Goal: Task Accomplishment & Management: Manage account settings

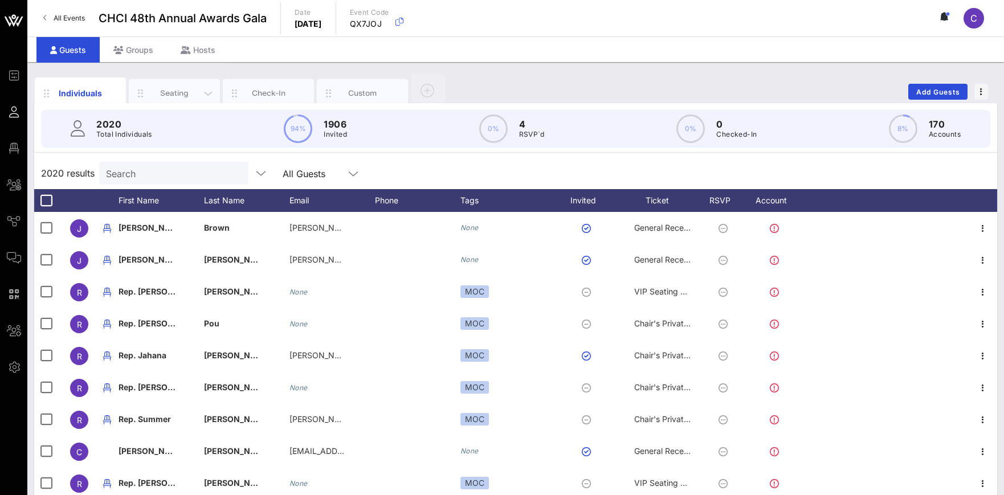
click at [171, 92] on div "Seating" at bounding box center [174, 93] width 51 height 11
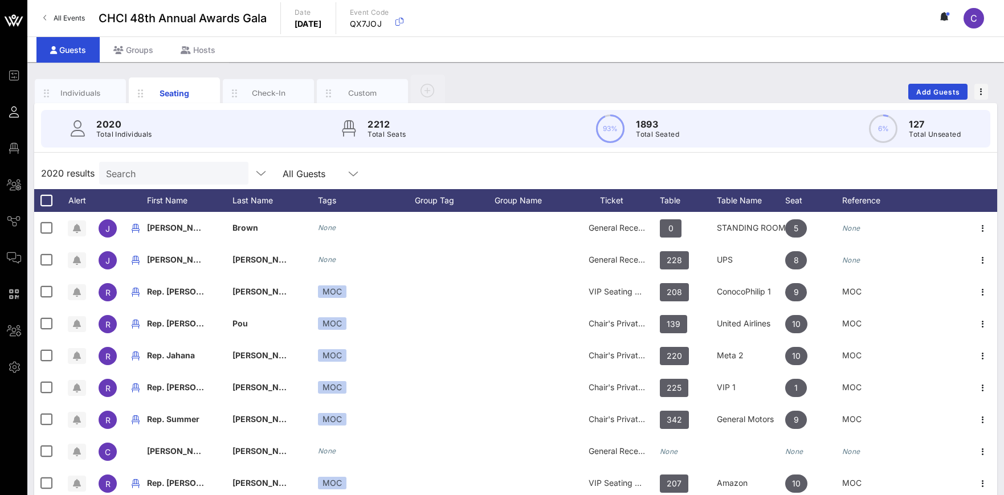
click at [155, 165] on div "Search" at bounding box center [172, 173] width 133 height 23
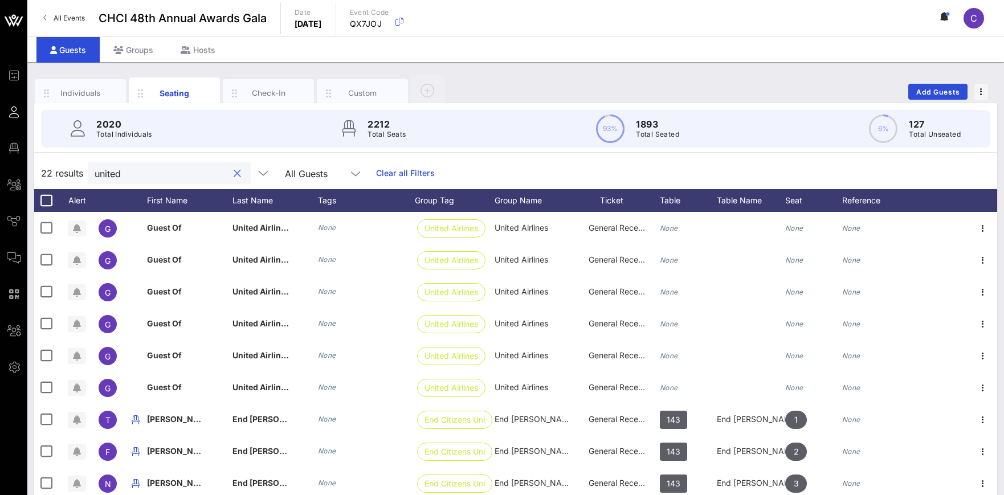
scroll to position [243, 0]
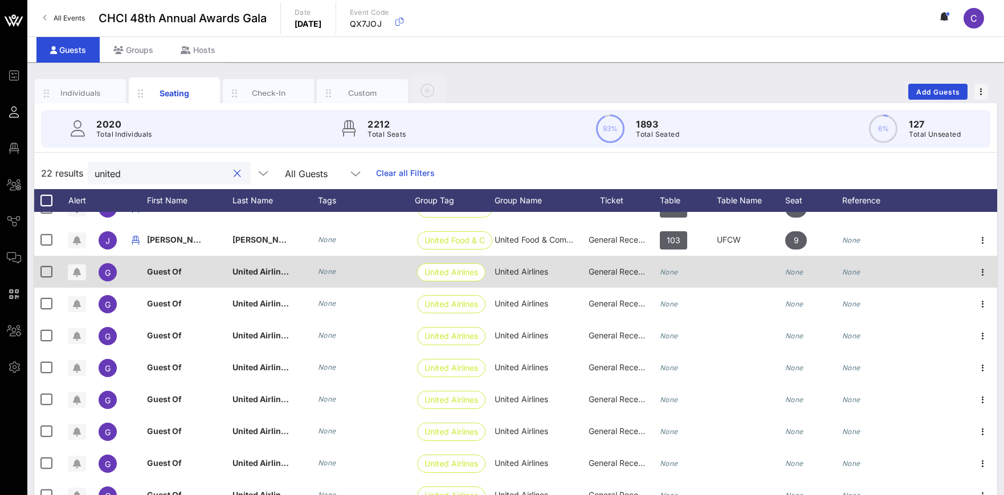
type input "united"
click at [178, 271] on span "Guest Of" at bounding box center [164, 272] width 35 height 10
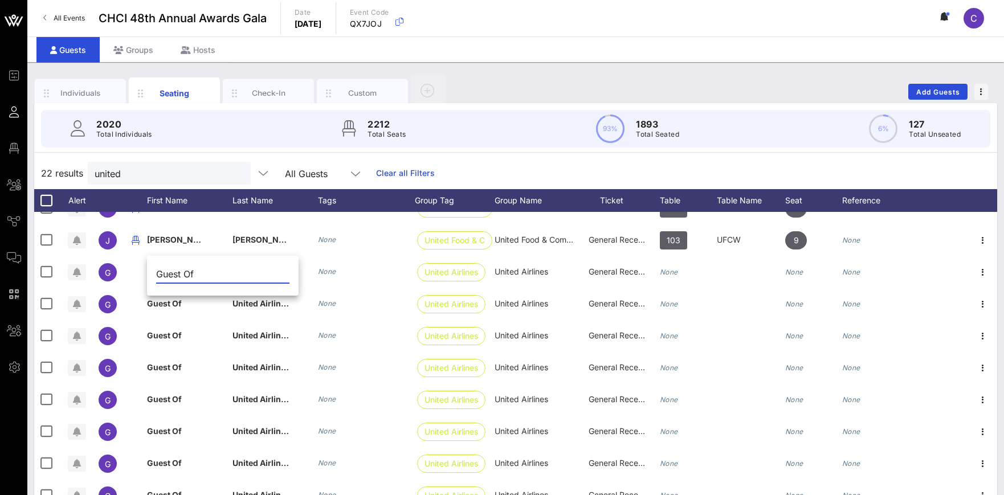
drag, startPoint x: 206, startPoint y: 273, endPoint x: 142, endPoint y: 276, distance: 63.3
click at [156, 276] on input "Guest Of" at bounding box center [222, 274] width 133 height 18
paste input "Rosaura Ocampo"
drag, startPoint x: 194, startPoint y: 275, endPoint x: 253, endPoint y: 271, distance: 59.9
click at [253, 271] on input "Rosaura Ocampo" at bounding box center [222, 274] width 133 height 18
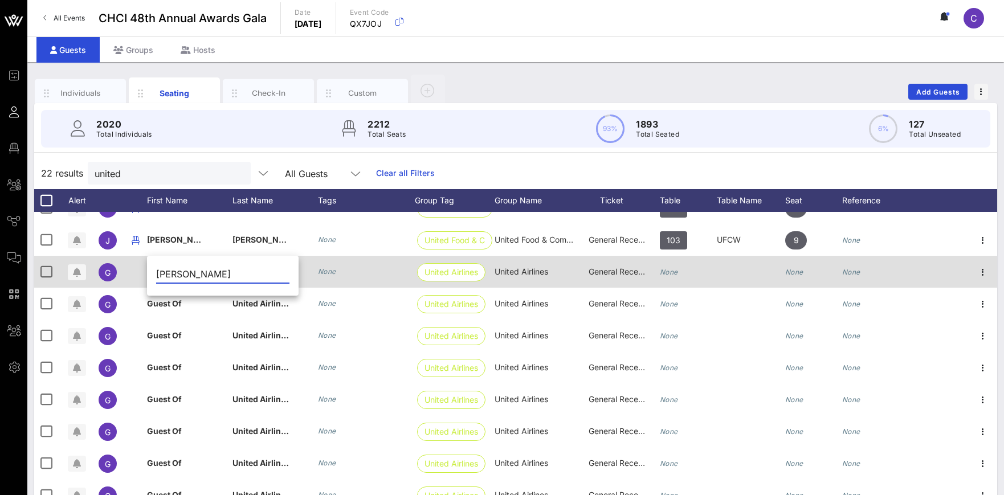
type input "Rosaura"
click at [327, 278] on div "None" at bounding box center [366, 272] width 97 height 32
click at [272, 273] on span "United Airlines" at bounding box center [261, 272] width 58 height 10
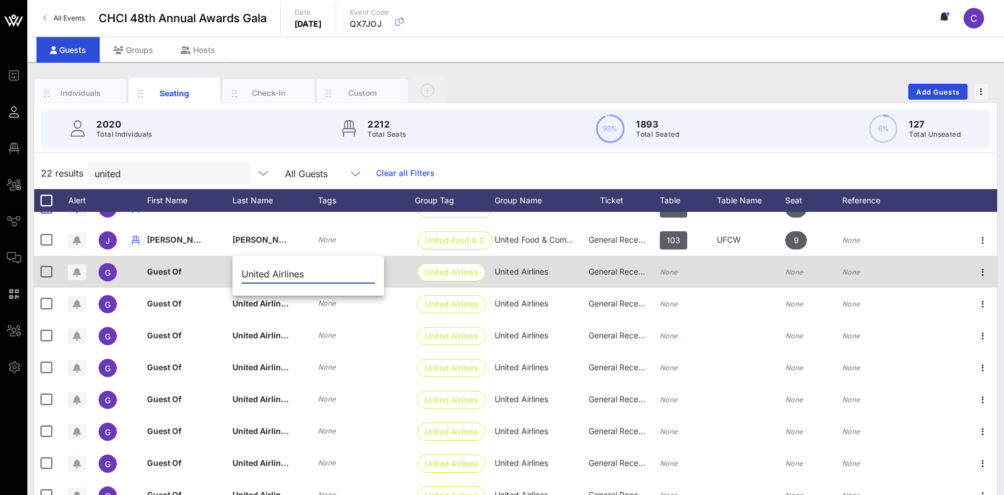
click at [272, 273] on input "United Airlines" at bounding box center [308, 274] width 133 height 18
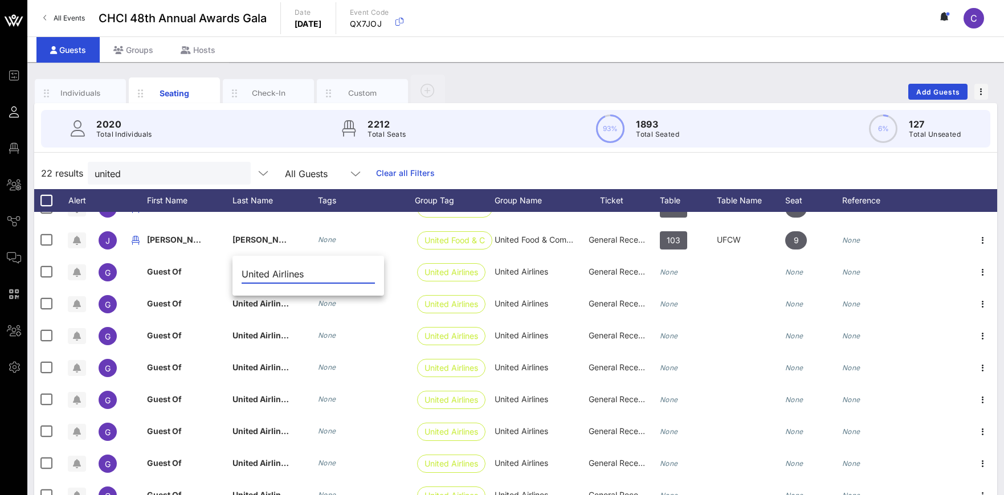
drag, startPoint x: 321, startPoint y: 272, endPoint x: 222, endPoint y: 271, distance: 99.7
click at [242, 271] on input "United Airlines" at bounding box center [308, 274] width 133 height 18
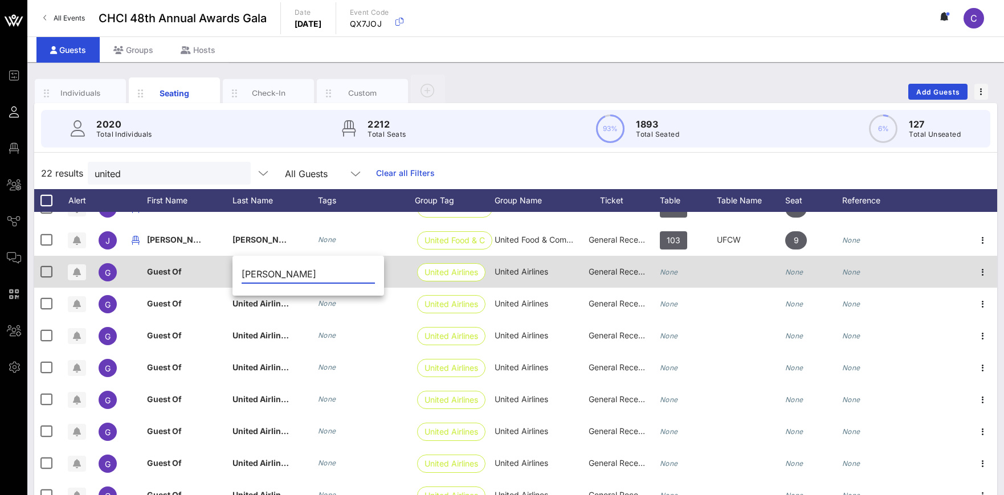
type input "Ocampo"
click at [175, 273] on span "Guest Of" at bounding box center [164, 272] width 35 height 10
type input "Guest Of"
click at [0, 0] on input "Guest Of" at bounding box center [0, 0] width 0 height 0
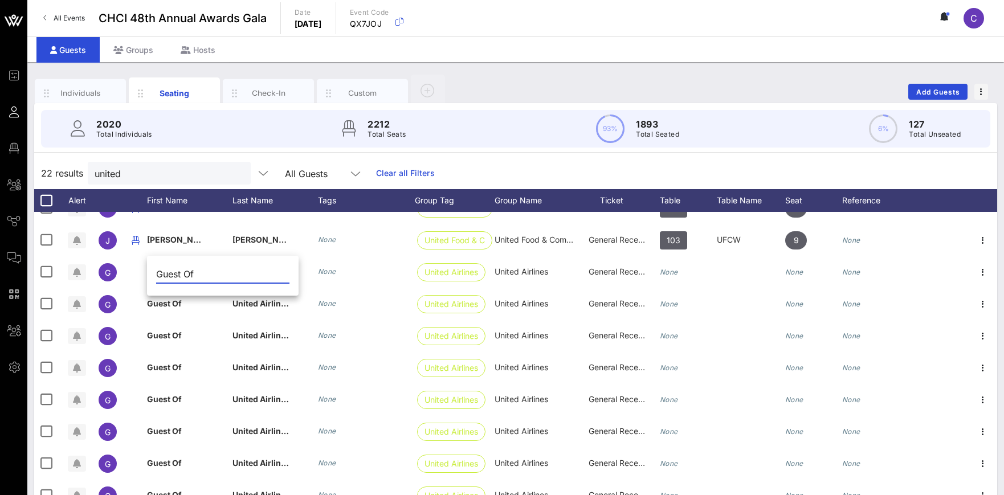
drag, startPoint x: 196, startPoint y: 272, endPoint x: 140, endPoint y: 273, distance: 56.4
click at [156, 273] on input "Guest Of" at bounding box center [222, 274] width 133 height 18
type input "Rosaura"
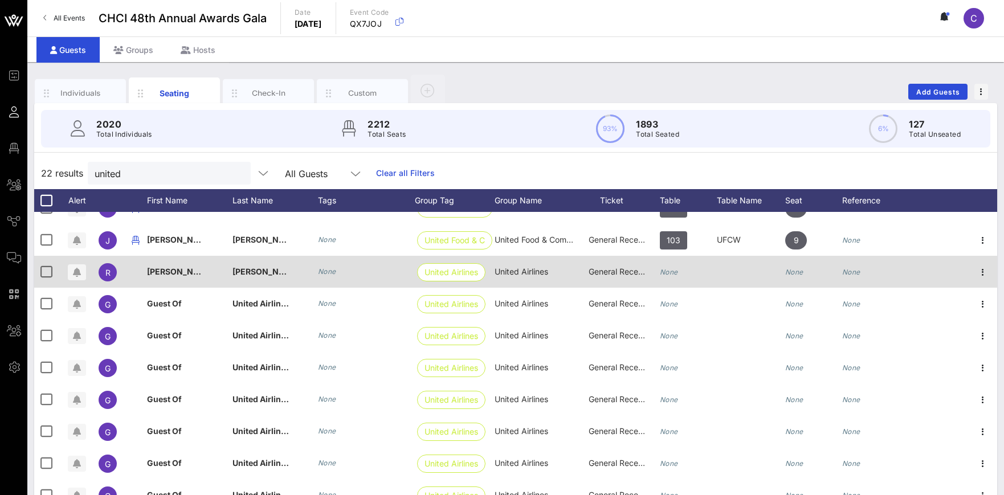
click at [672, 276] on div "None" at bounding box center [669, 272] width 18 height 32
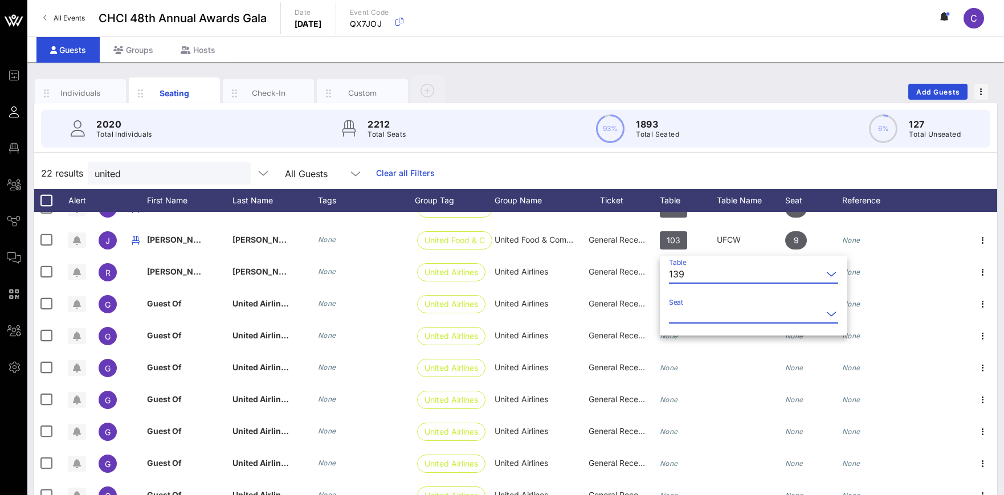
click at [710, 317] on input "Seat" at bounding box center [745, 314] width 153 height 18
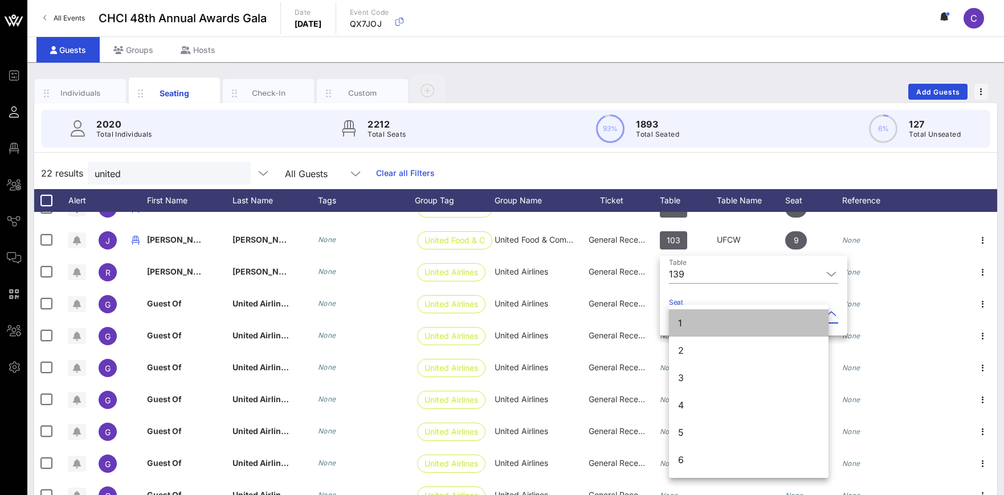
click at [702, 327] on div "1" at bounding box center [748, 322] width 159 height 27
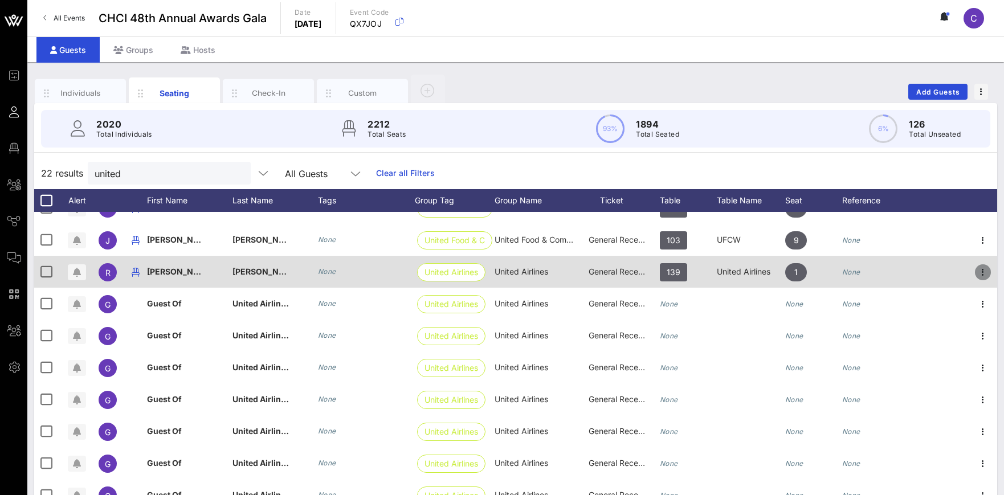
click at [982, 275] on icon "button" at bounding box center [983, 272] width 14 height 14
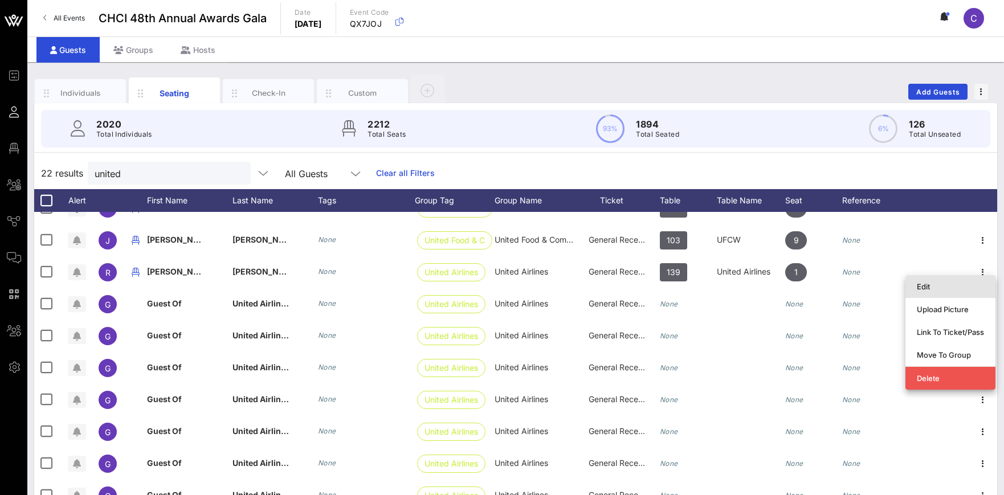
click at [933, 289] on div "Edit" at bounding box center [949, 286] width 67 height 9
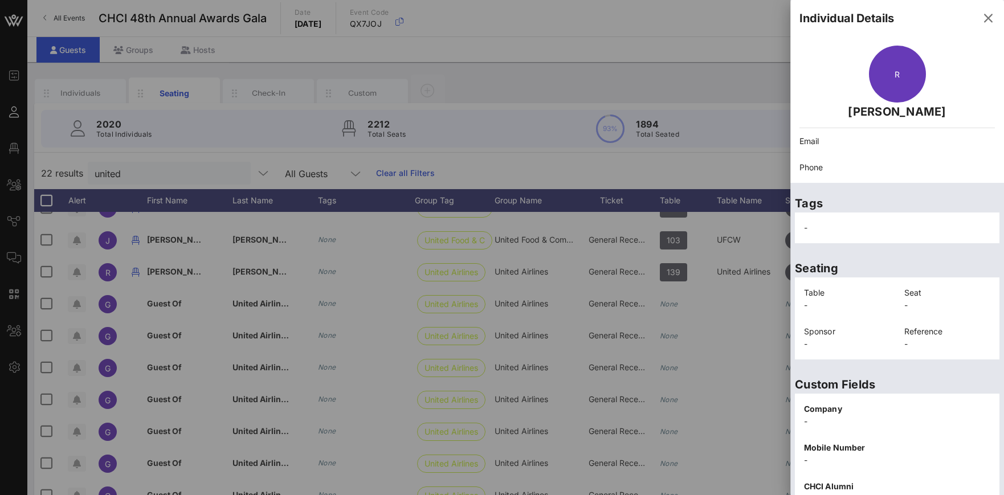
click at [832, 141] on p "Email" at bounding box center [896, 141] width 195 height 13
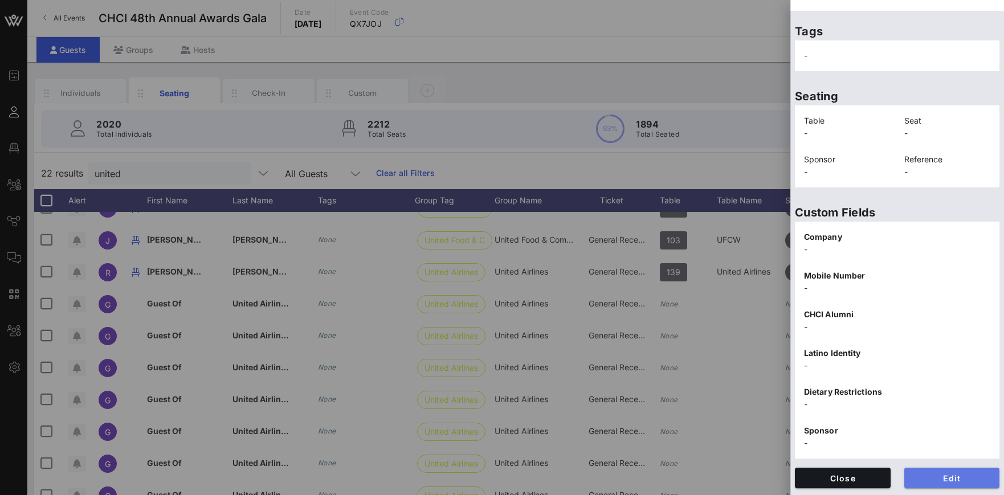
click at [963, 480] on span "Edit" at bounding box center [951, 478] width 77 height 10
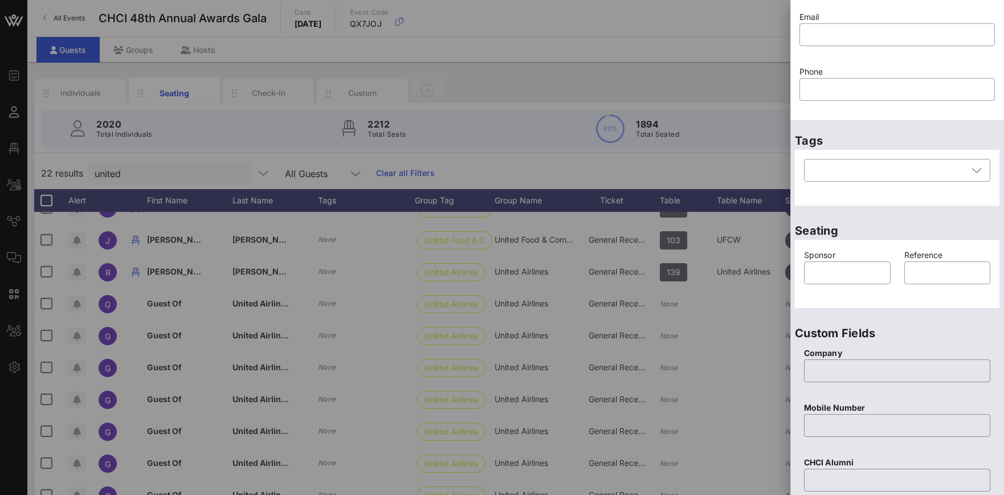
scroll to position [70, 0]
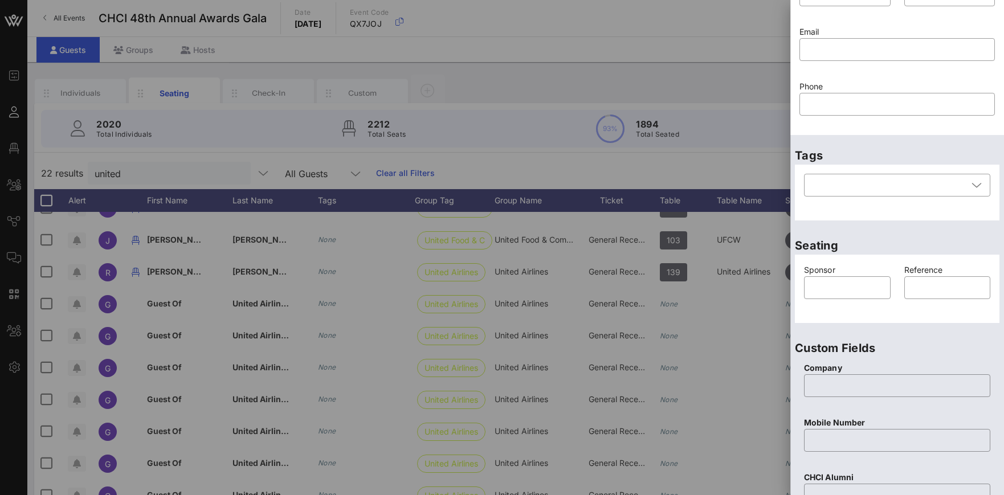
click at [999, 157] on div "Tags ​" at bounding box center [897, 180] width 214 height 90
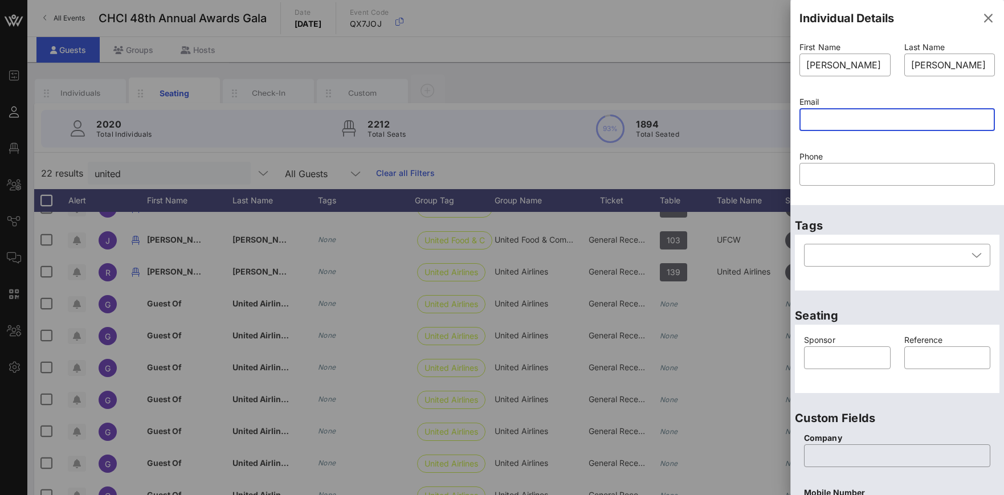
click at [822, 122] on input "text" at bounding box center [897, 119] width 182 height 18
paste input "Rosaura.Ocampo@united.com"
type input "Rosaura.Ocampo@united.com"
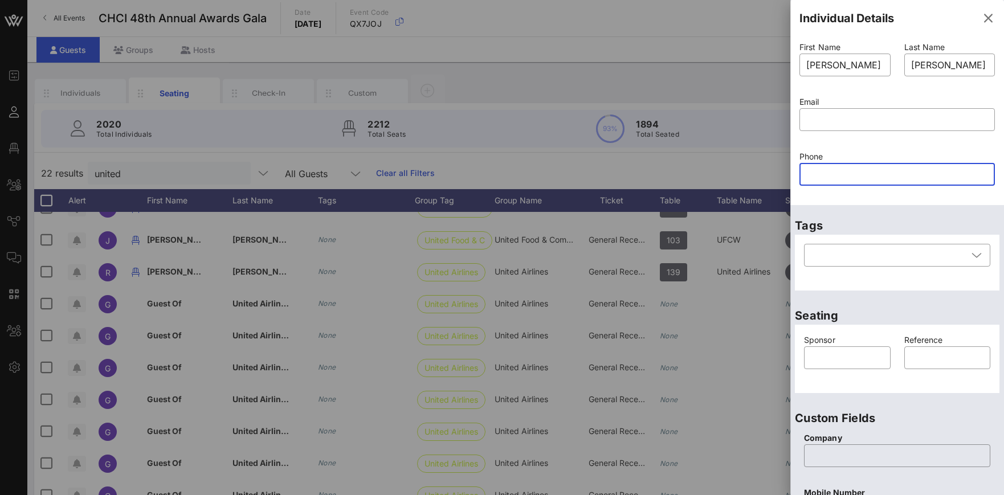
click at [829, 175] on input "text" at bounding box center [897, 174] width 182 height 18
paste input "708-466-1229"
type input "708-466-1229"
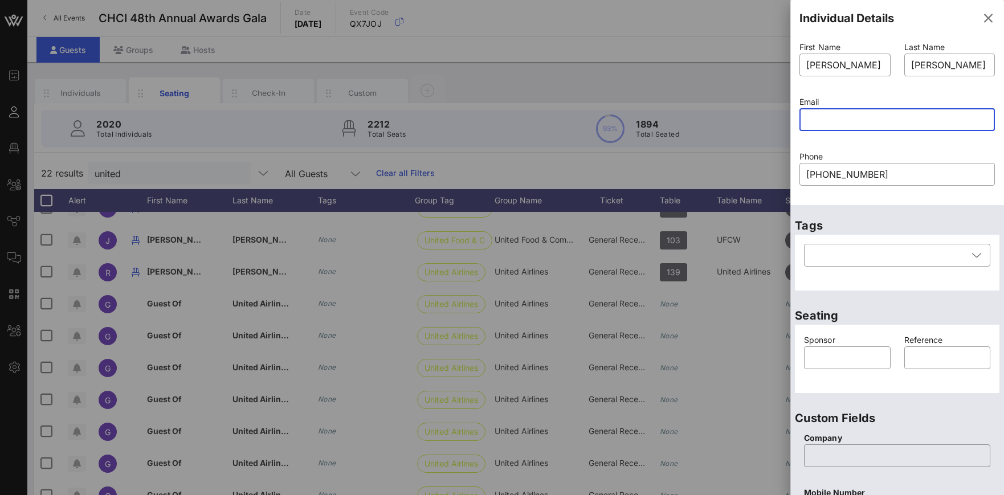
click at [821, 124] on input "text" at bounding box center [897, 119] width 182 height 18
paste input "Rosaura.Ocampo@united.com"
type input "Rosaura.Ocampo@united.com"
click at [835, 146] on div "Email ​ Rosaura.Ocampo@united.com" at bounding box center [896, 120] width 209 height 55
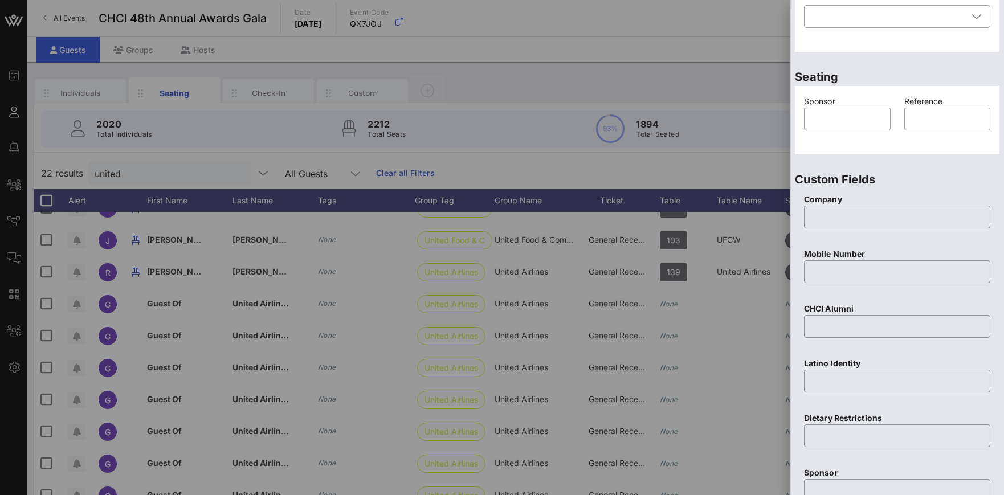
scroll to position [416, 0]
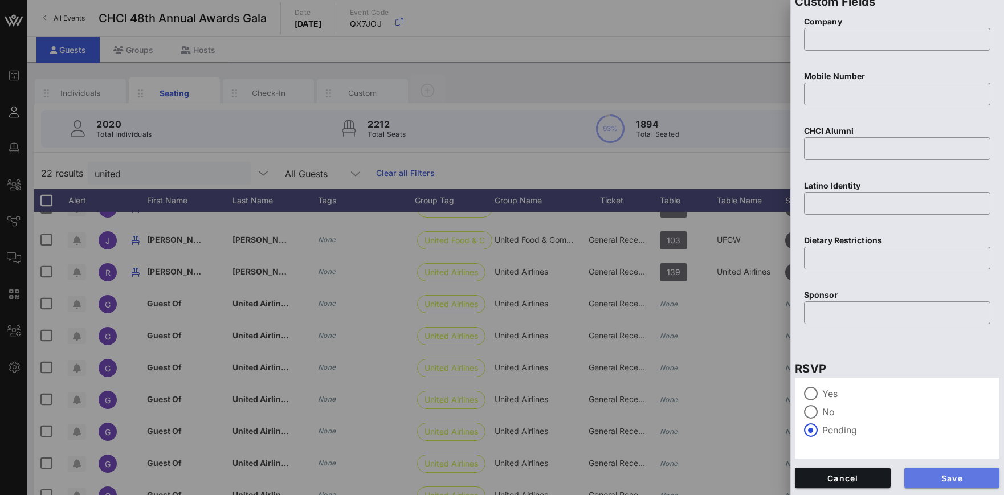
click at [954, 484] on button "Save" at bounding box center [952, 478] width 96 height 21
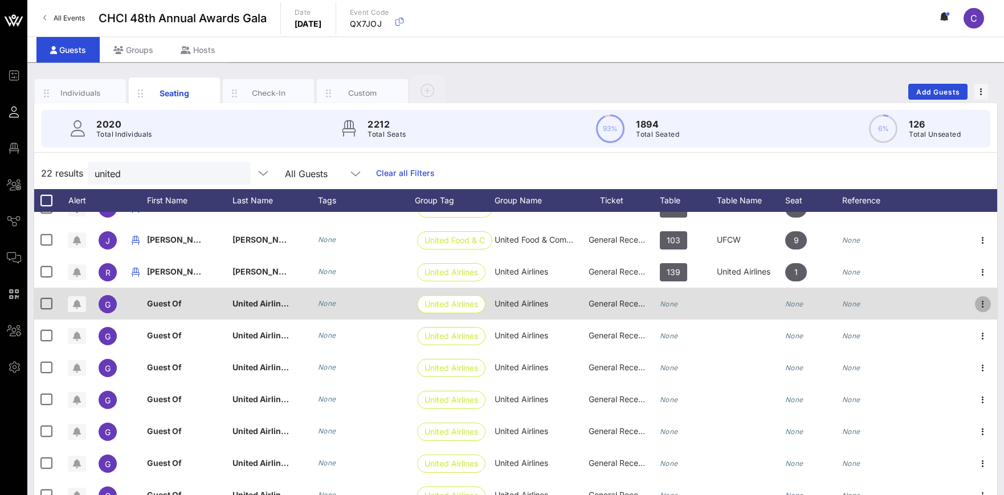
click at [984, 301] on icon "button" at bounding box center [983, 304] width 14 height 14
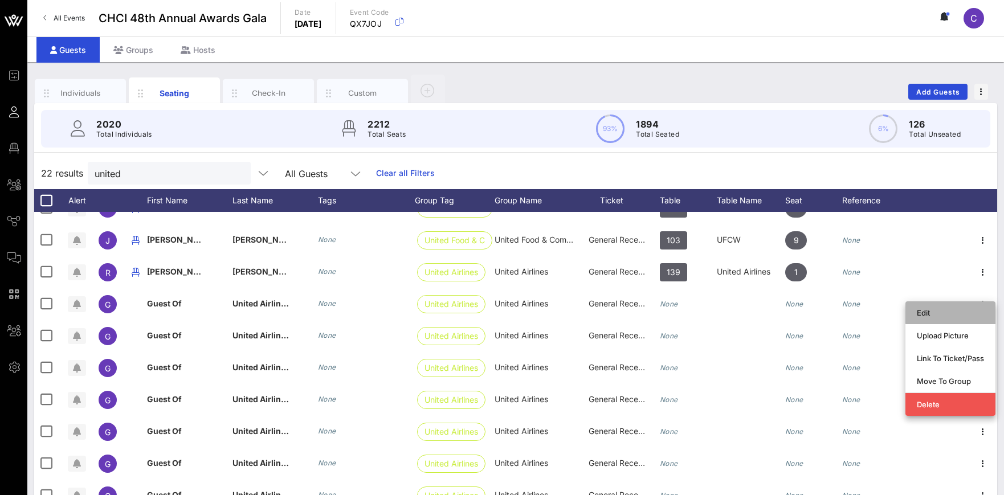
click at [932, 316] on div "Edit" at bounding box center [949, 312] width 67 height 9
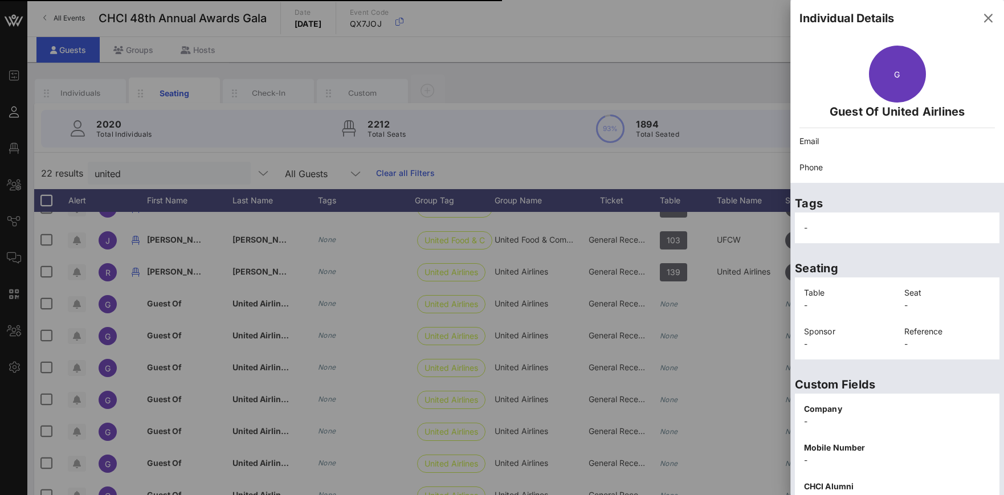
click at [998, 240] on div "-" at bounding box center [897, 227] width 204 height 31
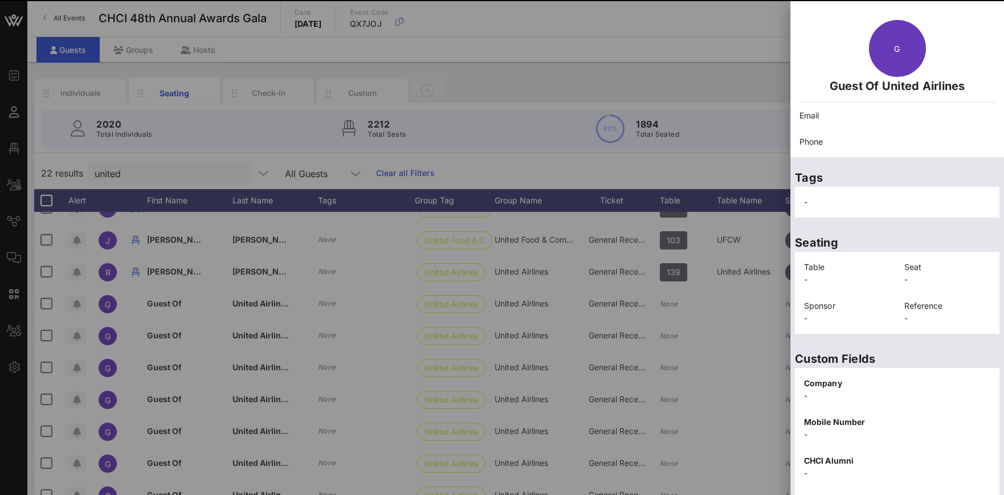
scroll to position [172, 0]
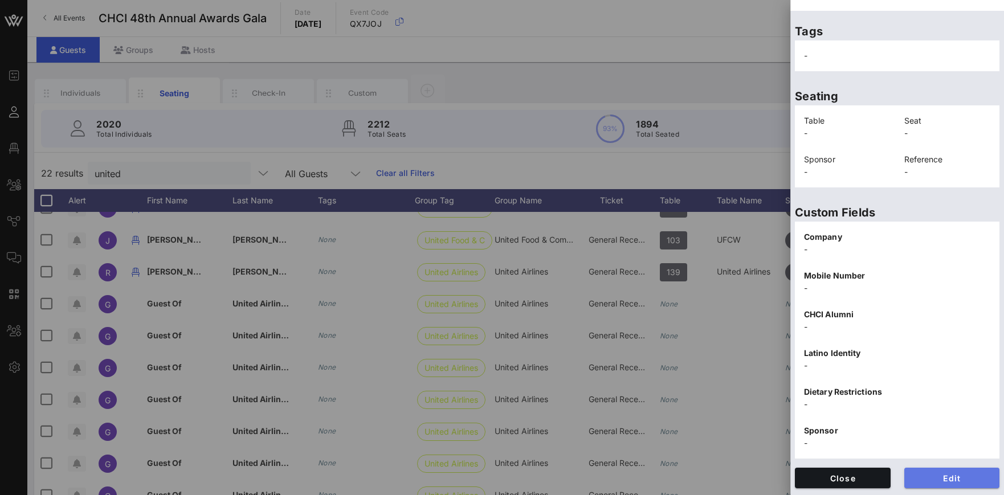
click at [963, 481] on span "Edit" at bounding box center [951, 478] width 77 height 10
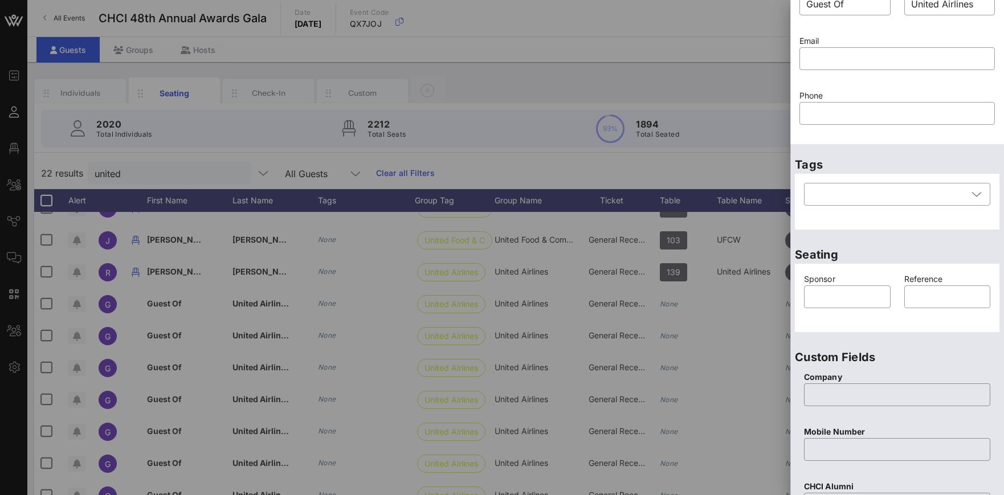
scroll to position [0, 0]
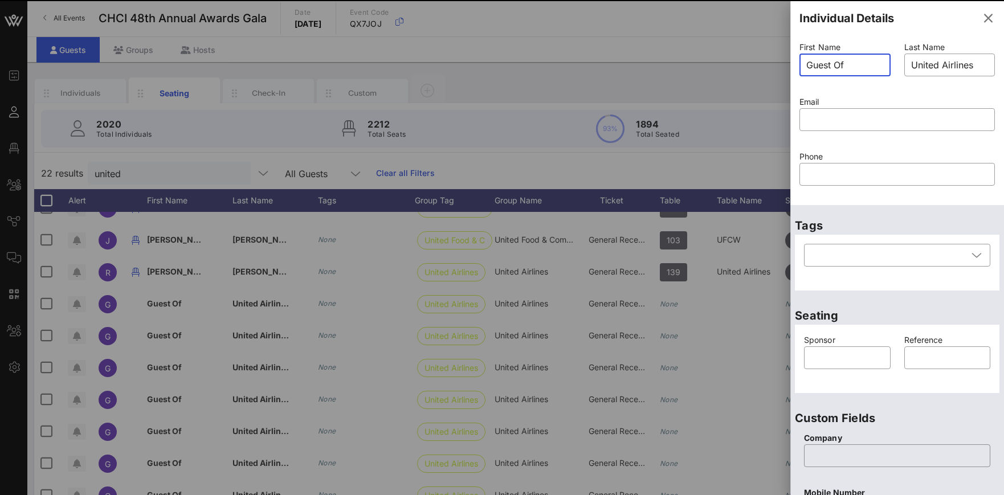
drag, startPoint x: 859, startPoint y: 69, endPoint x: 796, endPoint y: 71, distance: 63.2
click at [806, 71] on input "Guest Of" at bounding box center [844, 65] width 77 height 18
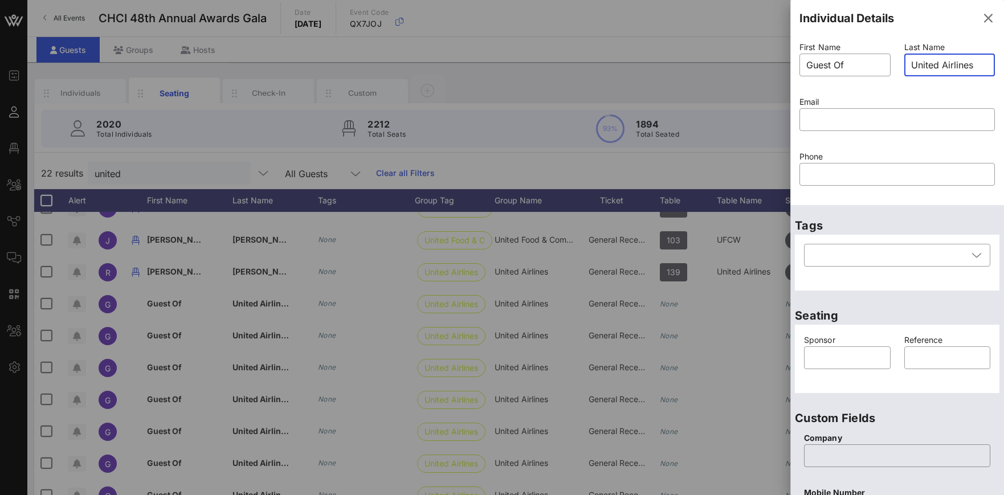
drag, startPoint x: 983, startPoint y: 66, endPoint x: 902, endPoint y: 71, distance: 81.6
click at [911, 71] on input "United Airlines" at bounding box center [949, 65] width 77 height 18
drag, startPoint x: 979, startPoint y: 66, endPoint x: 912, endPoint y: 66, distance: 67.2
click at [912, 66] on input "United Airlines" at bounding box center [949, 65] width 77 height 18
paste input "Ada Martinez Martinell"
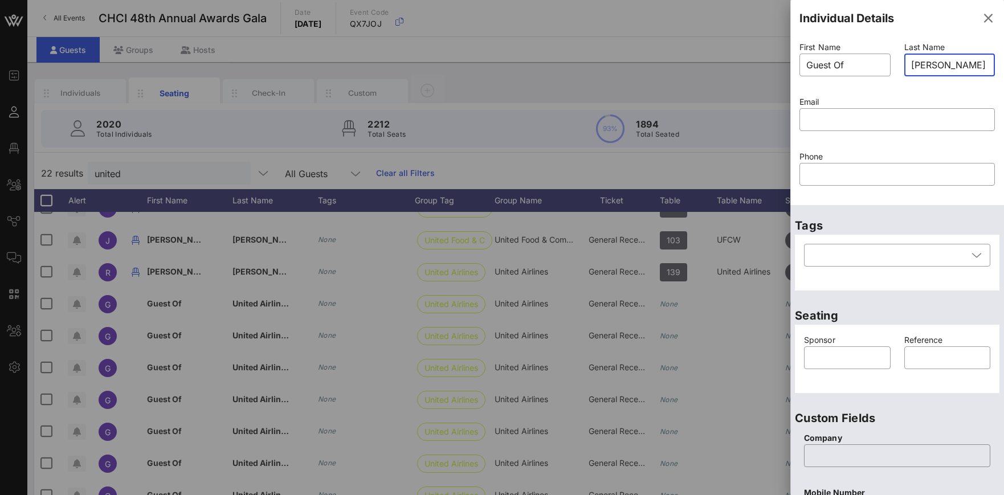
scroll to position [0, 22]
click at [922, 93] on div "Email ​" at bounding box center [896, 120] width 209 height 55
click at [922, 68] on input "Ada Martinez Martinell" at bounding box center [949, 65] width 77 height 18
type input "Martinez Martinell"
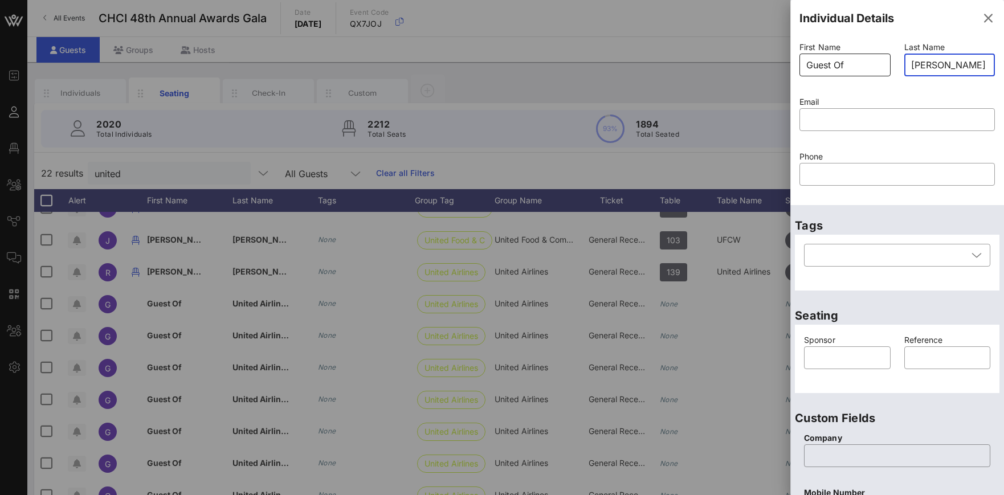
click at [875, 68] on input "Guest Of" at bounding box center [844, 65] width 77 height 18
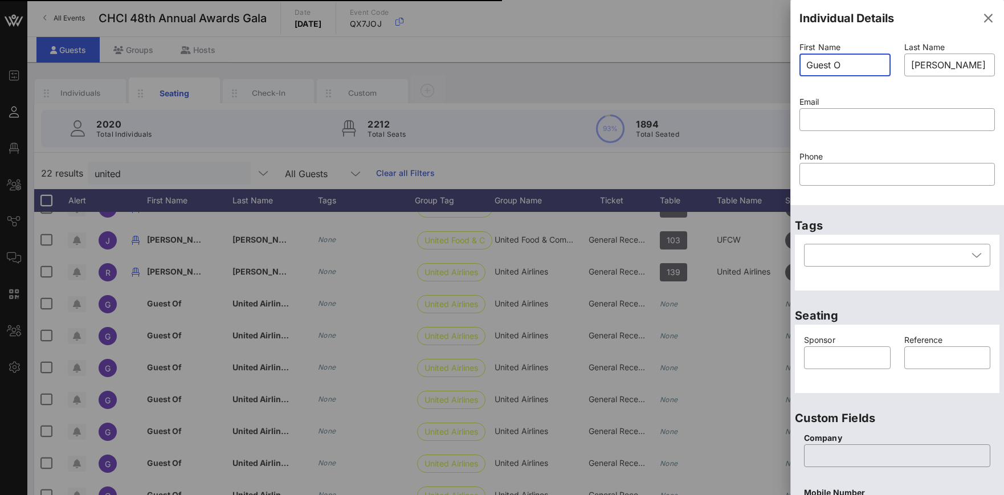
type input "Guest"
type input "United Airlines"
type input "G"
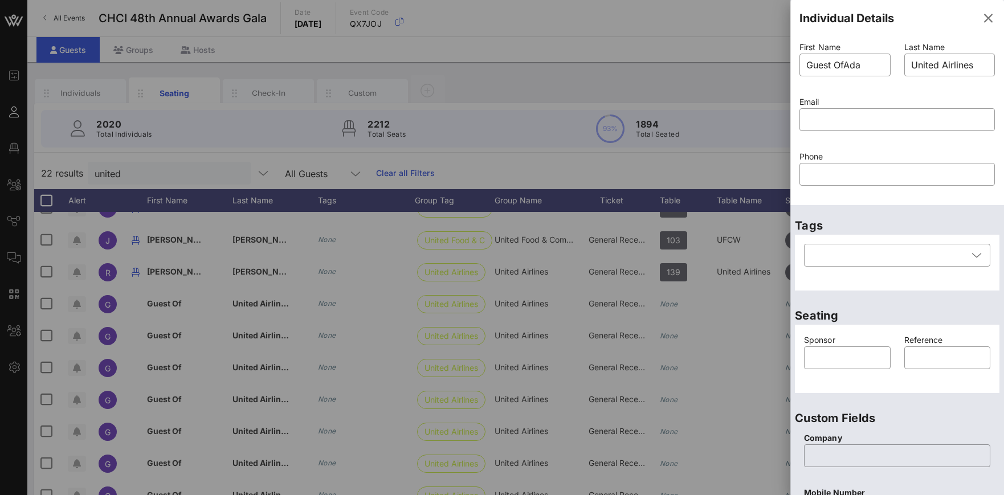
click at [857, 85] on div at bounding box center [844, 83] width 77 height 8
click at [846, 66] on input "Guest OfAda" at bounding box center [844, 65] width 77 height 18
type input "Ada"
click at [927, 59] on input "United Airlines" at bounding box center [949, 65] width 77 height 18
drag, startPoint x: 976, startPoint y: 68, endPoint x: 886, endPoint y: 44, distance: 93.8
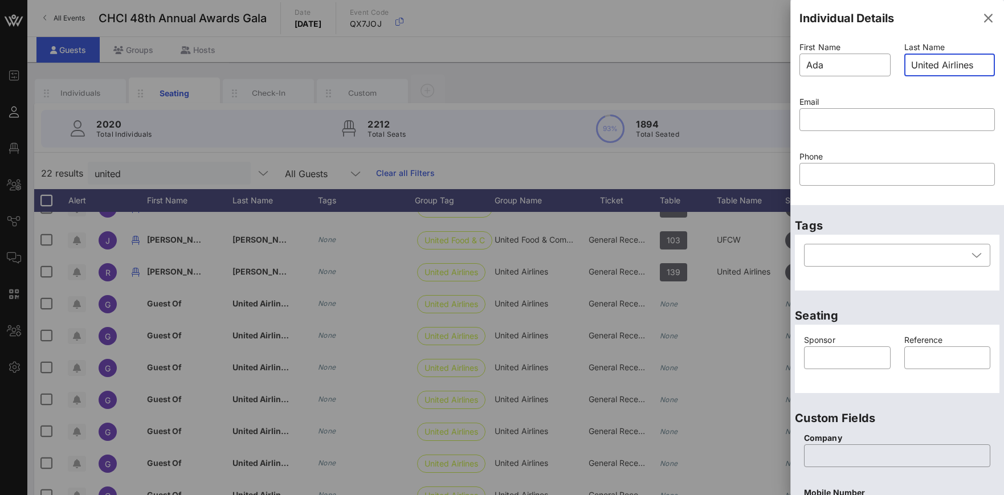
click at [911, 56] on input "United Airlines" at bounding box center [949, 65] width 77 height 18
paste input "Ada Martinez Martinell"
type input "Ada Martinez Martinell"
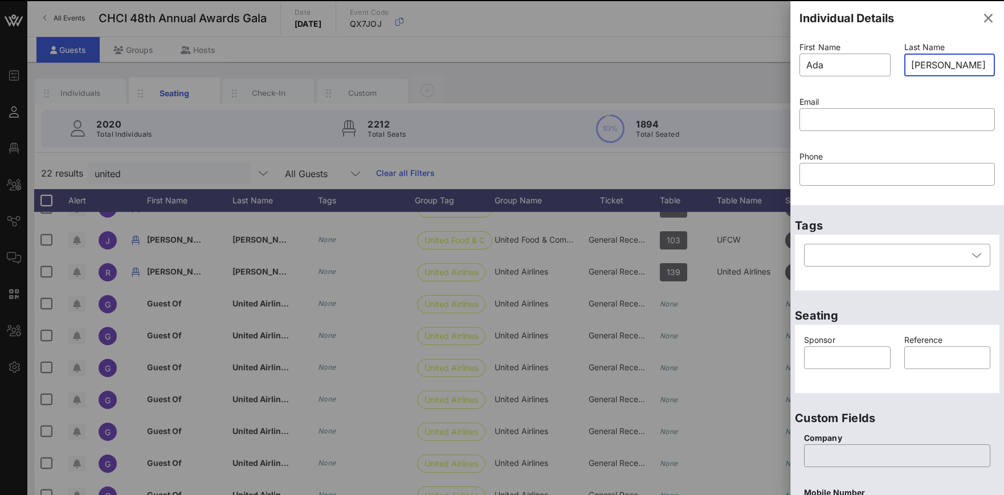
click at [913, 58] on input "Ada Martinez Martinell" at bounding box center [949, 65] width 77 height 18
type input "Guest Of"
type input "United Airlines"
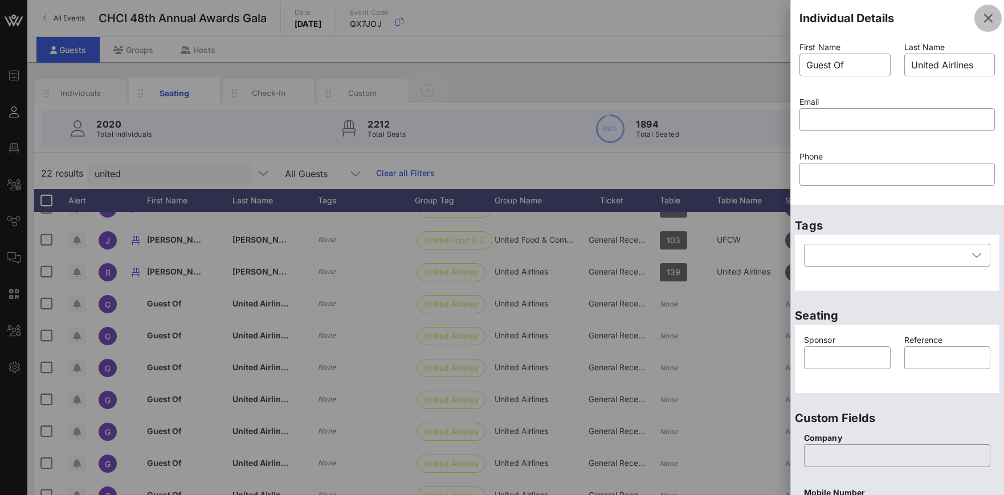
click at [991, 24] on icon "button" at bounding box center [988, 18] width 14 height 14
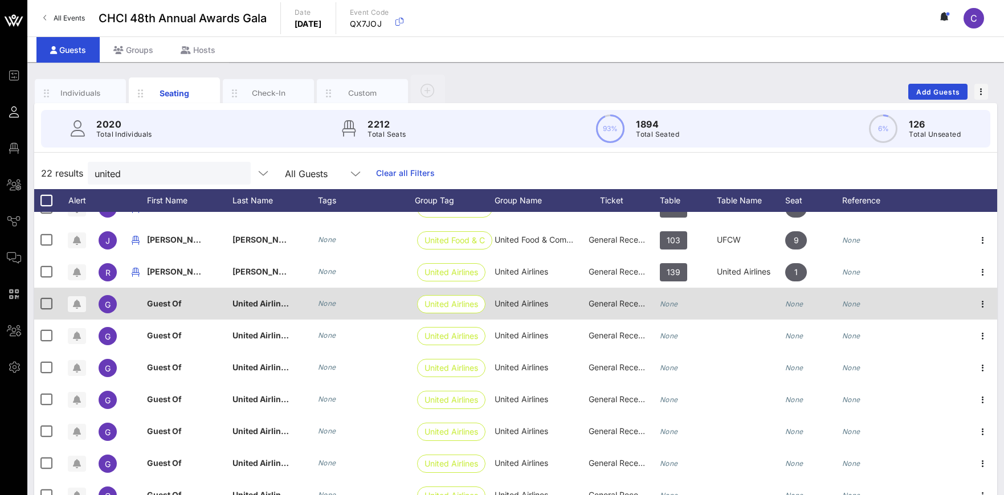
click at [172, 293] on div "Guest Of" at bounding box center [164, 304] width 35 height 32
drag, startPoint x: 202, startPoint y: 306, endPoint x: 124, endPoint y: 297, distance: 78.5
click at [156, 298] on input "Guest Of" at bounding box center [222, 306] width 133 height 18
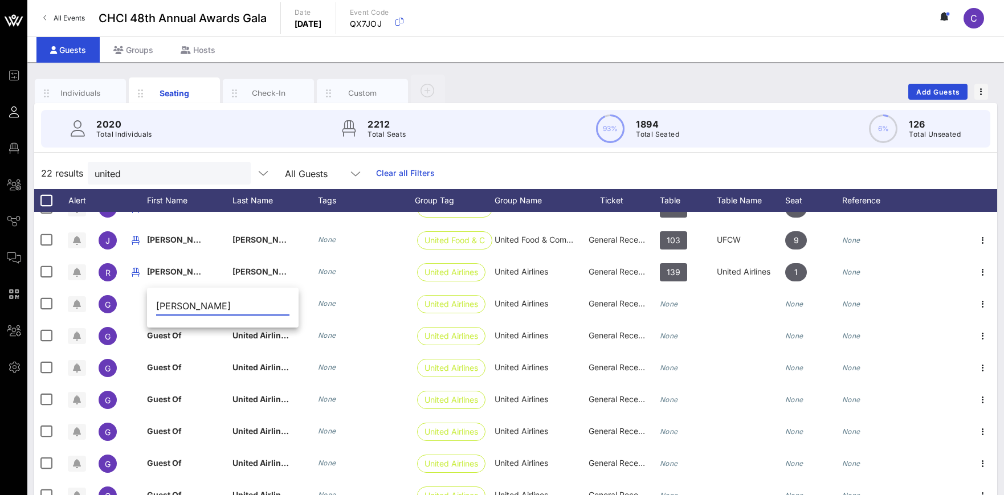
drag, startPoint x: 177, startPoint y: 303, endPoint x: 267, endPoint y: 313, distance: 89.9
click at [267, 313] on input "Ada Martinez Martinell" at bounding box center [222, 306] width 133 height 18
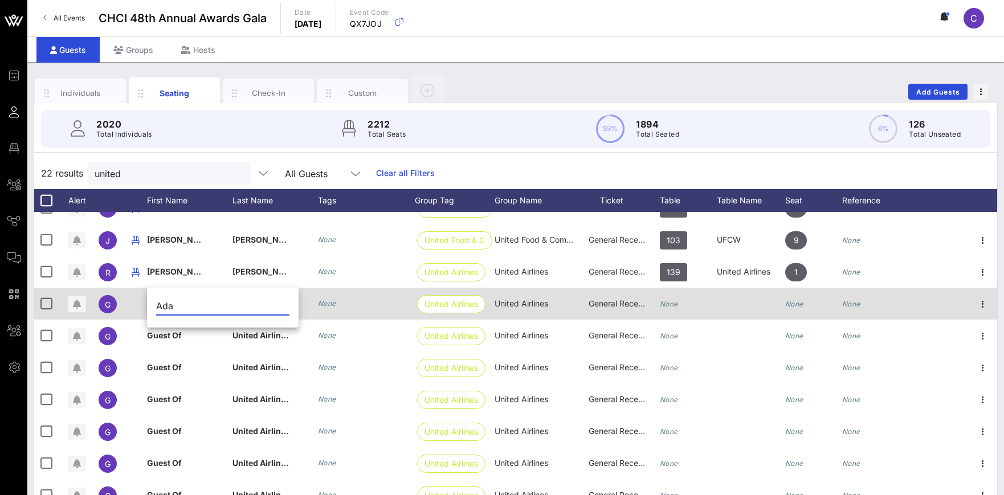
type input "Ada"
click at [309, 304] on div "United Airlines" at bounding box center [274, 310] width 85 height 45
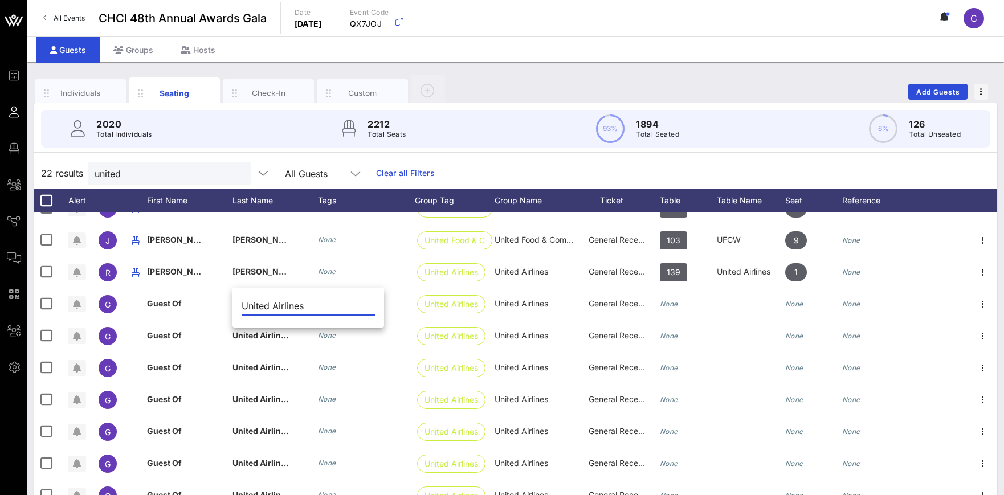
drag, startPoint x: 317, startPoint y: 306, endPoint x: 231, endPoint y: 305, distance: 85.4
click at [242, 305] on input "United Airlines" at bounding box center [308, 306] width 133 height 18
click at [243, 305] on input "Martinez Martinell" at bounding box center [308, 306] width 133 height 18
type input "Martinez Martinell"
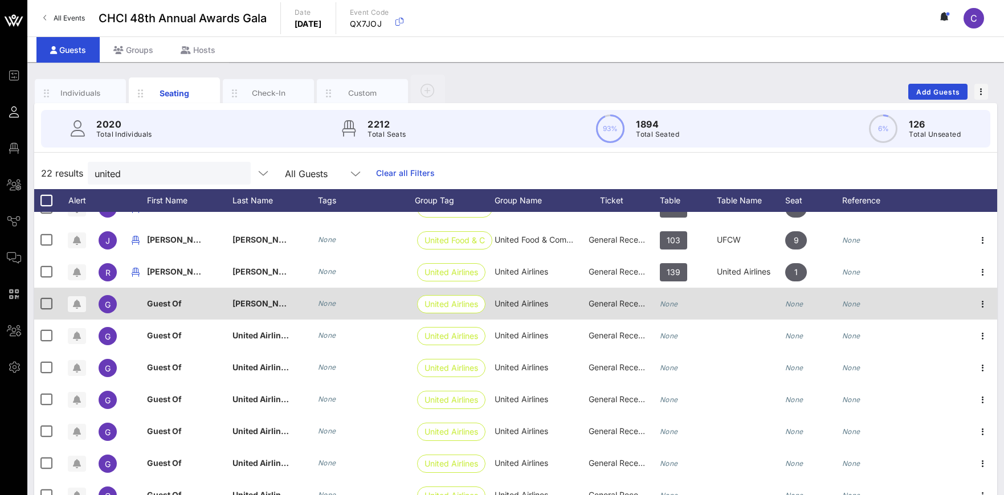
click at [186, 309] on div "Guest Of" at bounding box center [189, 310] width 85 height 45
click at [186, 309] on input "Guest Of" at bounding box center [222, 306] width 133 height 18
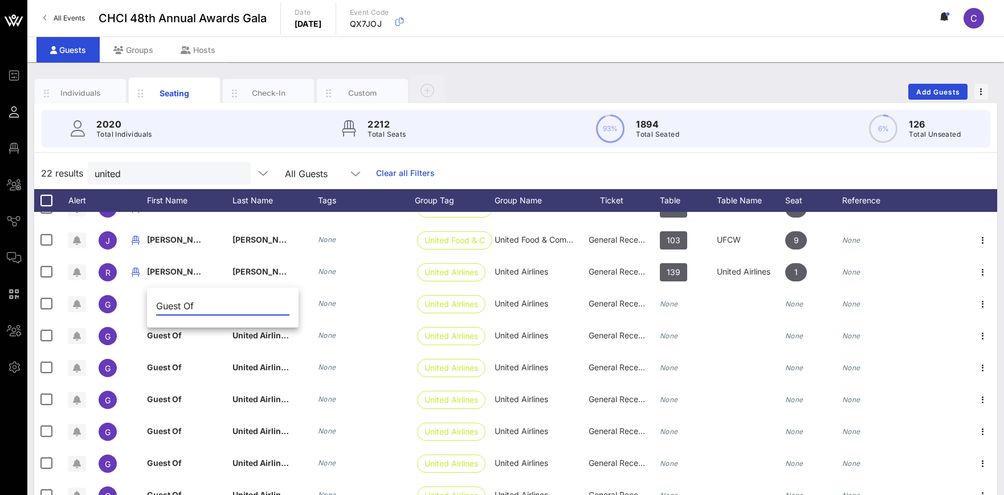
drag, startPoint x: 200, startPoint y: 305, endPoint x: 142, endPoint y: 307, distance: 58.1
click at [156, 307] on input "Guest Of" at bounding box center [222, 306] width 133 height 18
type input "Ada"
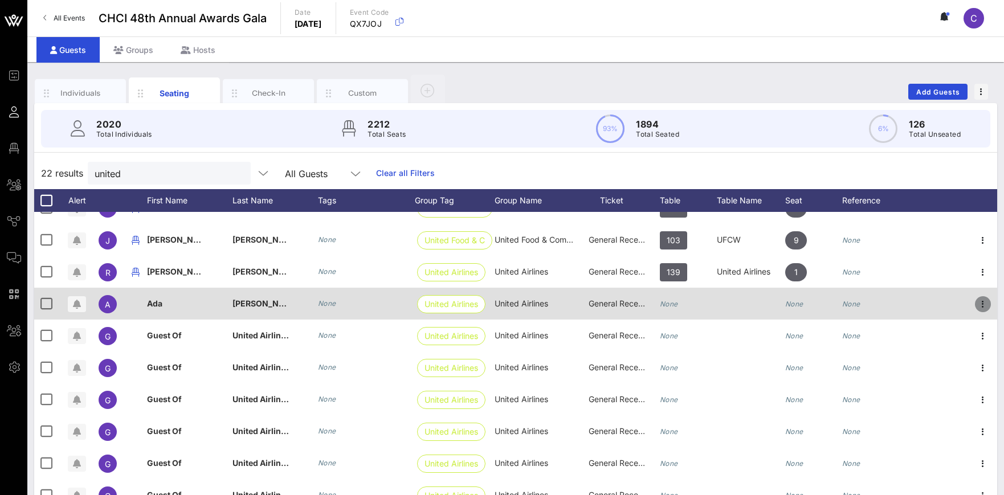
click at [982, 304] on icon "button" at bounding box center [983, 304] width 14 height 14
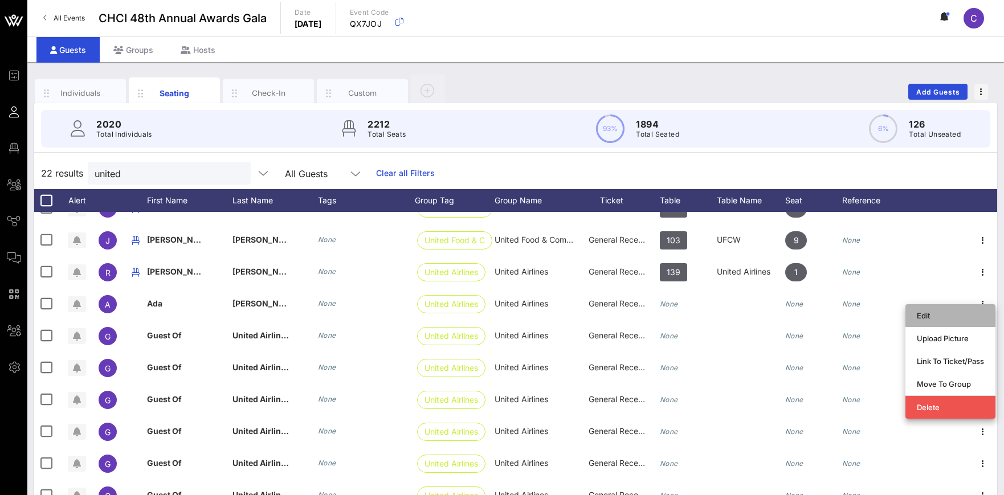
click at [927, 313] on div "Edit" at bounding box center [949, 315] width 67 height 9
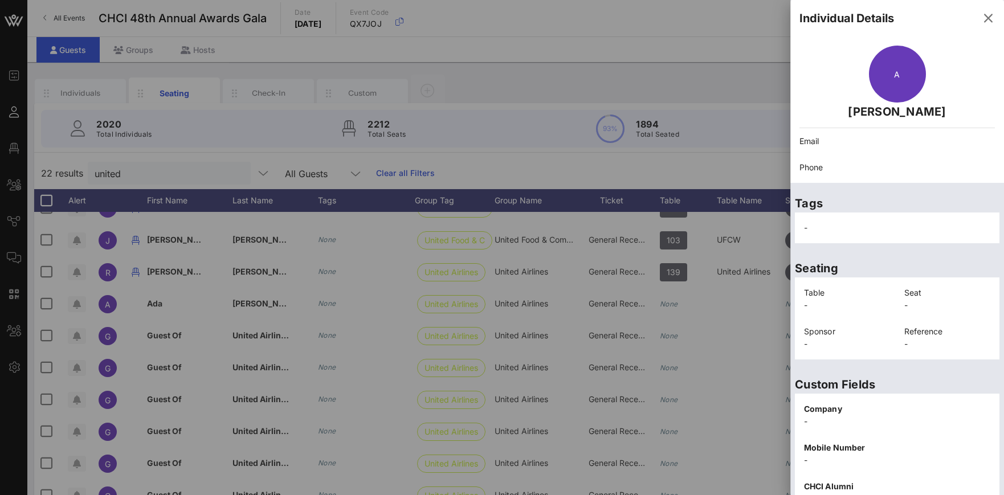
click at [990, 248] on div "Seating Table - Seat - Sponsor - Reference -" at bounding box center [897, 306] width 214 height 116
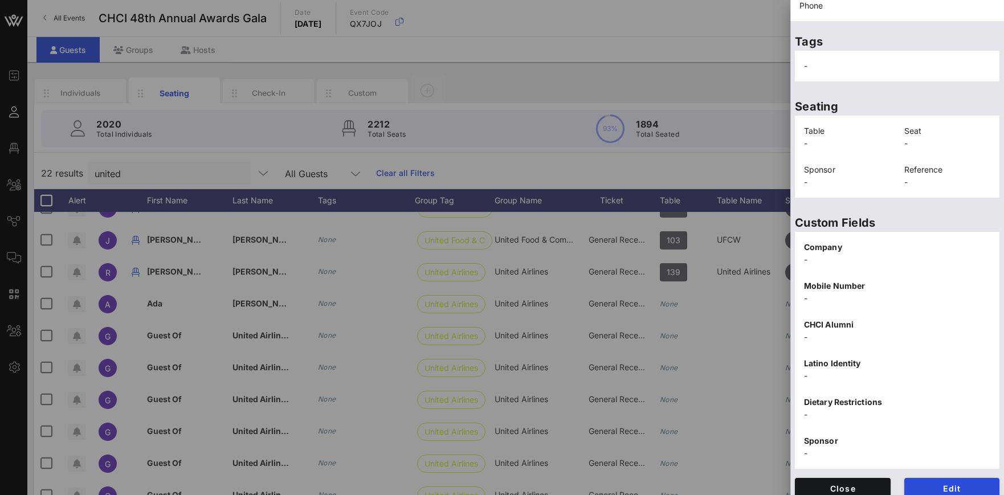
scroll to position [172, 0]
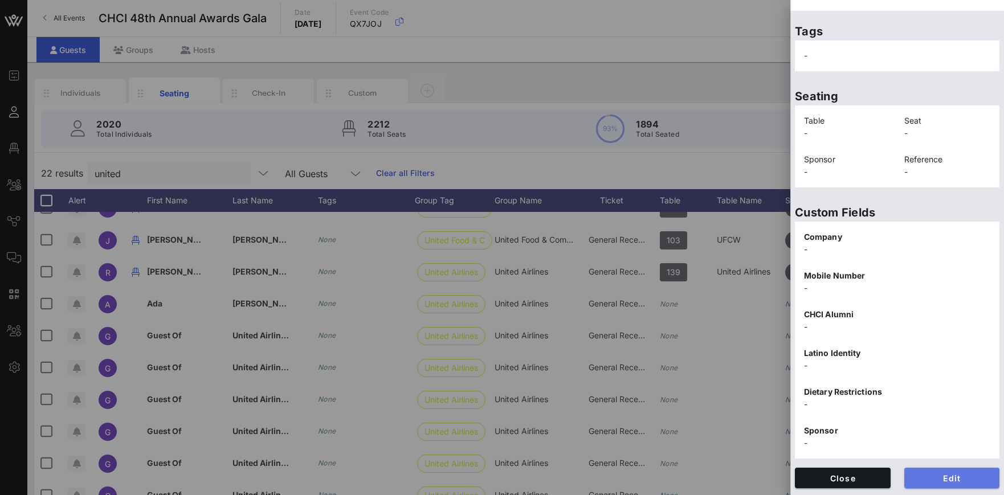
click at [958, 480] on span "Edit" at bounding box center [951, 478] width 77 height 10
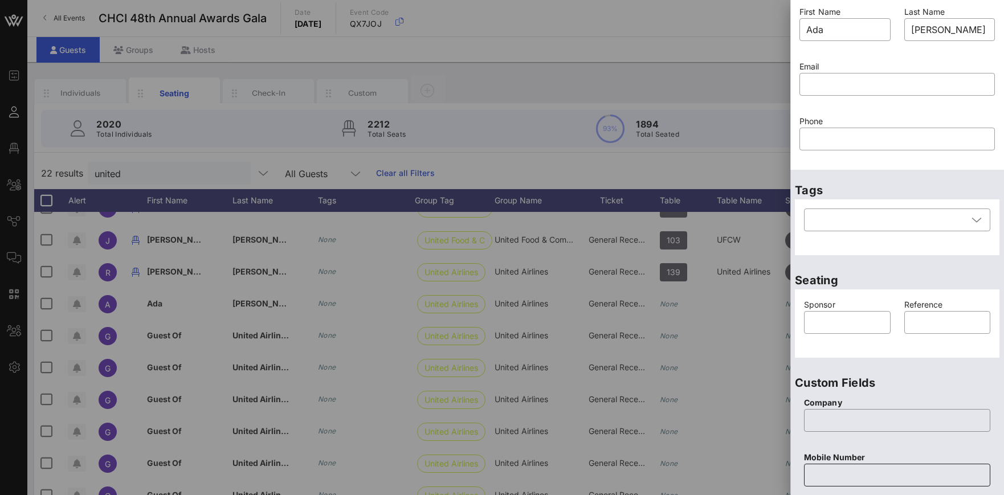
scroll to position [0, 0]
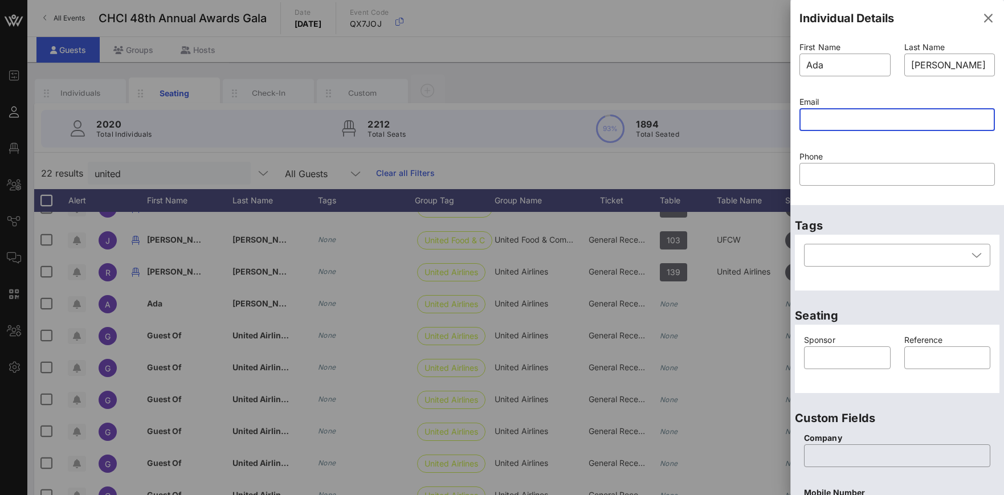
click at [818, 121] on input "text" at bounding box center [897, 119] width 182 height 18
paste input "ada.martinez@united.com"
type input "ada.martinez@united.com"
click at [848, 146] on div "Email ​ ada.martinez@united.com" at bounding box center [896, 120] width 209 height 55
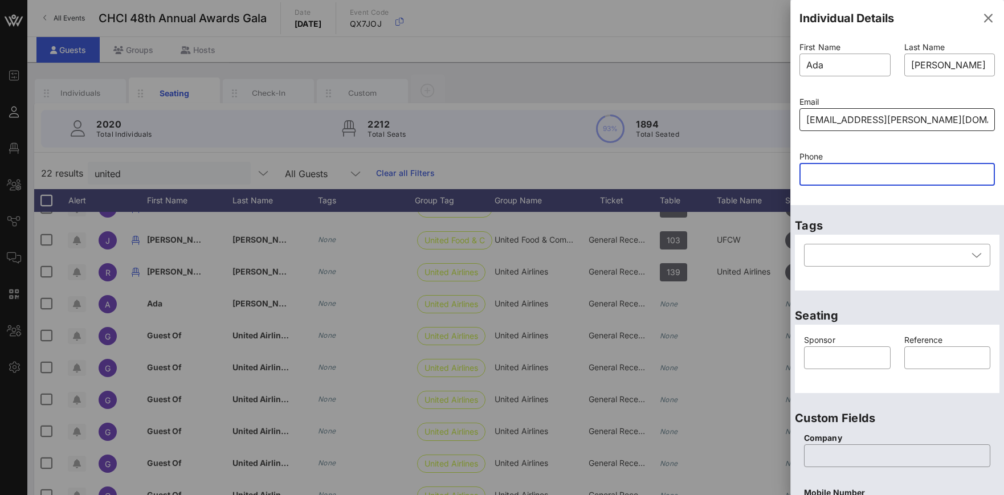
click at [829, 175] on input "text" at bounding box center [897, 174] width 182 height 18
paste input "732-688-9969"
type input "732-688-9969"
click at [866, 215] on div "Tags ​" at bounding box center [897, 250] width 214 height 90
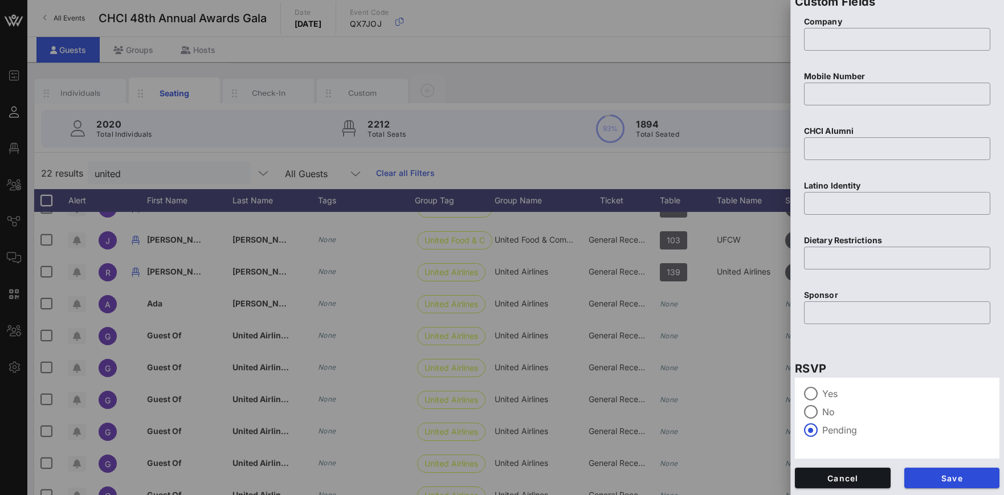
scroll to position [70, 0]
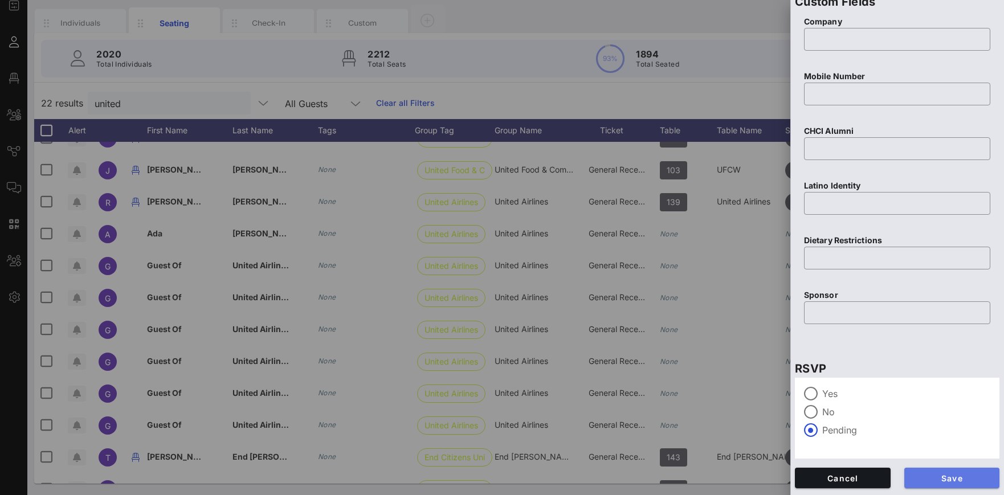
click at [965, 483] on button "Save" at bounding box center [952, 478] width 96 height 21
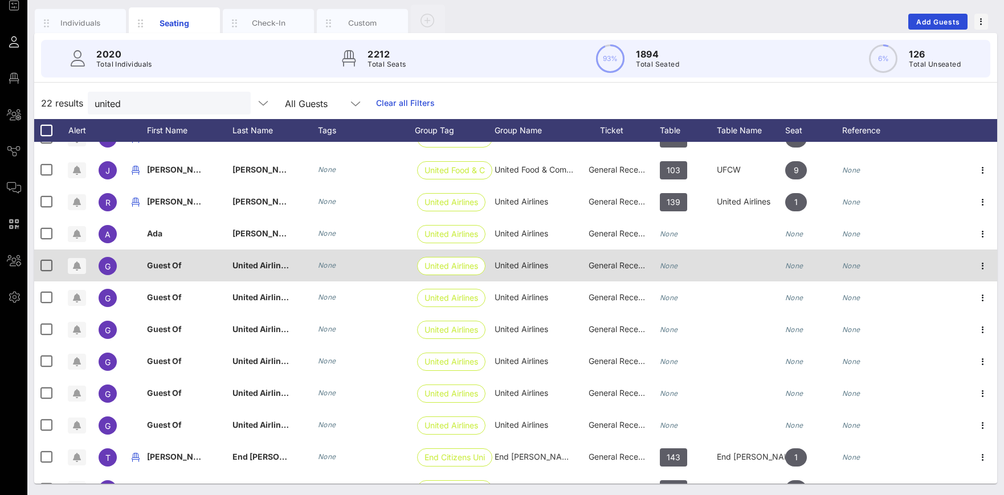
click at [172, 264] on span "Guest Of" at bounding box center [164, 265] width 35 height 10
drag, startPoint x: 200, startPoint y: 267, endPoint x: 144, endPoint y: 267, distance: 55.8
click at [156, 269] on input "Guest Of" at bounding box center [222, 268] width 133 height 18
paste input "Maia Miller"
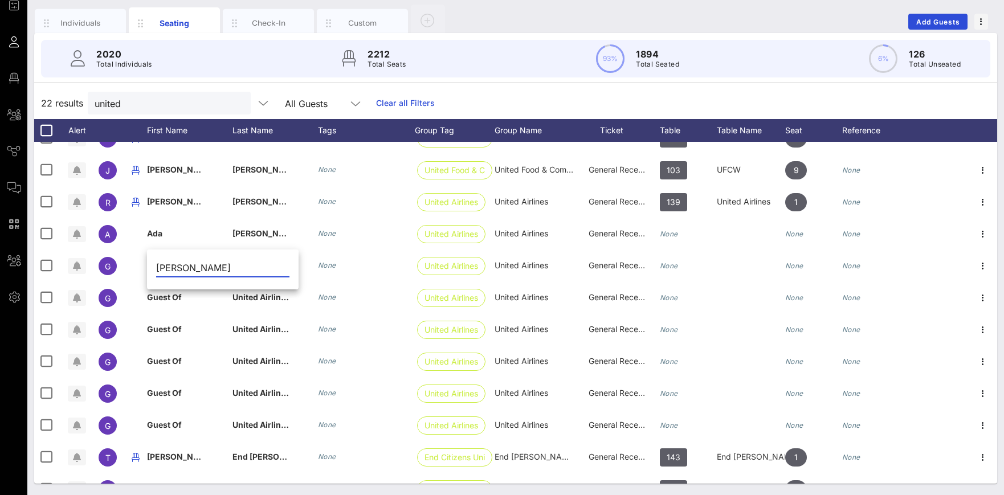
drag, startPoint x: 178, startPoint y: 267, endPoint x: 227, endPoint y: 266, distance: 49.0
click at [227, 266] on input "Maia Miller" at bounding box center [222, 268] width 133 height 18
type input "[PERSON_NAME]"
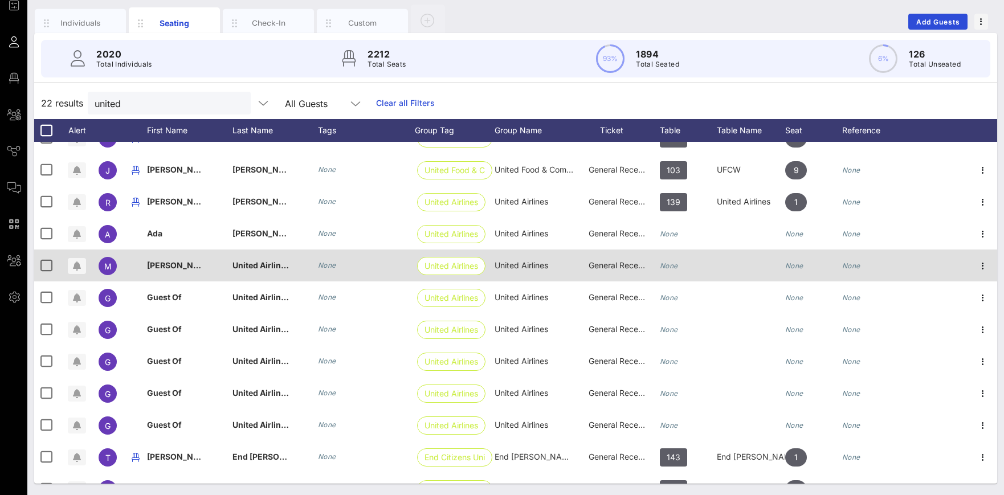
click at [265, 262] on span "United Airlines" at bounding box center [261, 265] width 58 height 10
click at [265, 262] on input "United Airlines" at bounding box center [308, 268] width 133 height 18
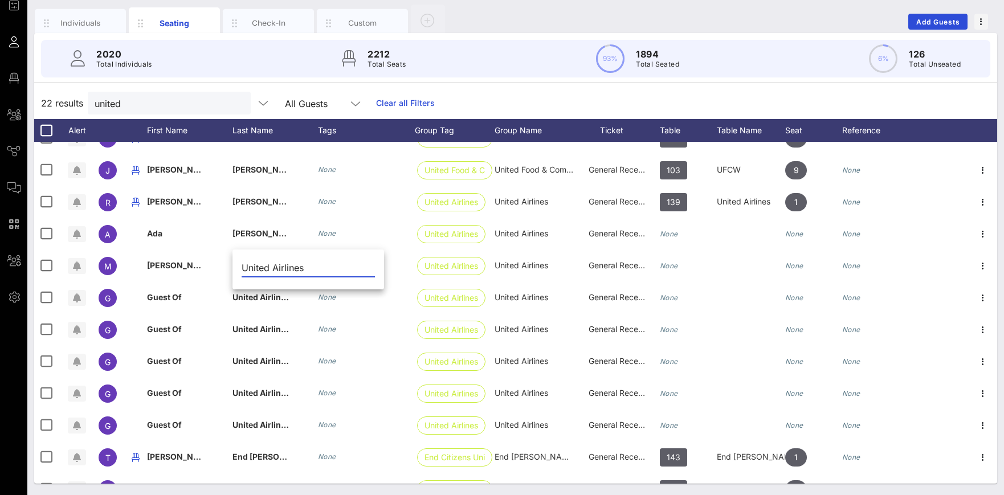
drag, startPoint x: 311, startPoint y: 265, endPoint x: 227, endPoint y: 268, distance: 84.3
click at [242, 268] on input "United Airlines" at bounding box center [308, 268] width 133 height 18
type input "Miller"
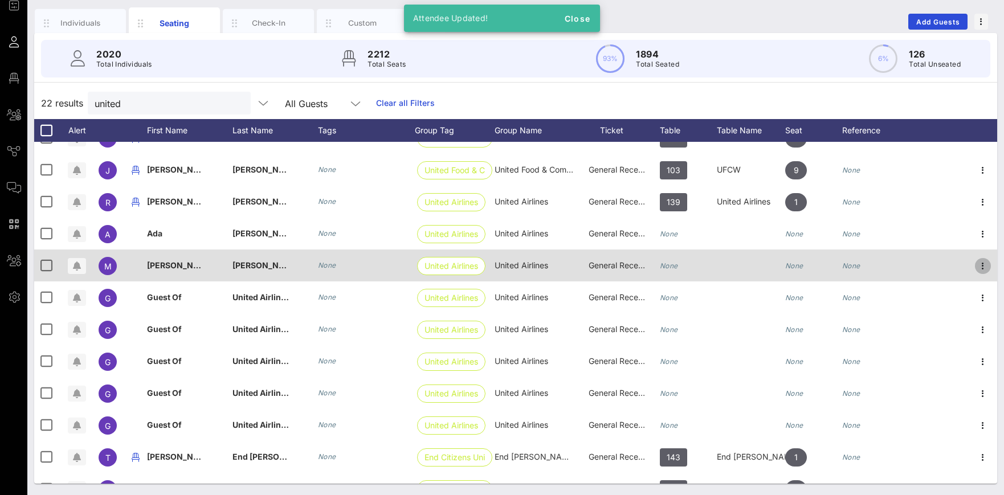
click at [987, 265] on icon "button" at bounding box center [983, 266] width 14 height 14
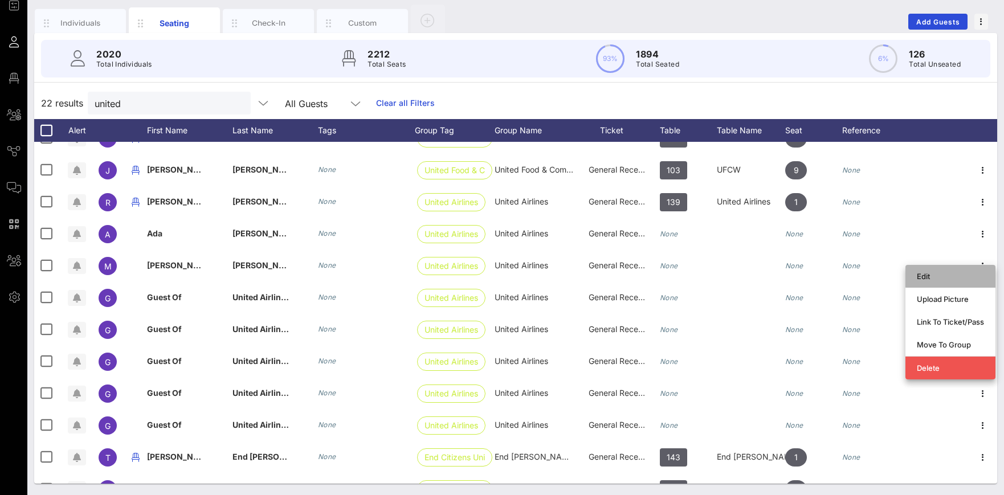
click at [917, 278] on div "Edit" at bounding box center [949, 276] width 67 height 9
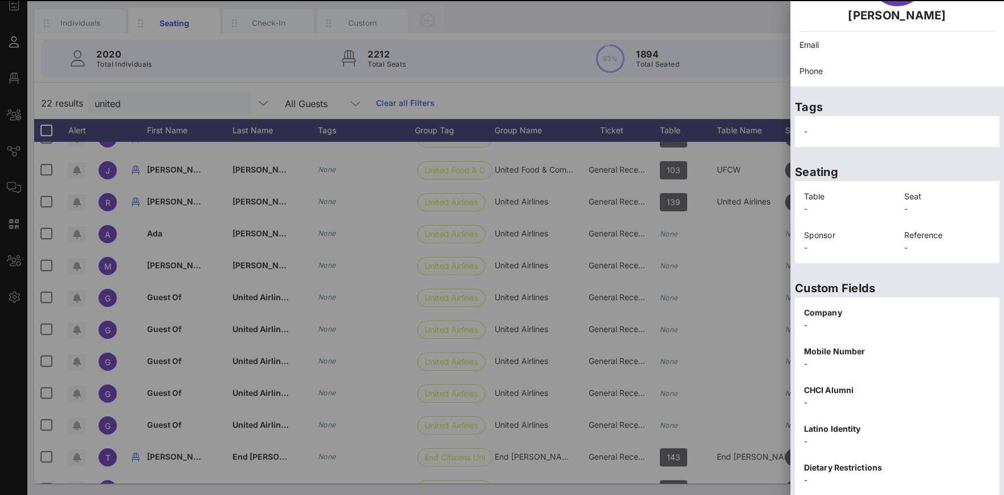
scroll to position [172, 0]
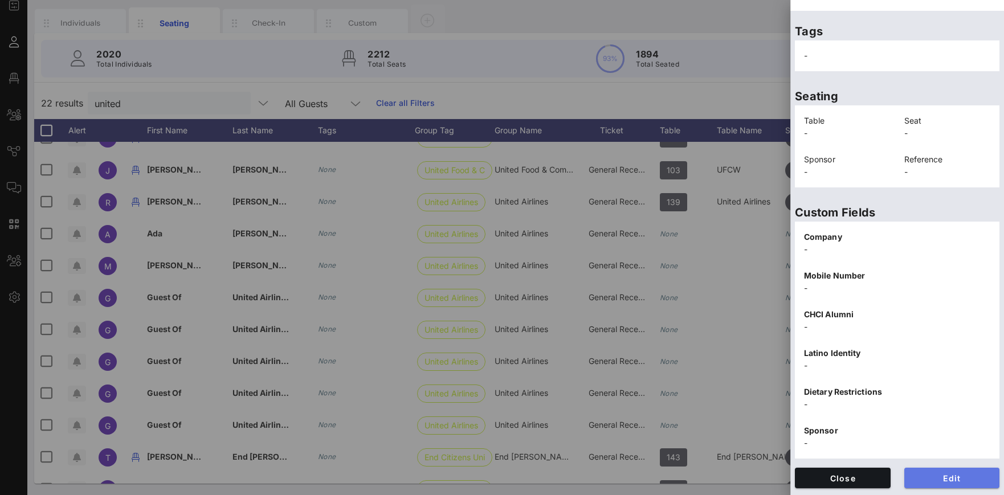
click at [964, 478] on span "Edit" at bounding box center [951, 478] width 77 height 10
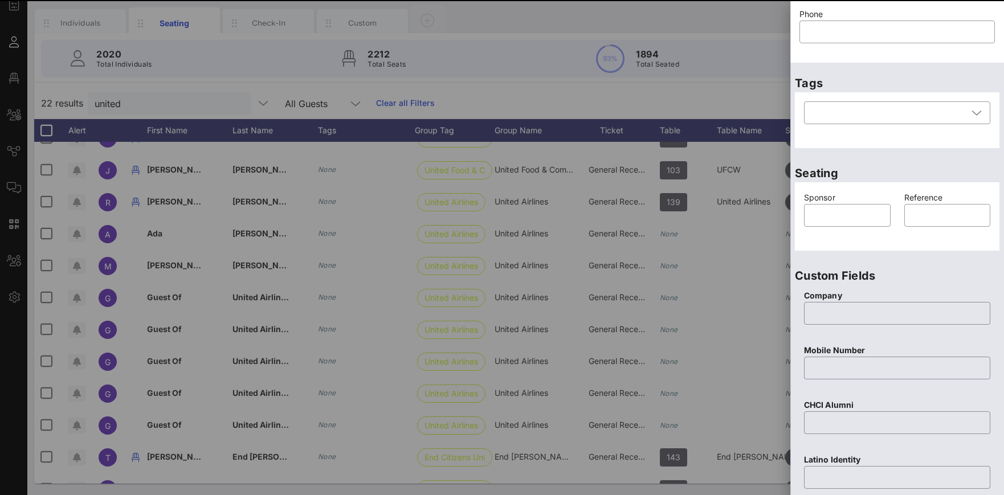
scroll to position [0, 0]
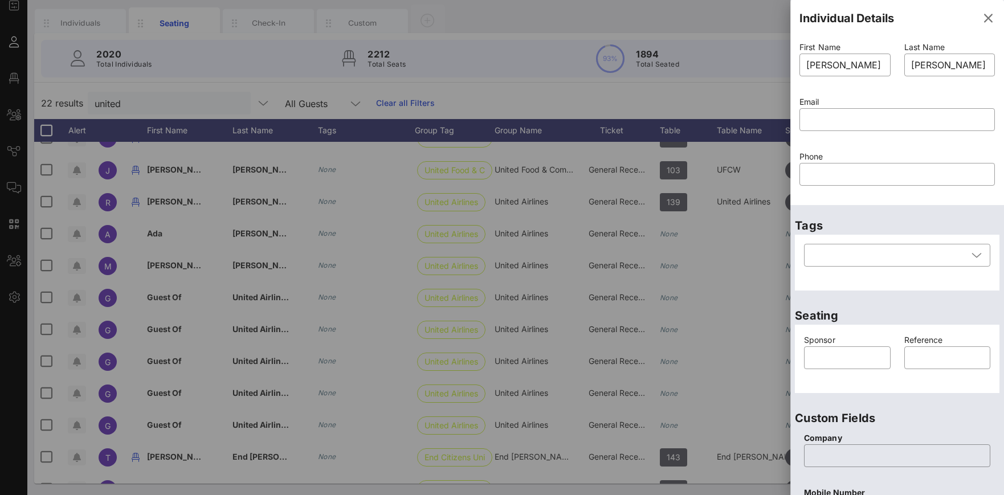
click at [828, 119] on input "text" at bounding box center [897, 119] width 182 height 18
paste input "Maia.Miller@united.com"
type input "Maia.Miller@united.com"
click at [824, 140] on div at bounding box center [897, 137] width 182 height 8
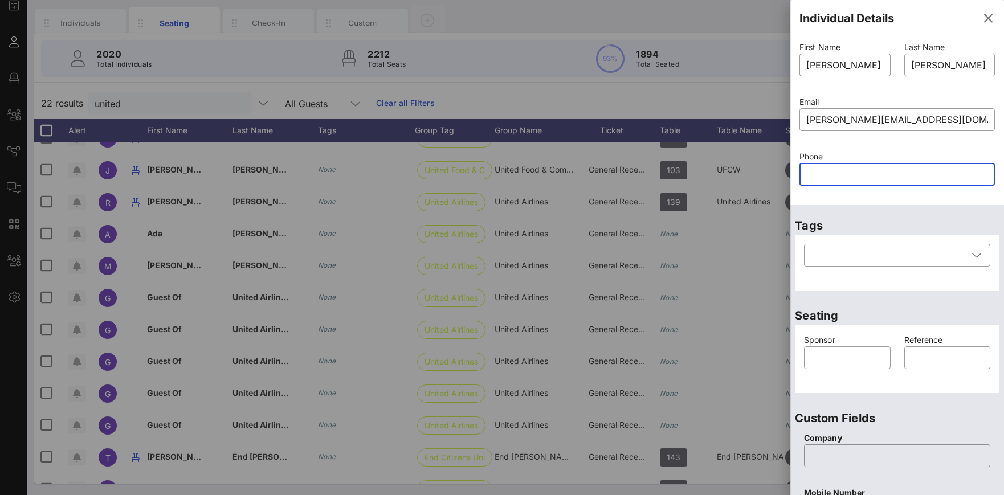
click at [828, 170] on input "text" at bounding box center [897, 174] width 182 height 18
paste input "812-340-2844"
type input "812-340-2844"
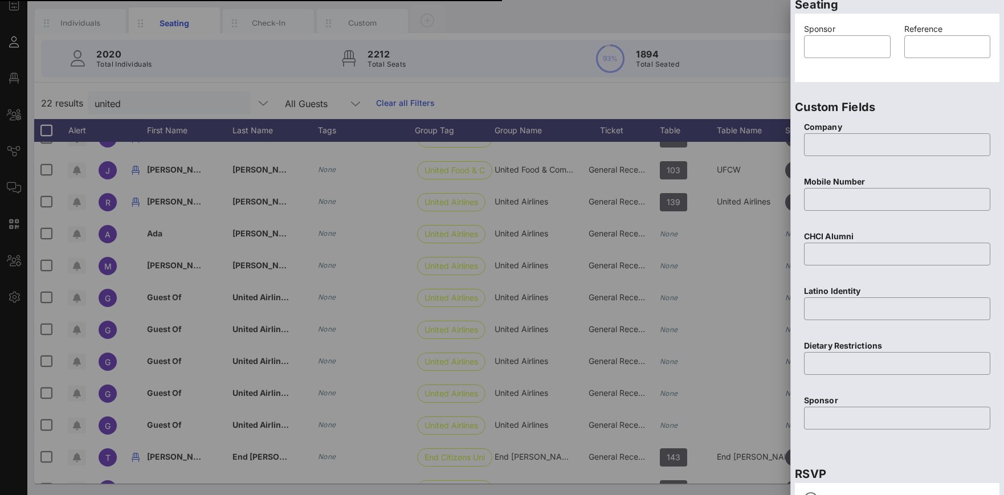
scroll to position [416, 0]
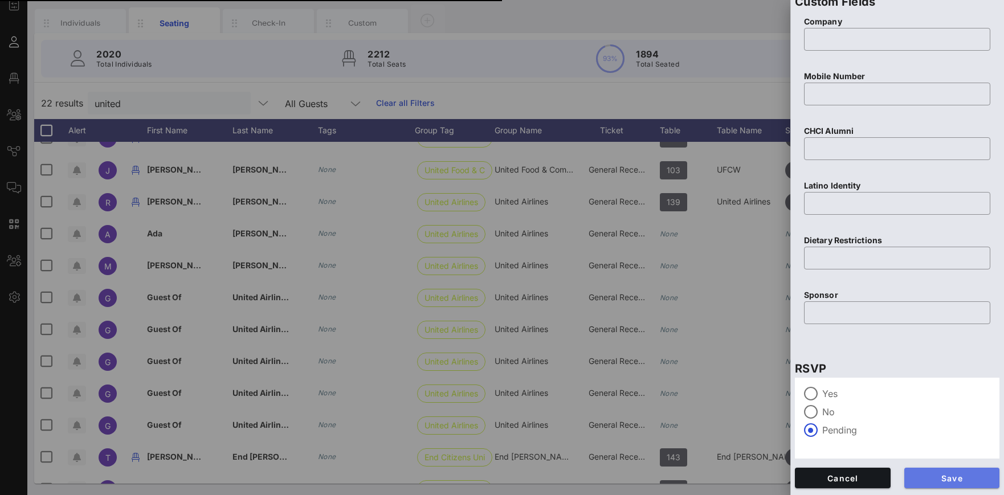
click at [942, 480] on span "Save" at bounding box center [951, 478] width 77 height 10
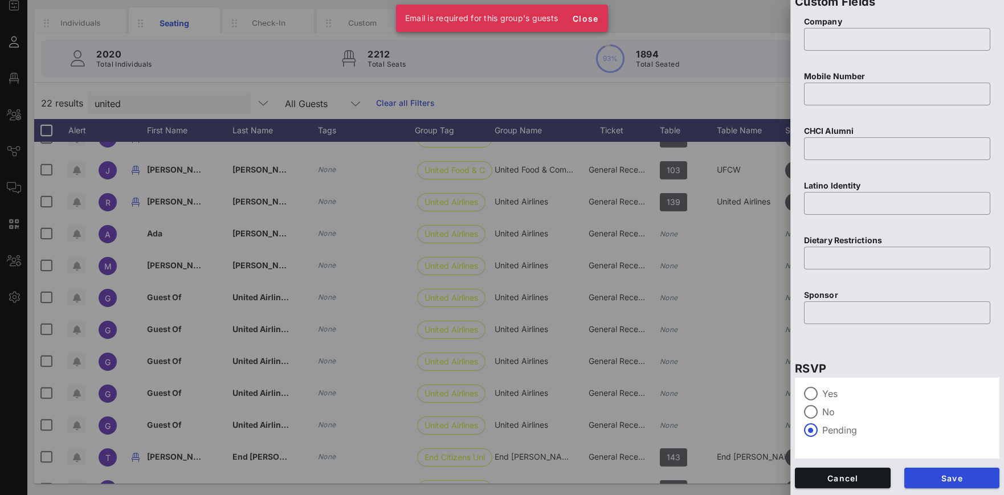
click at [982, 387] on div "Yes" at bounding box center [897, 394] width 186 height 14
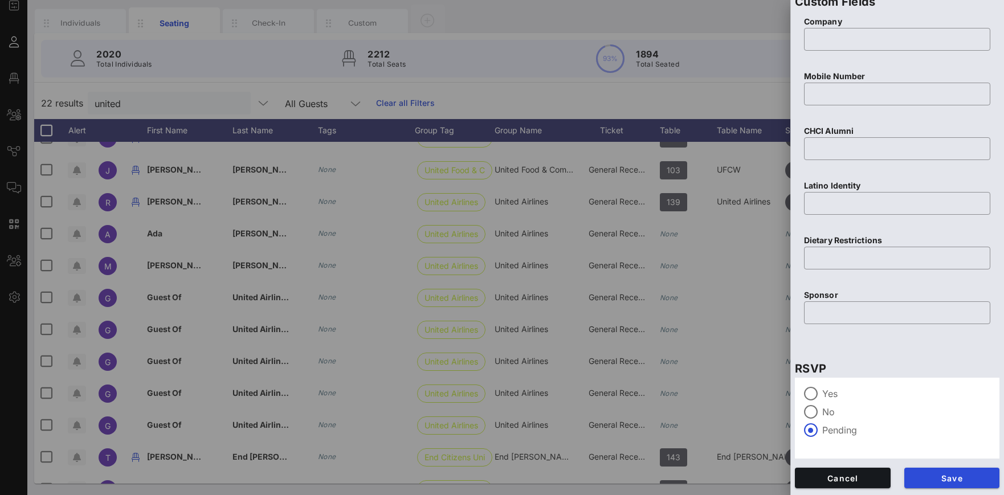
click at [994, 349] on div "RSVP Yes No Pending" at bounding box center [897, 405] width 214 height 115
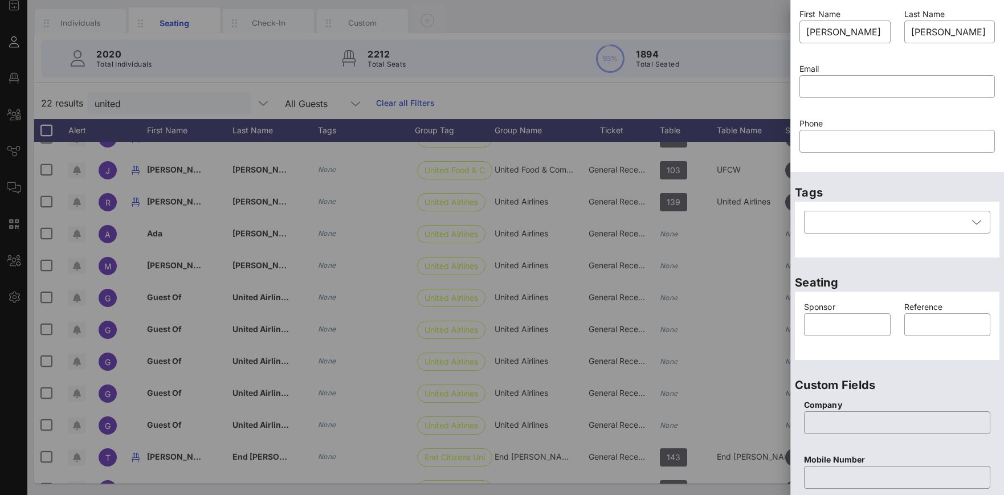
scroll to position [0, 0]
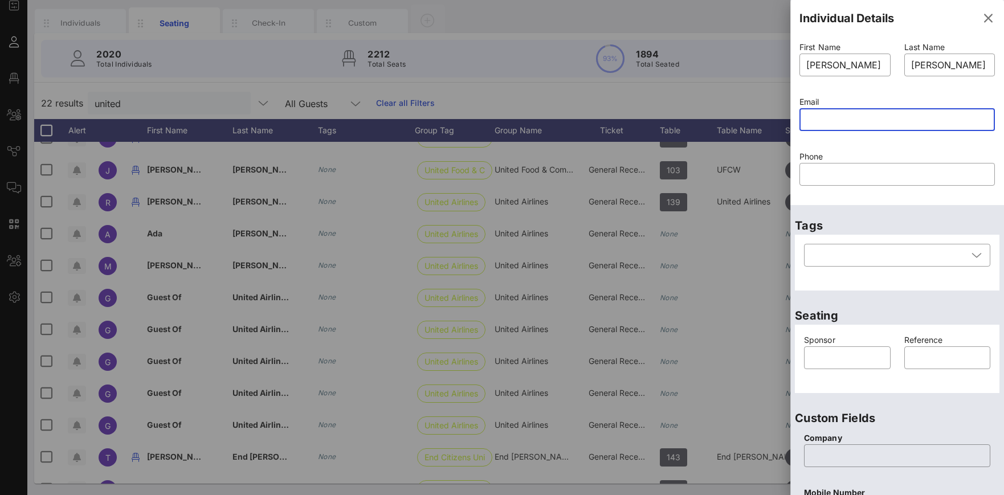
click at [836, 117] on input "text" at bounding box center [897, 119] width 182 height 18
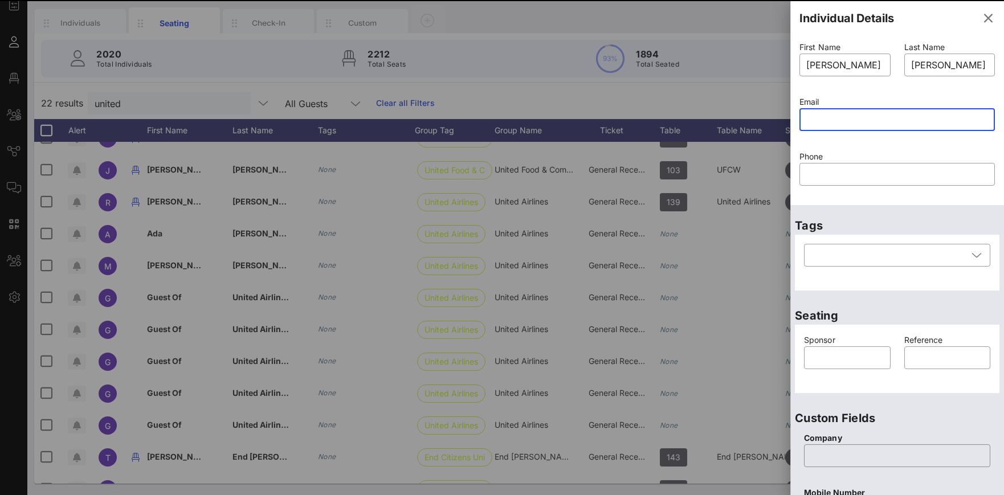
paste input "Maia.Miller@united.com"
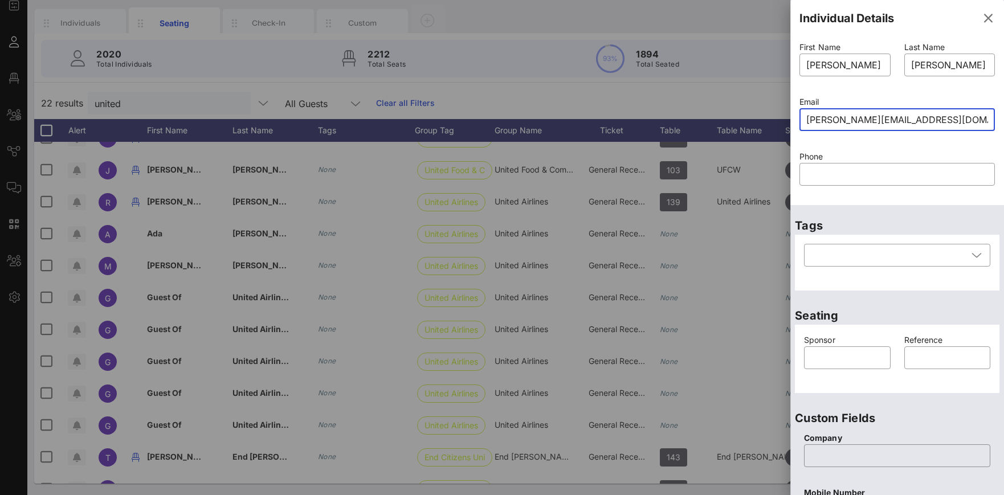
type input "Maia.Miller@united.com"
click at [862, 144] on div "​ Maia.Miller@united.com" at bounding box center [896, 127] width 195 height 38
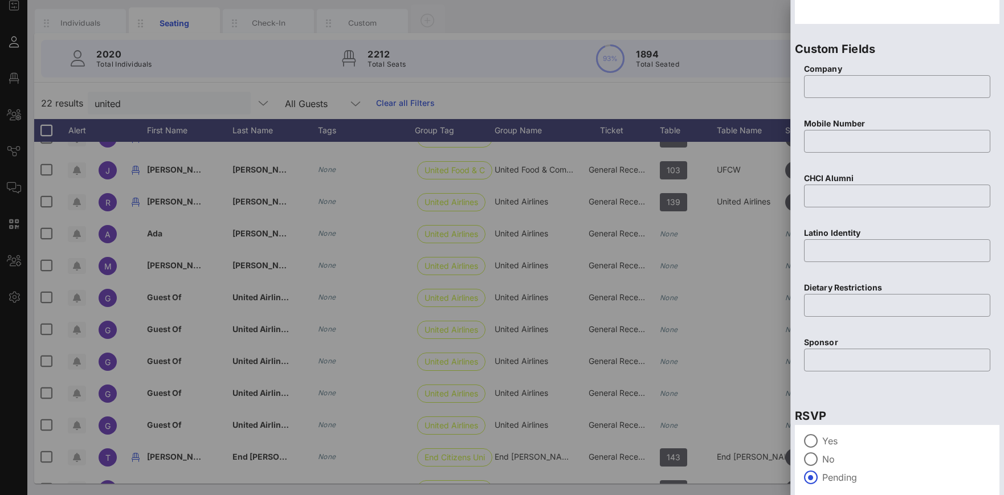
scroll to position [401, 0]
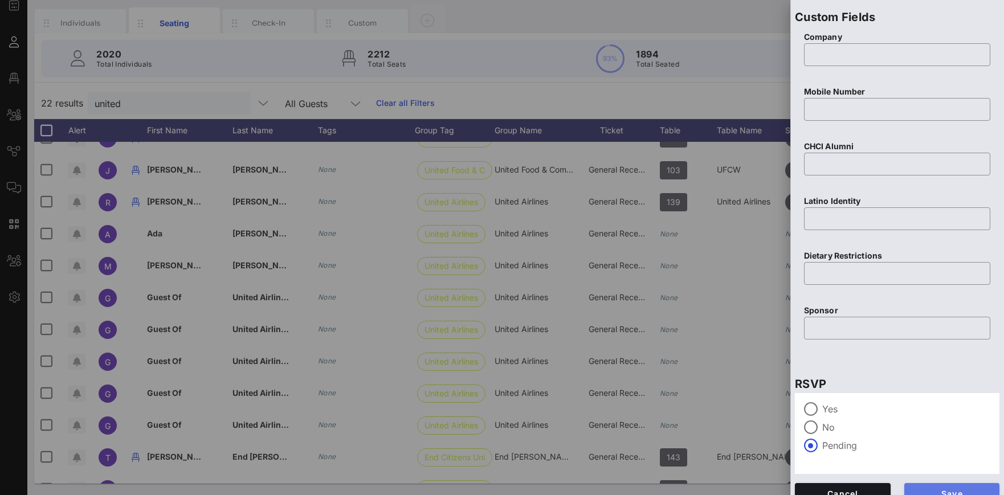
click at [971, 492] on span "Save" at bounding box center [951, 494] width 77 height 10
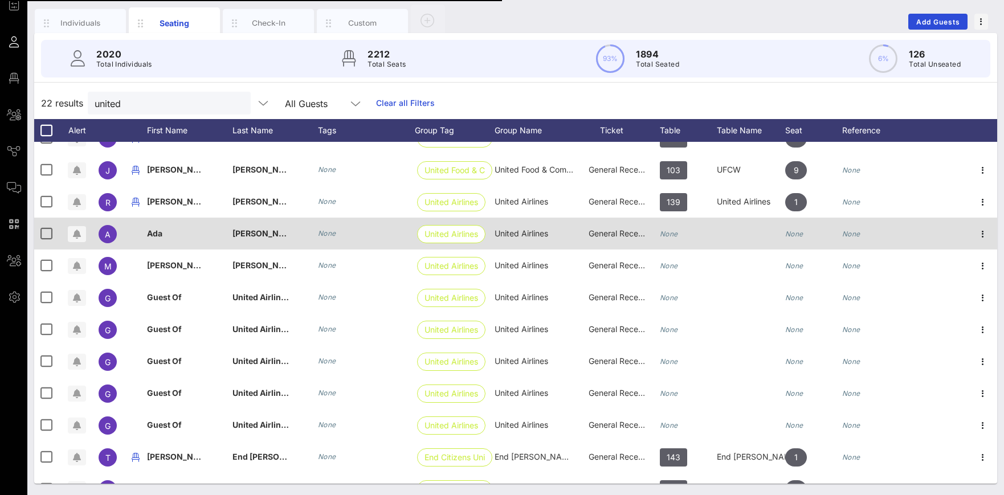
click at [668, 231] on icon "None" at bounding box center [669, 234] width 18 height 9
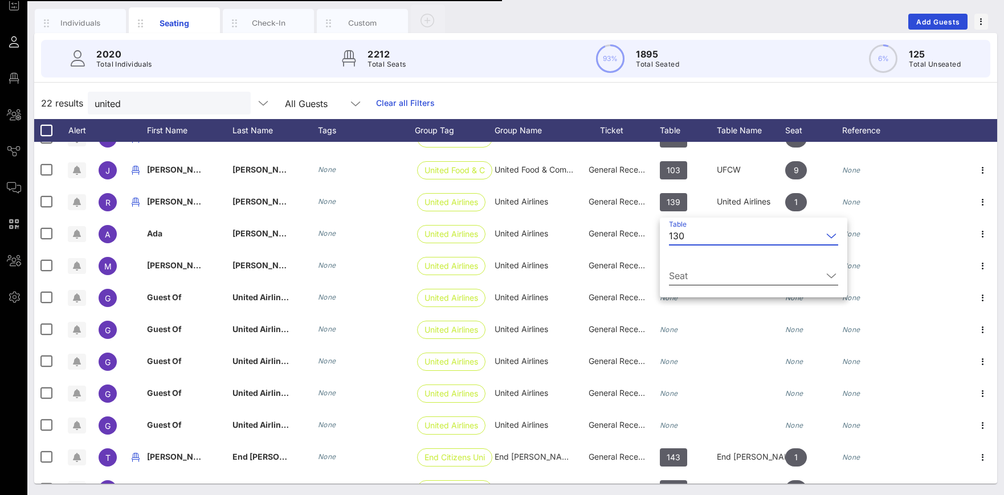
click at [694, 284] on input "Seat" at bounding box center [745, 276] width 153 height 18
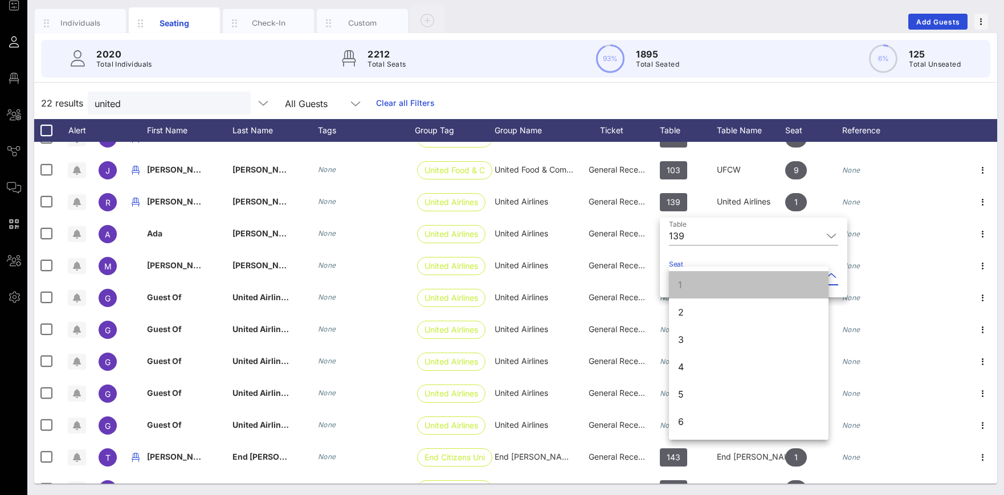
click at [697, 277] on div "1" at bounding box center [748, 284] width 159 height 27
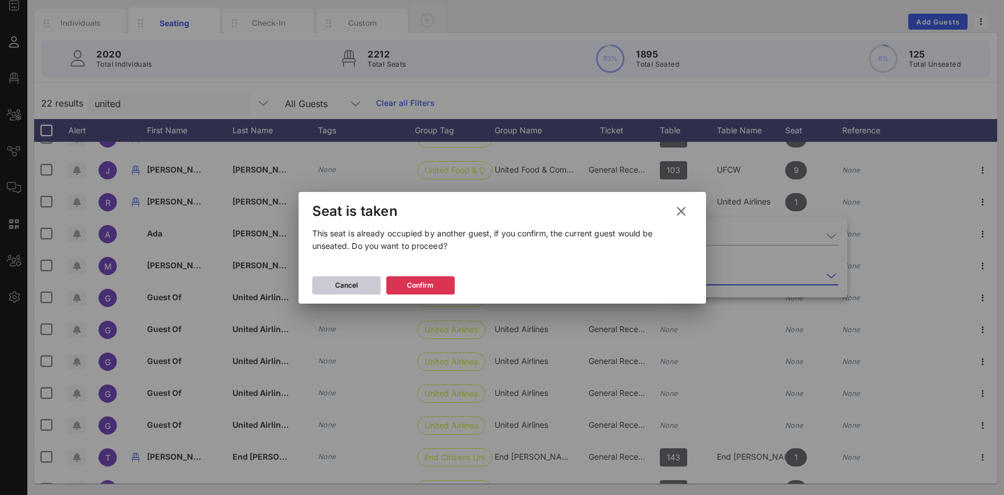
click at [350, 288] on div "Cancel" at bounding box center [346, 285] width 23 height 11
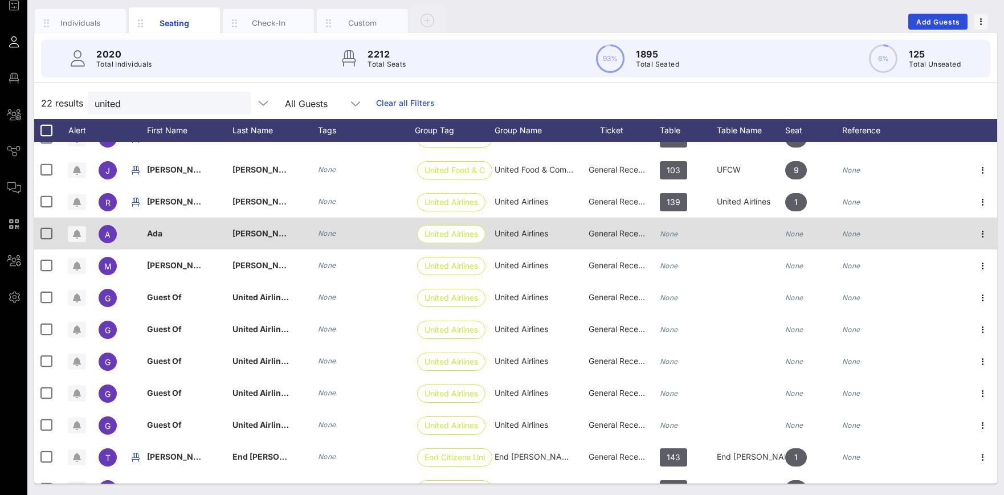
click at [673, 236] on icon "None" at bounding box center [669, 234] width 18 height 9
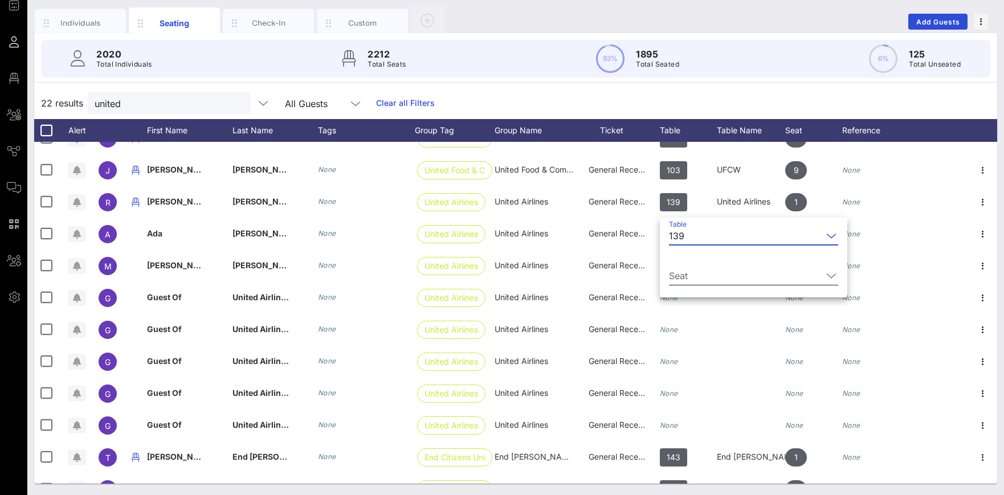
click at [690, 283] on input "Seat" at bounding box center [745, 276] width 153 height 18
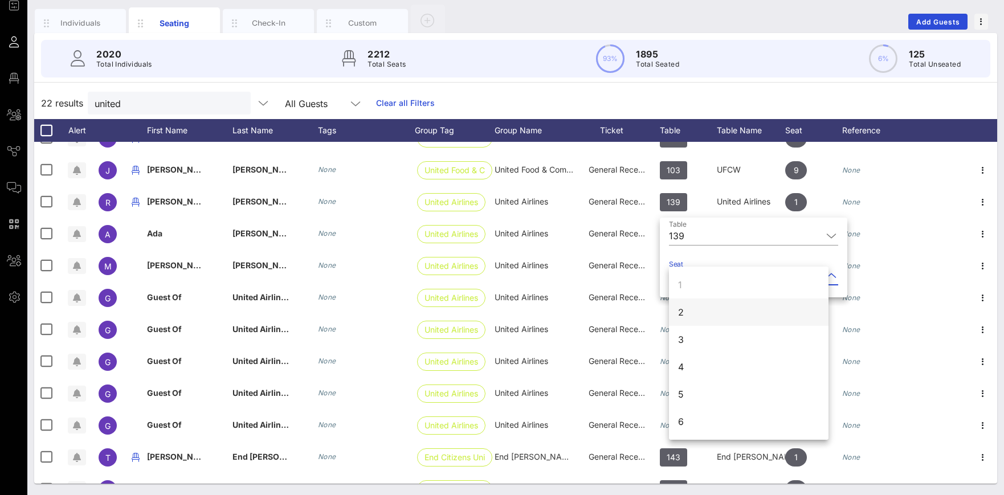
click at [694, 317] on div "2" at bounding box center [748, 311] width 159 height 27
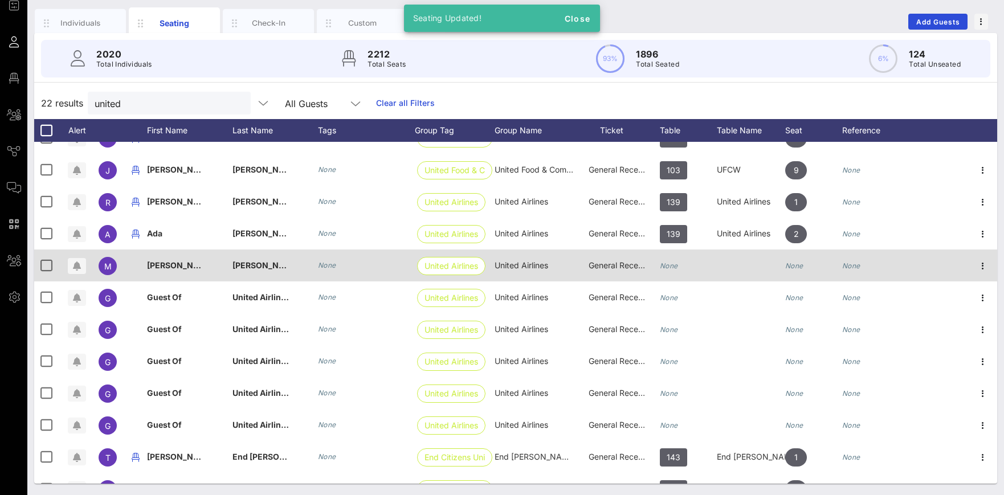
click at [662, 264] on icon "None" at bounding box center [669, 265] width 18 height 9
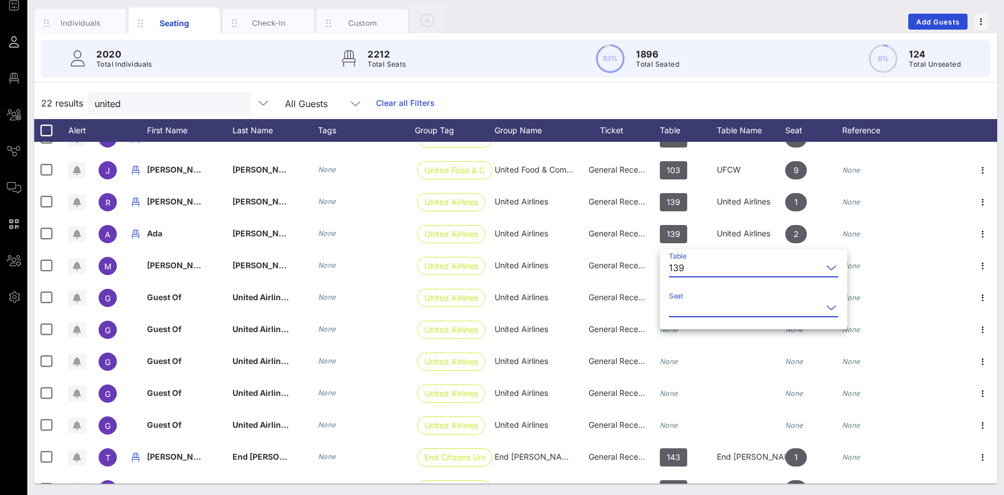
click at [691, 306] on input "Seat" at bounding box center [745, 307] width 153 height 18
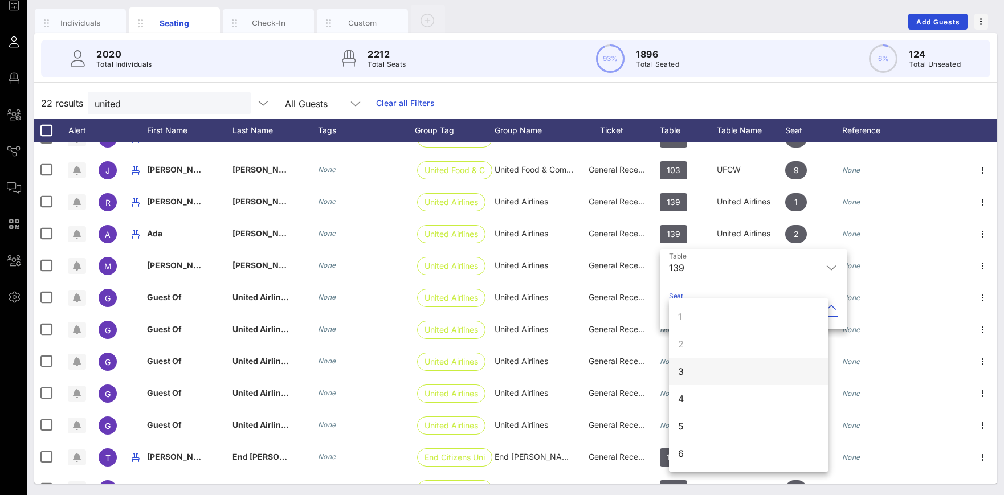
click at [687, 371] on div "3" at bounding box center [748, 371] width 159 height 27
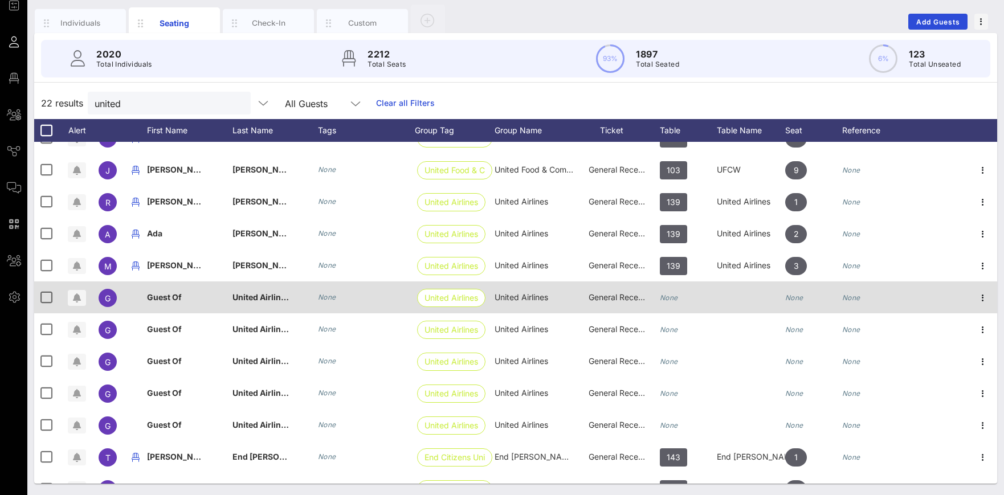
click at [672, 289] on div "None" at bounding box center [669, 297] width 18 height 32
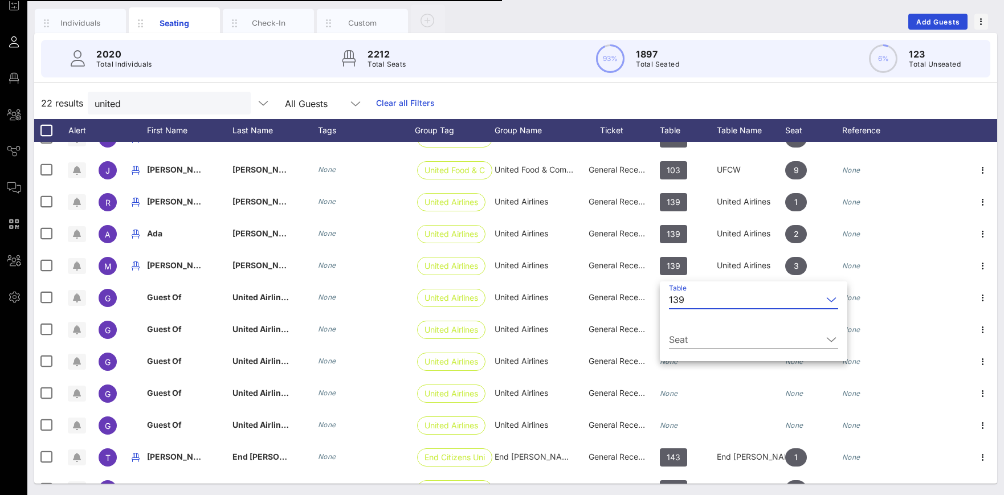
click at [702, 345] on input "Seat" at bounding box center [745, 339] width 153 height 18
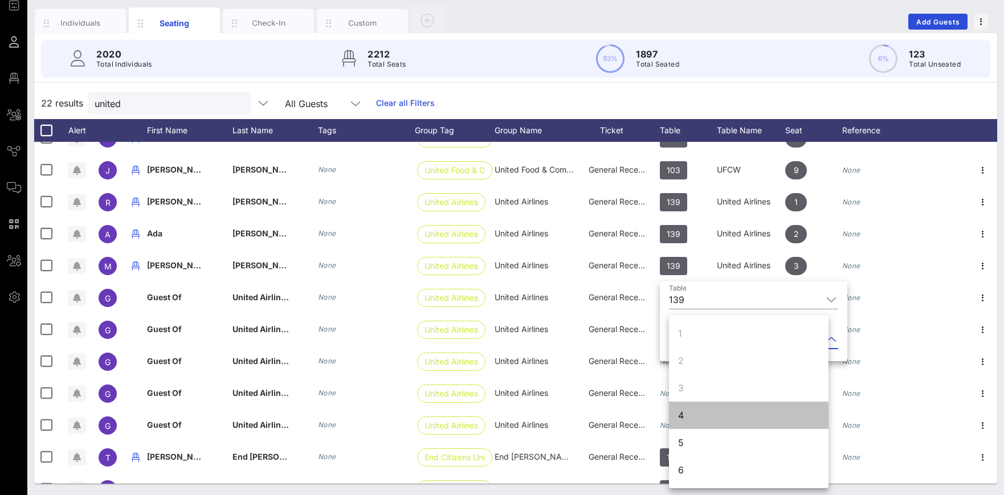
click at [695, 415] on div "4" at bounding box center [748, 415] width 159 height 27
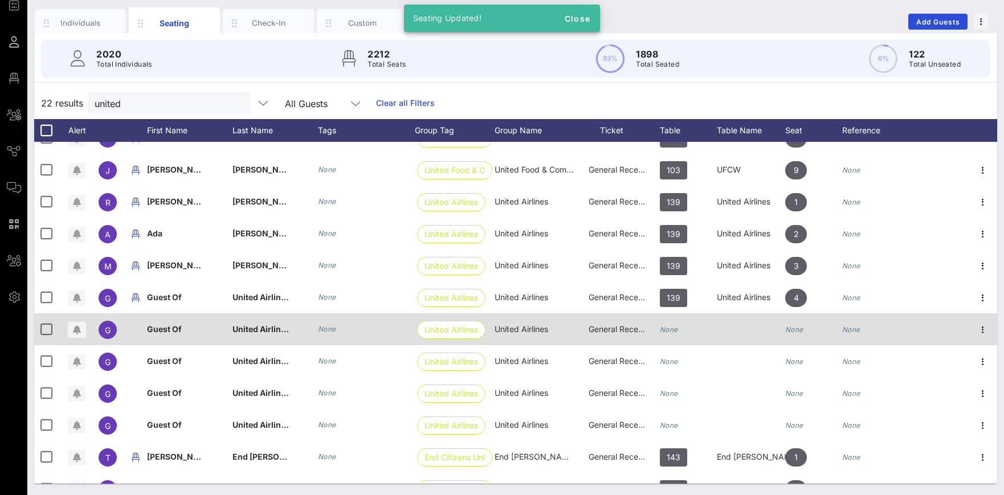
click at [682, 326] on div "None" at bounding box center [688, 335] width 57 height 45
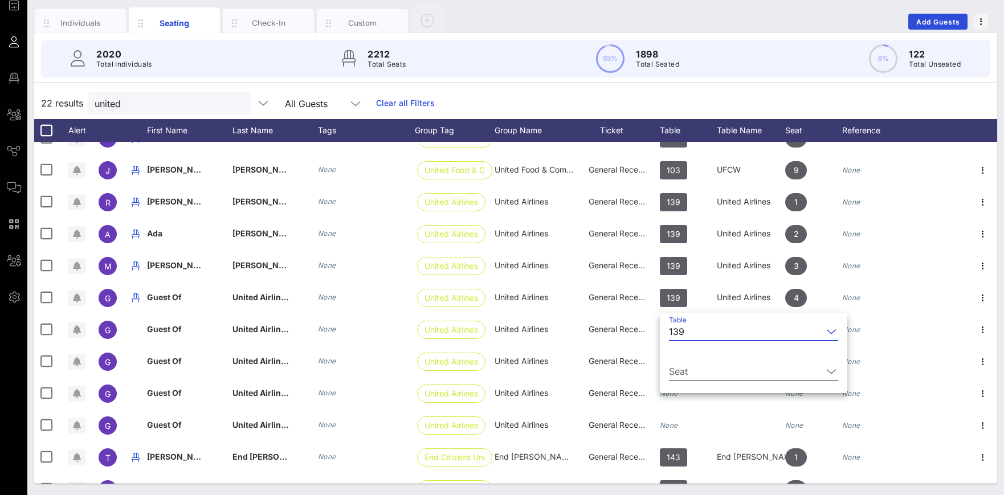
click at [694, 371] on input "Seat" at bounding box center [745, 371] width 153 height 18
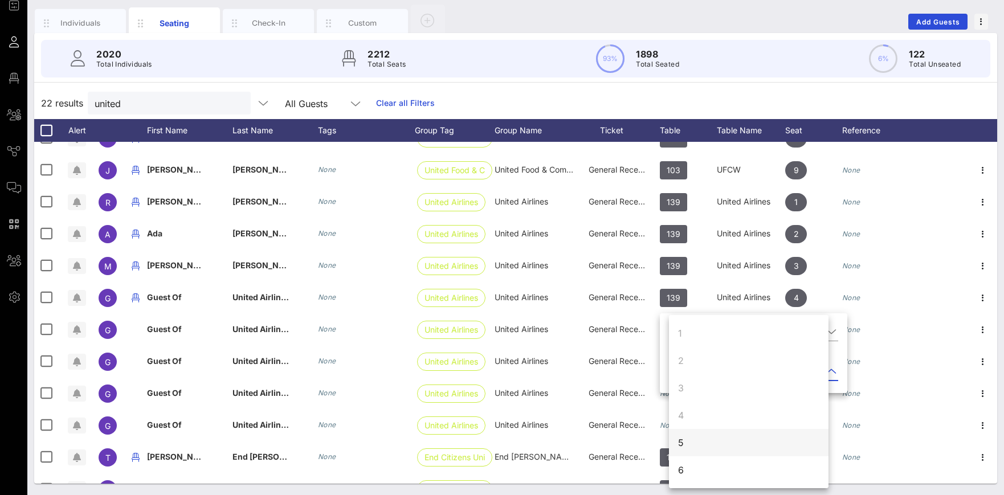
click at [688, 440] on div "5" at bounding box center [748, 442] width 159 height 27
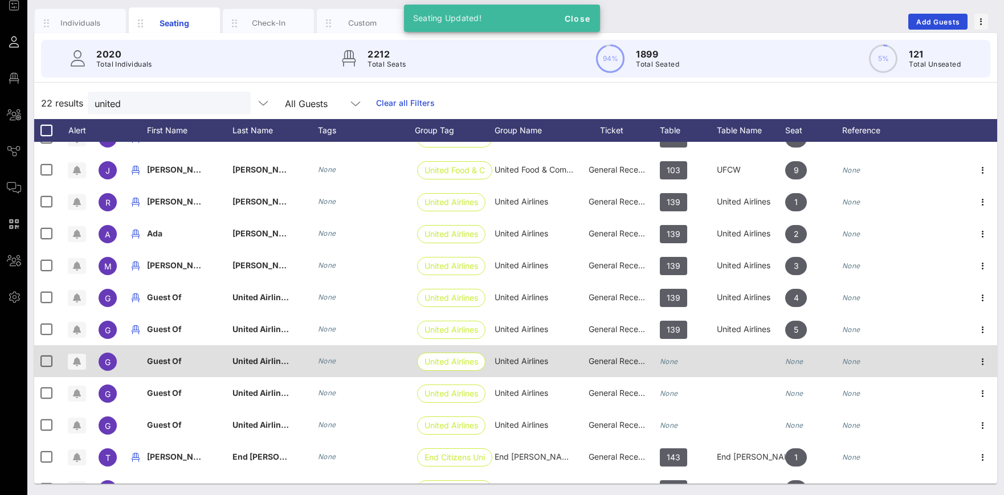
click at [674, 358] on icon "None" at bounding box center [669, 361] width 18 height 9
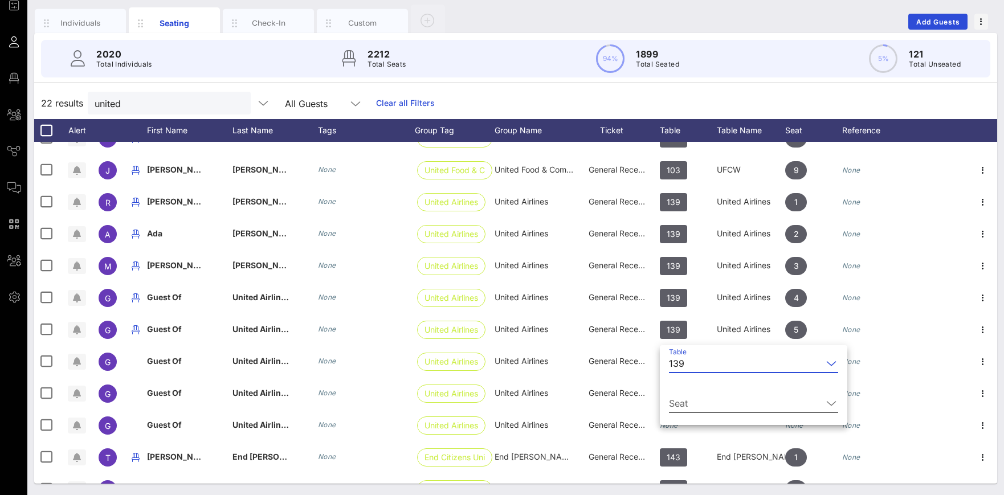
click at [685, 402] on input "Seat" at bounding box center [745, 403] width 153 height 18
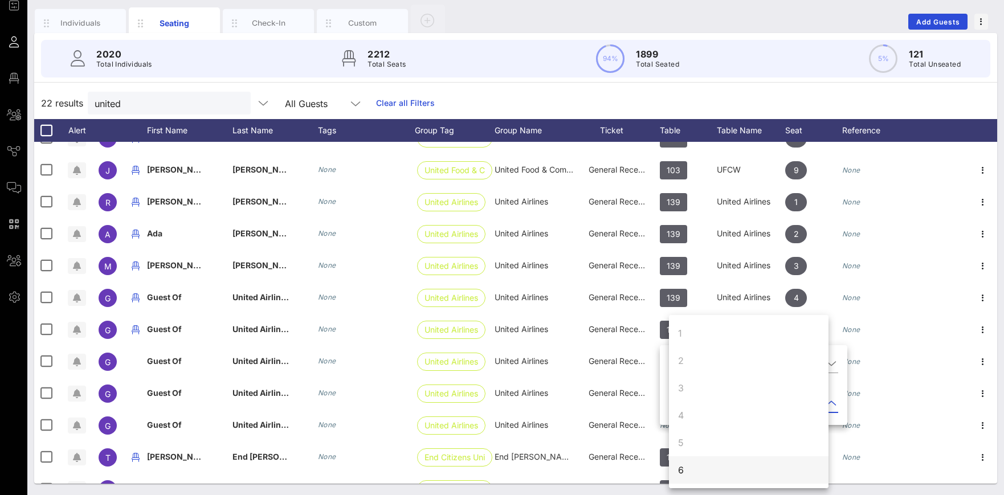
click at [689, 468] on div "6" at bounding box center [748, 469] width 159 height 27
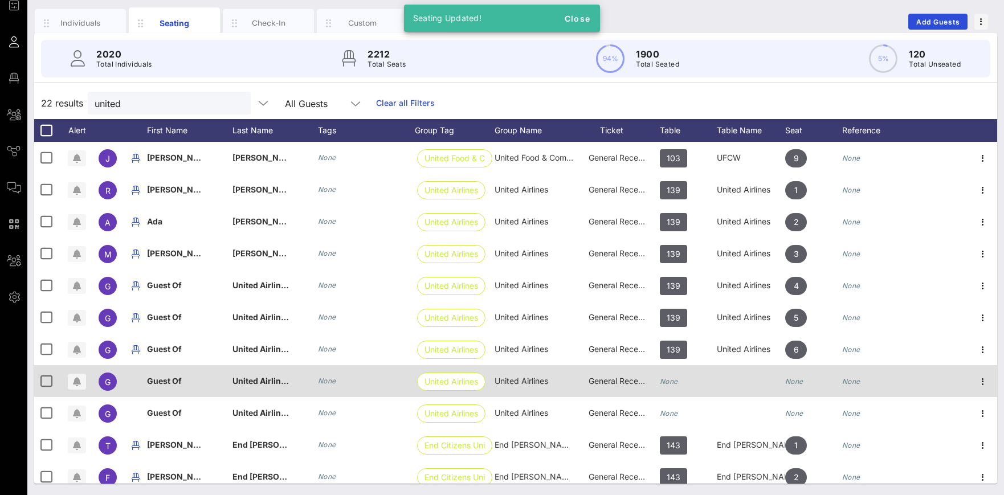
scroll to position [288, 0]
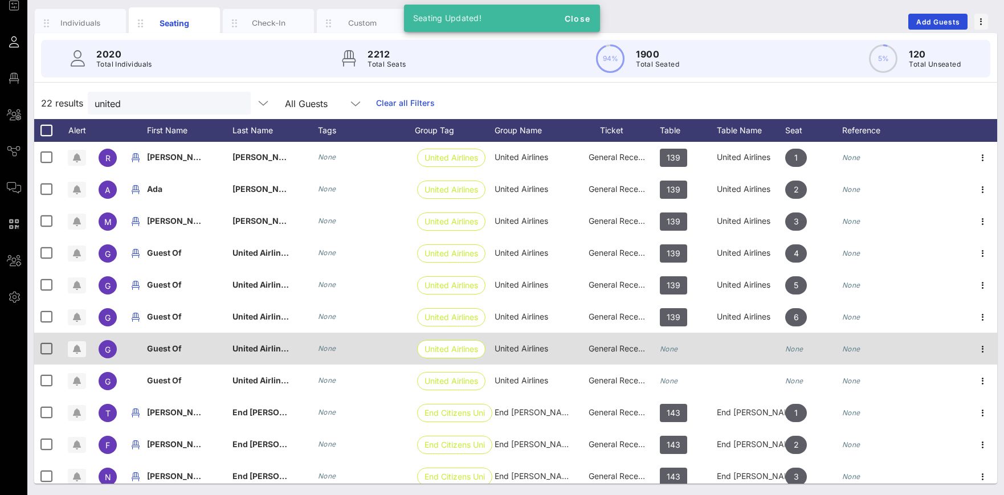
click at [672, 348] on icon "None" at bounding box center [669, 349] width 18 height 9
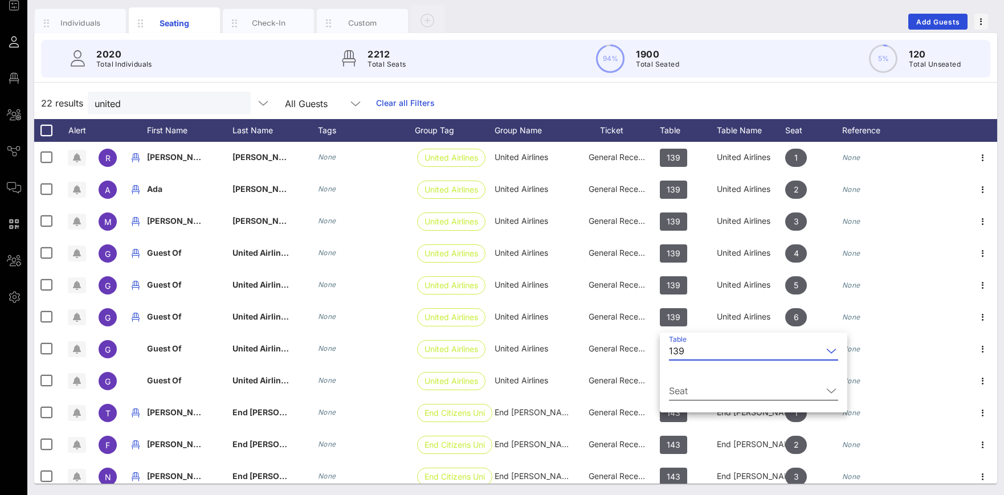
click at [696, 391] on input "Seat" at bounding box center [745, 391] width 153 height 18
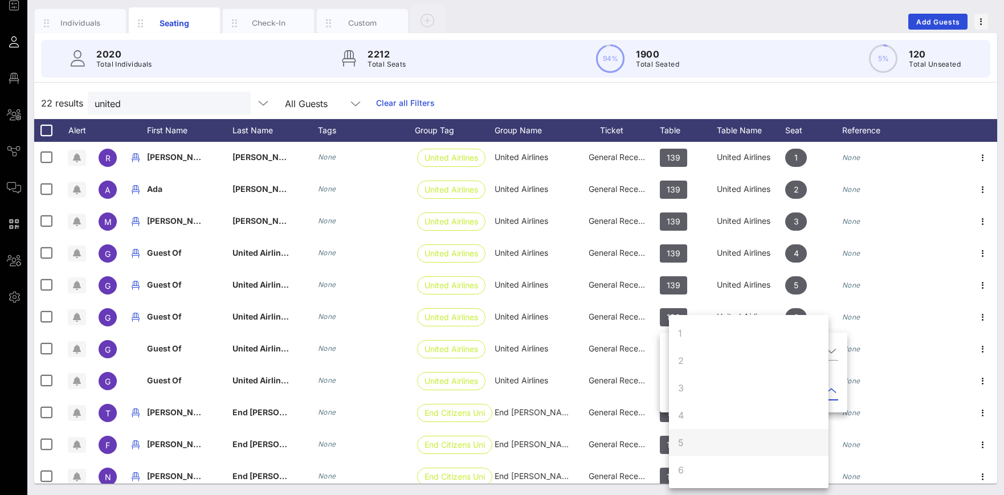
scroll to position [109, 0]
click at [686, 386] on div "7" at bounding box center [748, 387] width 159 height 27
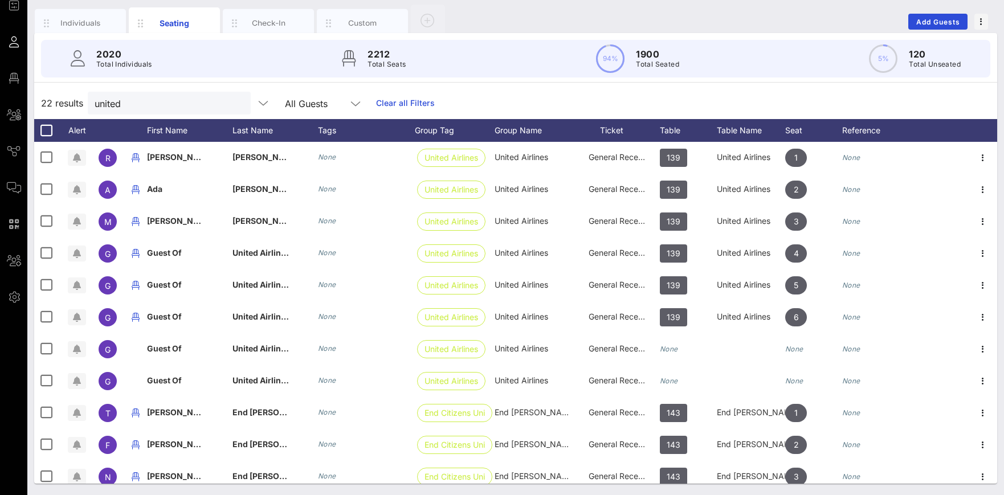
scroll to position [0, 0]
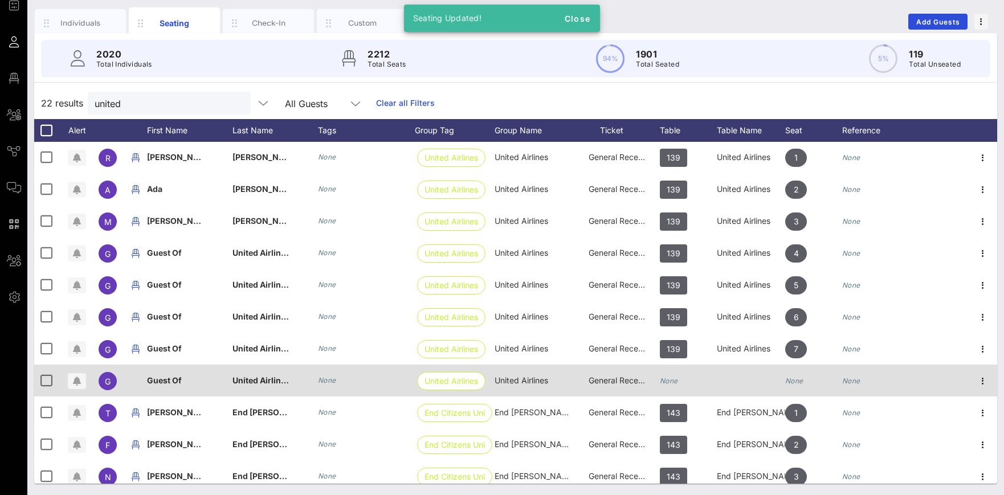
click at [676, 382] on icon "None" at bounding box center [669, 380] width 18 height 9
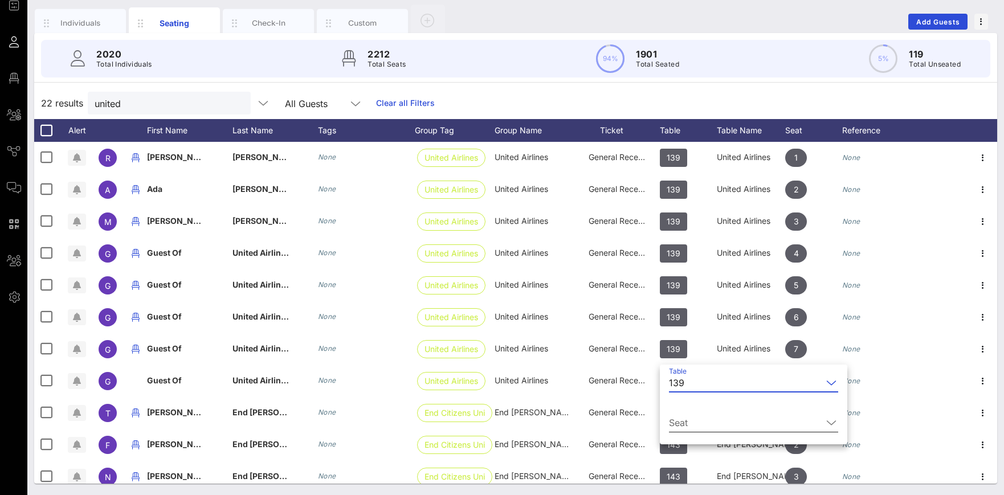
click at [682, 425] on input "Seat" at bounding box center [745, 423] width 153 height 18
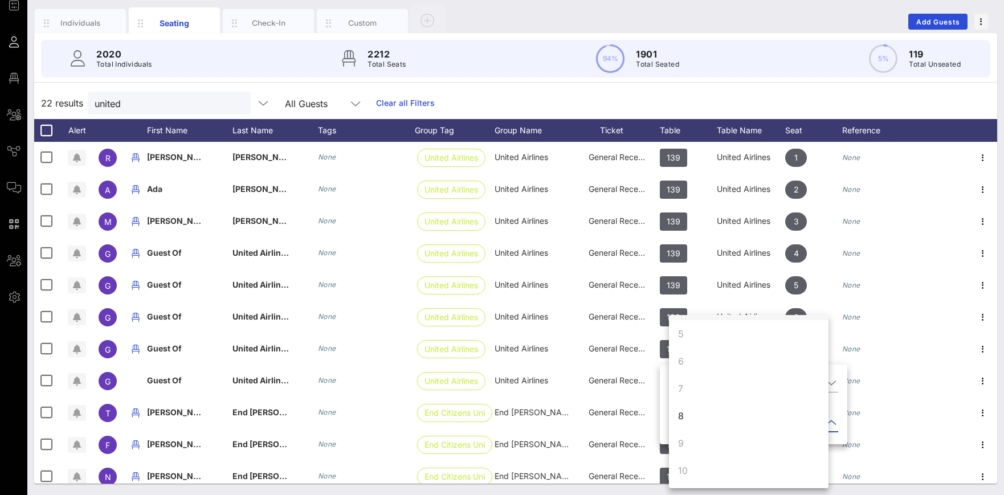
scroll to position [109, 0]
click at [693, 414] on div "8" at bounding box center [748, 415] width 159 height 27
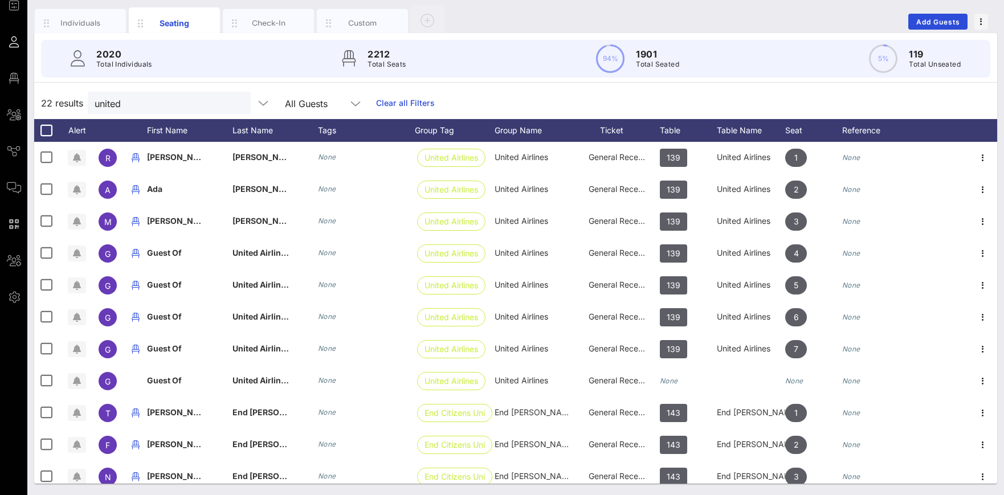
scroll to position [0, 0]
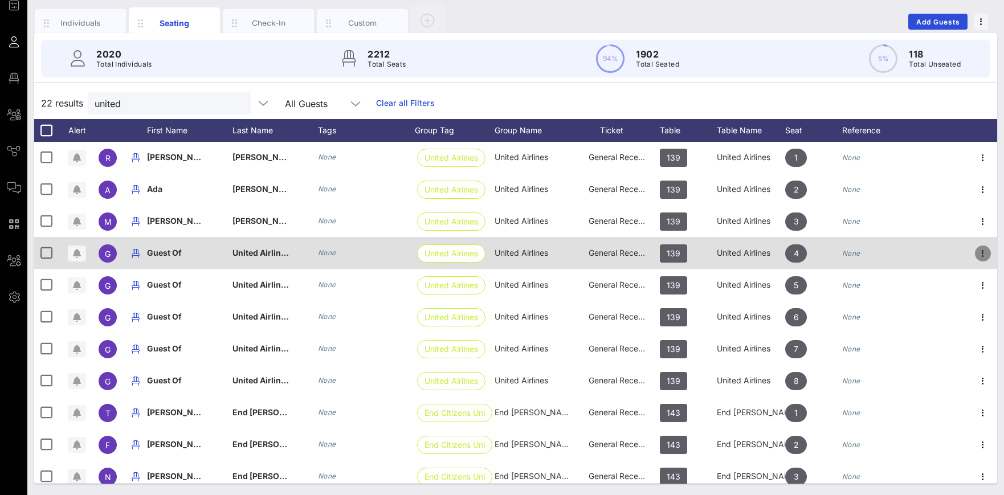
click at [984, 253] on icon "button" at bounding box center [983, 254] width 14 height 14
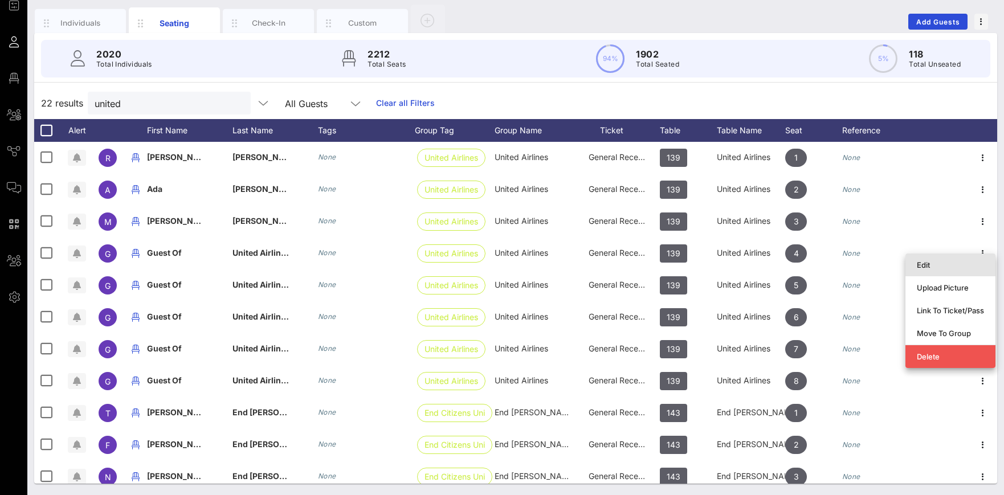
click at [937, 262] on div "Edit" at bounding box center [949, 264] width 67 height 9
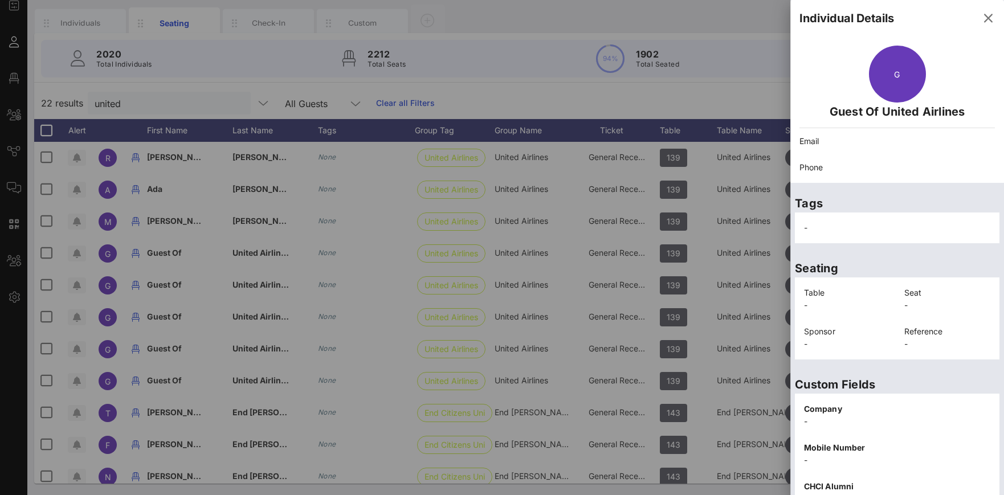
click at [991, 140] on p "Email" at bounding box center [896, 141] width 195 height 13
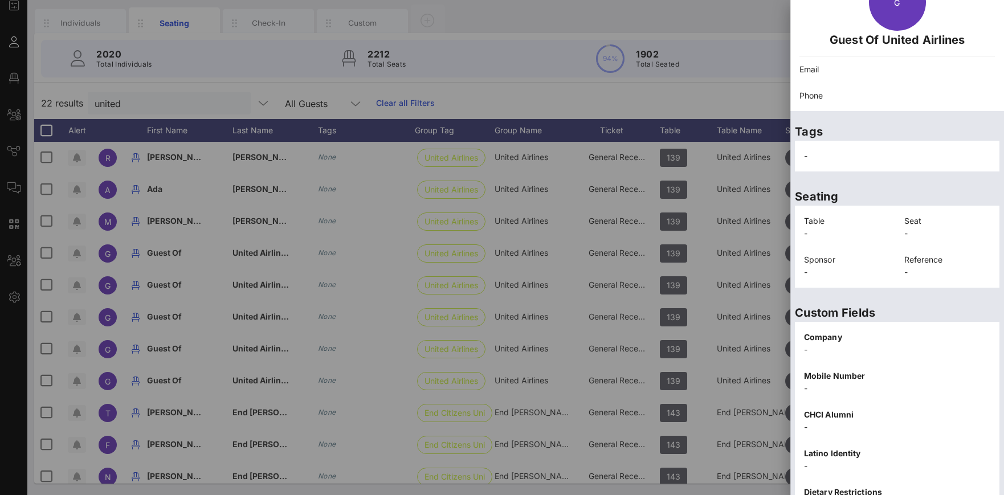
scroll to position [172, 0]
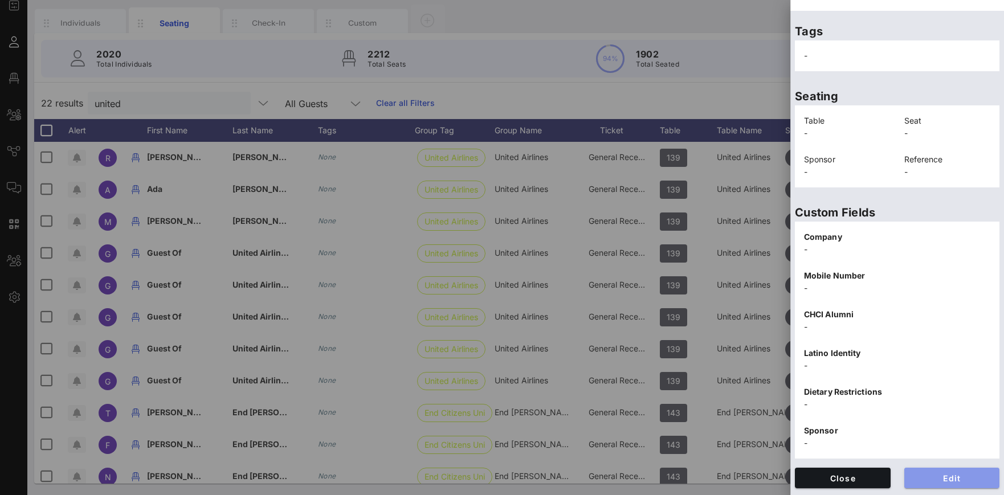
click at [954, 481] on span "Edit" at bounding box center [951, 478] width 77 height 10
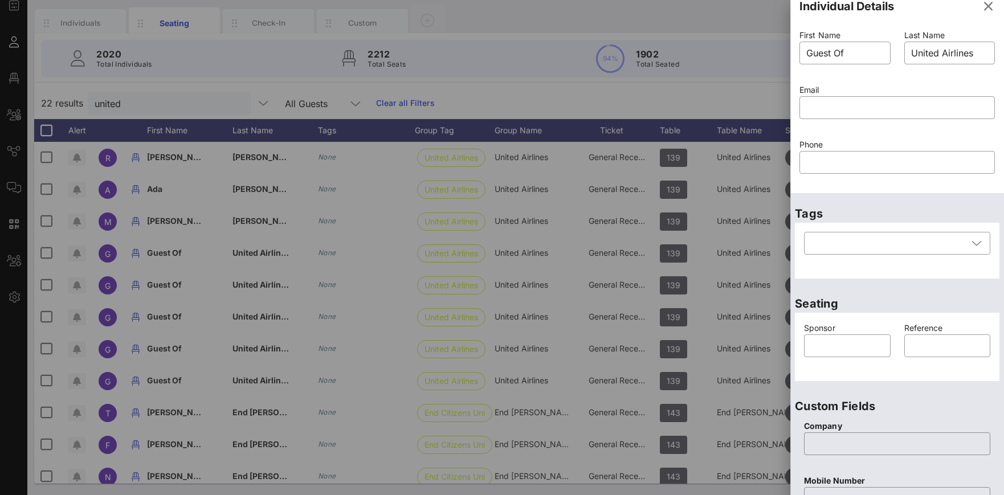
scroll to position [0, 0]
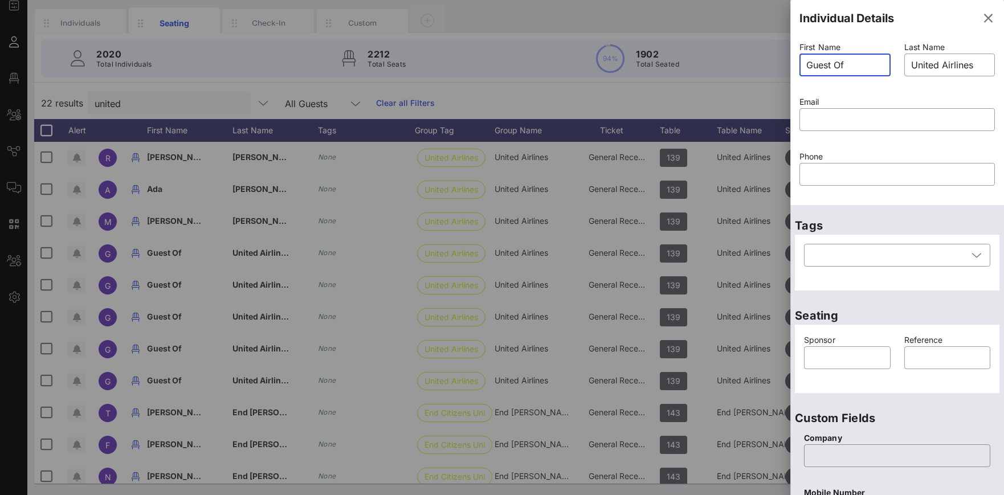
drag, startPoint x: 867, startPoint y: 70, endPoint x: 776, endPoint y: 55, distance: 92.4
click at [806, 56] on input "Guest Of" at bounding box center [844, 65] width 77 height 18
type input "Guest Of"
click at [811, 117] on input "text" at bounding box center [897, 119] width 182 height 18
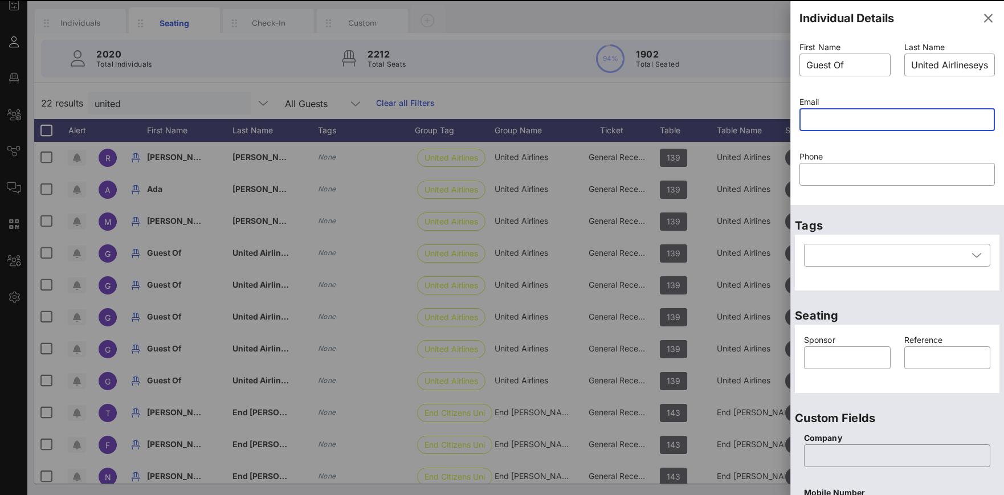
type input "United Airlines"
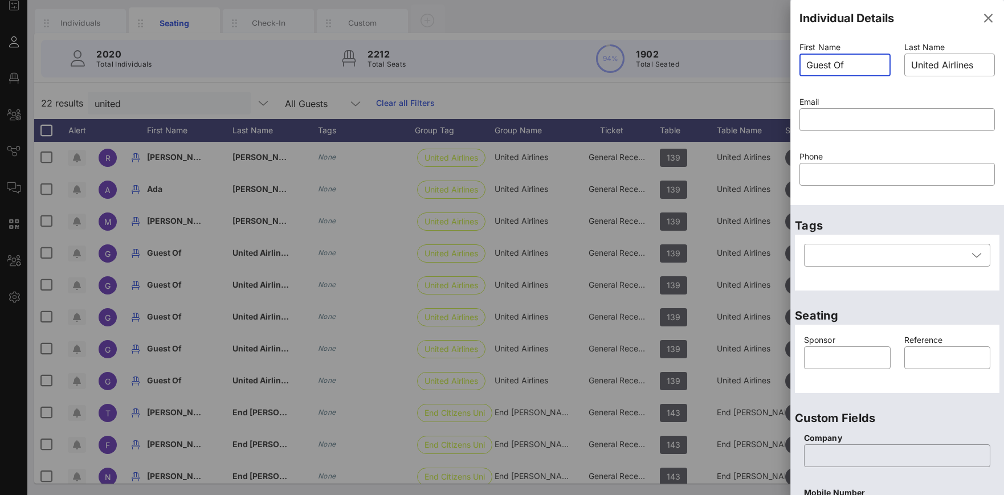
drag, startPoint x: 862, startPoint y: 63, endPoint x: 777, endPoint y: 52, distance: 85.5
click at [806, 56] on input "Guest Of" at bounding box center [844, 65] width 77 height 18
click at [988, 18] on icon "button" at bounding box center [988, 18] width 14 height 14
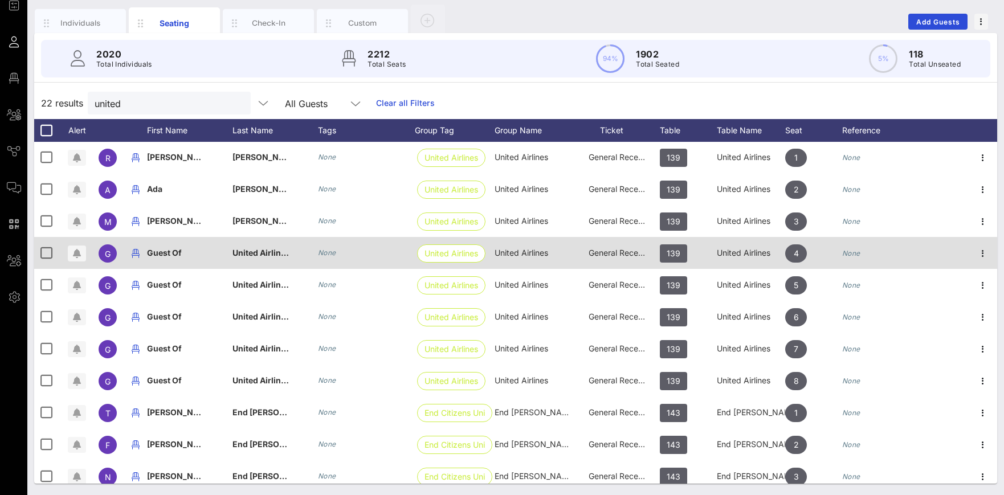
click at [202, 252] on div "Guest Of" at bounding box center [189, 259] width 85 height 45
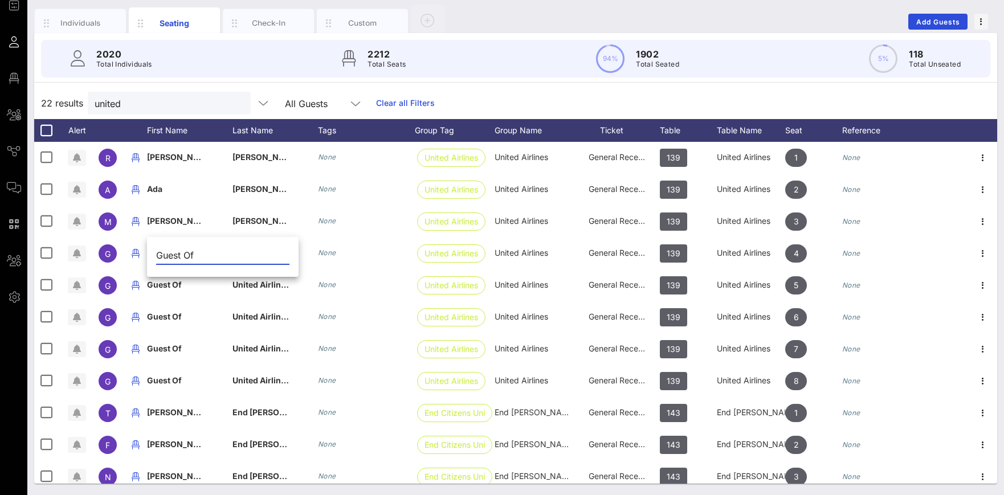
drag, startPoint x: 212, startPoint y: 249, endPoint x: 230, endPoint y: 252, distance: 17.9
click at [230, 252] on input "Guest Of" at bounding box center [222, 255] width 133 height 18
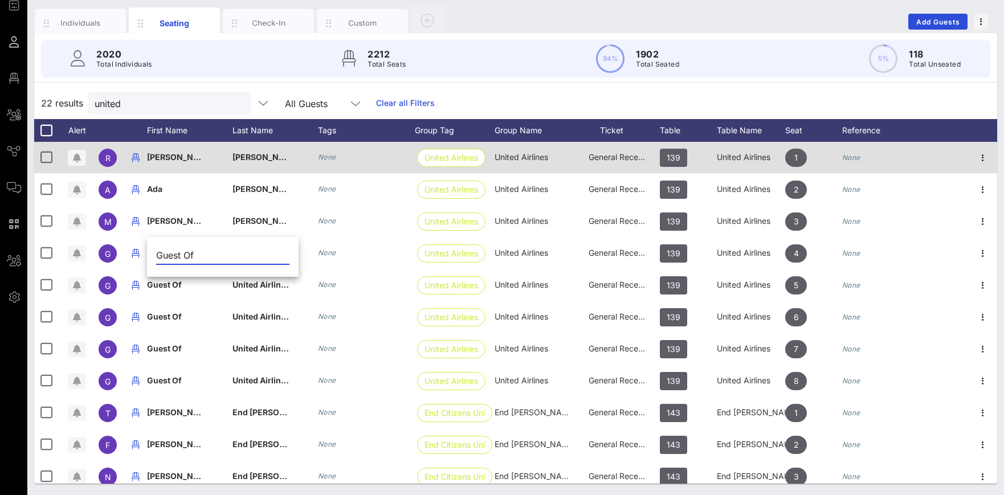
paste input "abriella Rees"
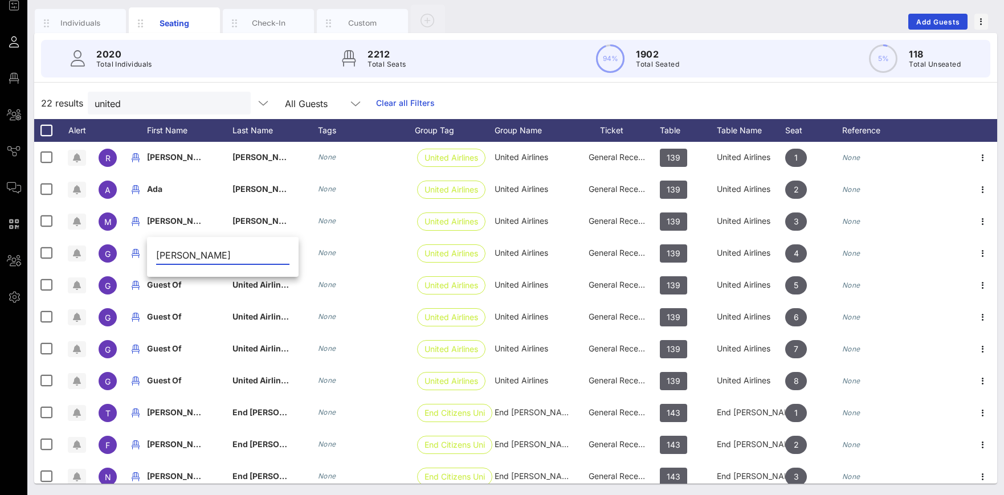
drag, startPoint x: 193, startPoint y: 257, endPoint x: 234, endPoint y: 256, distance: 40.5
click at [234, 256] on input "Gabriella Rees" at bounding box center [222, 255] width 133 height 18
click at [205, 256] on input "Gabriella Rees" at bounding box center [222, 255] width 133 height 18
drag, startPoint x: 199, startPoint y: 256, endPoint x: 235, endPoint y: 254, distance: 35.4
click at [235, 254] on input "Gabriella Rees" at bounding box center [222, 255] width 133 height 18
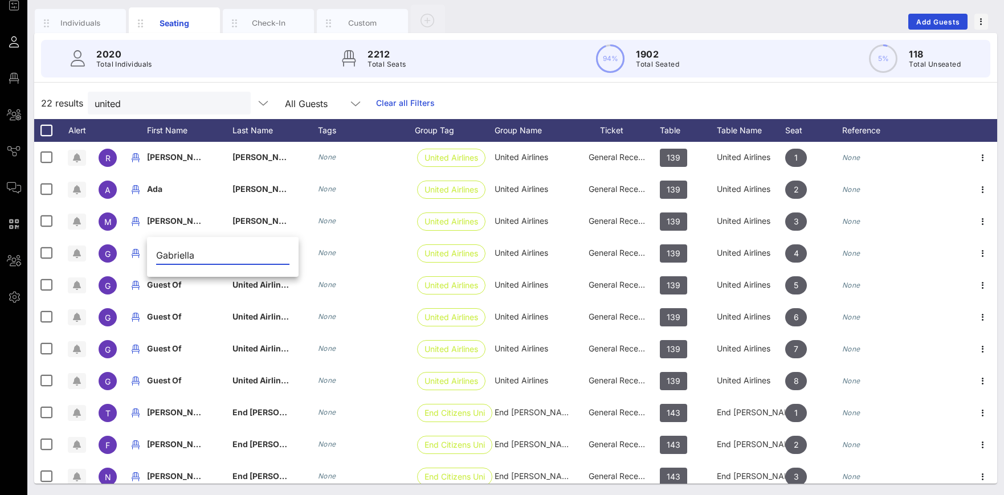
type input "Gabriella"
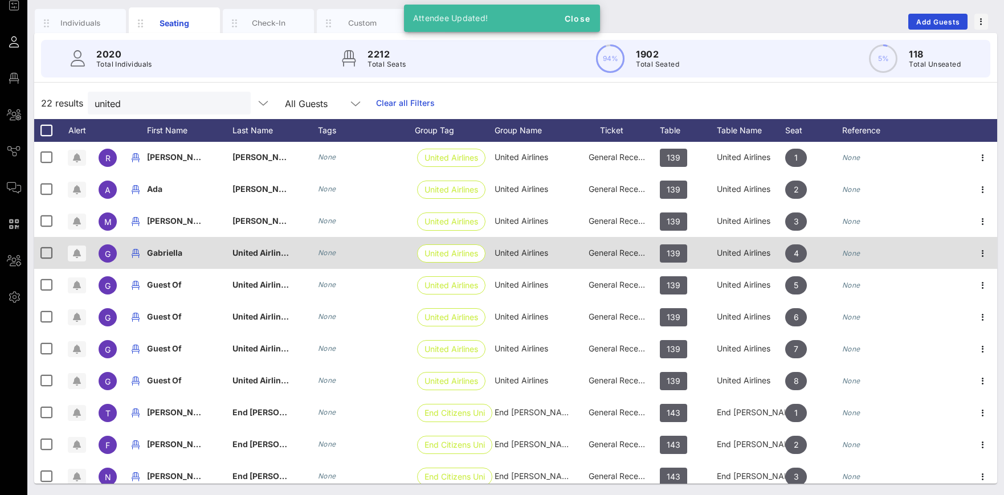
click at [279, 255] on span "United Airlines" at bounding box center [261, 253] width 58 height 10
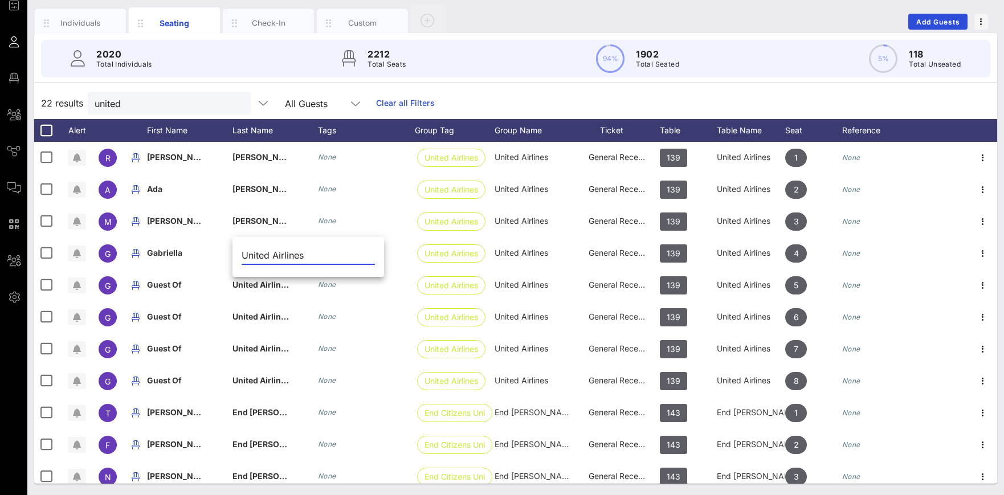
drag, startPoint x: 319, startPoint y: 255, endPoint x: 237, endPoint y: 255, distance: 82.0
click at [242, 255] on input "United Airlines" at bounding box center [308, 255] width 133 height 18
paste input "Re"
type input "Rees"
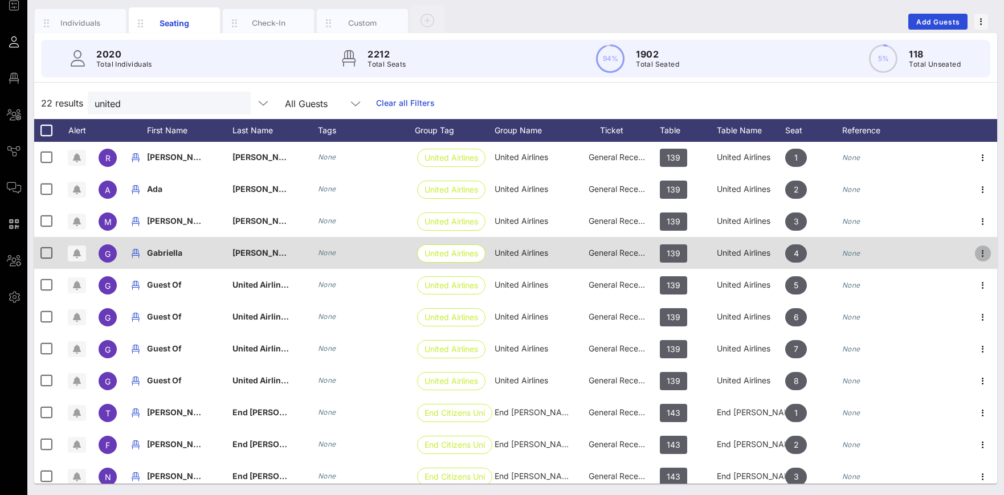
click at [983, 252] on icon "button" at bounding box center [983, 254] width 14 height 14
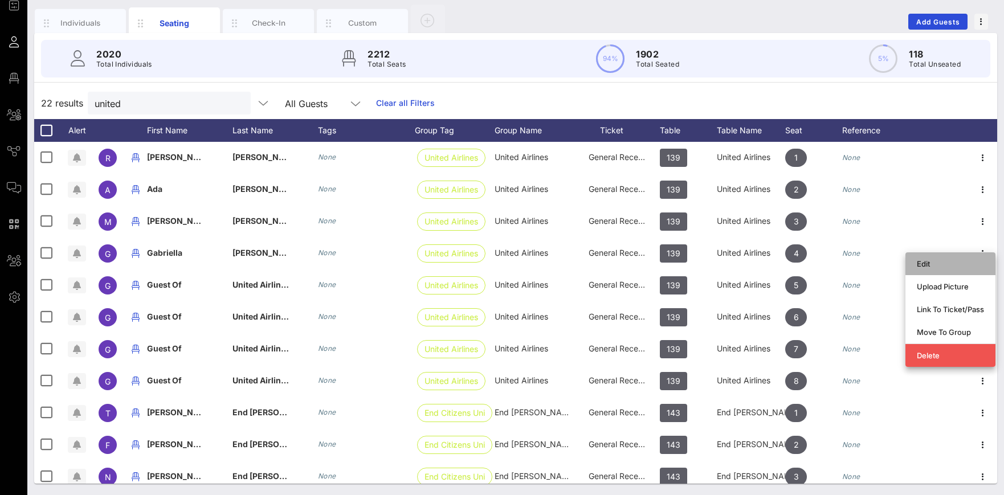
click at [927, 260] on div "Edit" at bounding box center [949, 263] width 67 height 9
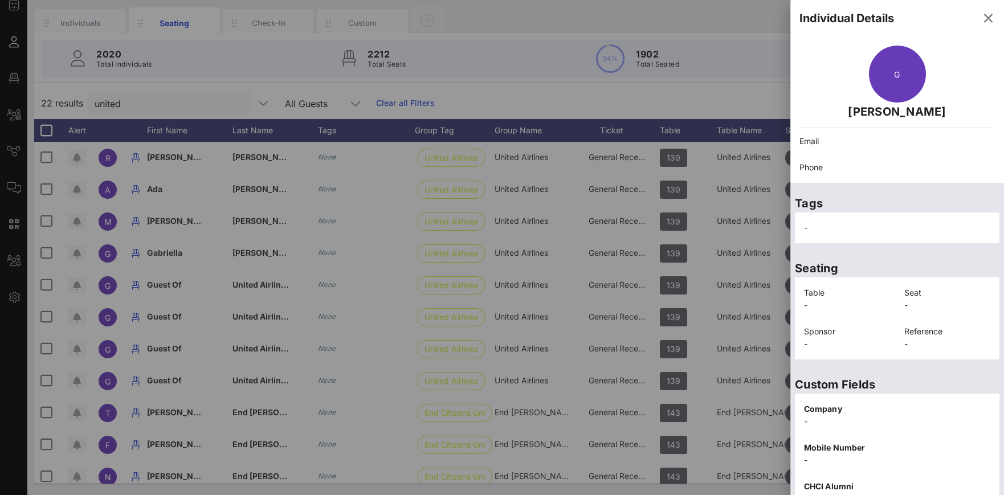
click at [990, 167] on p "Phone" at bounding box center [896, 167] width 195 height 13
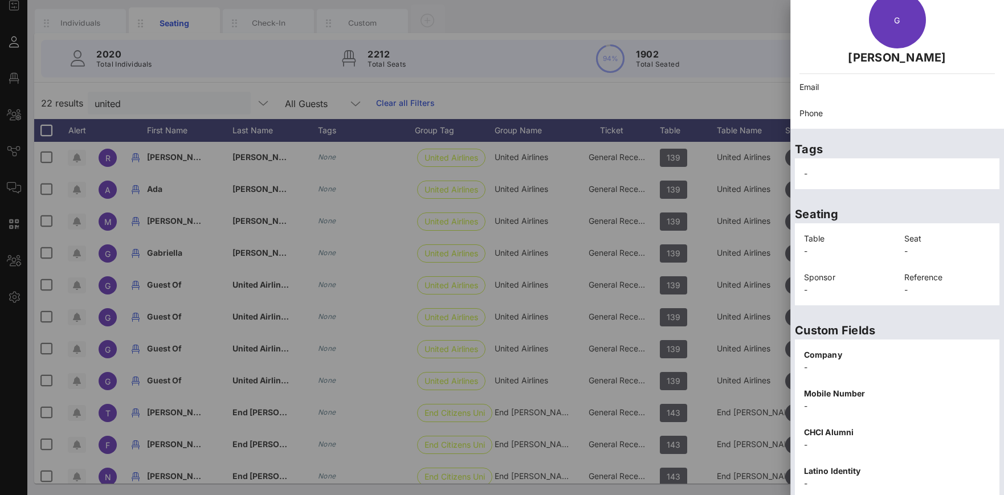
scroll to position [172, 0]
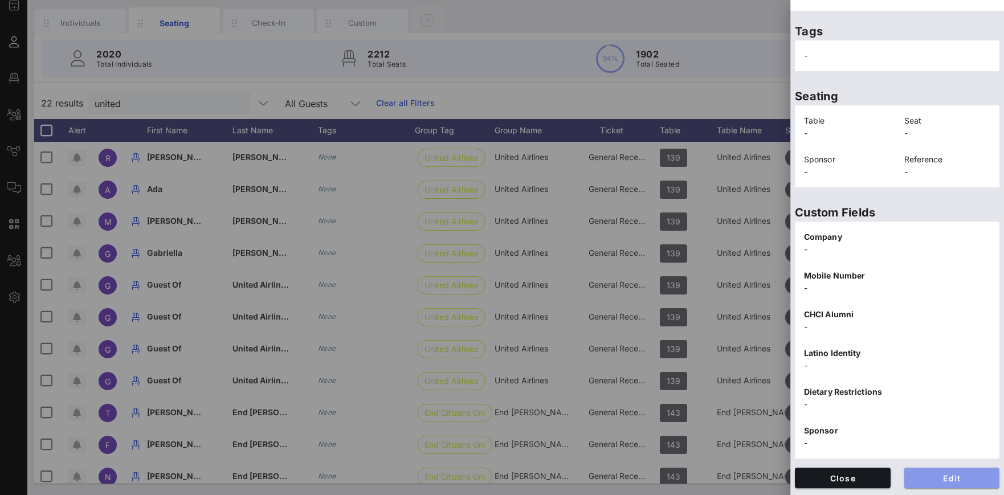
click at [952, 474] on span "Edit" at bounding box center [951, 478] width 77 height 10
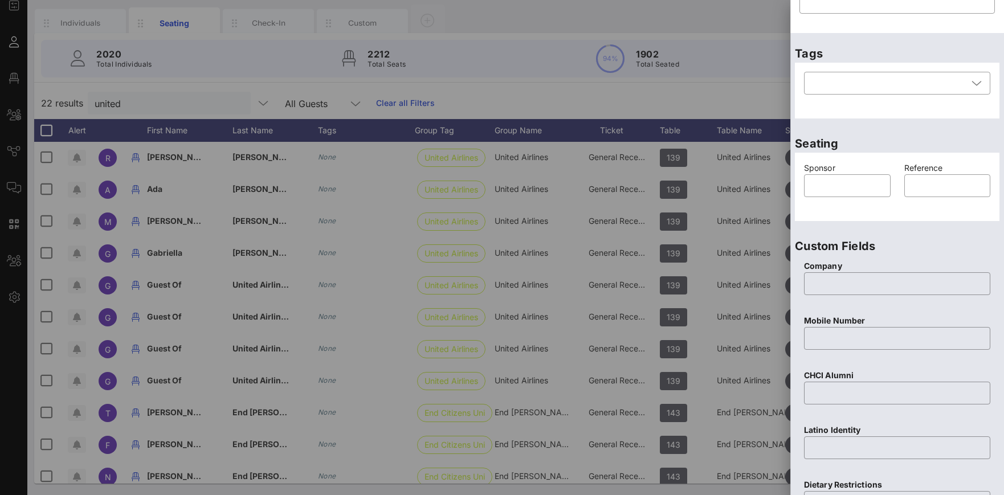
scroll to position [0, 0]
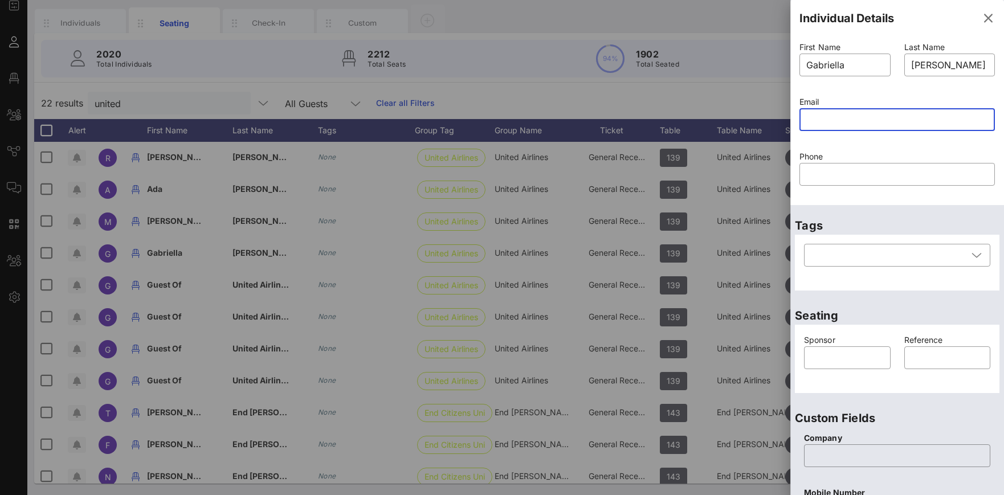
click at [917, 126] on input "text" at bounding box center [897, 119] width 182 height 18
paste input "gabriella.rees@united.com"
type input "gabriella.rees@united.com"
click at [963, 149] on div "Phone ​" at bounding box center [896, 175] width 209 height 55
drag, startPoint x: 999, startPoint y: 272, endPoint x: 943, endPoint y: 300, distance: 63.2
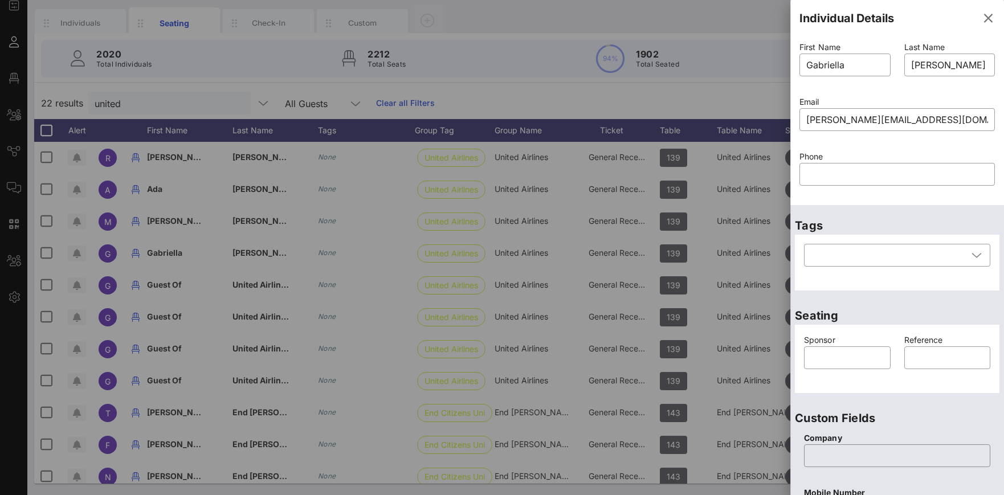
click at [942, 302] on div "Individual Details First Name ​ Gabriella Last Name ​ Rees Email ​ gabriella.re…" at bounding box center [897, 439] width 214 height 879
click at [943, 300] on div "Seating Sponsor ​ Reference ​" at bounding box center [897, 346] width 214 height 103
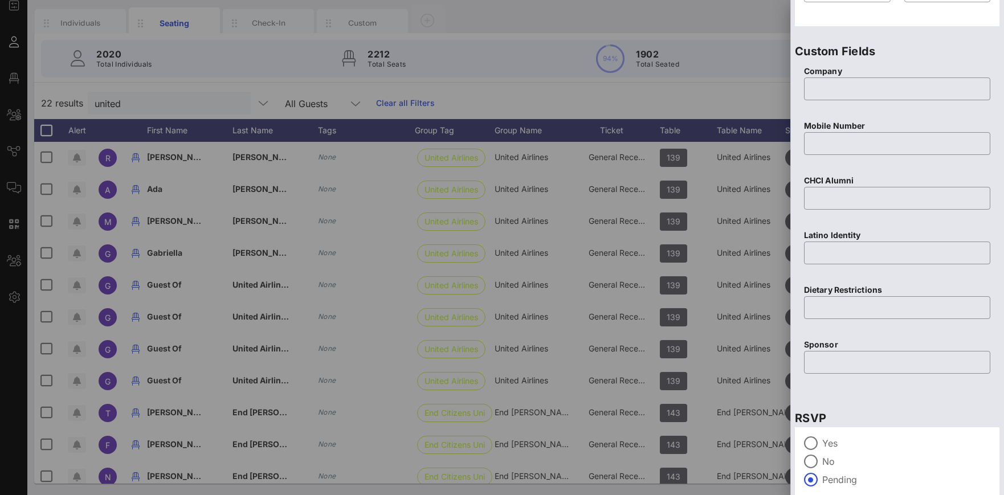
scroll to position [416, 0]
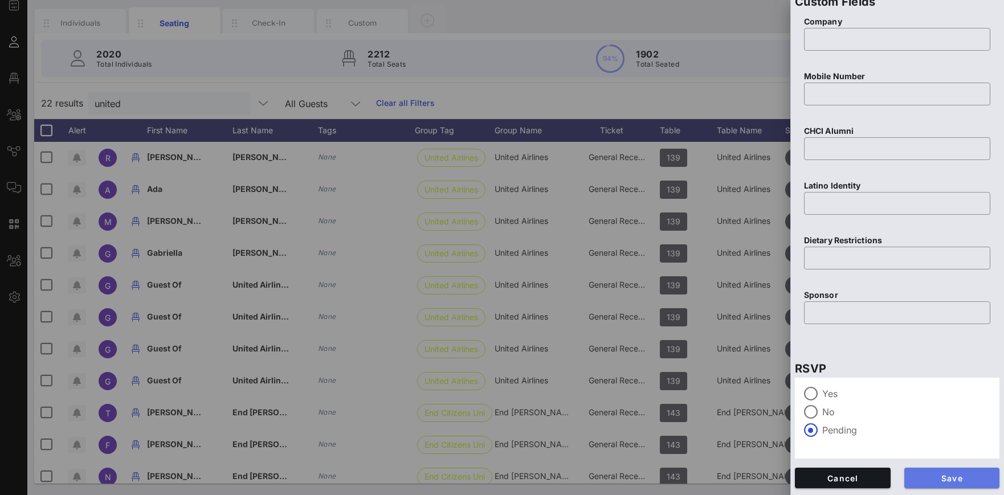
click at [965, 484] on button "Save" at bounding box center [952, 478] width 96 height 21
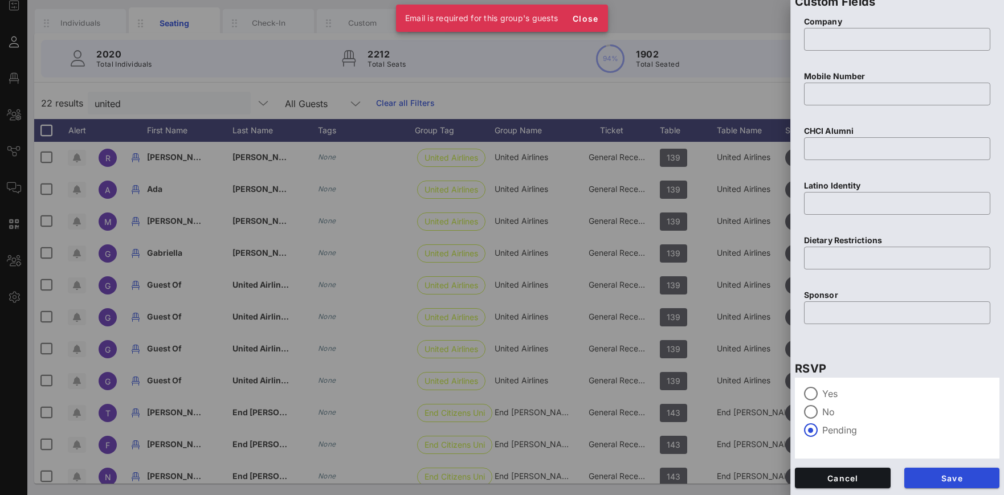
click at [970, 350] on div "RSVP Yes No Pending" at bounding box center [897, 405] width 214 height 115
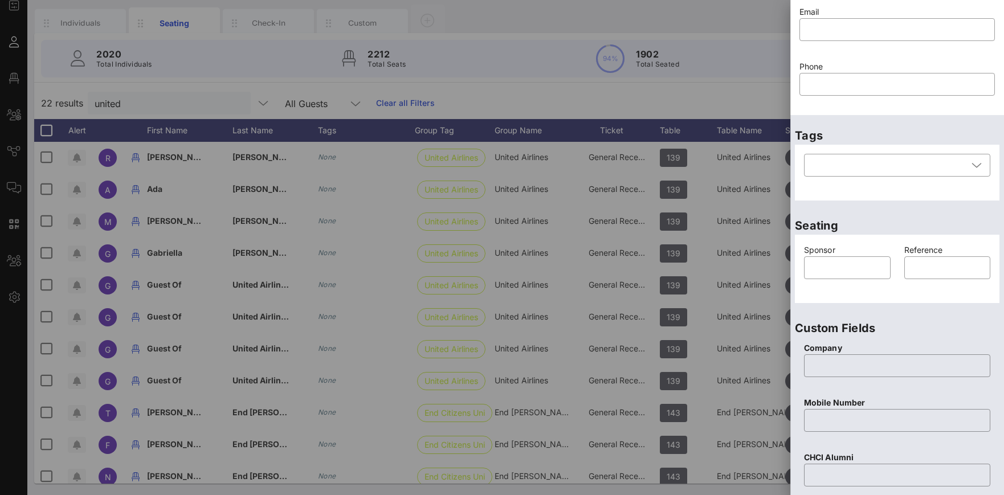
scroll to position [84, 0]
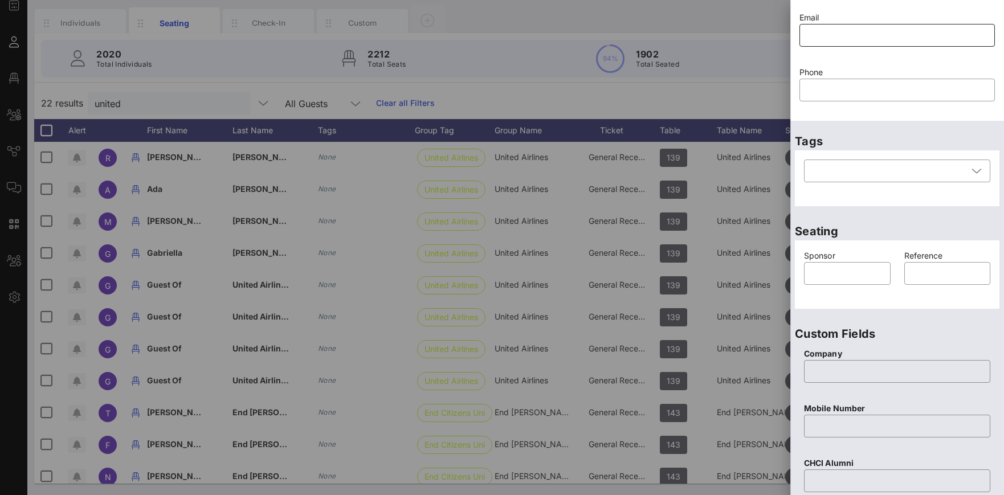
click at [817, 39] on input "text" at bounding box center [897, 35] width 182 height 18
paste input "gabriella.rees@united.com"
type input "gabriella.rees@united.com"
click at [918, 95] on input "text" at bounding box center [897, 90] width 182 height 18
click at [963, 125] on div "Tags ​" at bounding box center [897, 166] width 214 height 90
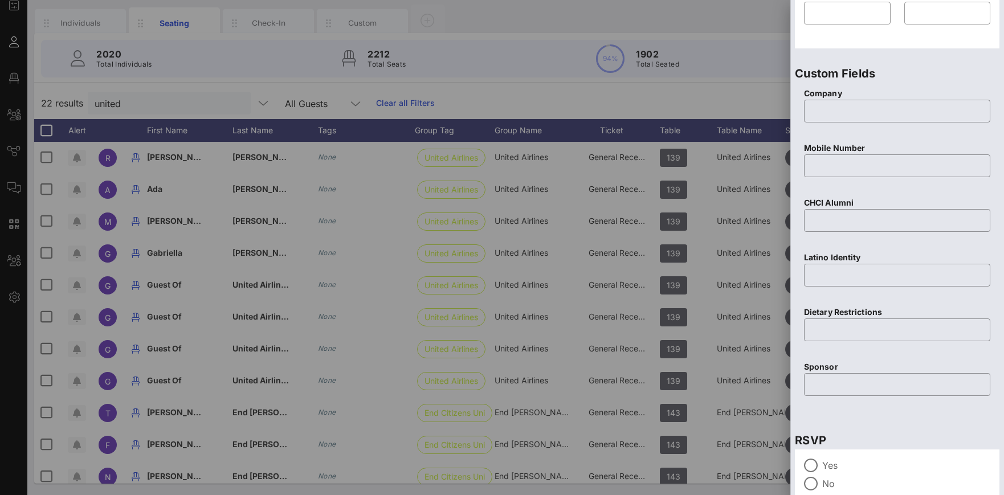
scroll to position [416, 0]
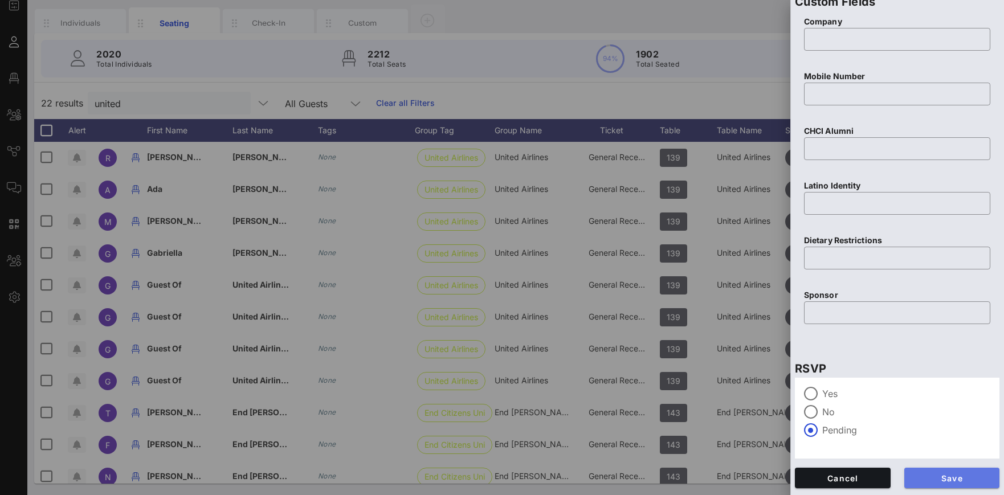
click at [973, 477] on span "Save" at bounding box center [951, 478] width 77 height 10
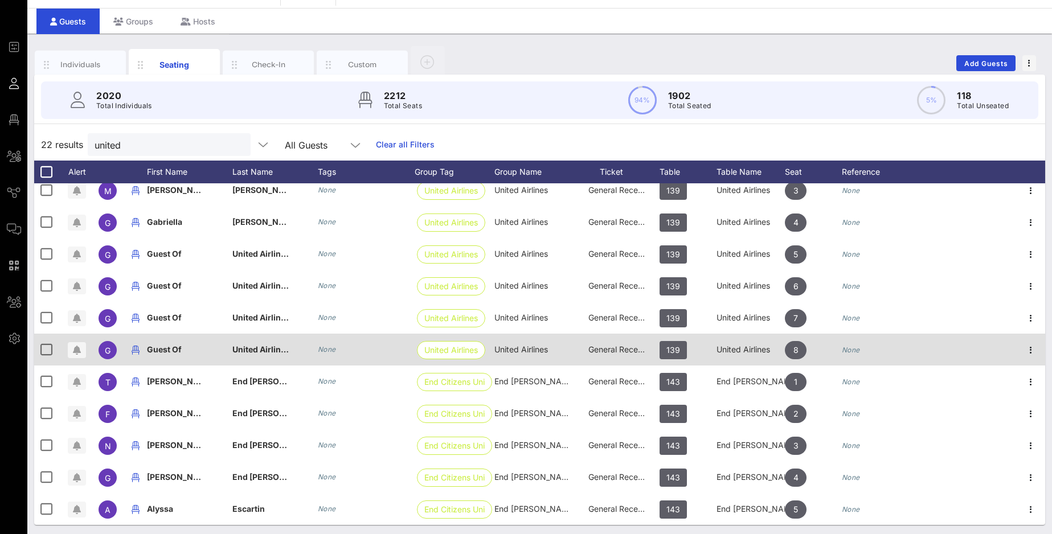
scroll to position [31, 0]
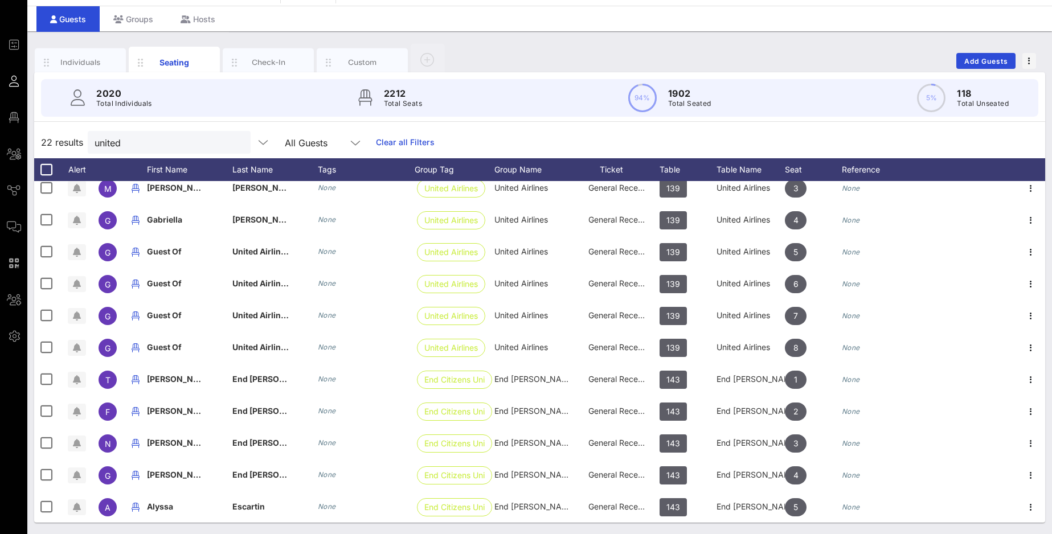
click at [162, 247] on span "Guest Of" at bounding box center [164, 252] width 35 height 10
drag, startPoint x: 200, startPoint y: 249, endPoint x: 144, endPoint y: 253, distance: 55.9
click at [156, 253] on input "Guest Of" at bounding box center [222, 254] width 133 height 18
click at [209, 250] on input "Antonio Humphreys" at bounding box center [222, 254] width 133 height 18
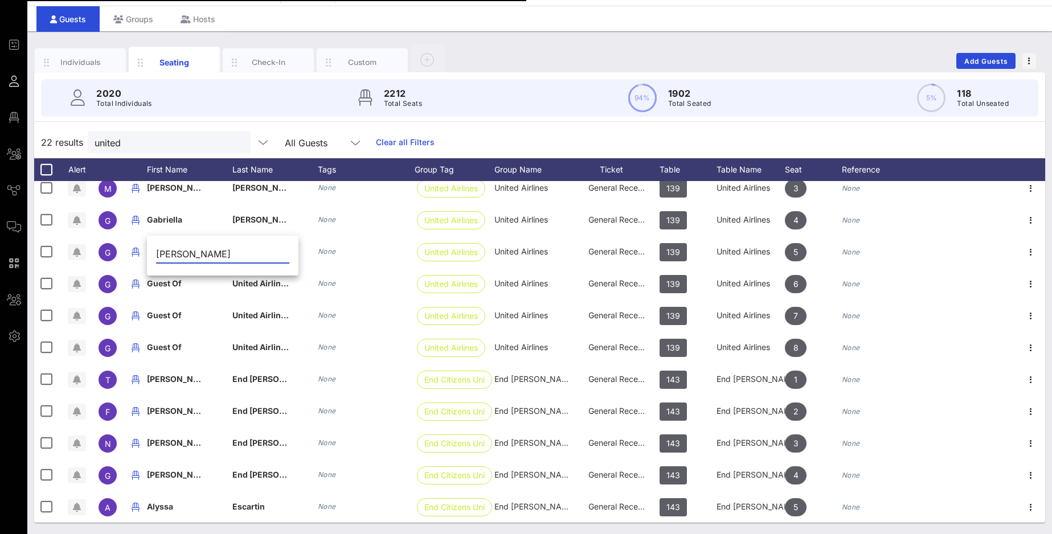
drag, startPoint x: 190, startPoint y: 253, endPoint x: 265, endPoint y: 253, distance: 74.6
click at [265, 253] on input "Antonio Humphreys" at bounding box center [222, 254] width 133 height 18
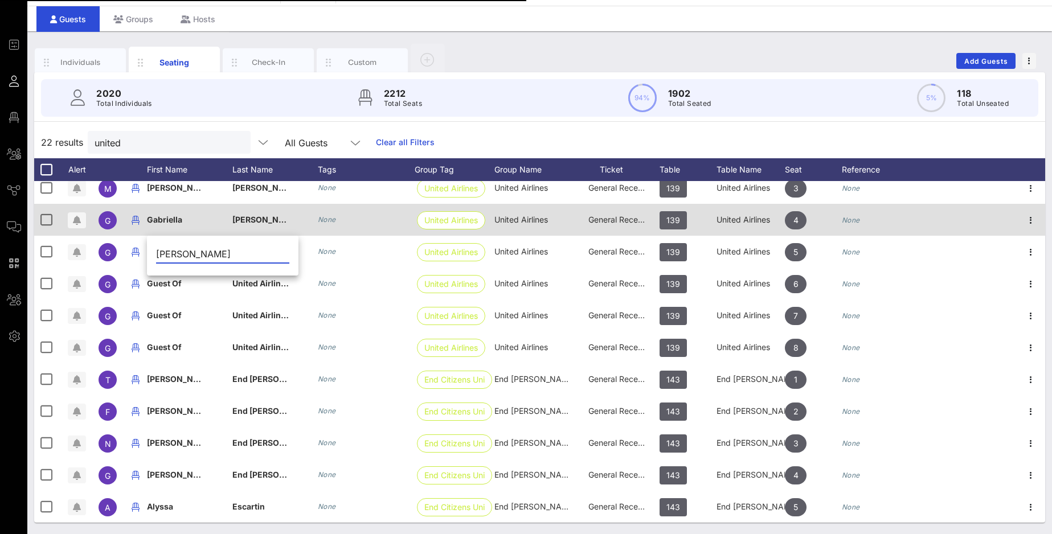
type input "Antonio"
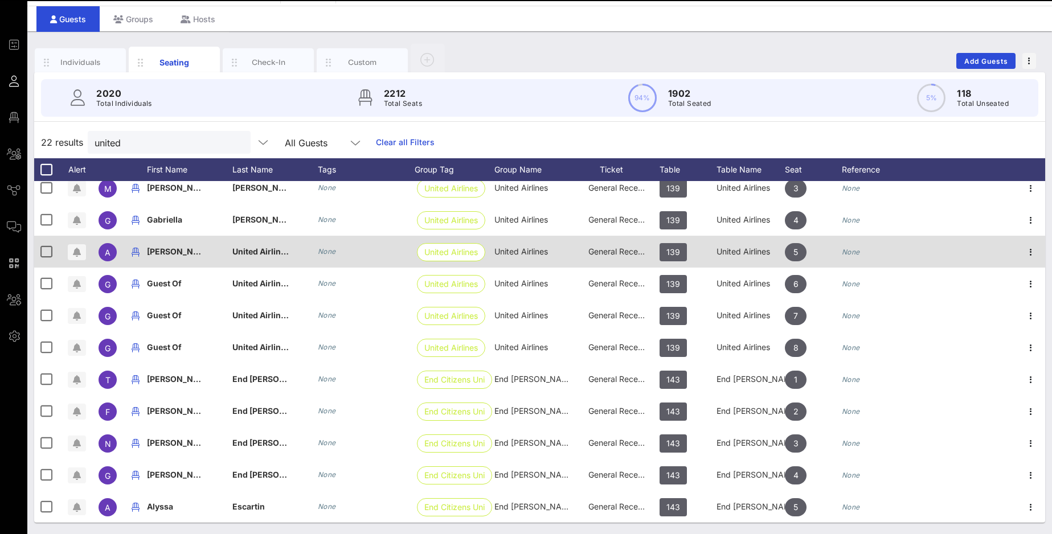
click at [281, 246] on div "United Airlines" at bounding box center [260, 252] width 57 height 32
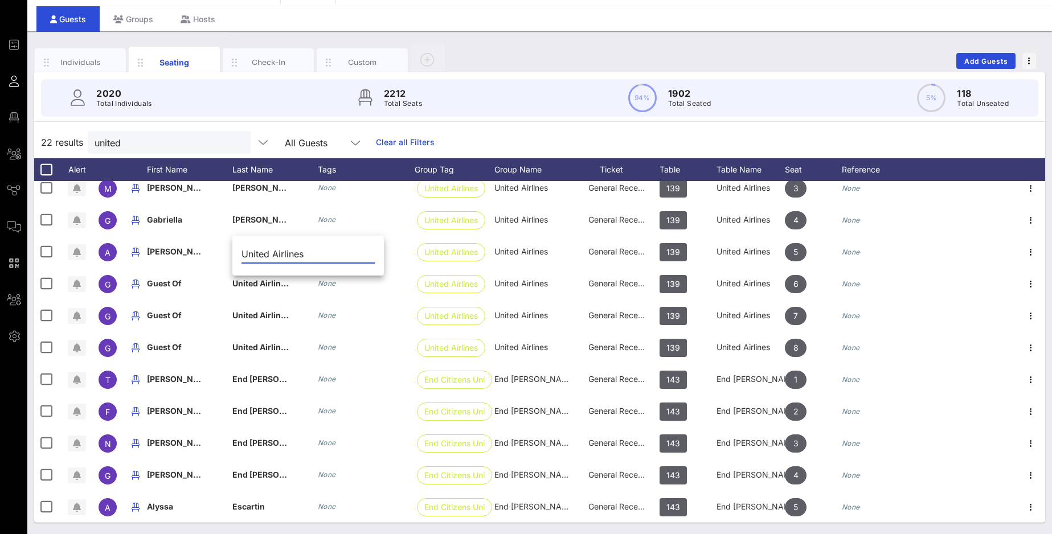
drag, startPoint x: 311, startPoint y: 255, endPoint x: 231, endPoint y: 254, distance: 79.7
click at [242, 254] on input "United Airlines" at bounding box center [308, 254] width 133 height 18
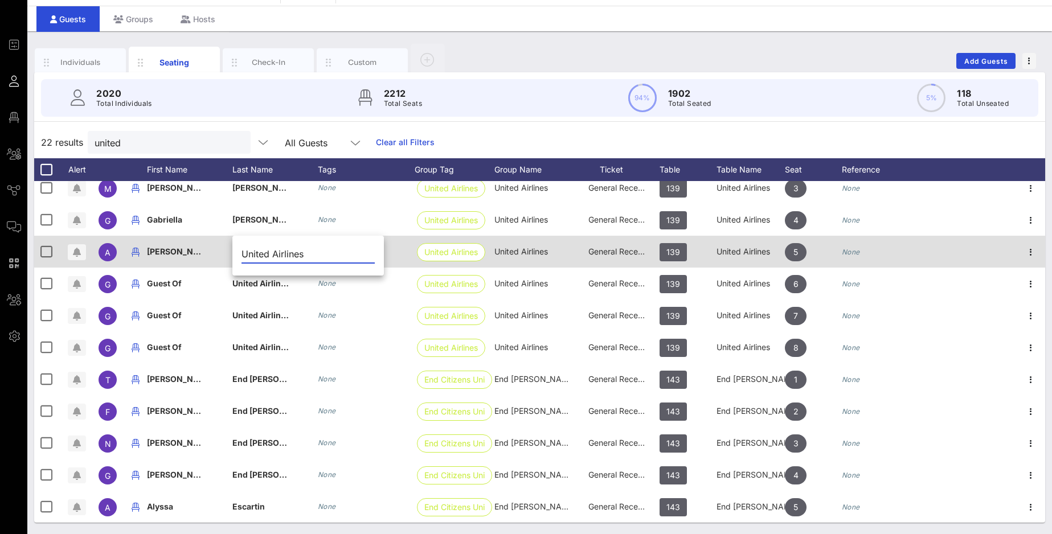
paste input "Humphrey"
type input "Humphreys"
click at [1003, 251] on icon "button" at bounding box center [1031, 252] width 14 height 14
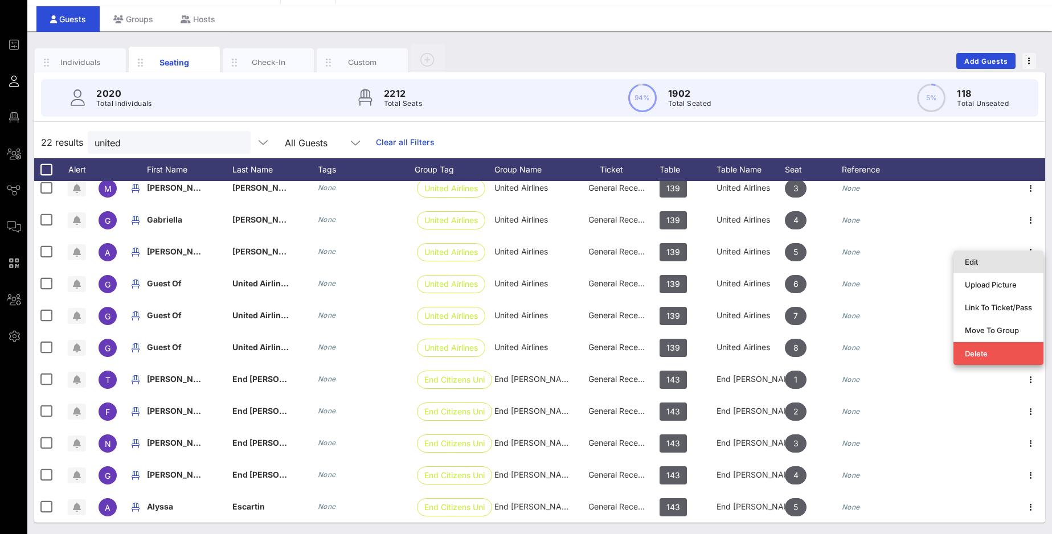
click at [976, 260] on div "Edit" at bounding box center [998, 261] width 67 height 9
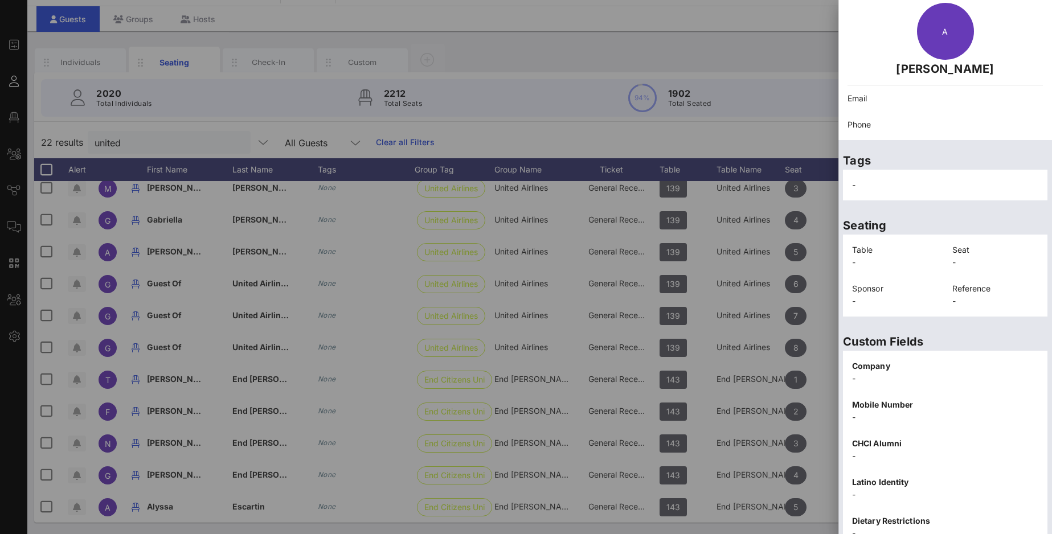
scroll to position [133, 0]
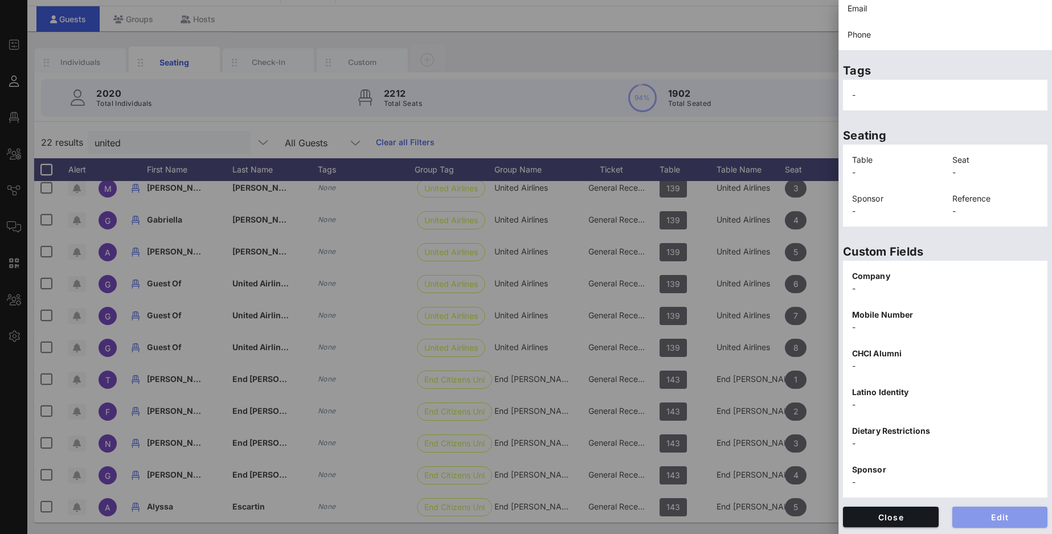
click at [993, 494] on span "Edit" at bounding box center [999, 518] width 77 height 10
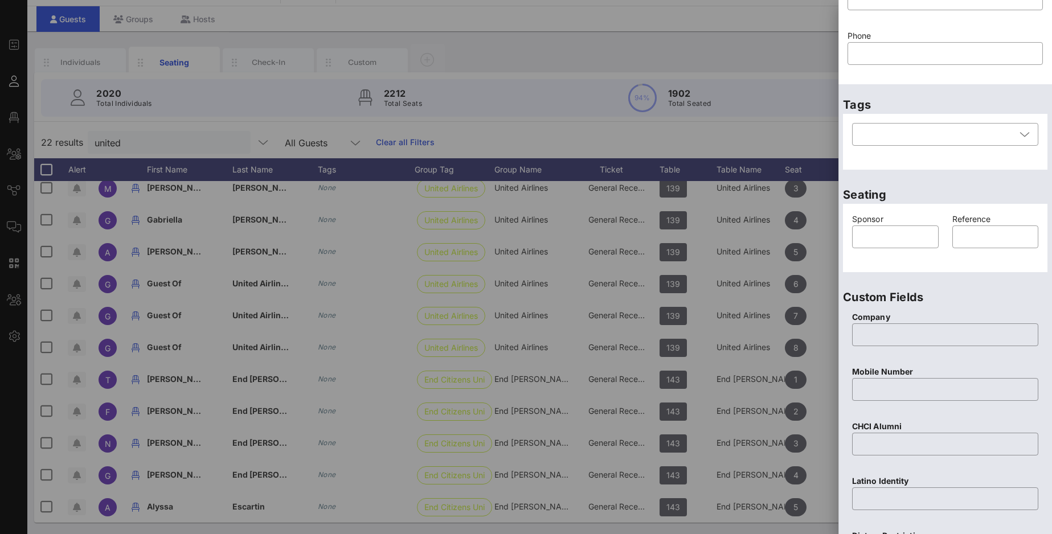
scroll to position [0, 0]
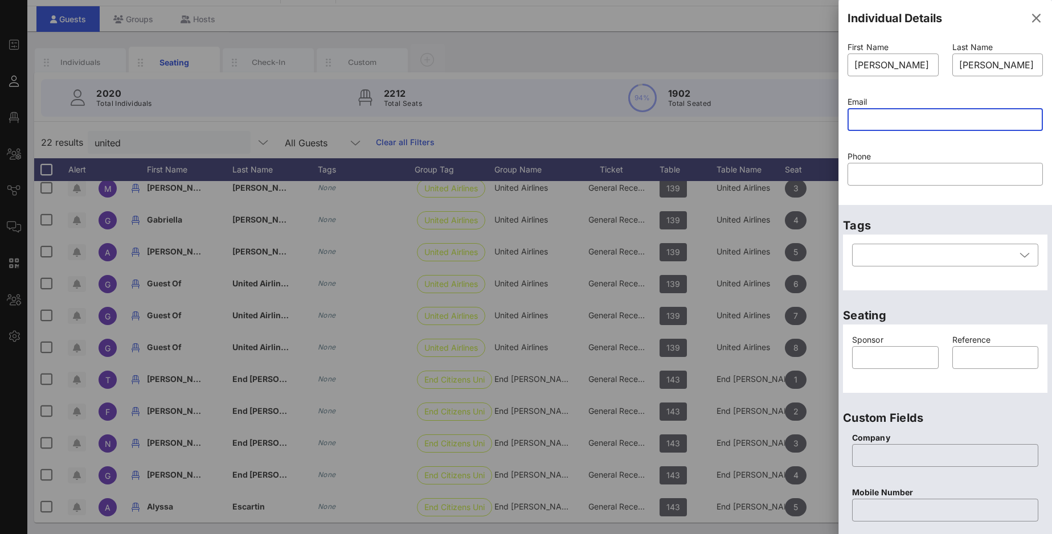
click at [873, 117] on input "text" at bounding box center [945, 119] width 182 height 18
paste input "antonio.humphreys@united.com"
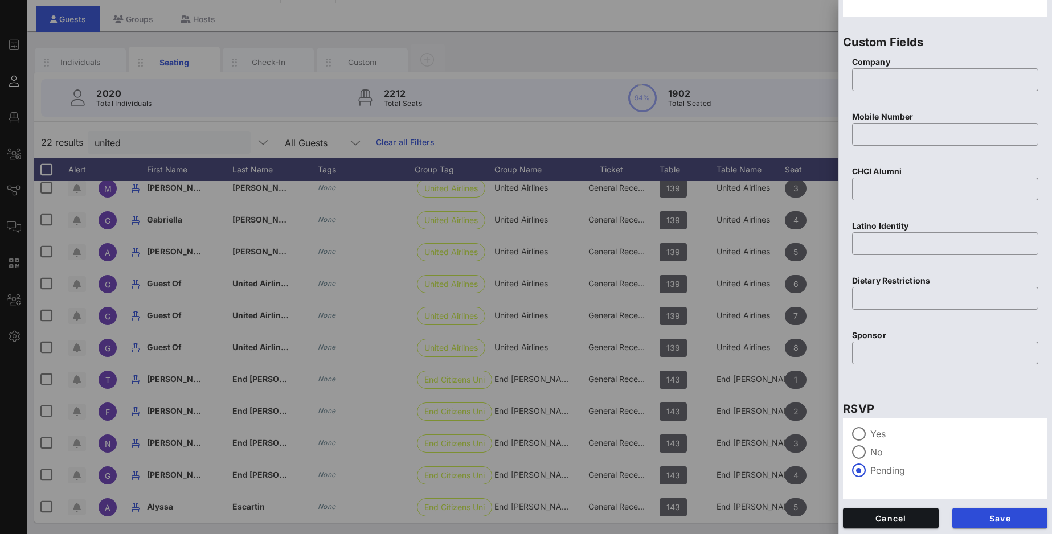
scroll to position [377, 0]
type input "antonio.humphreys@united.com"
click at [1003, 494] on button "Save" at bounding box center [1000, 517] width 96 height 21
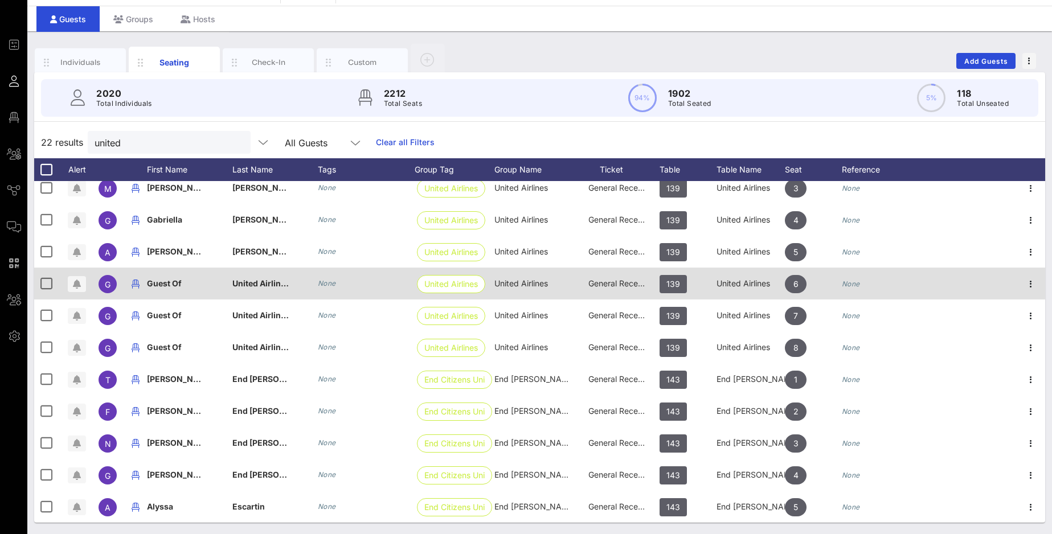
click at [166, 283] on span "Guest Of" at bounding box center [164, 284] width 35 height 10
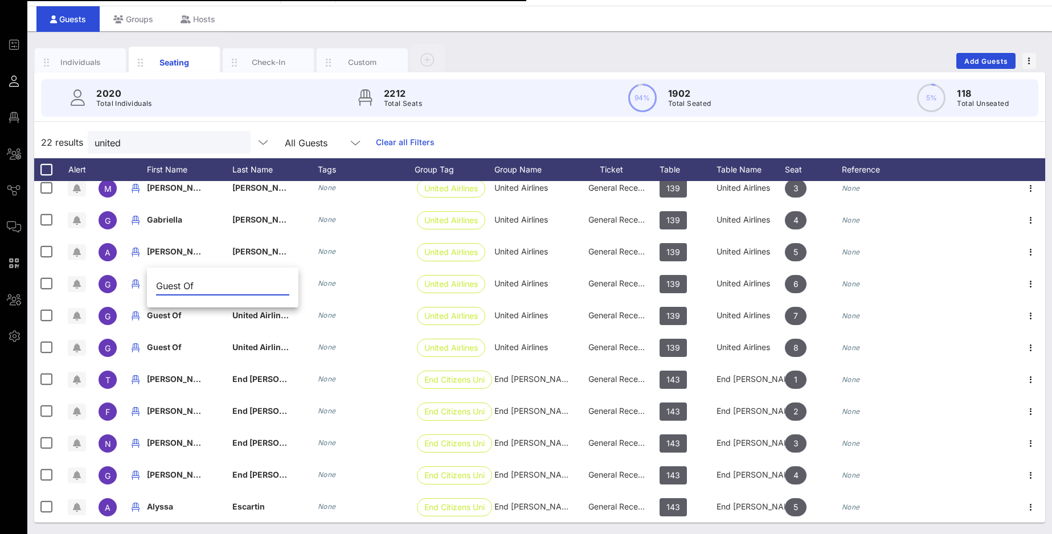
drag, startPoint x: 203, startPoint y: 288, endPoint x: 143, endPoint y: 285, distance: 60.4
click at [156, 285] on input "Guest Of" at bounding box center [222, 286] width 133 height 18
drag, startPoint x: 200, startPoint y: 286, endPoint x: 277, endPoint y: 292, distance: 77.1
click at [277, 292] on input "Fernando Gandarilla" at bounding box center [222, 286] width 133 height 18
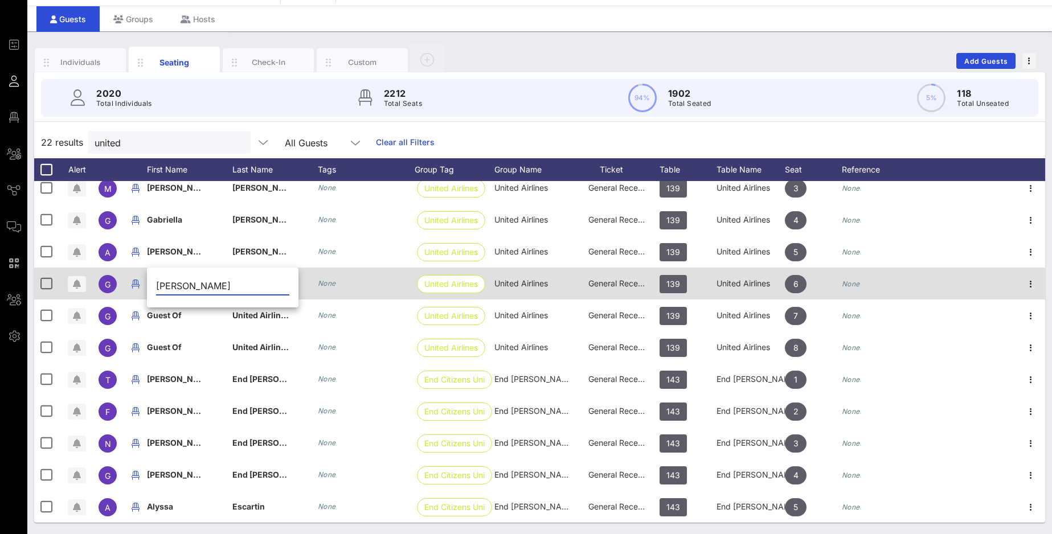
type input "Fernando"
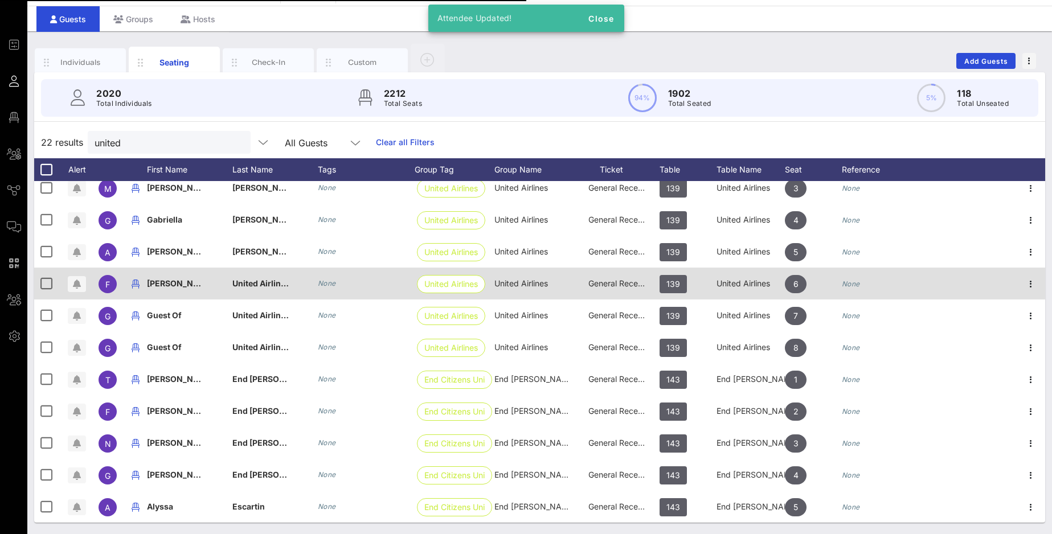
click at [265, 285] on span "United Airlines" at bounding box center [261, 284] width 58 height 10
click at [265, 285] on input "United Airlines" at bounding box center [308, 286] width 133 height 18
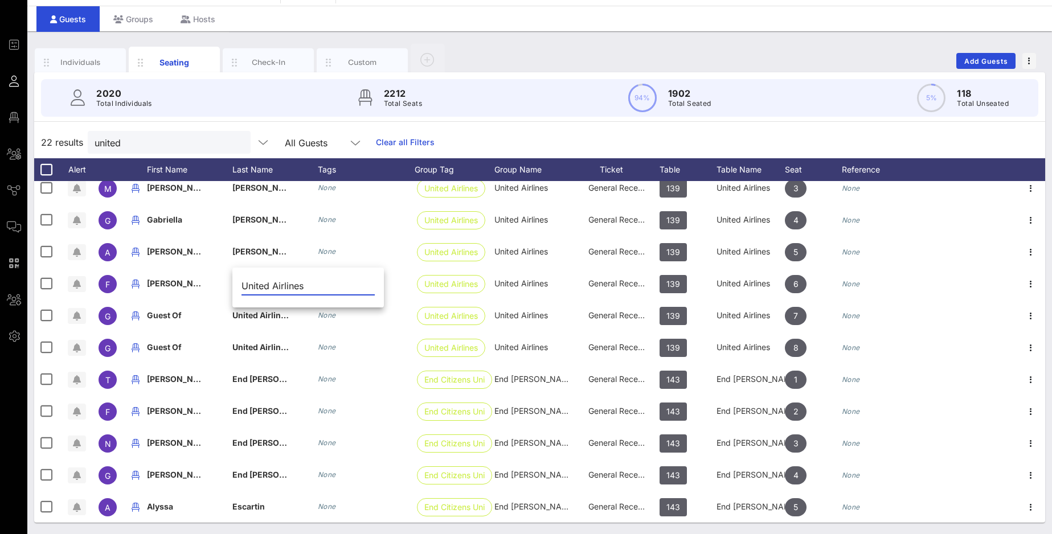
drag, startPoint x: 308, startPoint y: 285, endPoint x: 220, endPoint y: 288, distance: 87.8
click at [242, 288] on input "United Airlines" at bounding box center [308, 286] width 133 height 18
type input "Gandarilla"
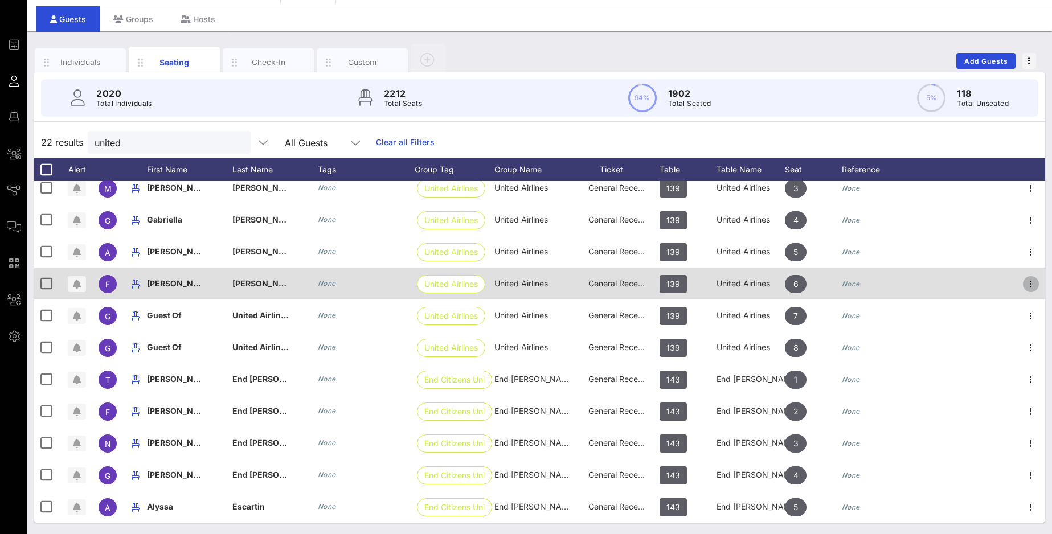
click at [1003, 284] on icon "button" at bounding box center [1031, 284] width 14 height 14
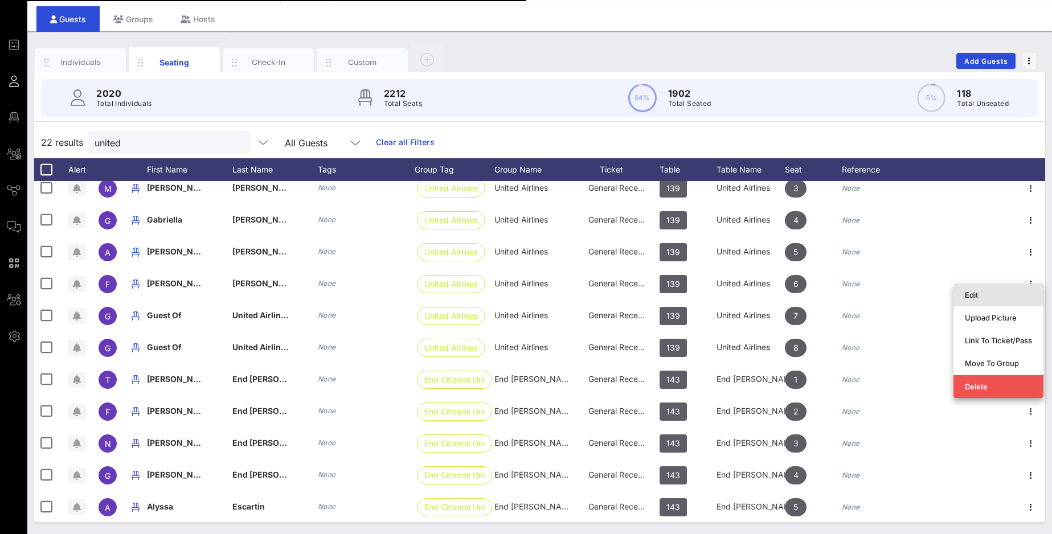
click at [977, 297] on div "Edit" at bounding box center [998, 294] width 67 height 9
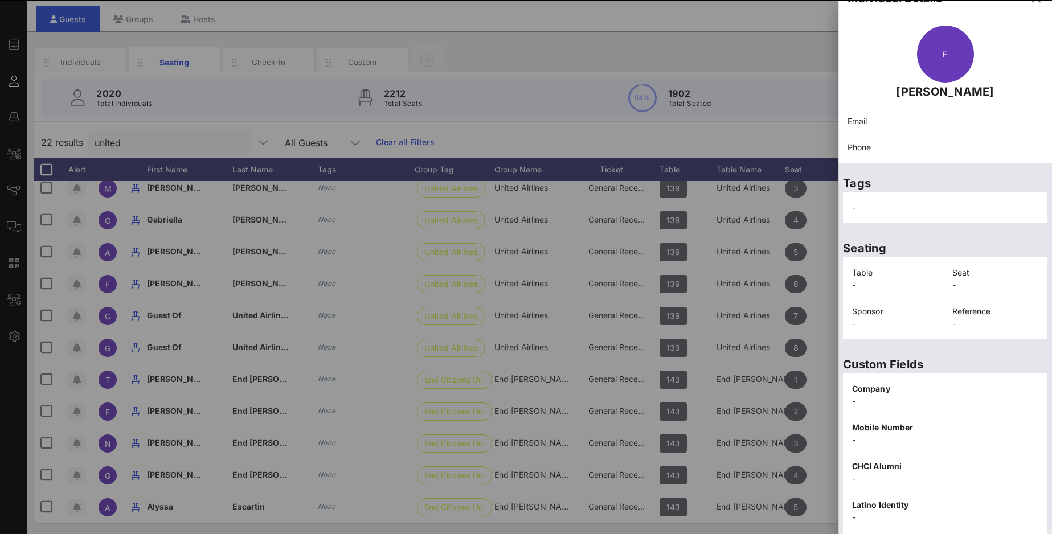
scroll to position [133, 0]
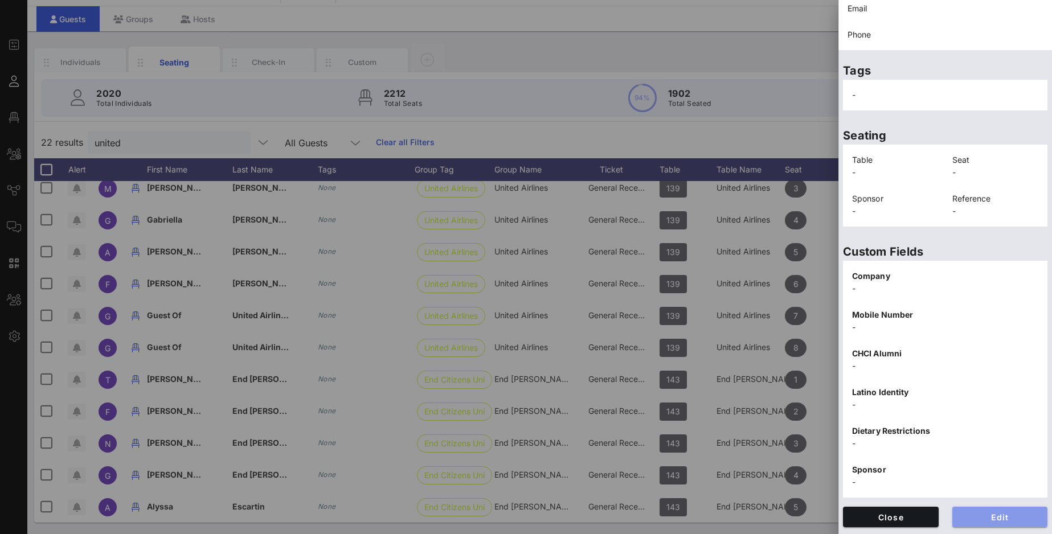
click at [1000, 494] on span "Edit" at bounding box center [999, 518] width 77 height 10
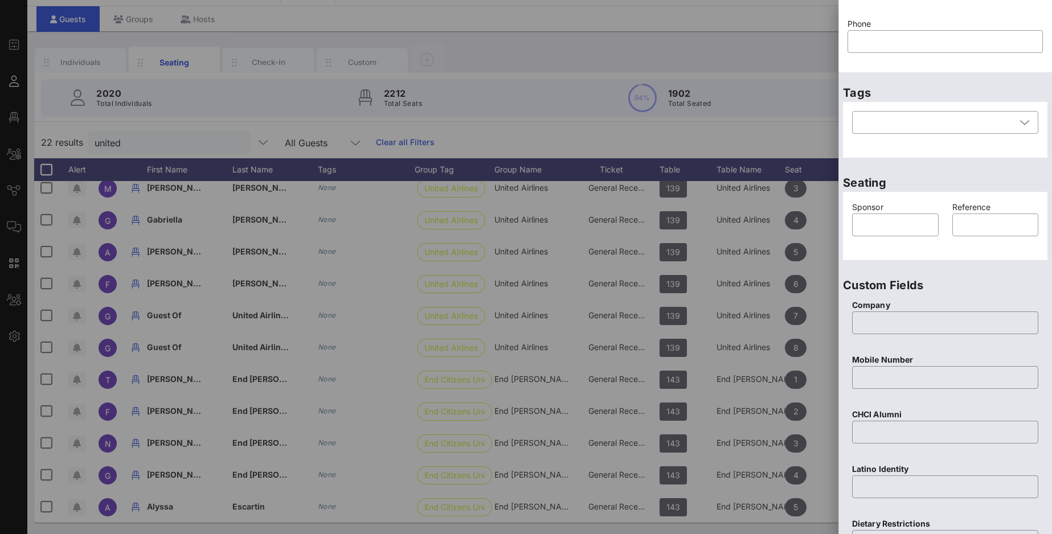
scroll to position [0, 0]
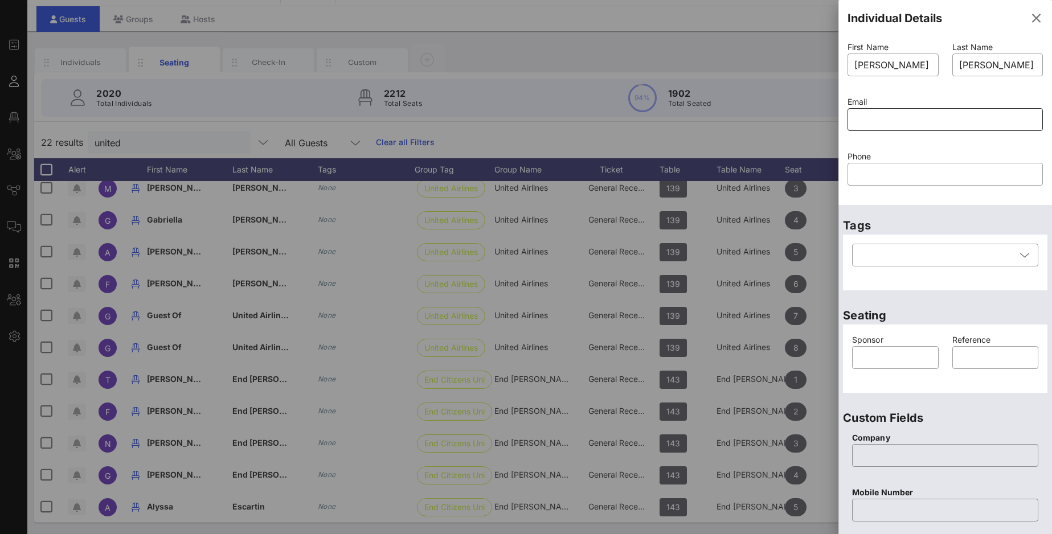
click at [877, 122] on input "text" at bounding box center [945, 119] width 182 height 18
paste input "fernando.gandarilla@united.com"
type input "fernando.gandarilla@united.com"
click at [981, 153] on p "Phone" at bounding box center [945, 156] width 195 height 13
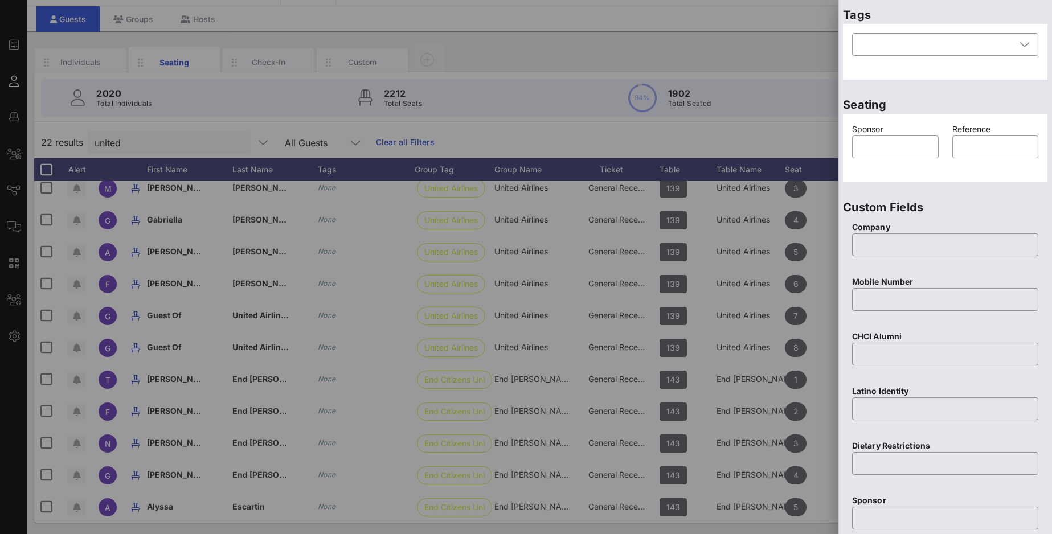
scroll to position [377, 0]
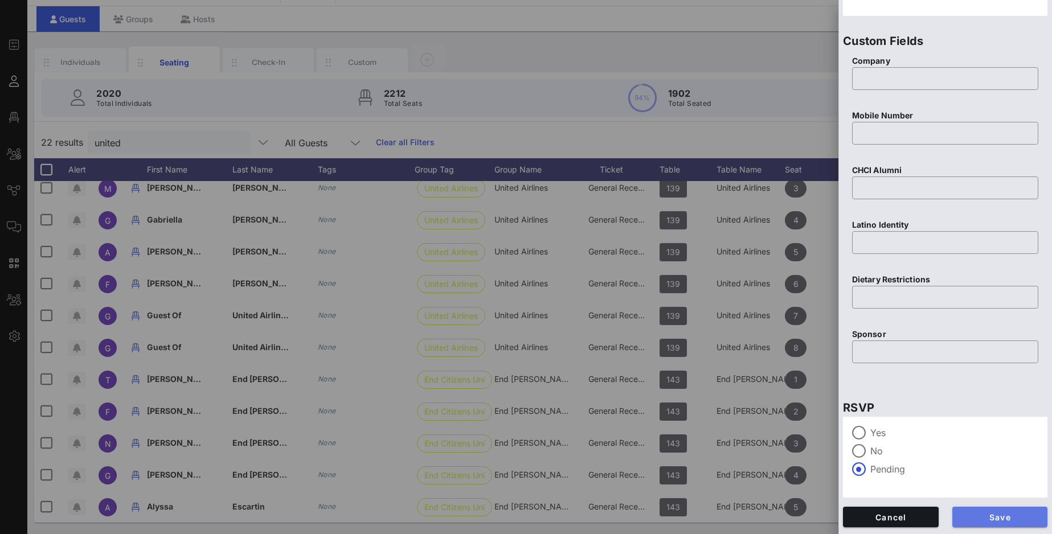
click at [1003, 494] on span "Save" at bounding box center [999, 518] width 77 height 10
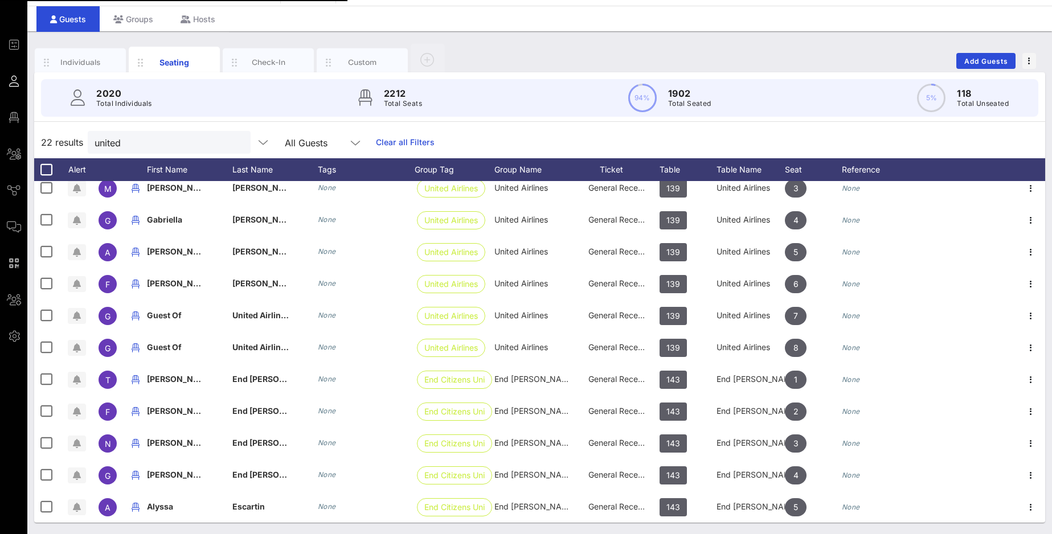
click at [167, 314] on span "Guest Of" at bounding box center [164, 315] width 35 height 10
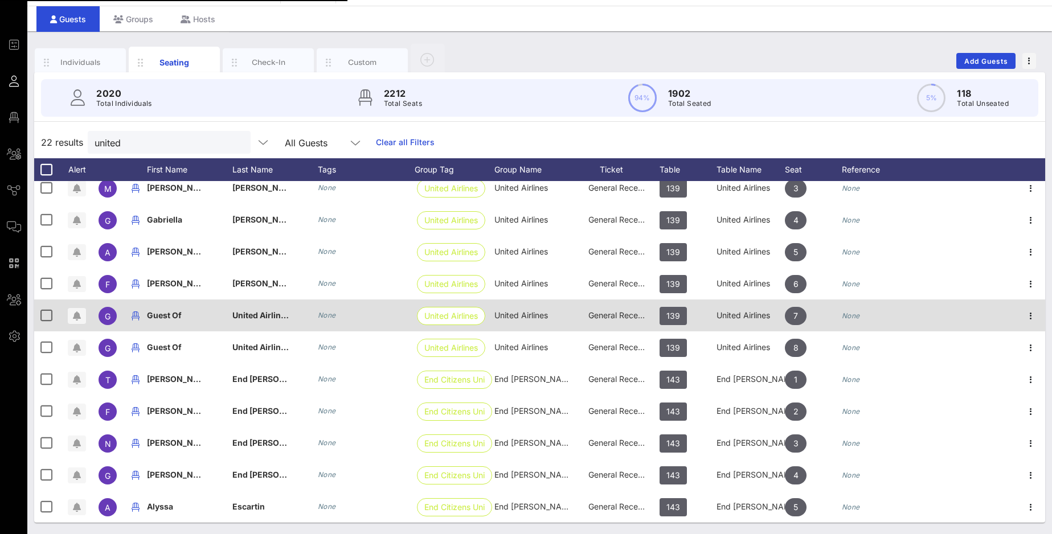
click at [172, 315] on span "Guest Of" at bounding box center [164, 315] width 35 height 10
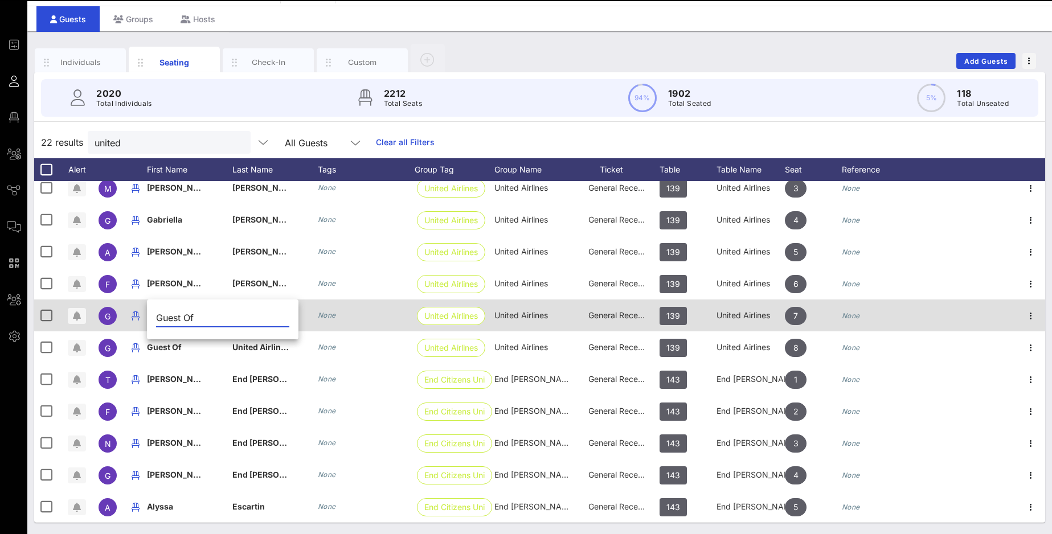
click at [172, 315] on input "Guest Of" at bounding box center [222, 318] width 133 height 18
click at [172, 315] on span "Guest Of" at bounding box center [164, 315] width 35 height 10
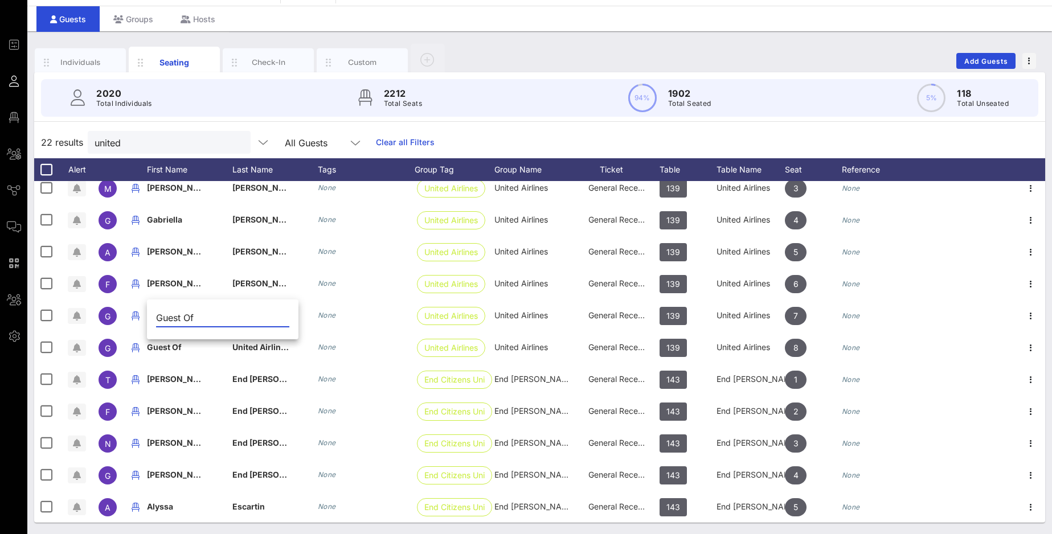
drag, startPoint x: 198, startPoint y: 317, endPoint x: 153, endPoint y: 317, distance: 45.6
click at [156, 317] on input "Guest Of" at bounding box center [222, 318] width 133 height 18
paste input "Susanna Haro"
drag, startPoint x: 197, startPoint y: 318, endPoint x: 289, endPoint y: 319, distance: 92.8
click at [289, 319] on input "Susanna Haro" at bounding box center [222, 318] width 133 height 18
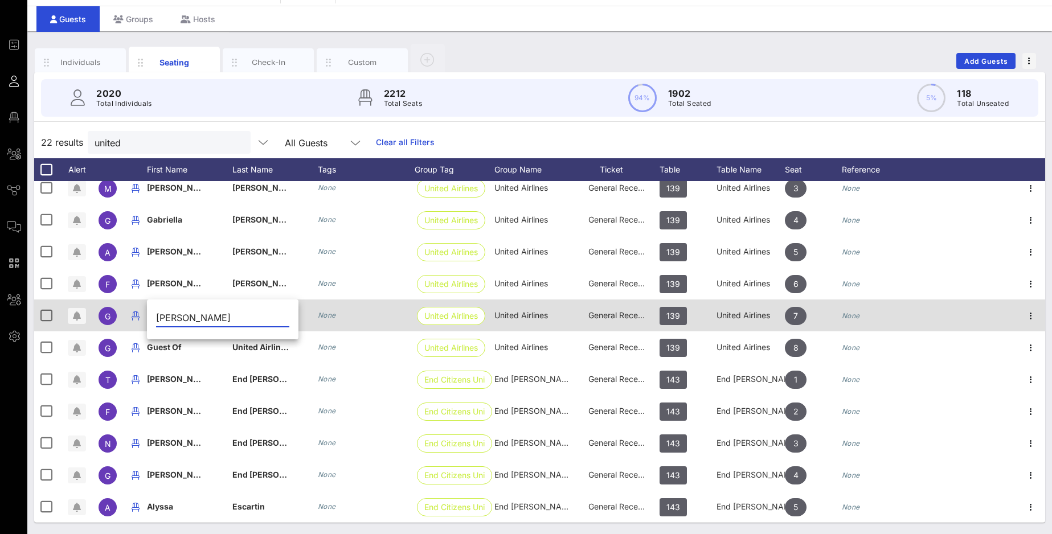
type input "Susanna"
click at [274, 321] on div "United Airlines" at bounding box center [260, 316] width 57 height 32
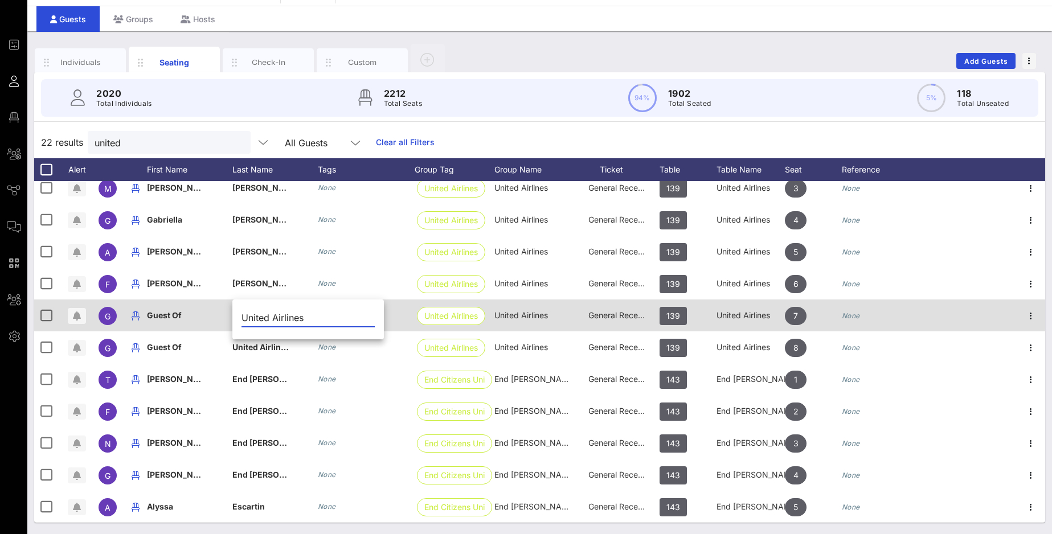
click at [274, 321] on input "United Airlines" at bounding box center [308, 318] width 133 height 18
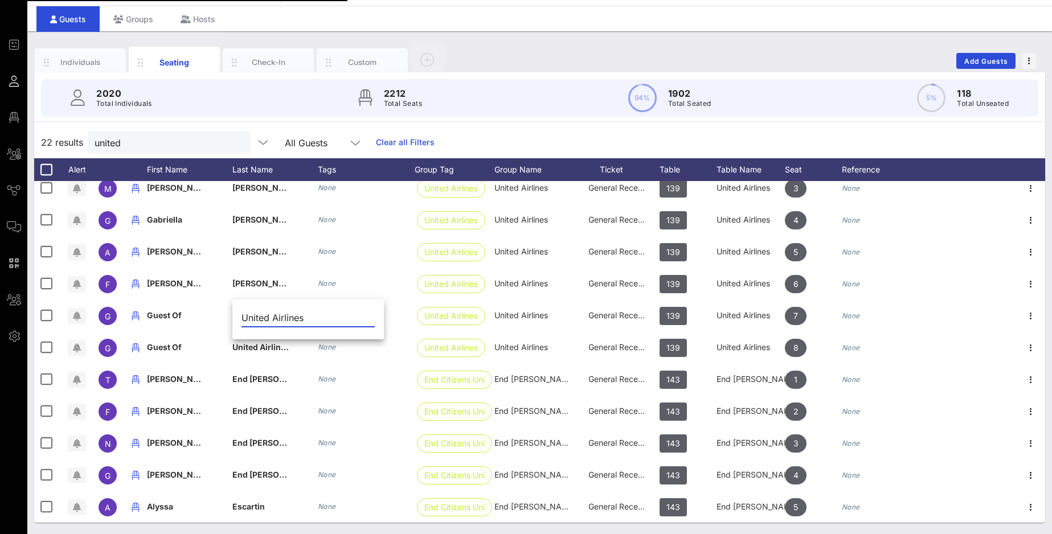
drag, startPoint x: 309, startPoint y: 320, endPoint x: 212, endPoint y: 313, distance: 97.6
click at [242, 313] on input "United Airlines" at bounding box center [308, 318] width 133 height 18
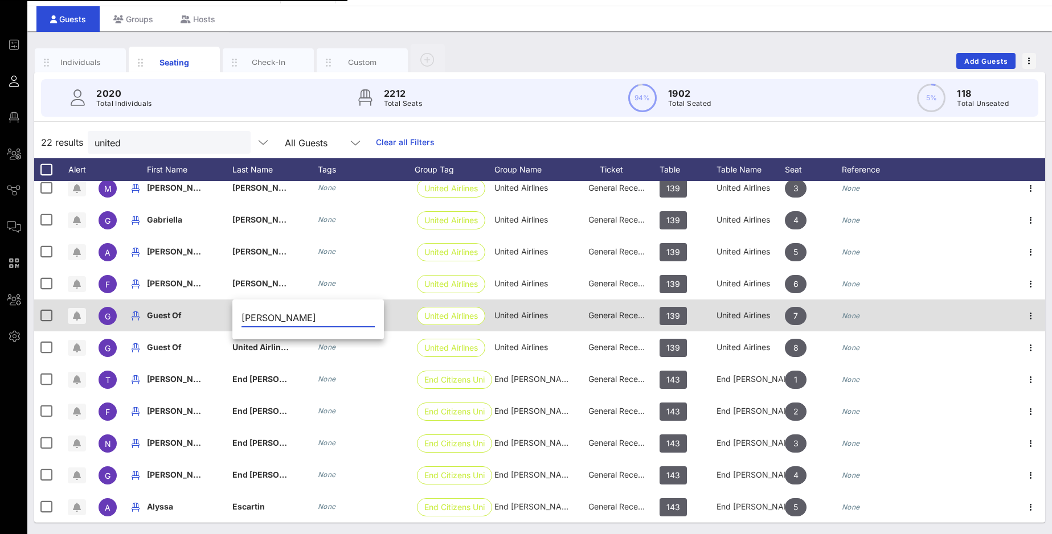
type input "Haro"
click at [1003, 316] on icon "button" at bounding box center [1031, 316] width 14 height 14
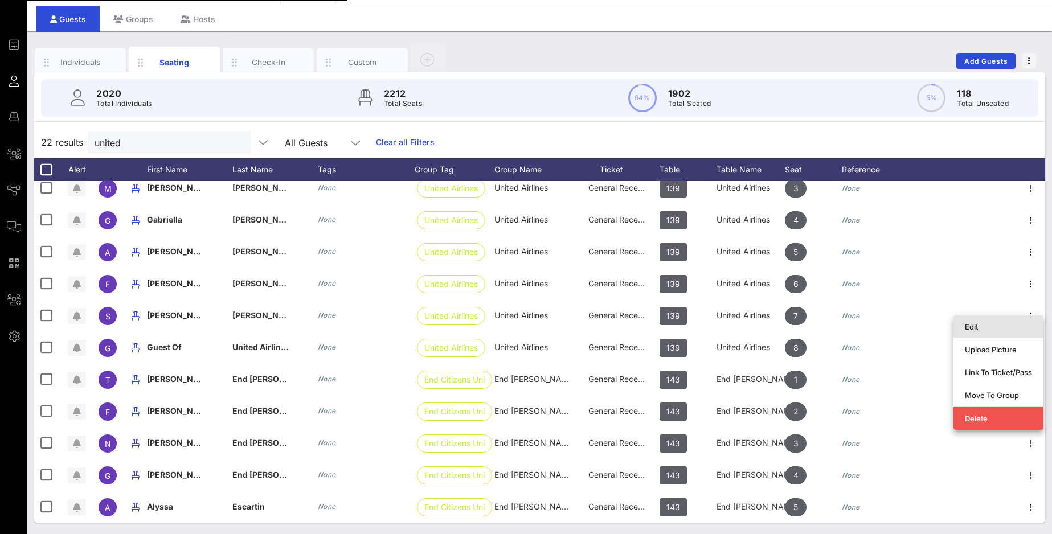
click at [1003, 316] on div "Edit" at bounding box center [998, 327] width 90 height 23
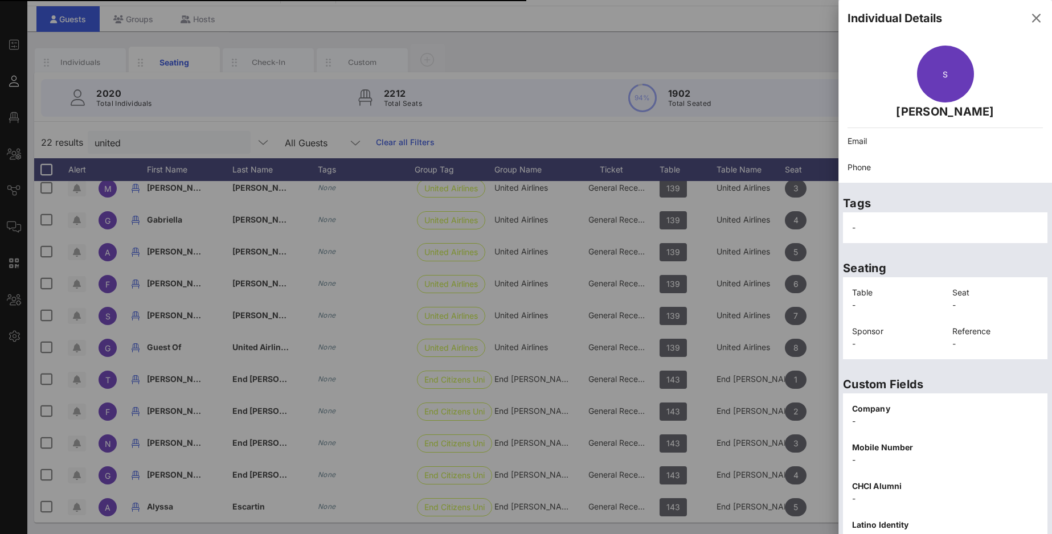
click at [1003, 181] on div "S Susanna Haro Email Phone" at bounding box center [945, 109] width 214 height 146
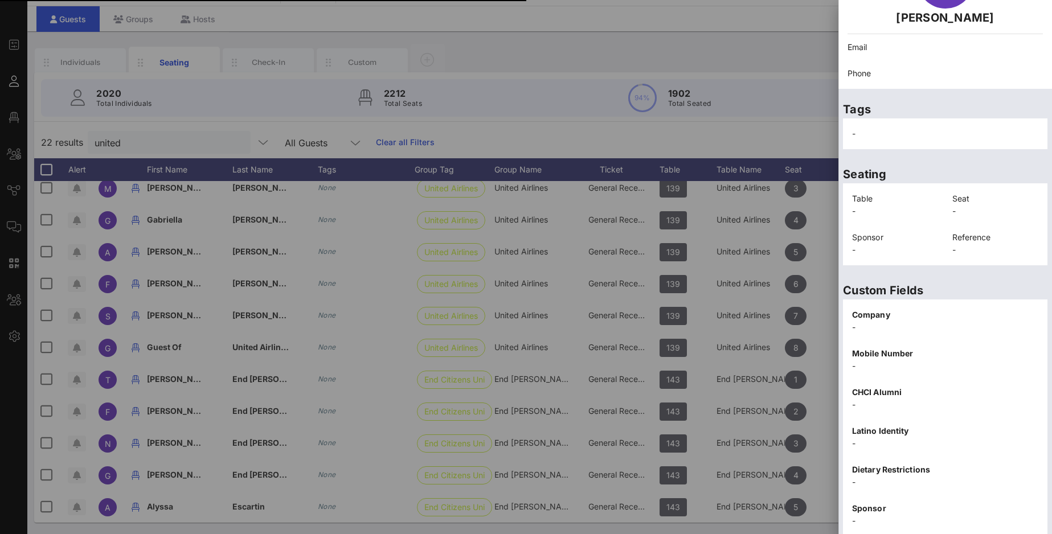
scroll to position [124, 0]
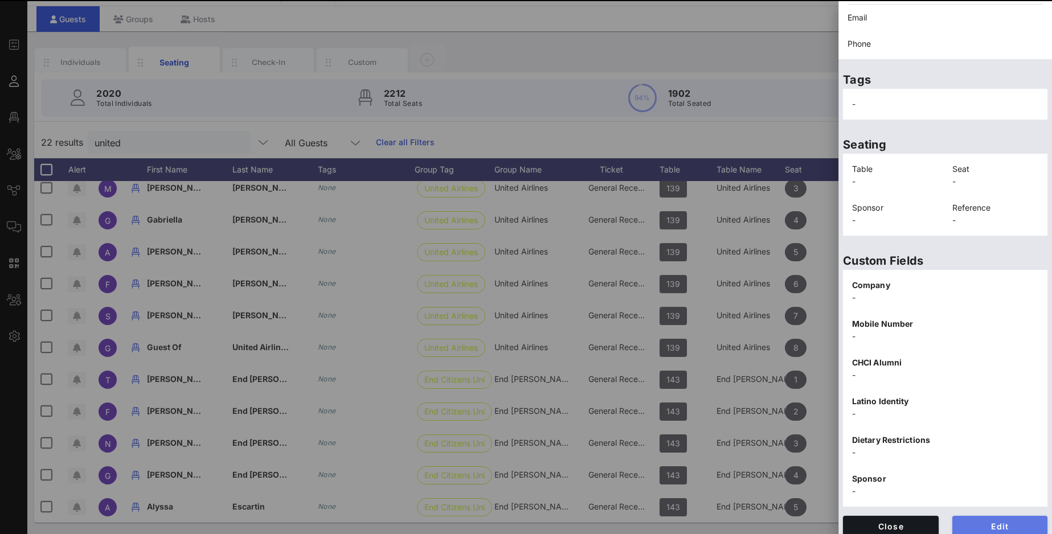
click at [999, 494] on span "Edit" at bounding box center [999, 527] width 77 height 10
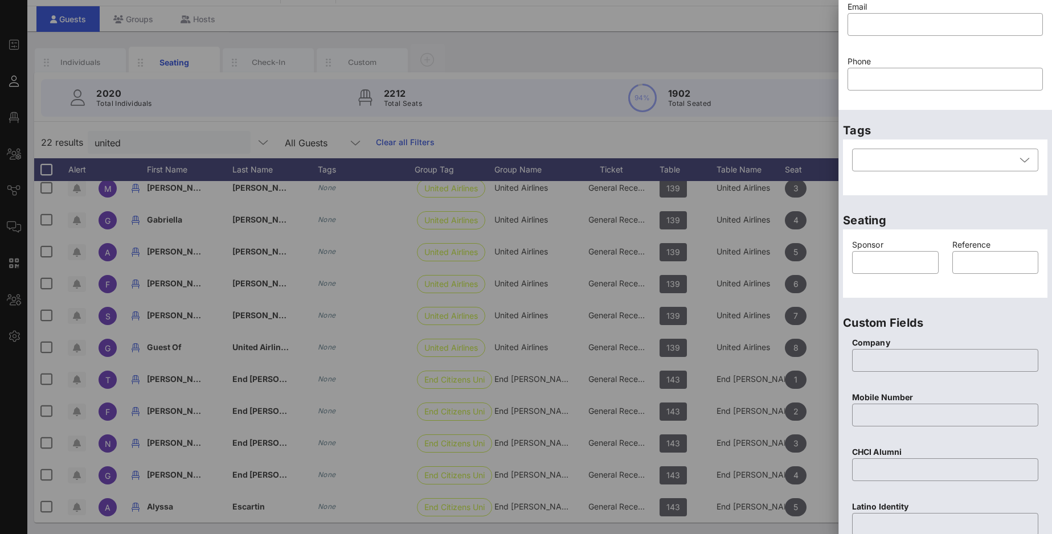
scroll to position [68, 0]
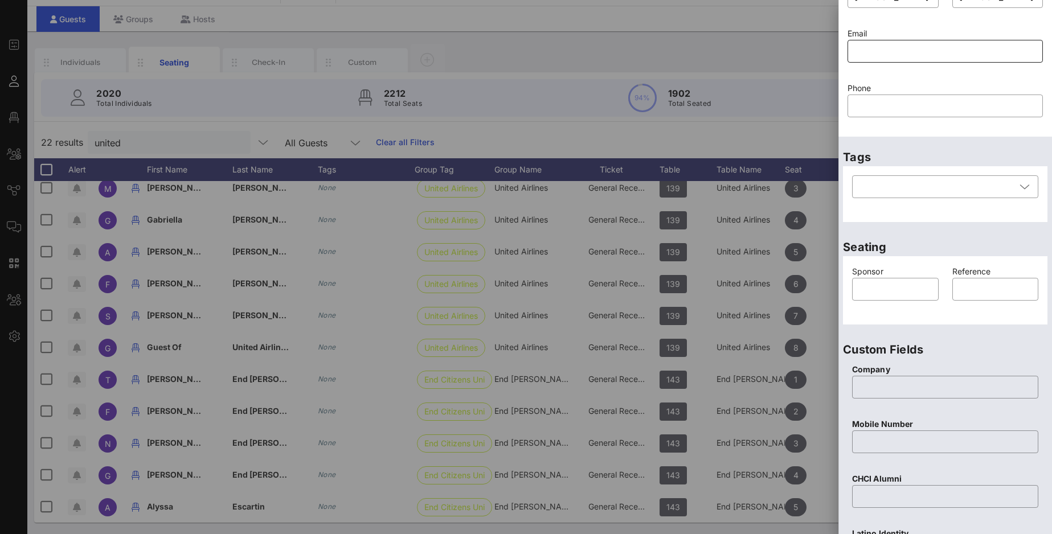
click at [867, 55] on input "text" at bounding box center [945, 51] width 182 height 18
paste input "susanna.haro@united.com"
type input "susanna.haro@united.com"
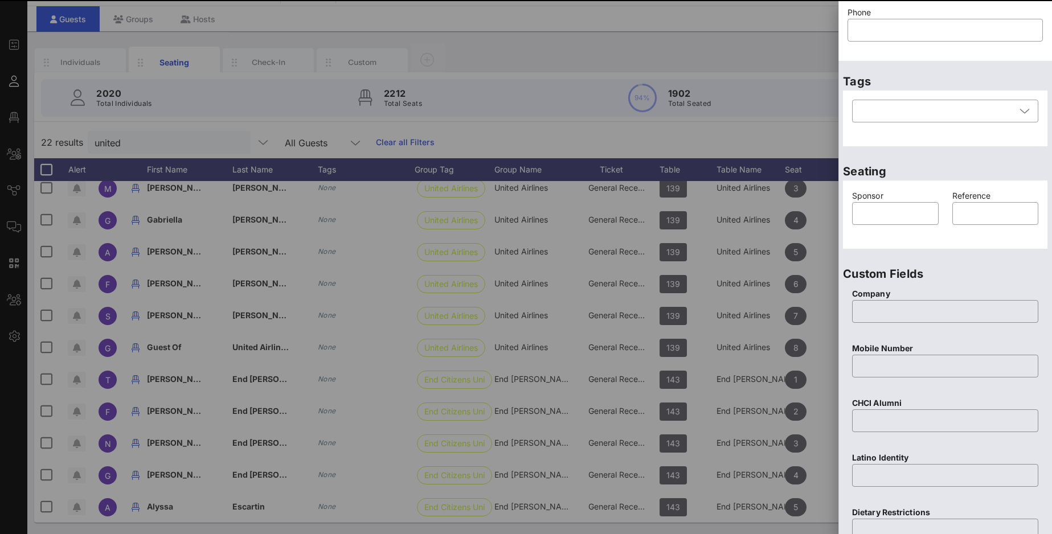
scroll to position [147, 0]
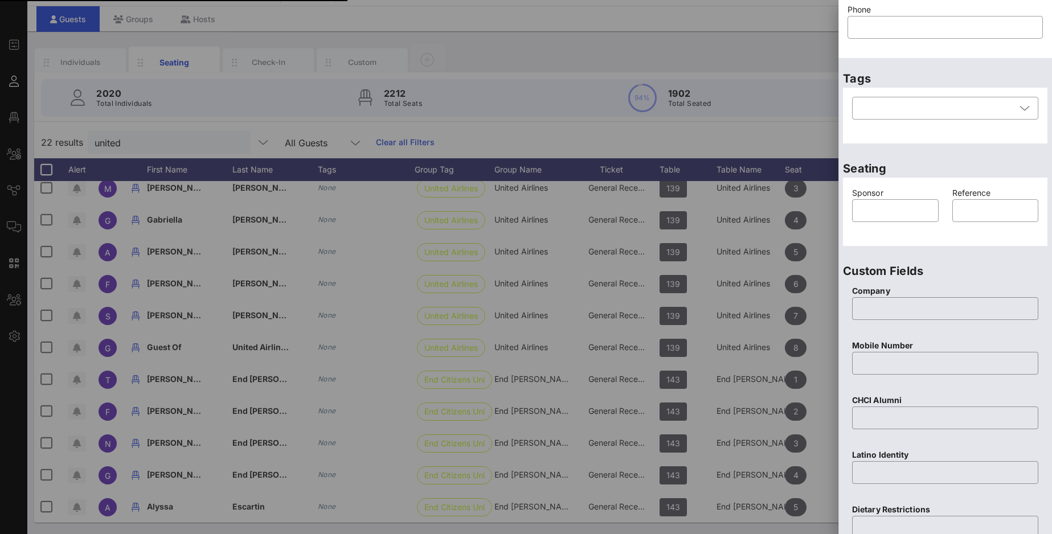
click at [1003, 351] on div "Company ​ Mobile Number ​ CHCI Alumni ​ Latino Identity ​ Dietary Restrictions …" at bounding box center [945, 446] width 204 height 333
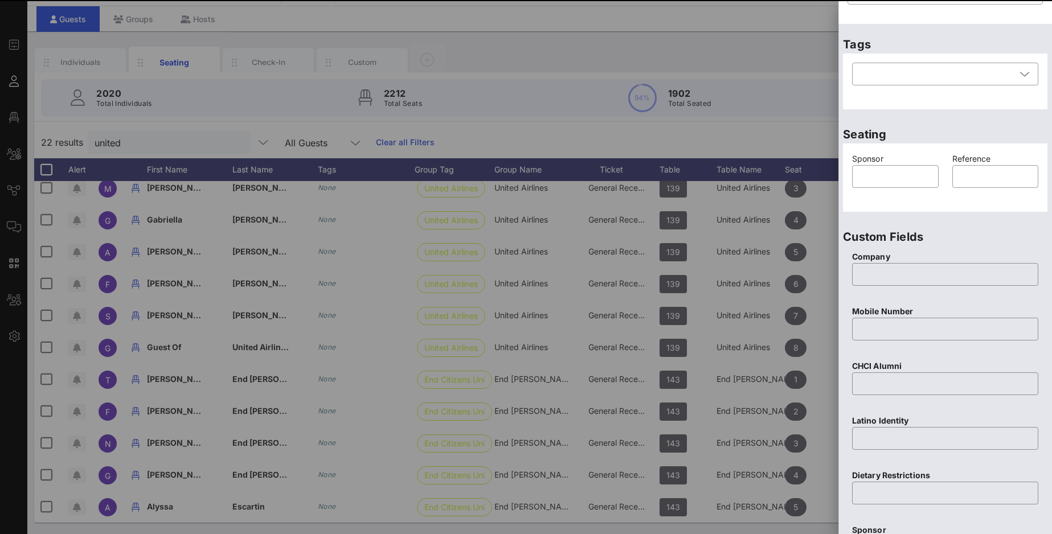
scroll to position [377, 0]
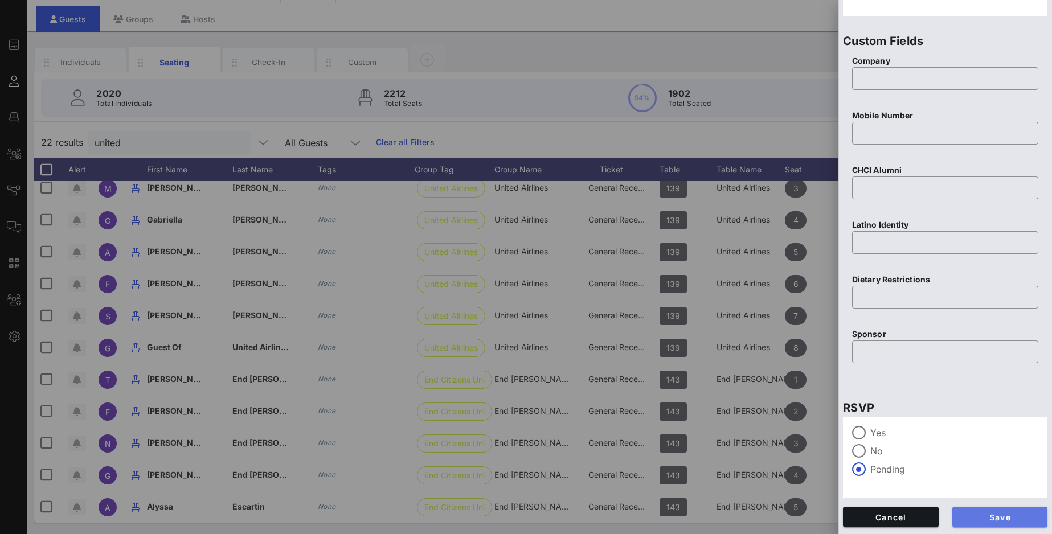
click at [1001, 494] on button "Save" at bounding box center [1000, 517] width 96 height 21
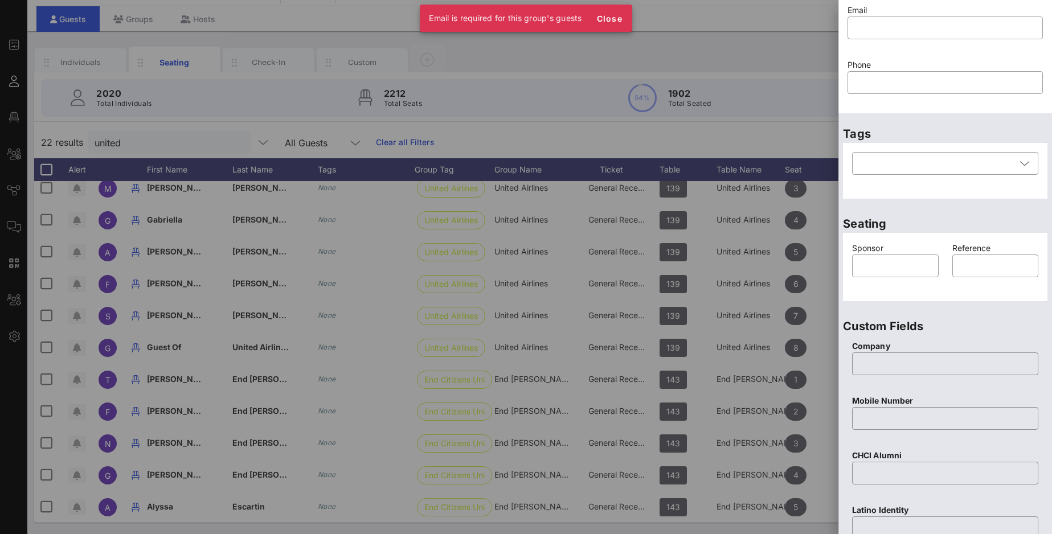
scroll to position [77, 0]
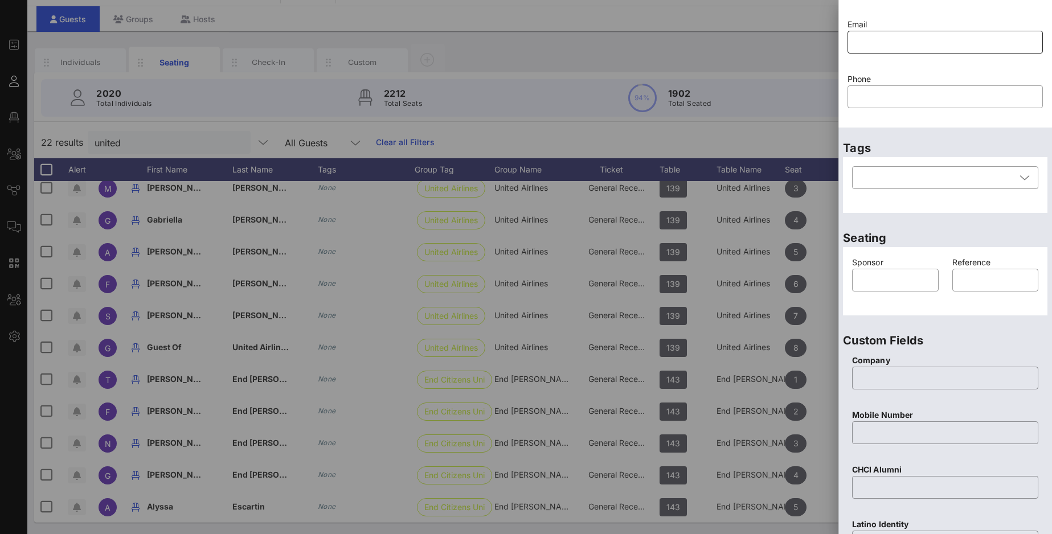
click at [860, 40] on input "text" at bounding box center [945, 42] width 182 height 18
paste input "susanna.haro@united.com"
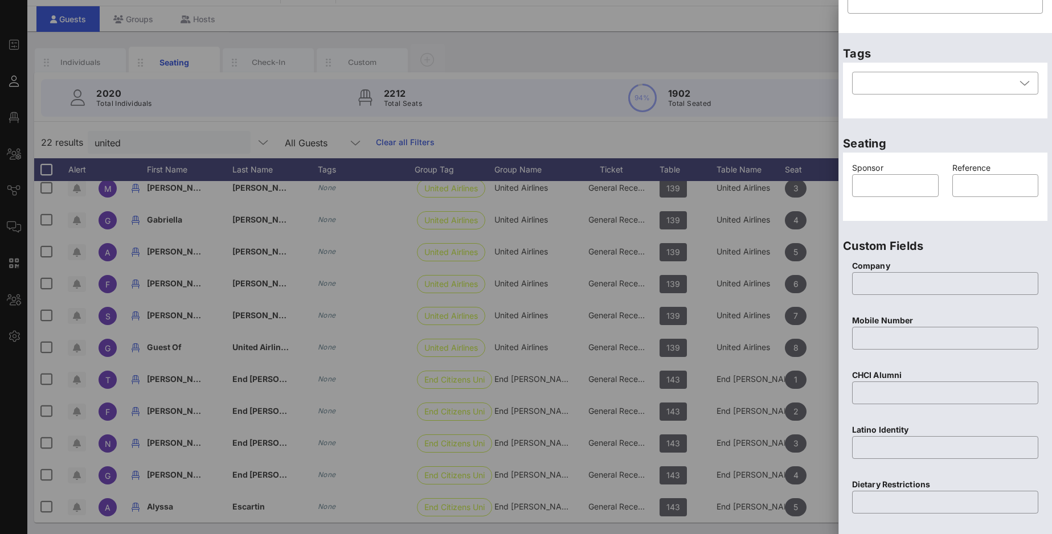
scroll to position [377, 0]
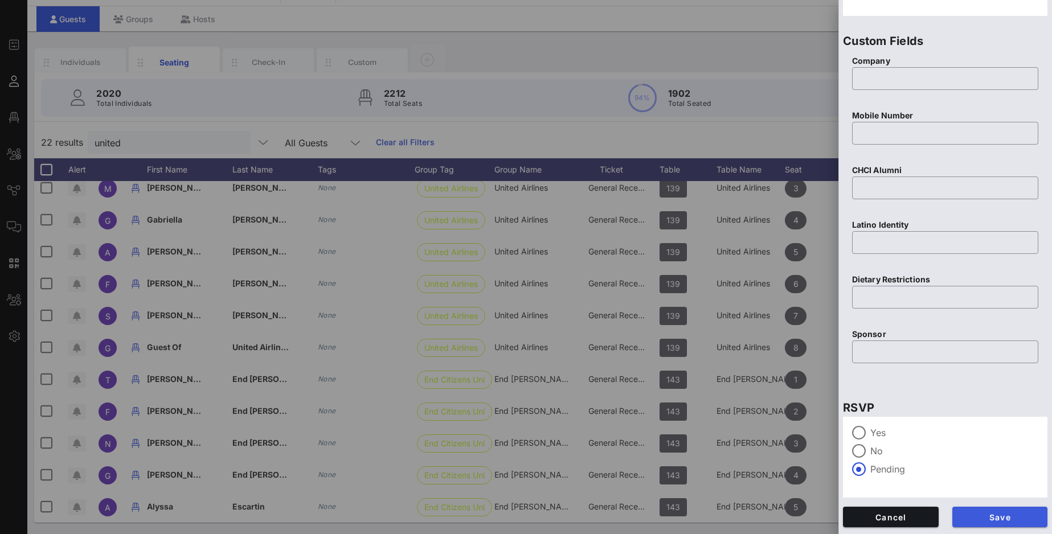
type input "susanna.haro@united.com"
click at [1003, 494] on span "Save" at bounding box center [999, 518] width 77 height 10
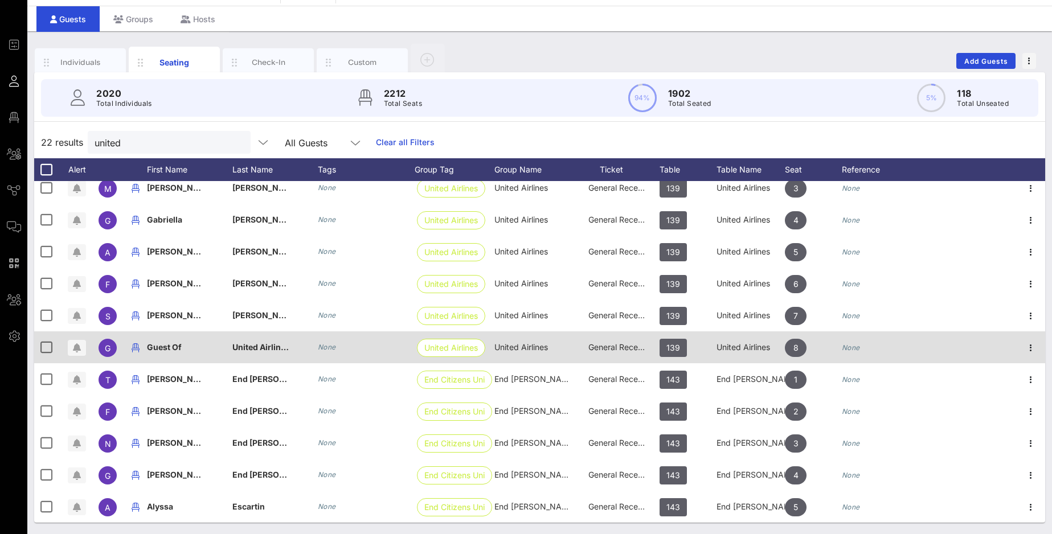
click at [186, 349] on div "Guest Of" at bounding box center [189, 353] width 85 height 45
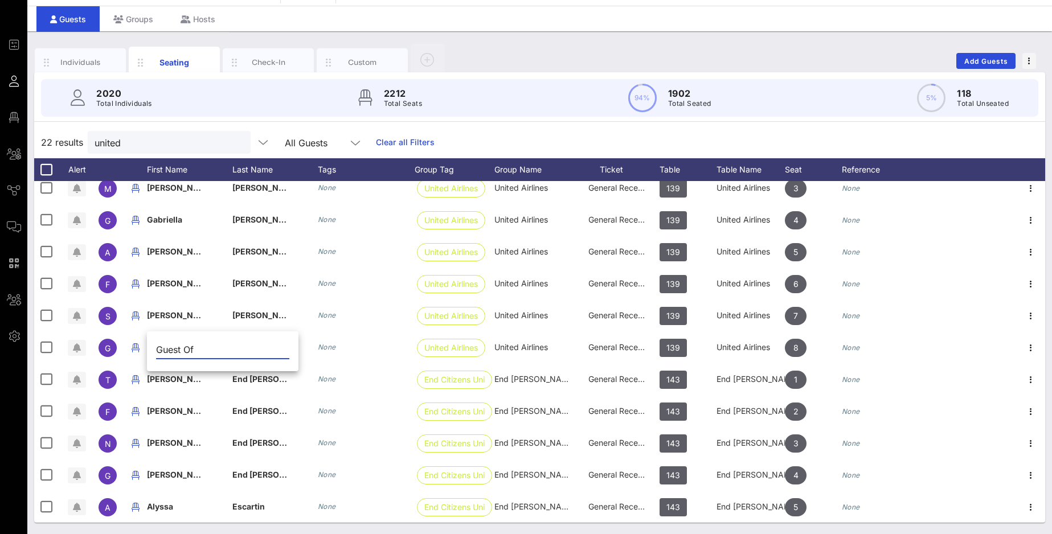
drag, startPoint x: 222, startPoint y: 347, endPoint x: 140, endPoint y: 349, distance: 81.5
click at [156, 349] on input "Guest Of" at bounding box center [222, 350] width 133 height 18
drag, startPoint x: 178, startPoint y: 346, endPoint x: 238, endPoint y: 351, distance: 60.0
click at [238, 351] on input "Erik Prince" at bounding box center [222, 350] width 133 height 18
type input "Erik"
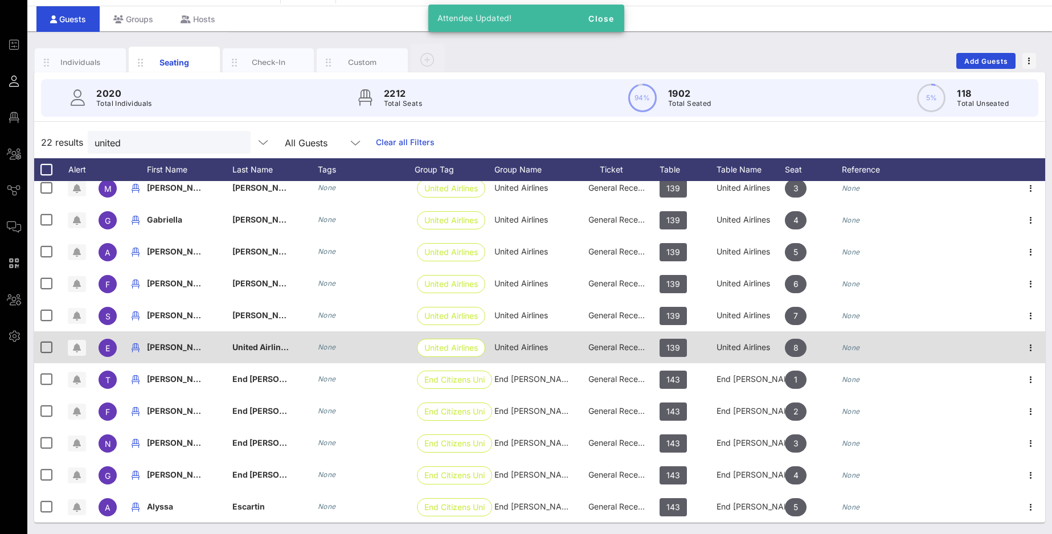
click at [274, 350] on span "United Airlines" at bounding box center [261, 347] width 58 height 10
click at [274, 350] on input "United Airlines" at bounding box center [308, 350] width 133 height 18
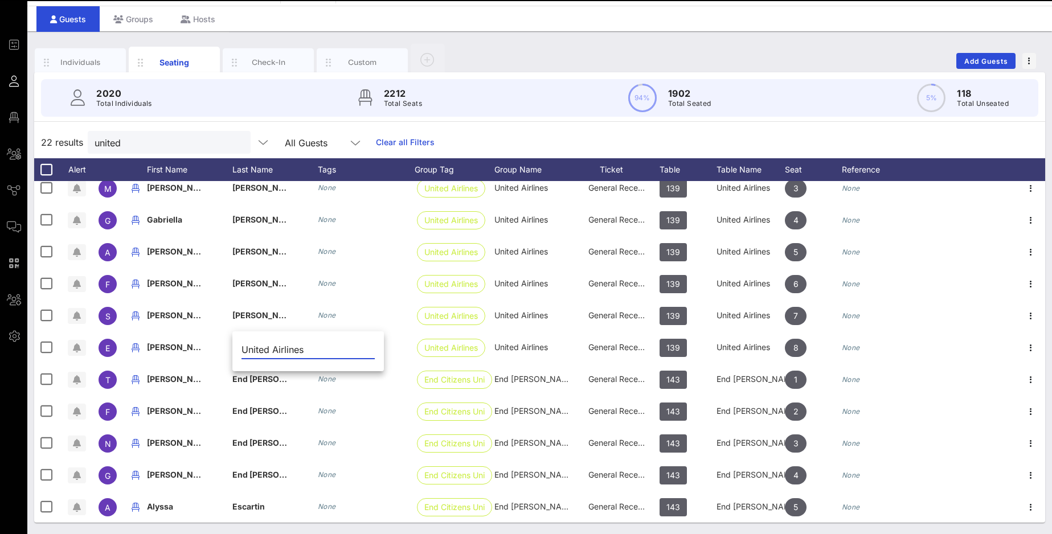
drag, startPoint x: 304, startPoint y: 349, endPoint x: 230, endPoint y: 347, distance: 74.1
click at [242, 347] on input "United Airlines" at bounding box center [308, 350] width 133 height 18
type input "Prince"
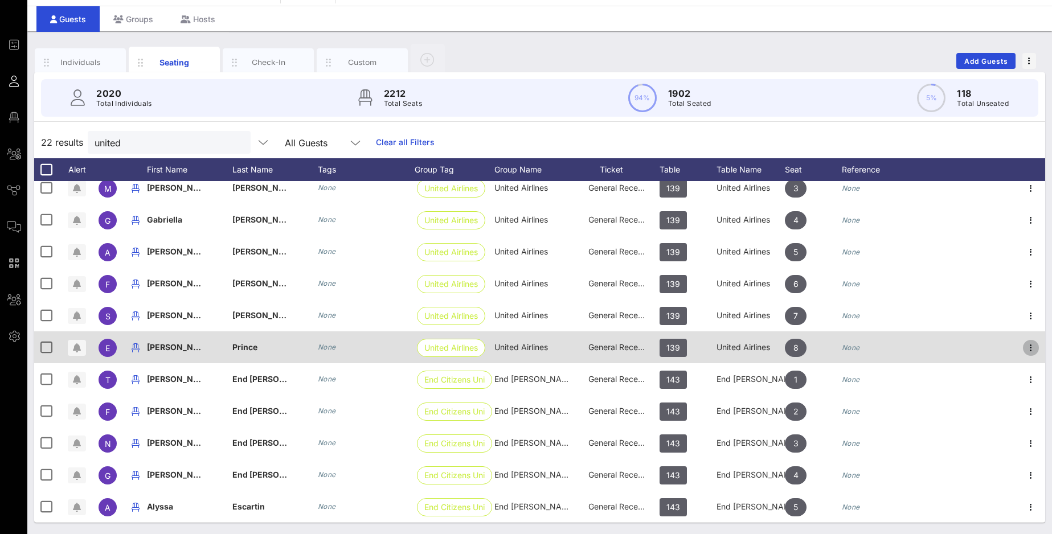
click at [1003, 346] on icon "button" at bounding box center [1031, 348] width 14 height 14
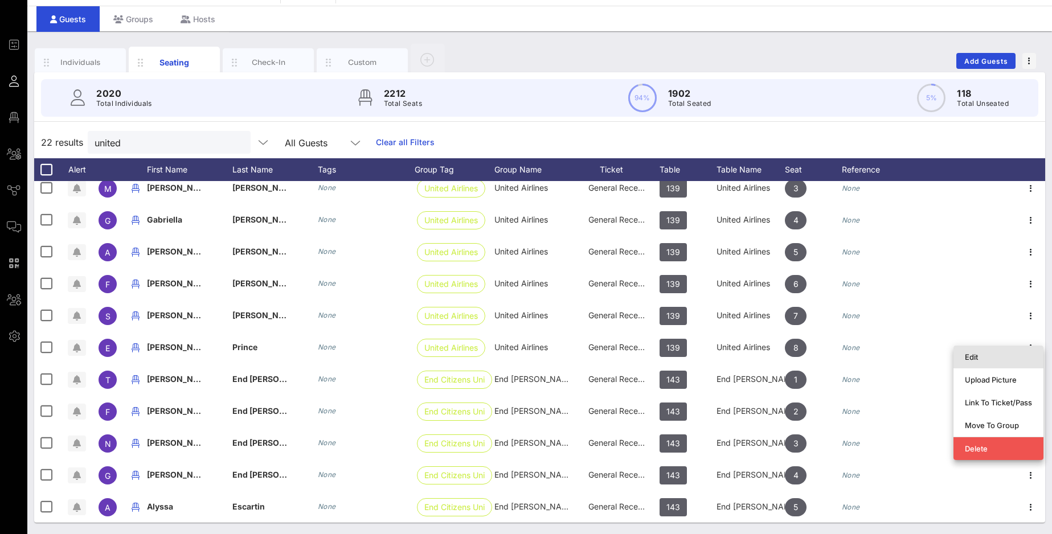
click at [986, 356] on div "Edit" at bounding box center [998, 357] width 67 height 9
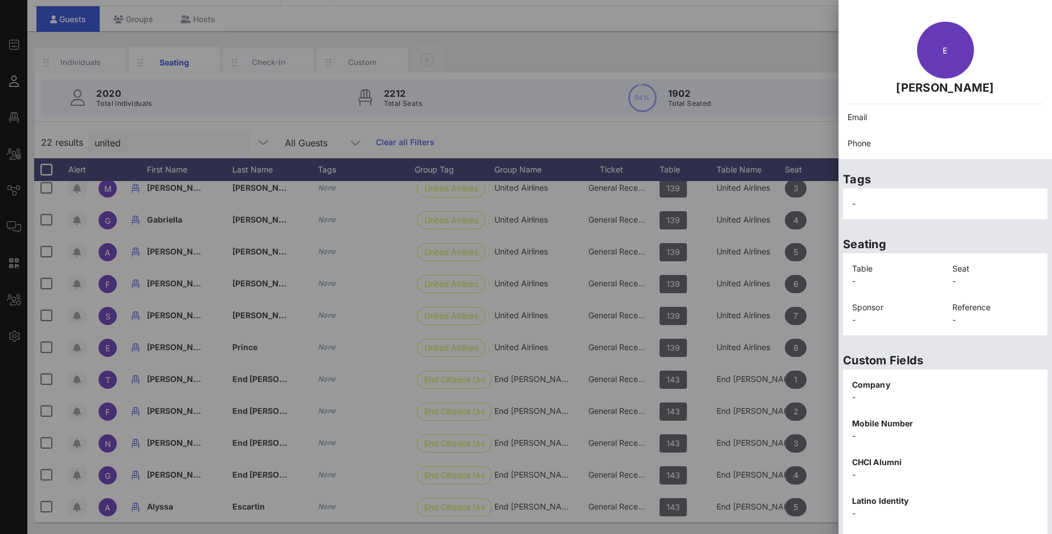
scroll to position [133, 0]
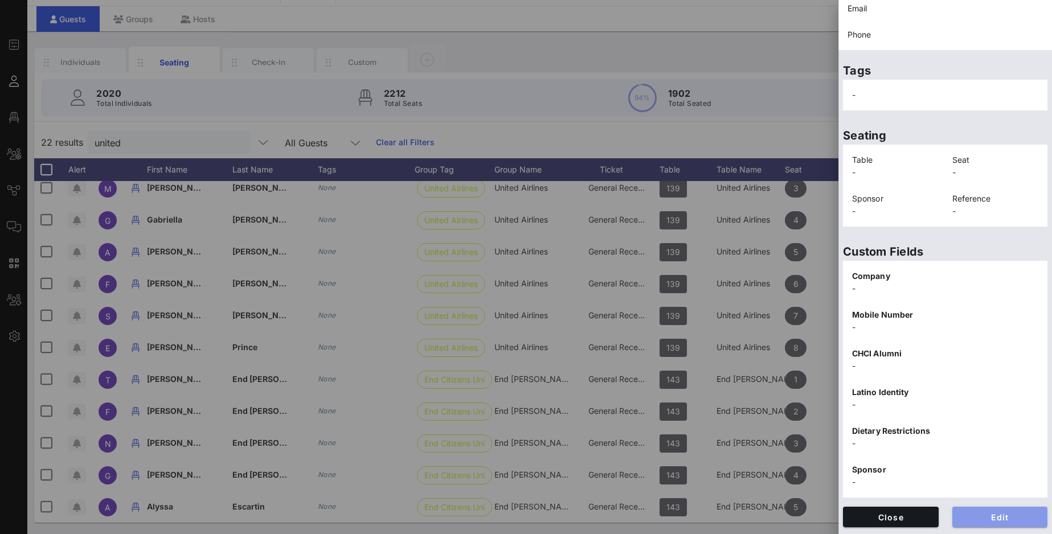
click at [998, 494] on span "Edit" at bounding box center [999, 518] width 77 height 10
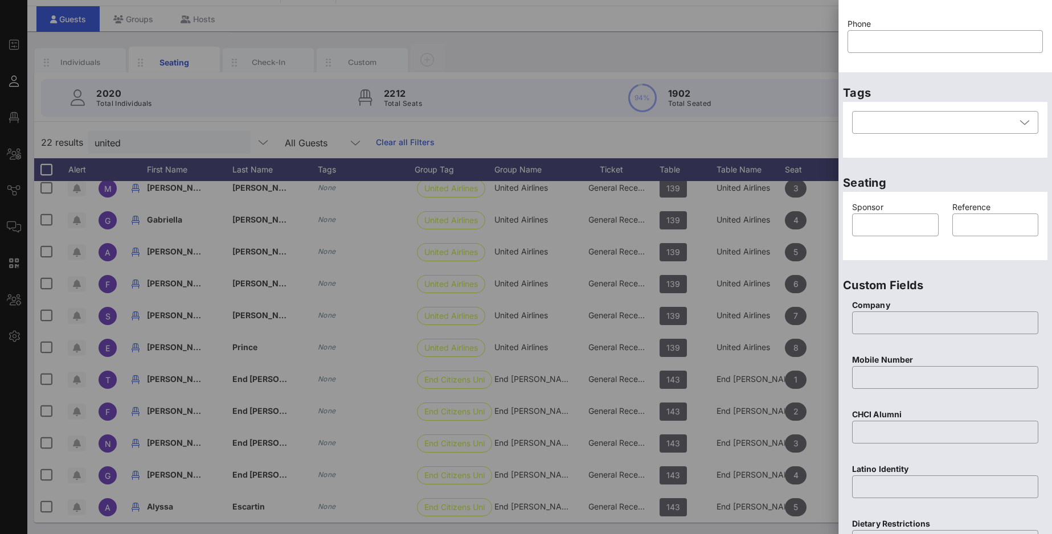
scroll to position [0, 0]
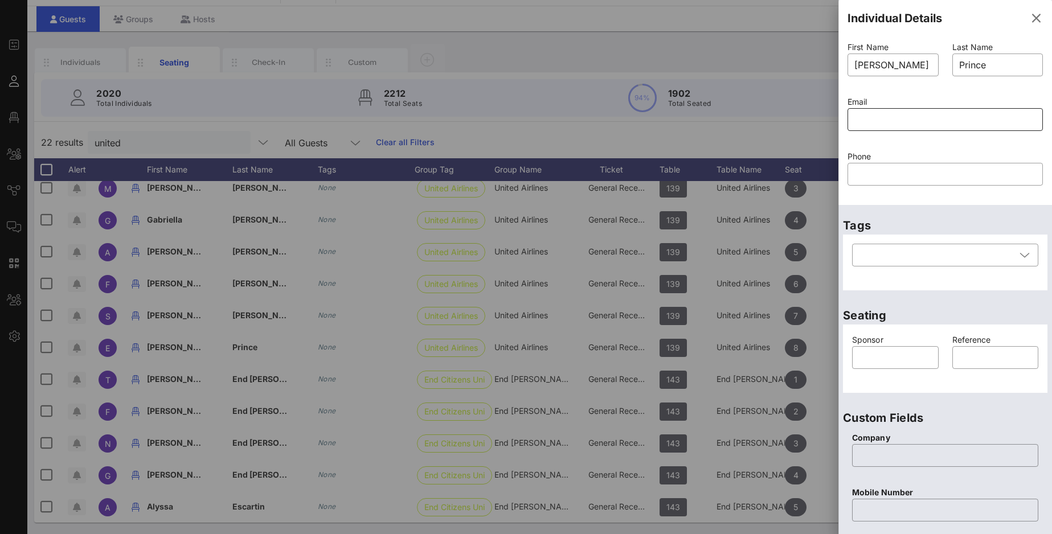
click at [898, 115] on input "text" at bounding box center [945, 119] width 182 height 18
paste input "erik.prince@united.com"
type input "erik.prince@united.com"
click at [1003, 146] on div "Email ​ erik.prince@united.com" at bounding box center [945, 120] width 209 height 55
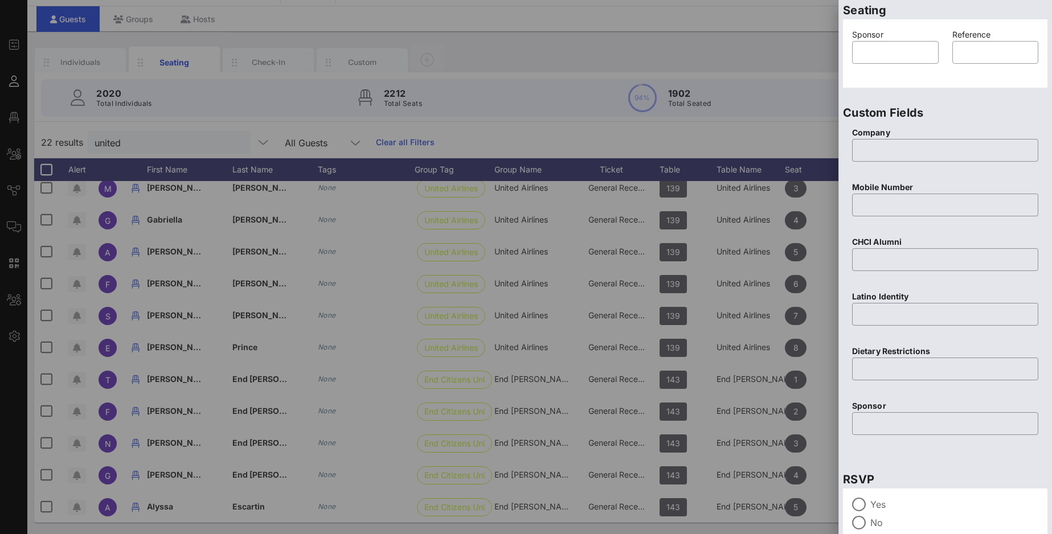
scroll to position [374, 0]
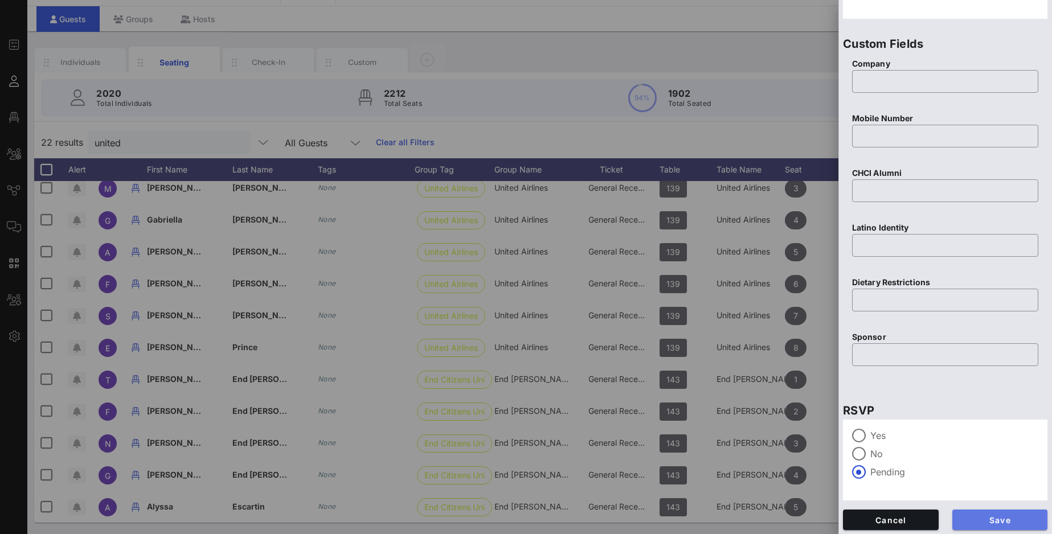
click at [992, 494] on span "Save" at bounding box center [999, 520] width 77 height 10
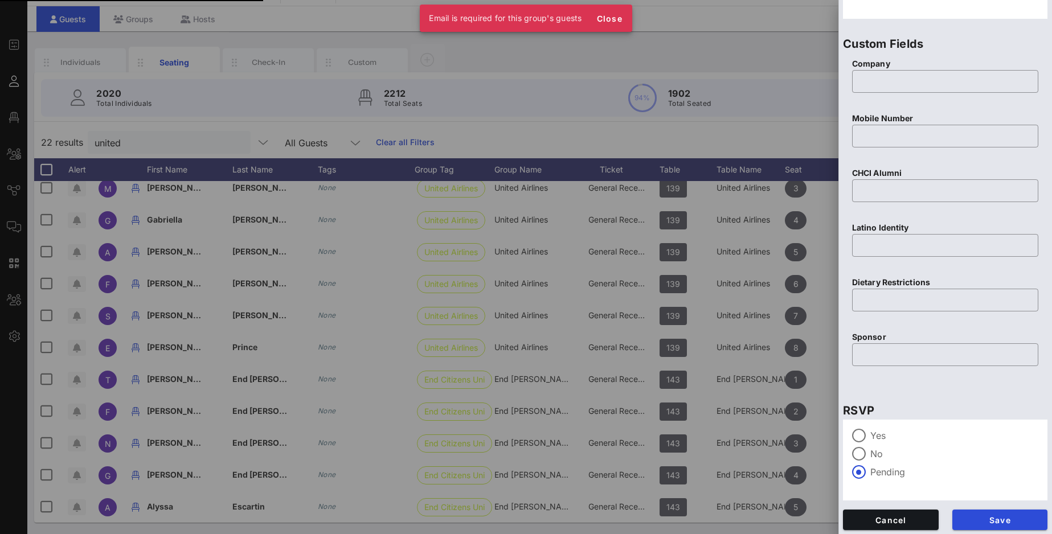
scroll to position [0, 0]
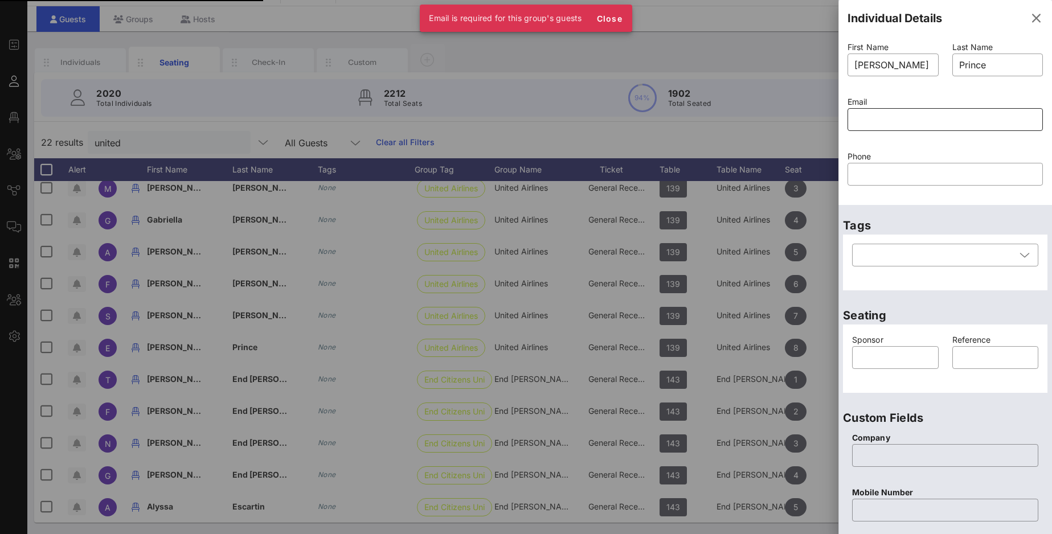
click at [865, 119] on input "text" at bounding box center [945, 119] width 182 height 18
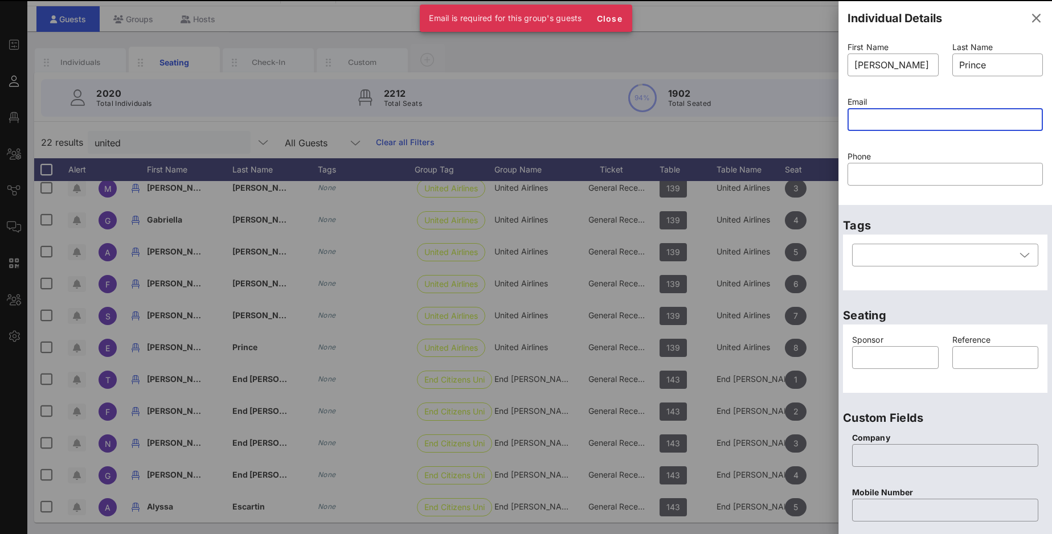
paste input "erik.prince@united.com"
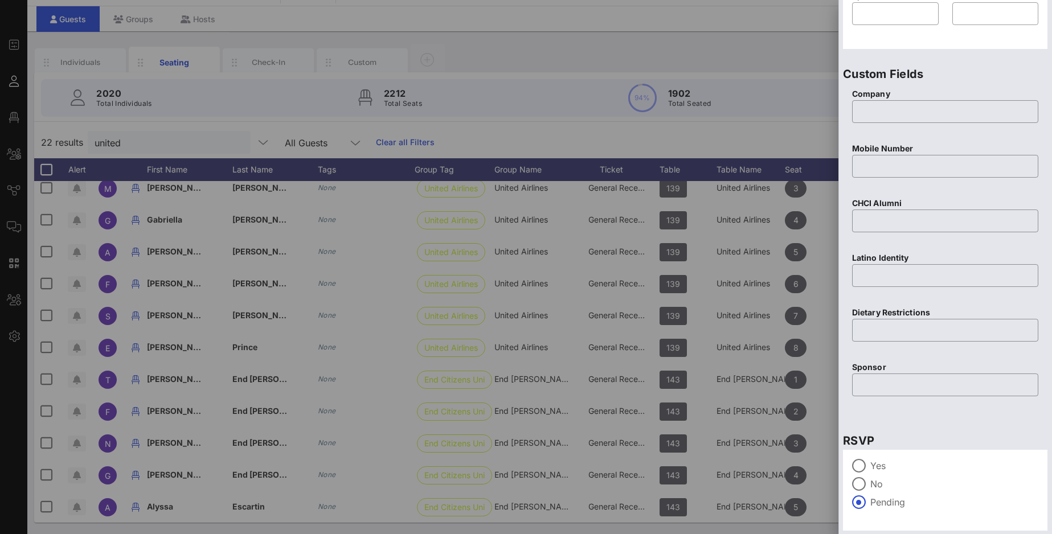
scroll to position [375, 0]
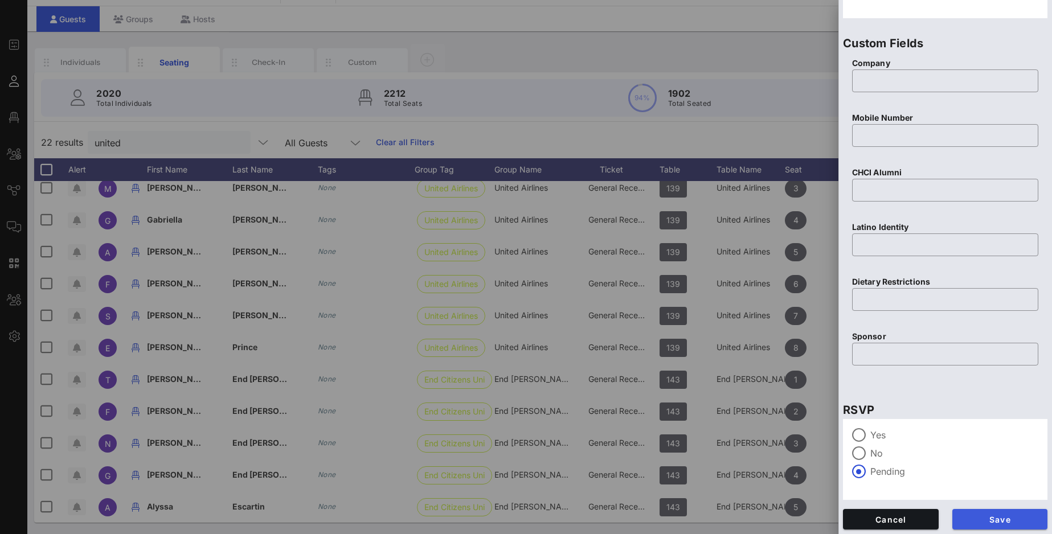
type input "erik.prince@united.com"
click at [1000, 494] on span "Save" at bounding box center [999, 520] width 77 height 10
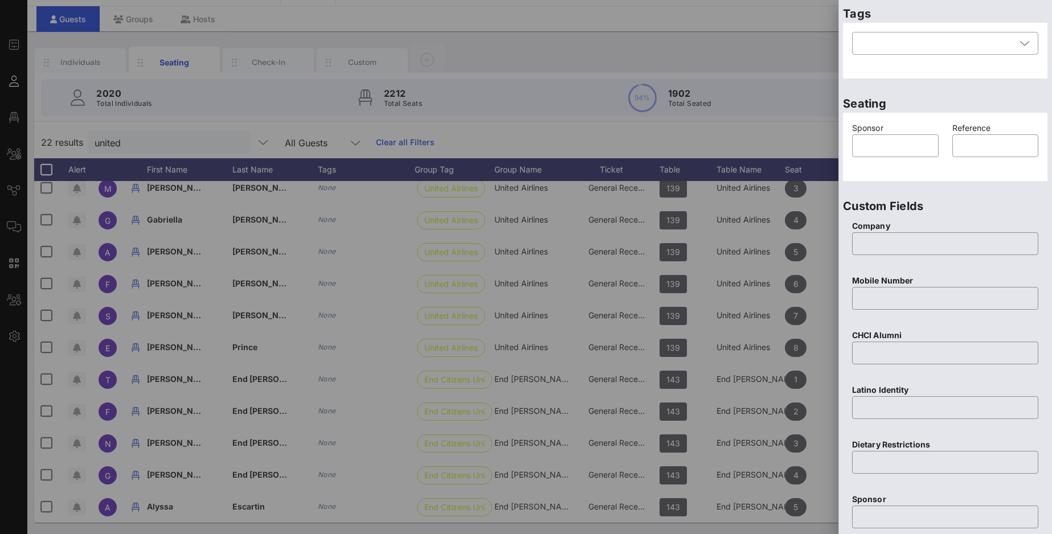
scroll to position [0, 0]
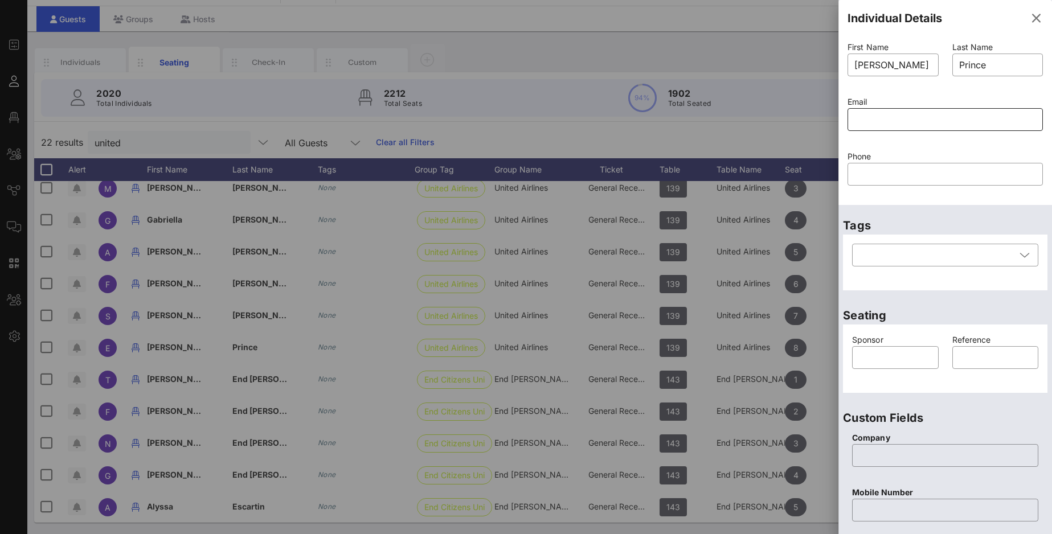
click at [861, 117] on input "text" at bounding box center [945, 119] width 182 height 18
paste input "erik.prince@united.com"
type input "erik.prince@united.com"
paste input "erik.prince@united.com"
type input "erik.prince@united.com"
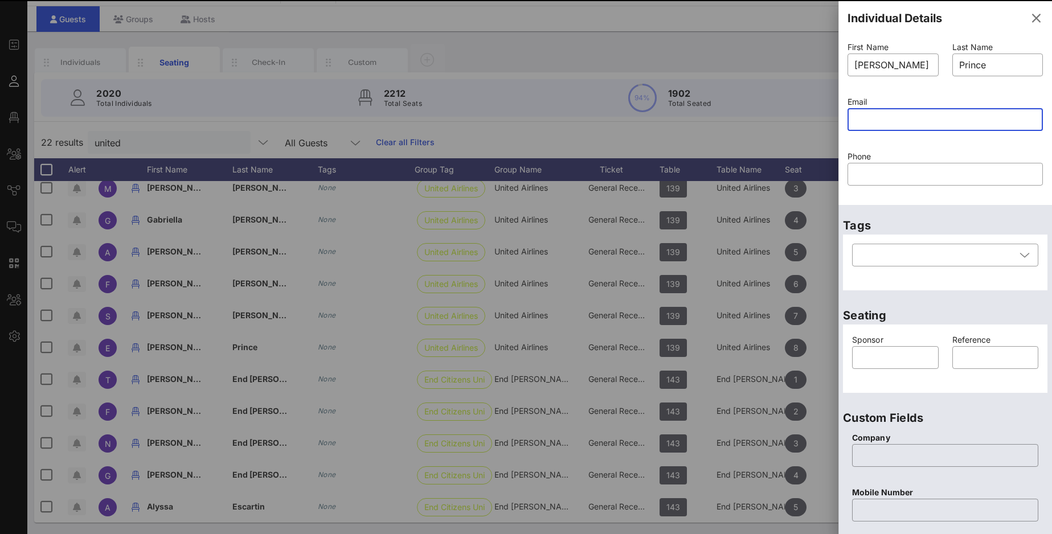
click at [1003, 155] on p "Phone" at bounding box center [945, 156] width 195 height 13
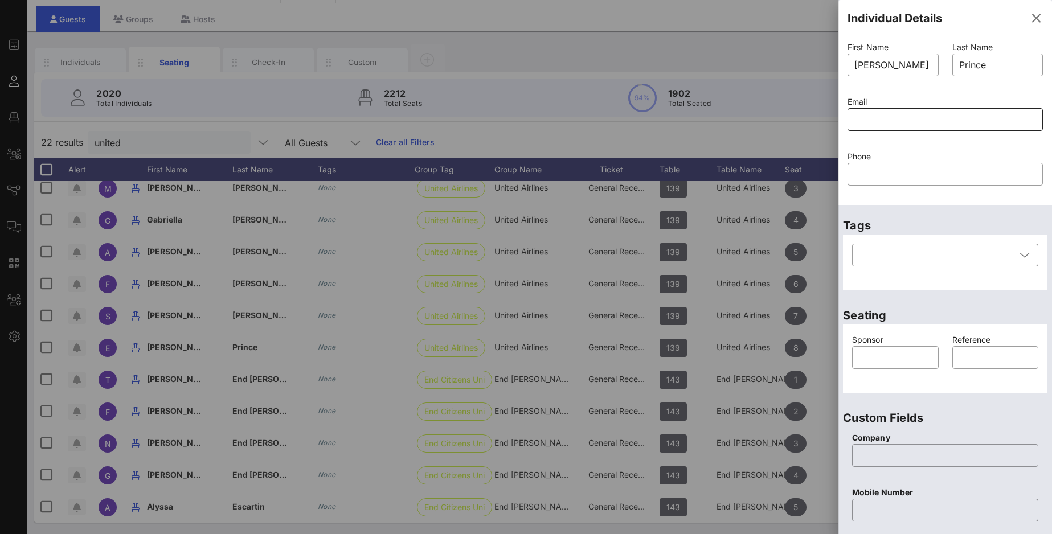
click at [943, 125] on input "text" at bounding box center [945, 119] width 182 height 18
paste input "erik.prince@united.com"
type input "erik.prince@united.com"
click at [943, 144] on div "​ erik.prince@united.com" at bounding box center [945, 127] width 195 height 38
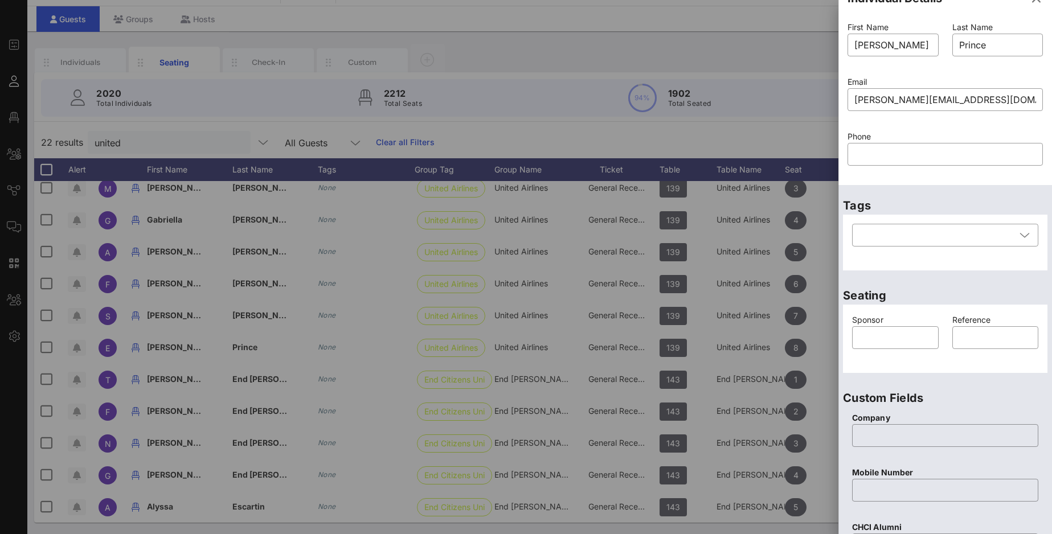
click at [932, 120] on div at bounding box center [945, 117] width 182 height 8
click at [958, 101] on input "erik.prince@united.com" at bounding box center [945, 100] width 182 height 18
click at [966, 101] on input "erik.prince@united.com" at bounding box center [945, 100] width 182 height 18
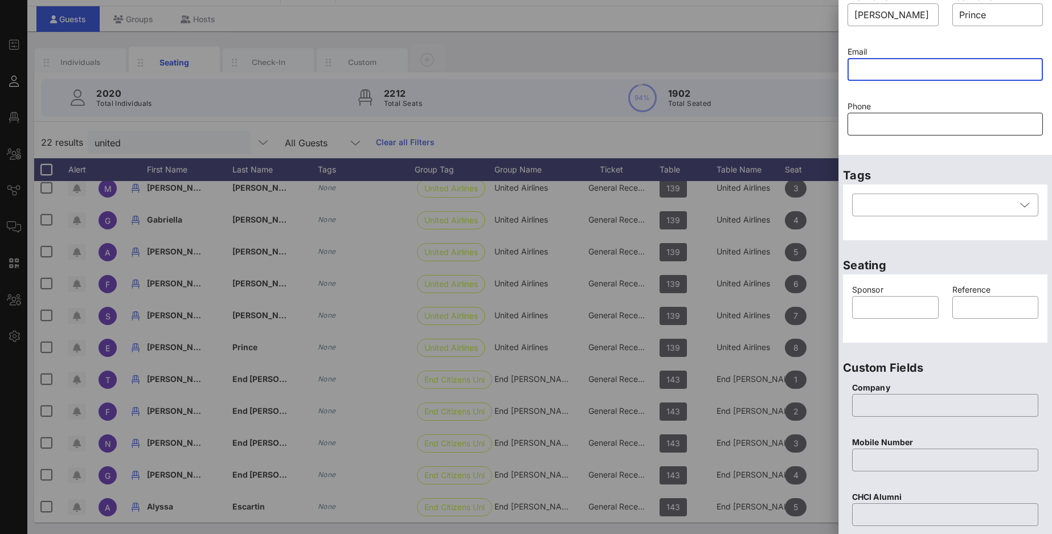
paste input "erik.prince@united.com"
type input "erik.prince@united.com"
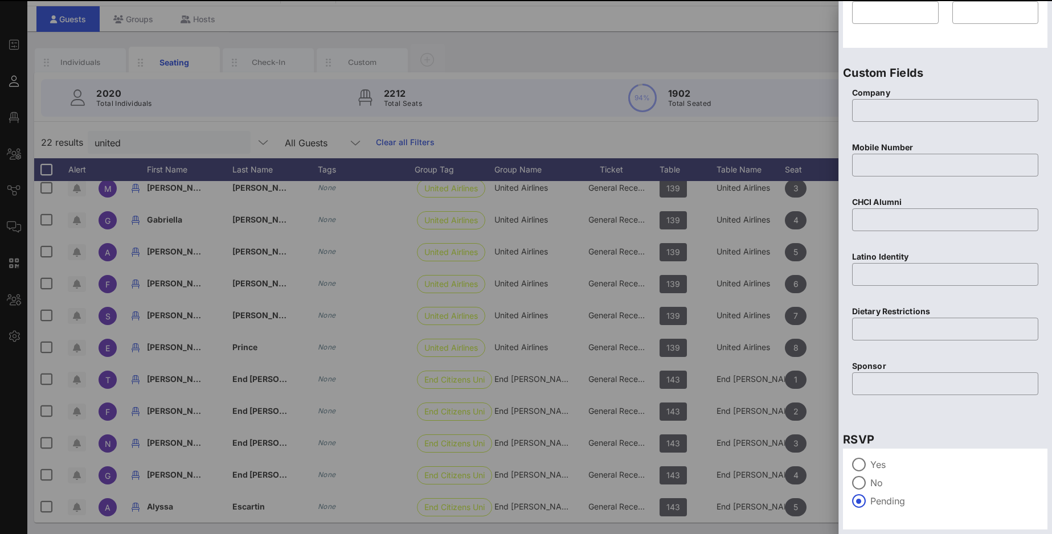
scroll to position [377, 0]
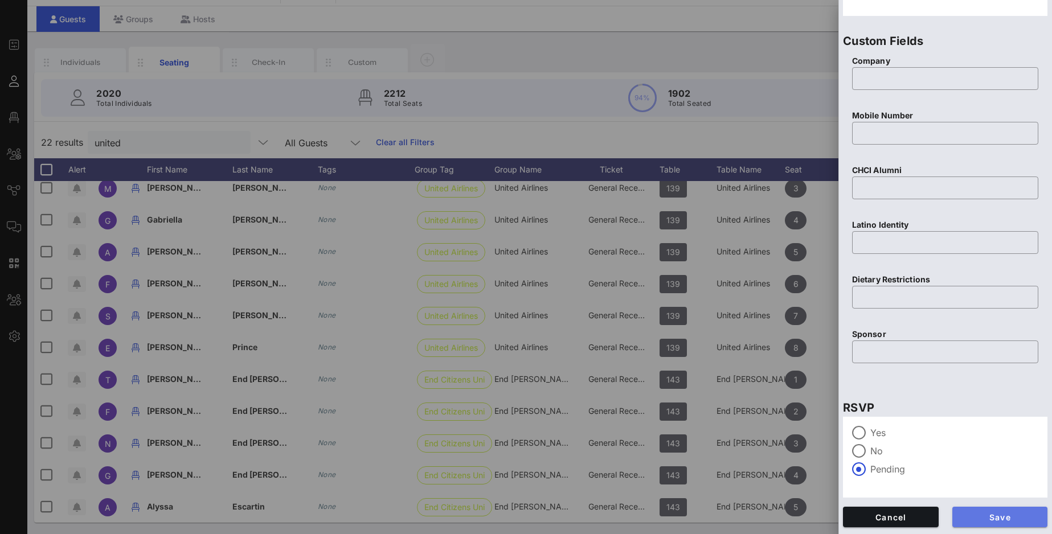
click at [1002, 494] on span "Save" at bounding box center [999, 518] width 77 height 10
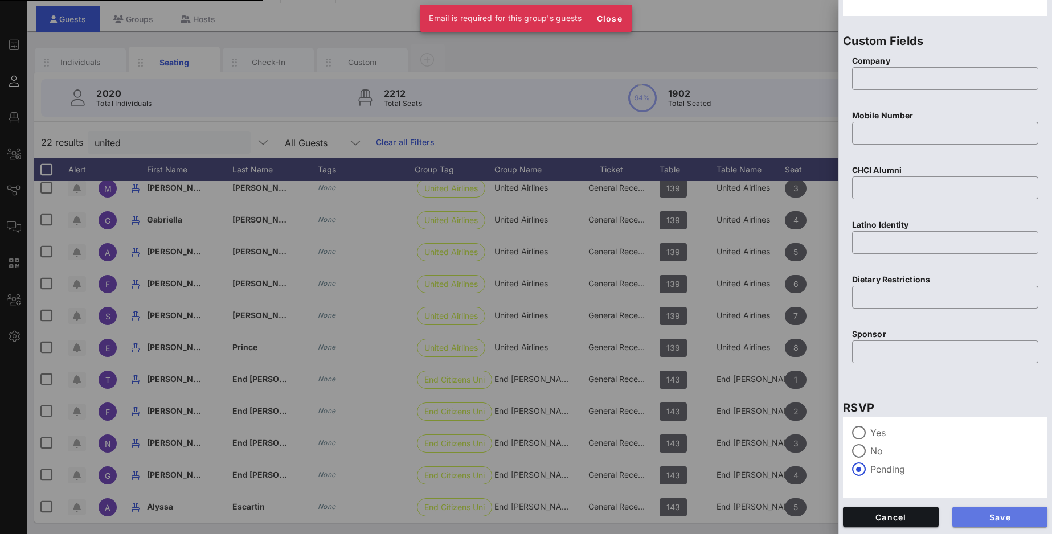
click at [1002, 494] on span "Save" at bounding box center [999, 518] width 77 height 10
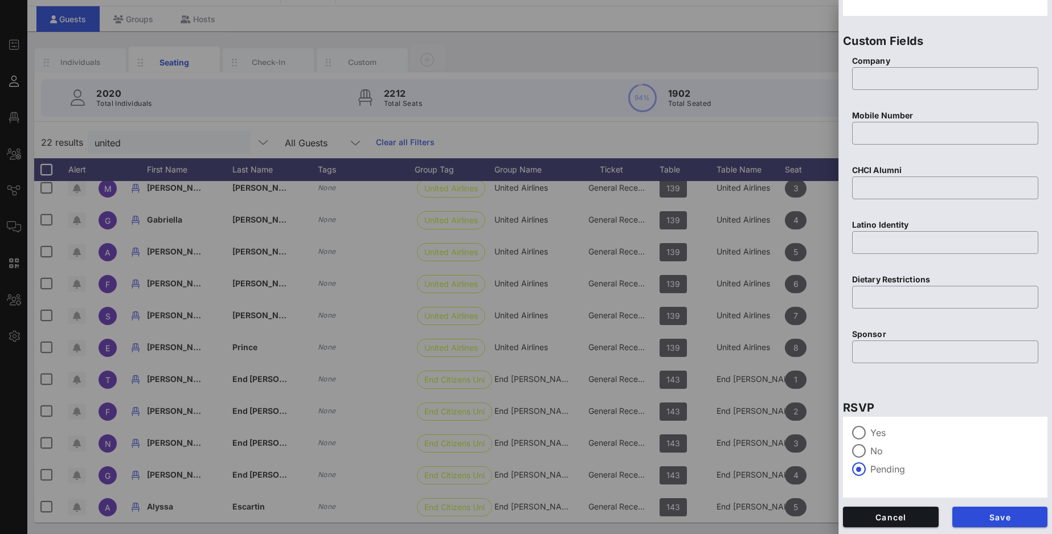
click at [1003, 385] on div "Custom Fields Company ​ Mobile Number ​ CHCI Alumni ​ Latino Identity ​ Dietary…" at bounding box center [945, 204] width 214 height 367
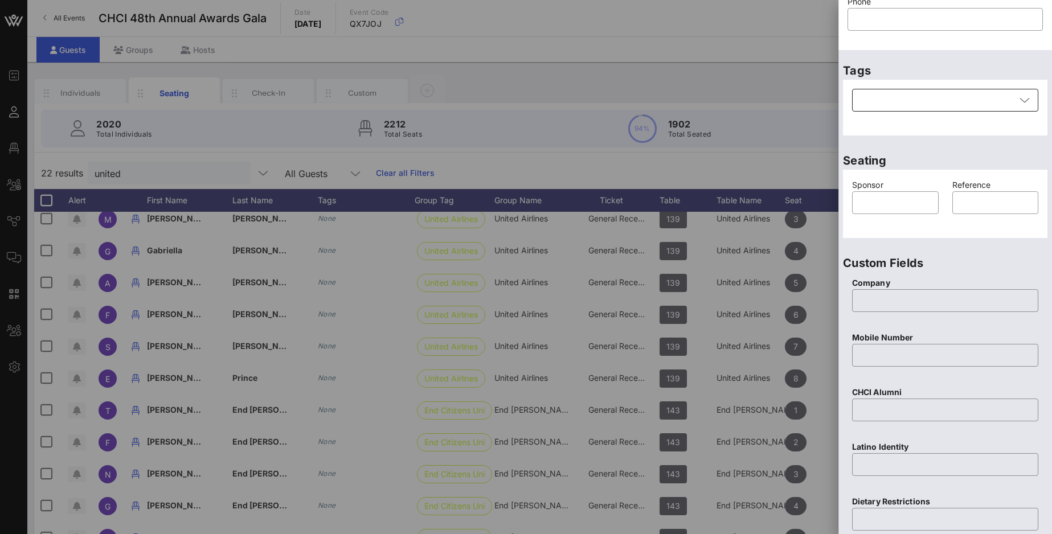
scroll to position [0, 0]
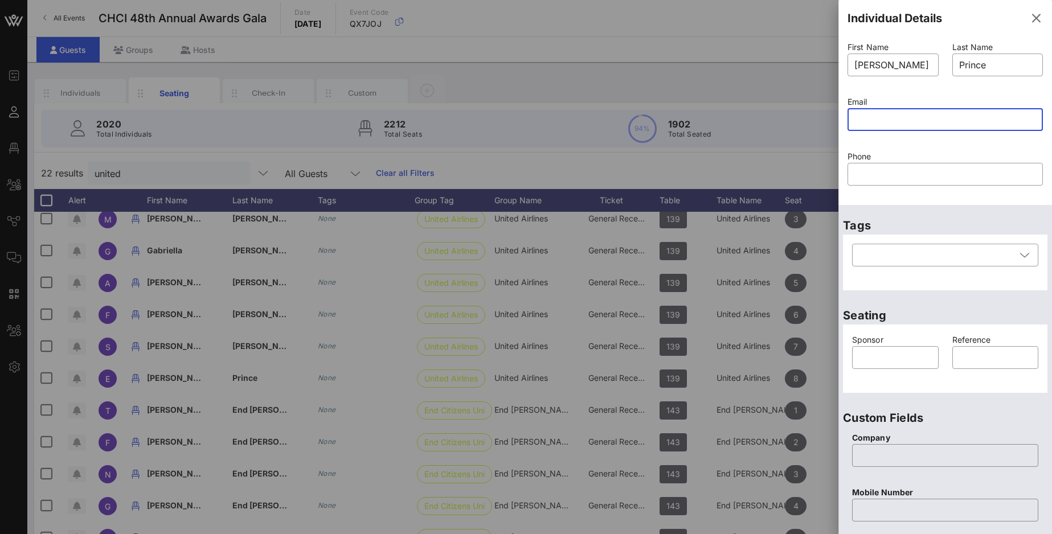
click at [871, 123] on input "text" at bounding box center [945, 119] width 182 height 18
paste input "erik.prince@united.com"
type input "erik.prince@united.com"
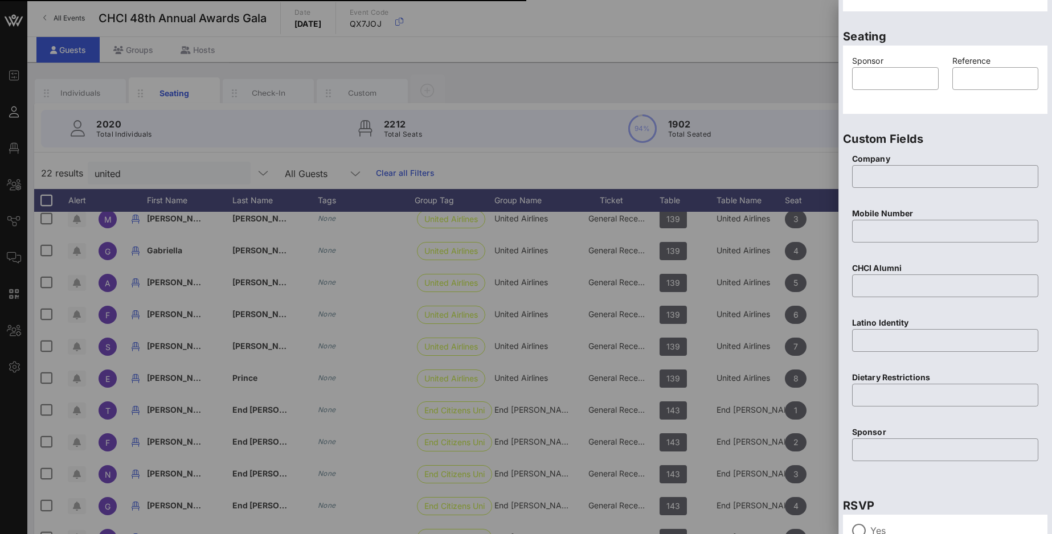
scroll to position [377, 0]
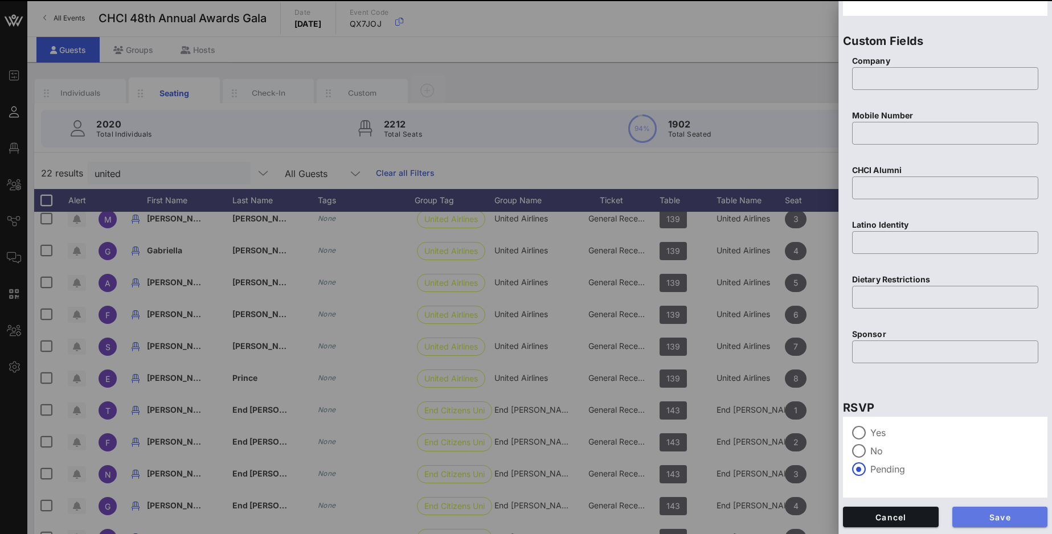
click at [1003, 494] on span "Save" at bounding box center [999, 518] width 77 height 10
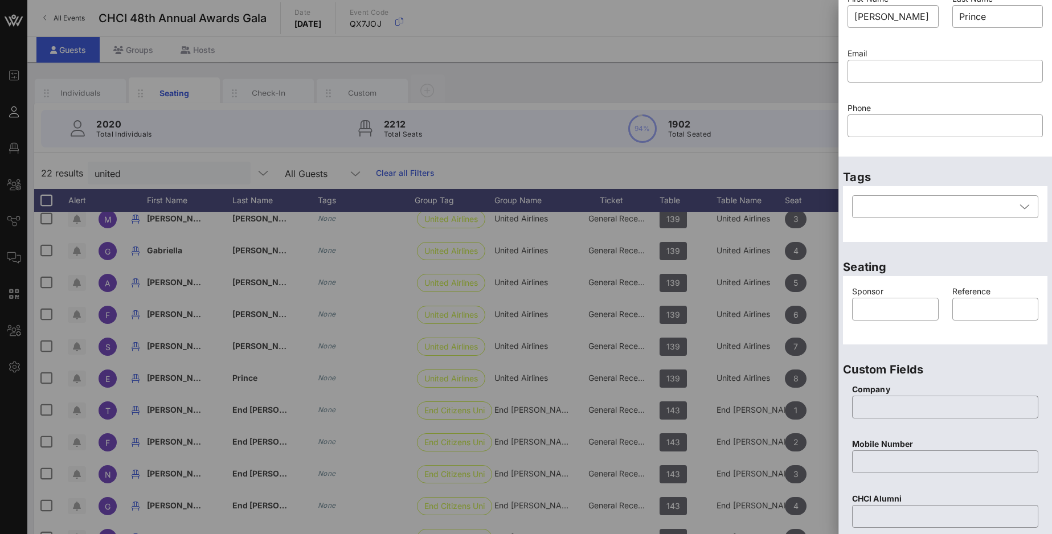
scroll to position [41, 0]
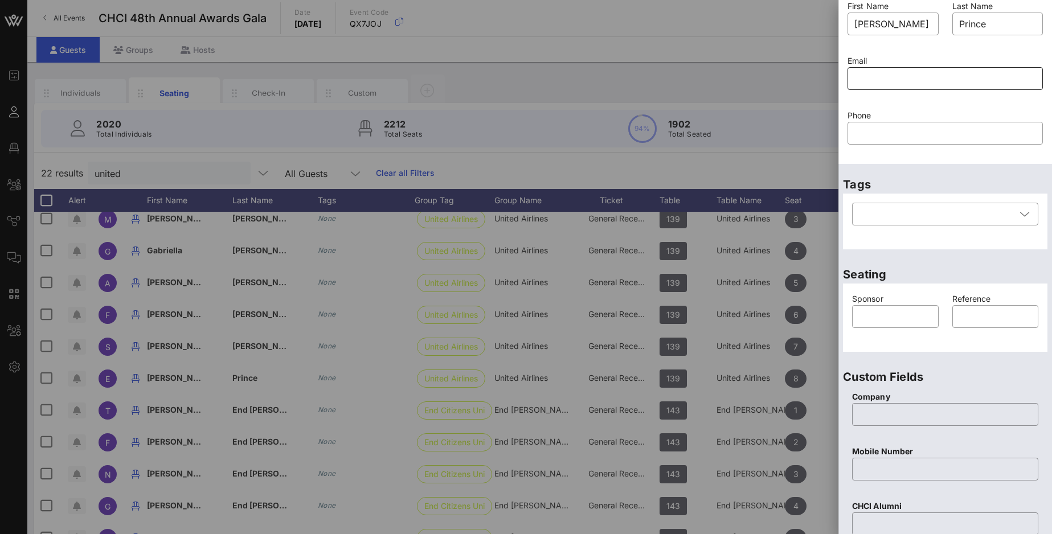
click at [997, 84] on input "text" at bounding box center [945, 78] width 182 height 18
paste input "erik.prince@united.com"
type input "erik.prince@united.com"
click at [1003, 99] on div at bounding box center [945, 96] width 182 height 8
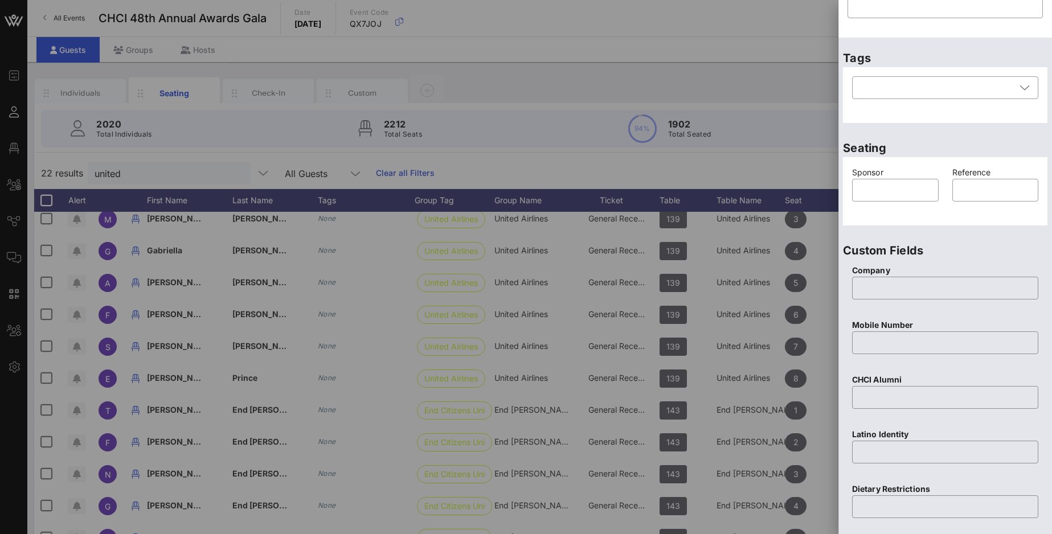
scroll to position [377, 0]
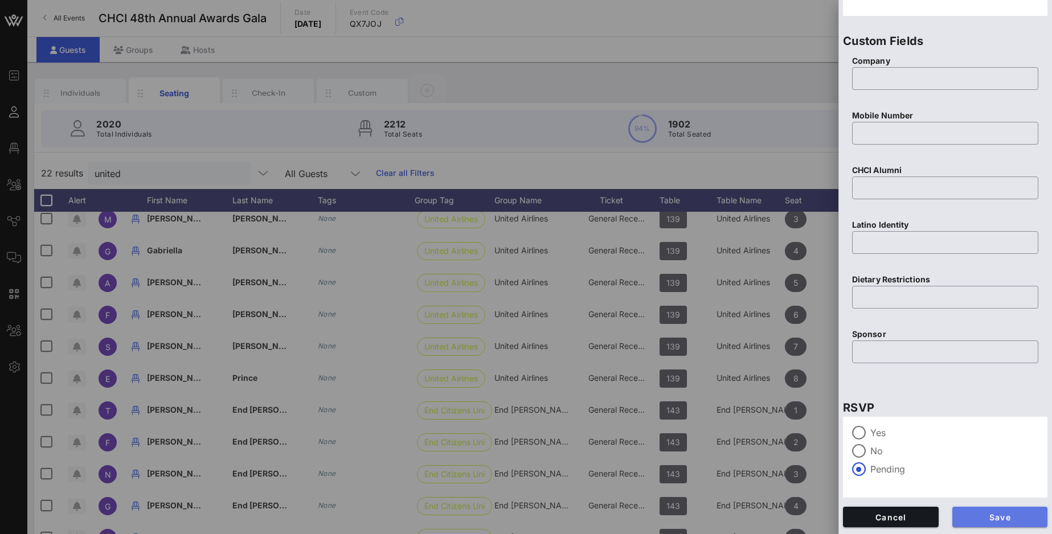
click at [1003, 494] on span "Save" at bounding box center [999, 518] width 77 height 10
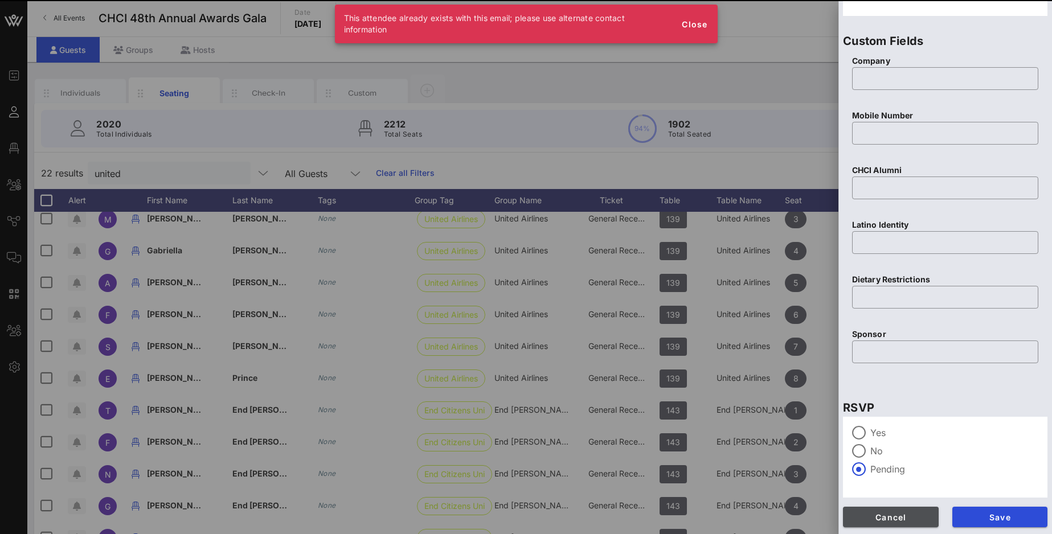
click at [916, 494] on span "Cancel" at bounding box center [890, 518] width 77 height 10
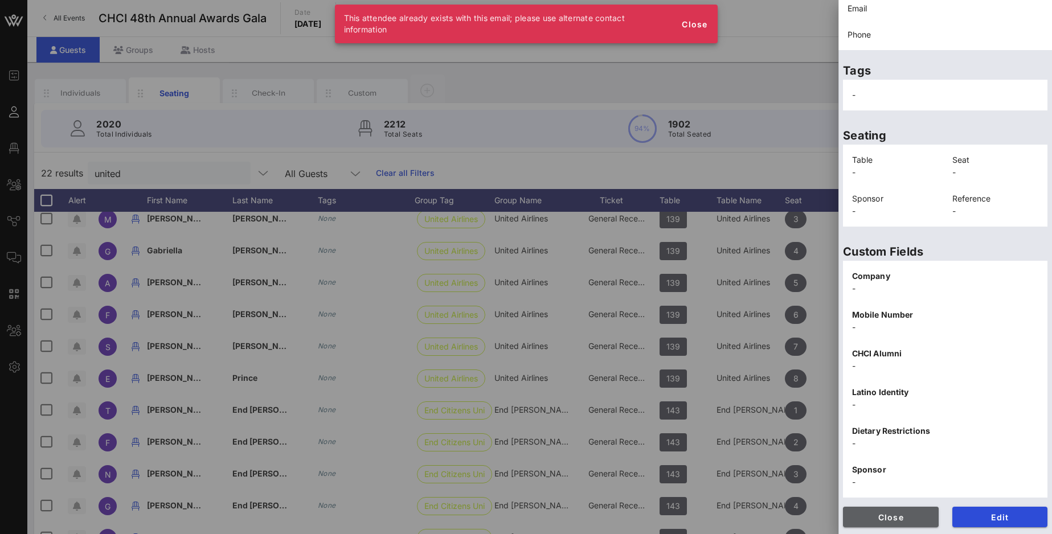
scroll to position [133, 0]
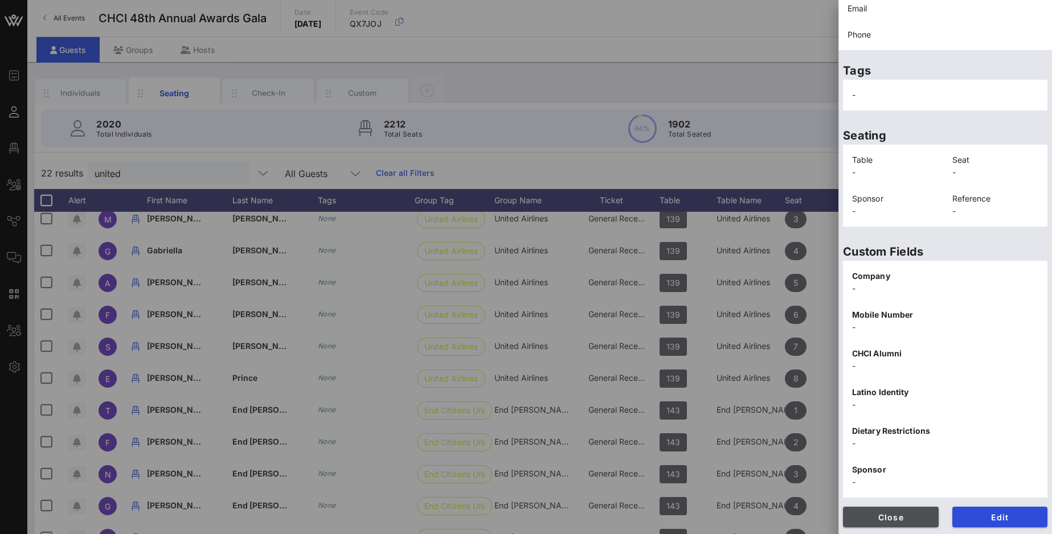
click at [888, 494] on span "Close" at bounding box center [890, 518] width 77 height 10
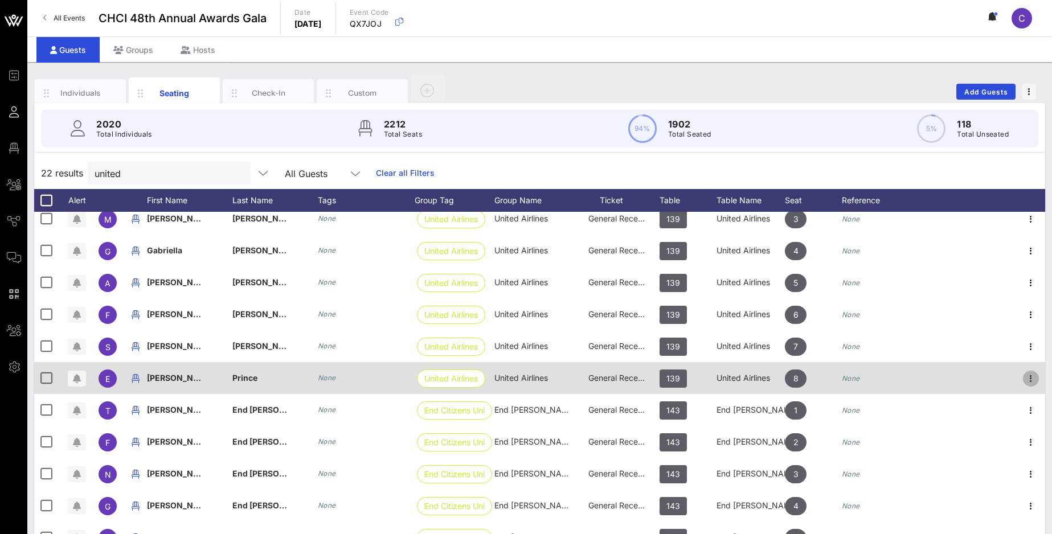
click at [1003, 378] on icon "button" at bounding box center [1031, 379] width 14 height 14
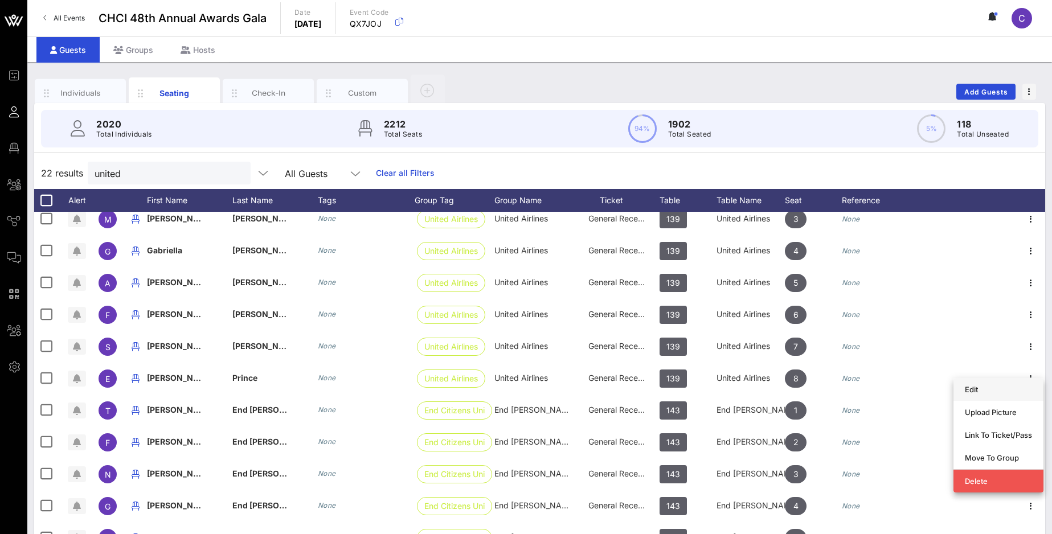
click at [972, 392] on div "Edit" at bounding box center [998, 389] width 67 height 9
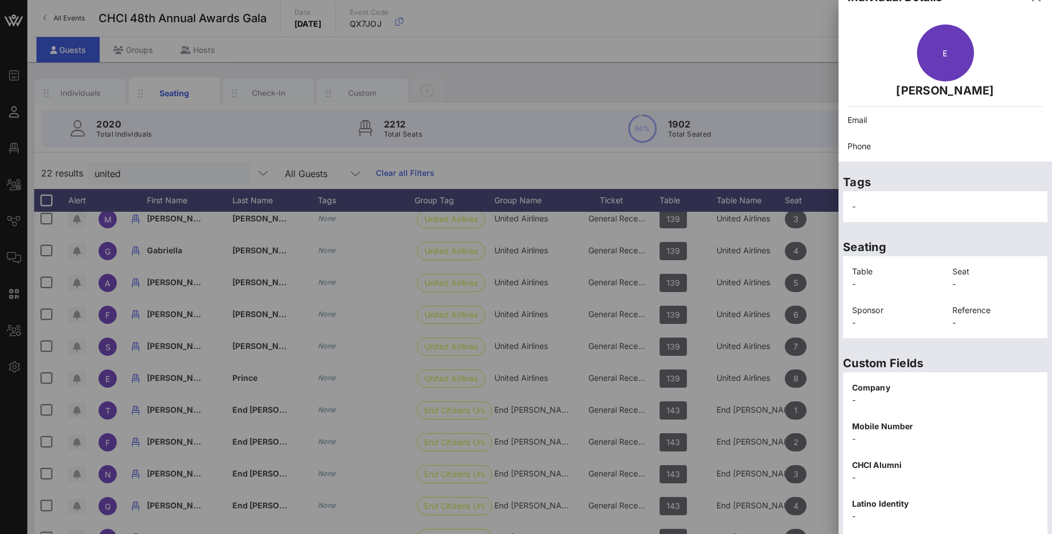
scroll to position [16, 0]
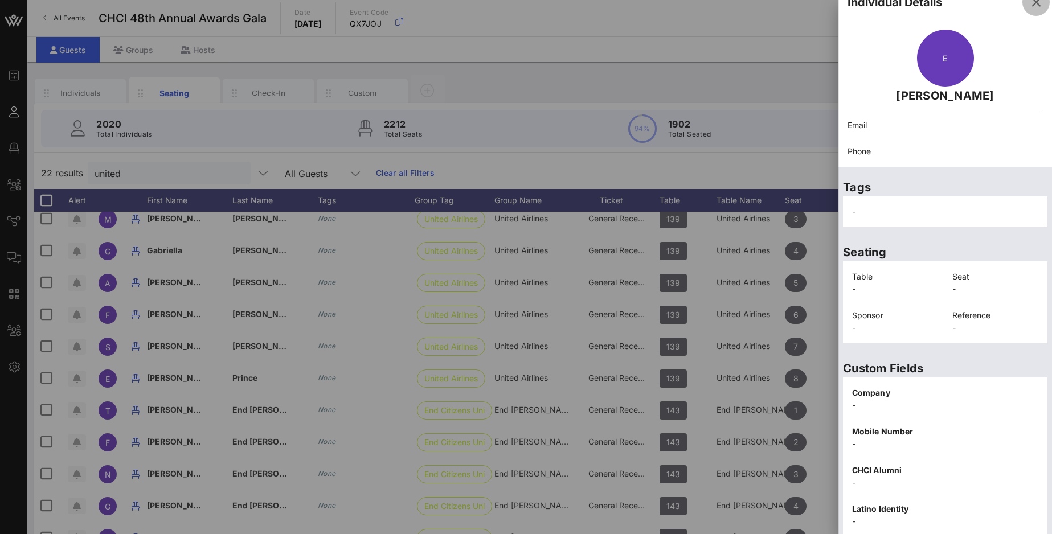
click at [1003, 6] on icon "button" at bounding box center [1036, 2] width 14 height 14
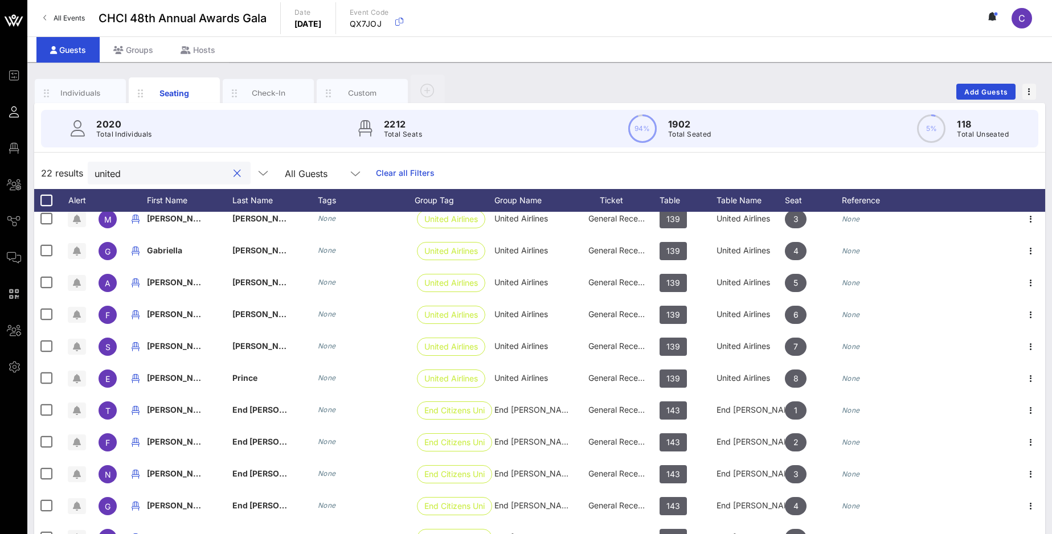
drag, startPoint x: 135, startPoint y: 170, endPoint x: 68, endPoint y: 170, distance: 66.6
click at [95, 170] on input "united" at bounding box center [161, 173] width 133 height 15
paste input "erik.prince@united.com"
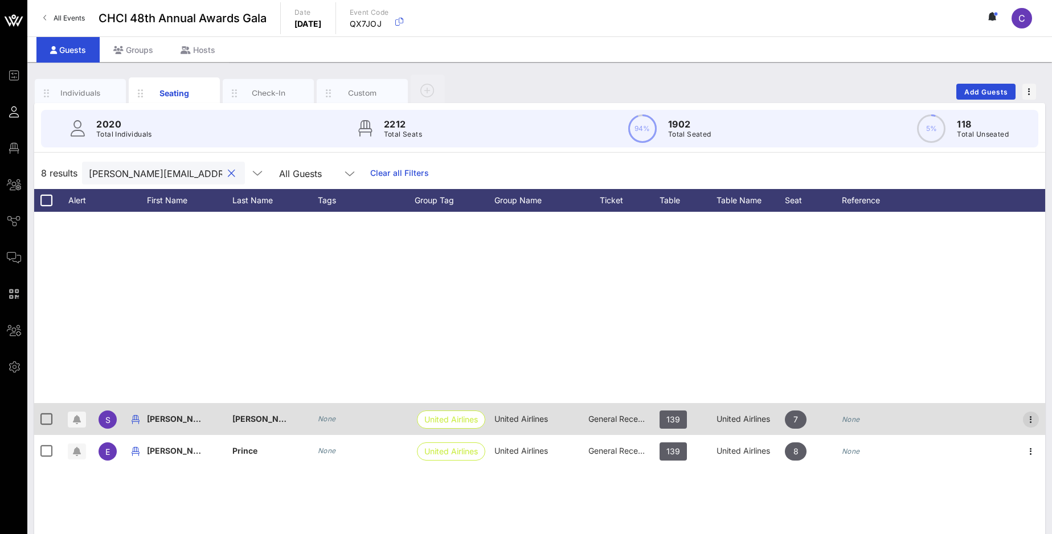
type input "erik.prince@united.com"
click at [1003, 418] on icon "button" at bounding box center [1031, 420] width 14 height 14
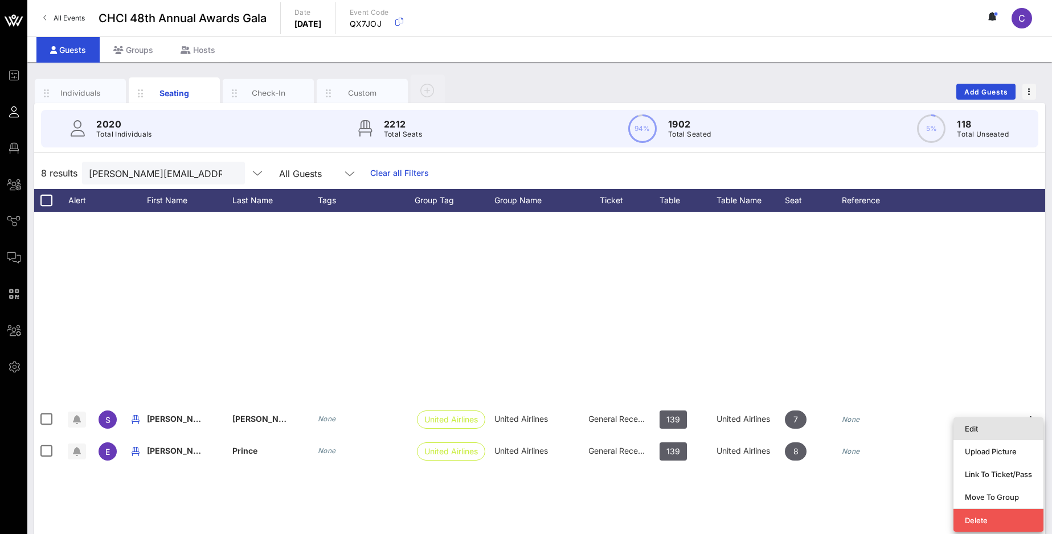
click at [978, 425] on div "Edit" at bounding box center [998, 428] width 67 height 9
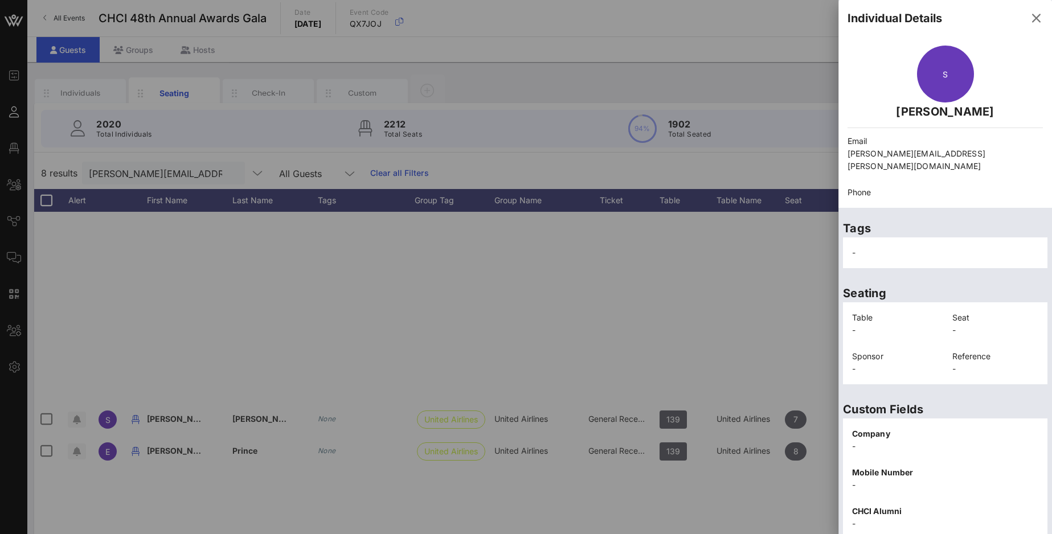
click at [764, 329] on div at bounding box center [526, 267] width 1052 height 534
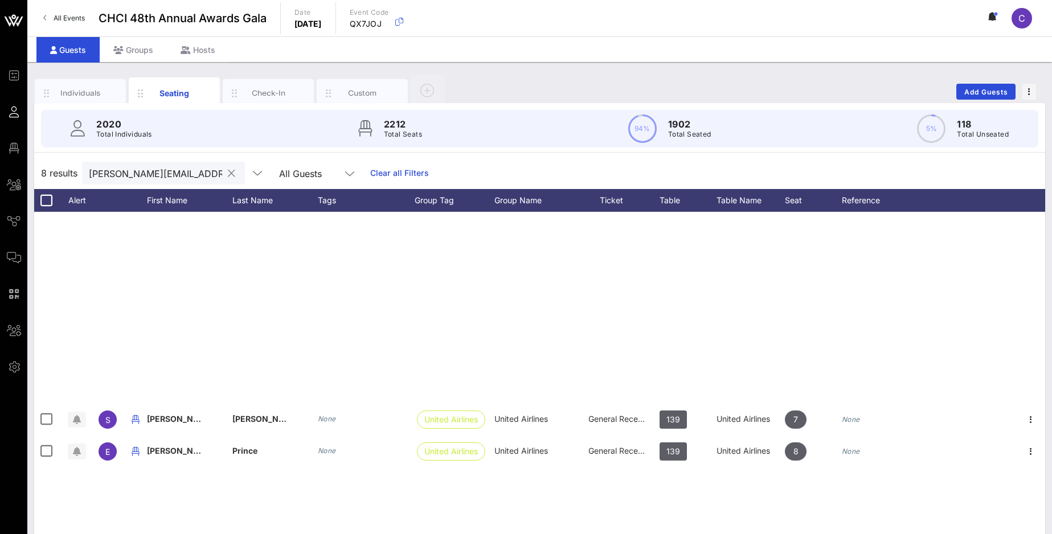
click at [228, 175] on button "clear icon" at bounding box center [231, 173] width 7 height 11
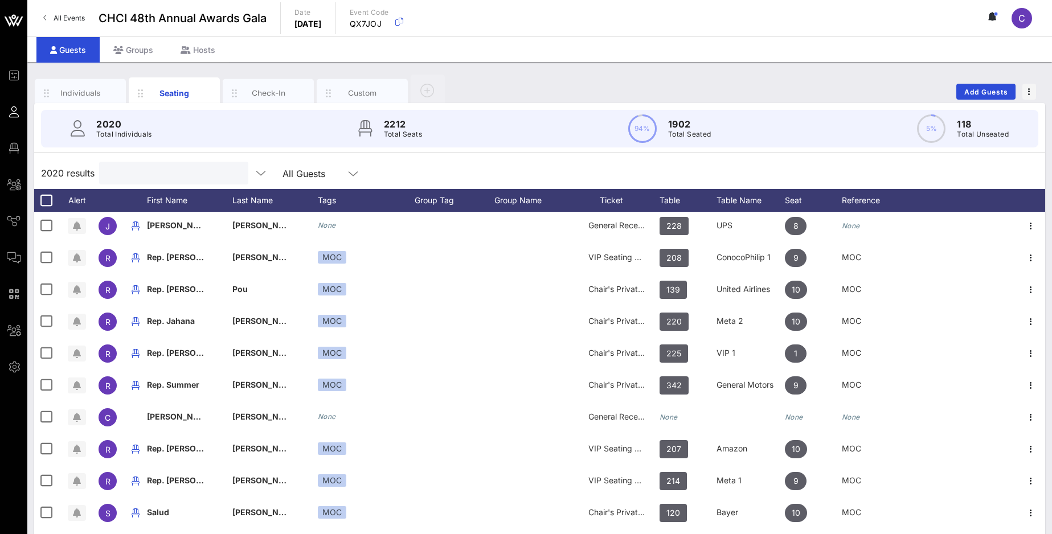
scroll to position [35, 0]
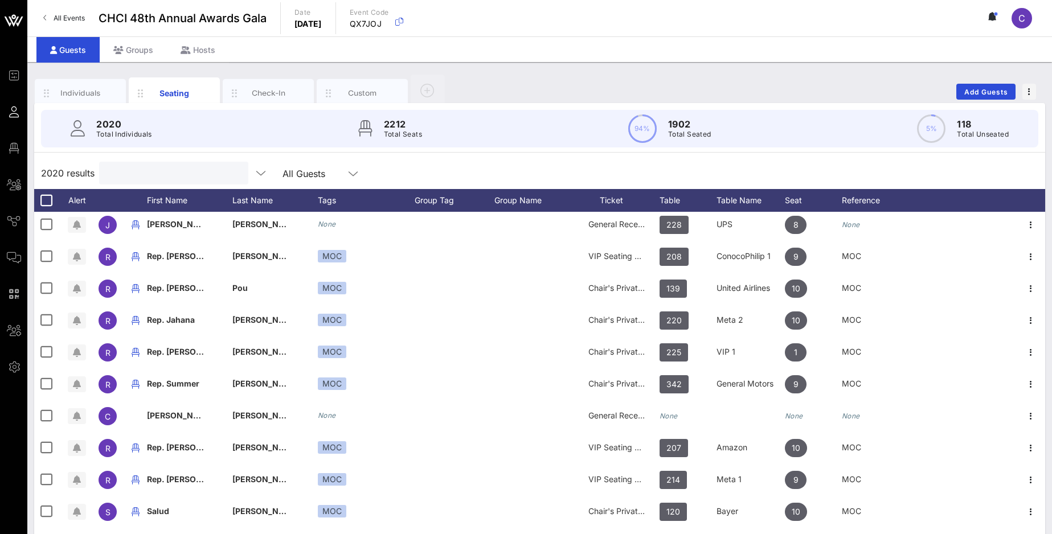
click at [144, 173] on input "text" at bounding box center [172, 173] width 133 height 15
paste input "erik.prince@united.com"
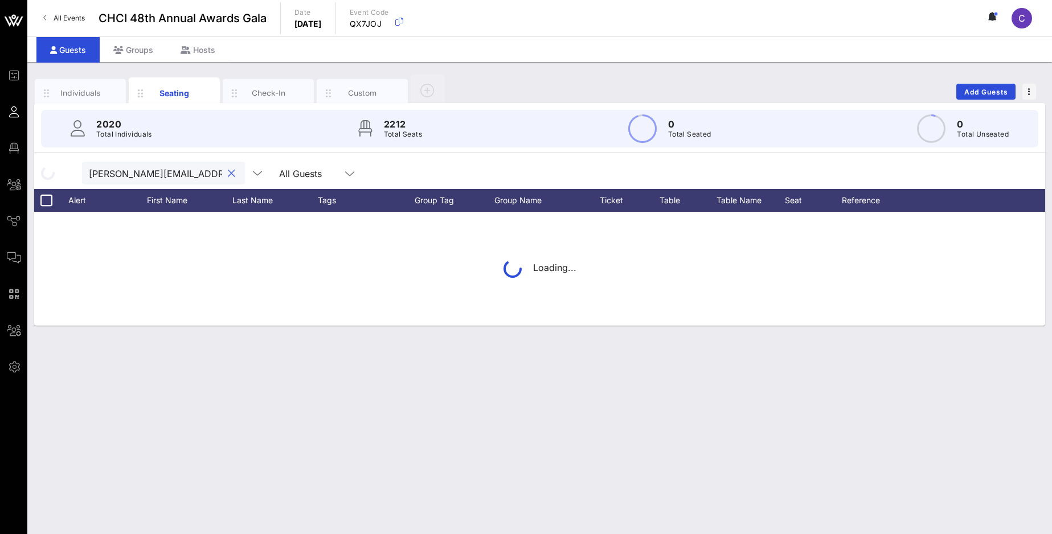
type input "erik.prince@united.com"
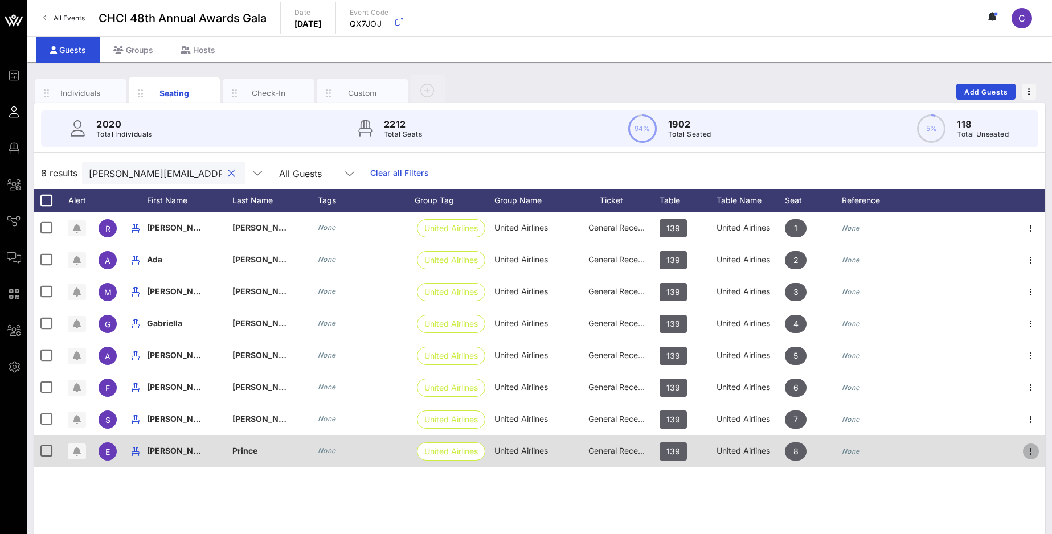
click at [1003, 451] on icon "button" at bounding box center [1031, 452] width 14 height 14
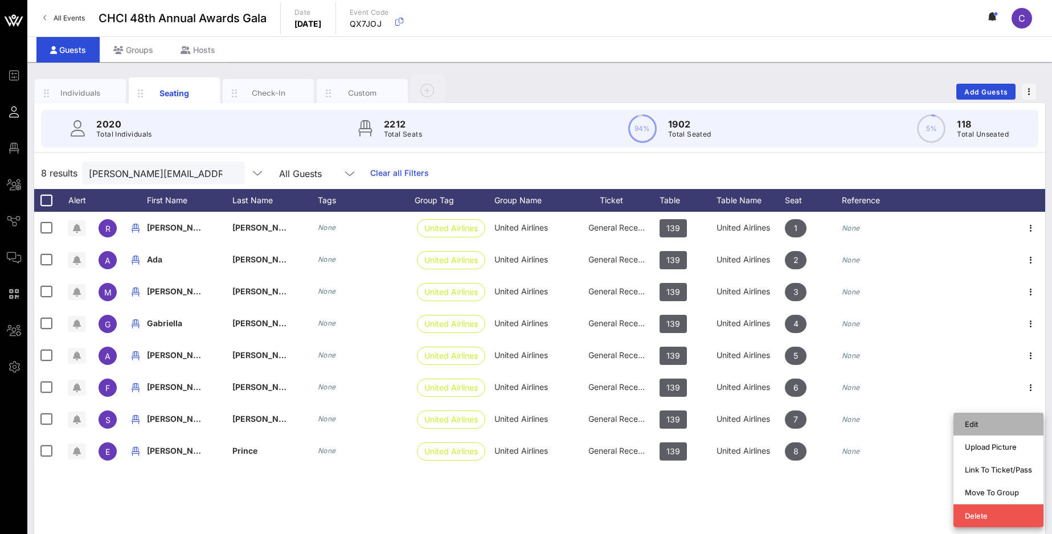
click at [977, 423] on div "Edit" at bounding box center [998, 424] width 67 height 9
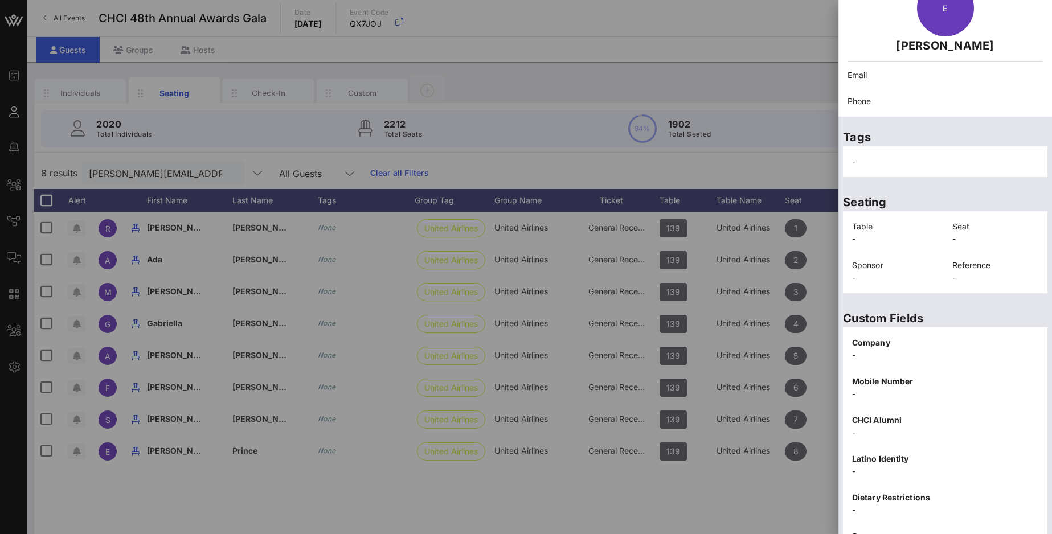
scroll to position [133, 0]
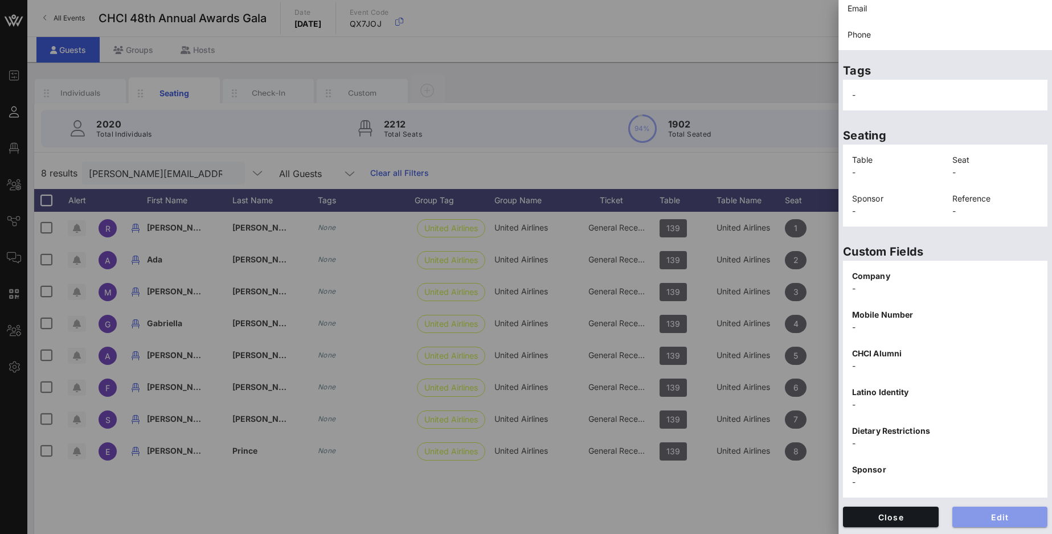
click at [1003, 494] on span "Edit" at bounding box center [999, 518] width 77 height 10
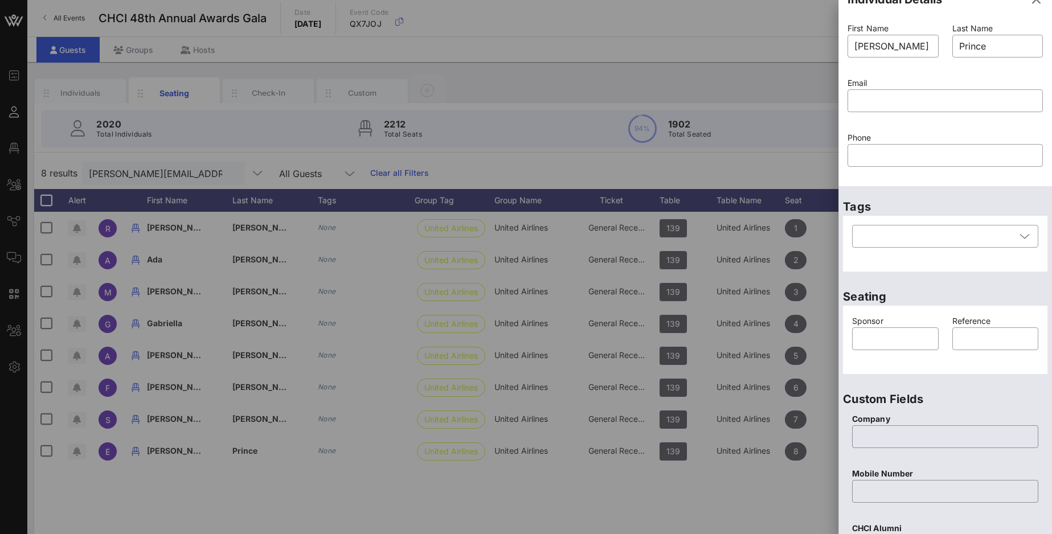
scroll to position [0, 0]
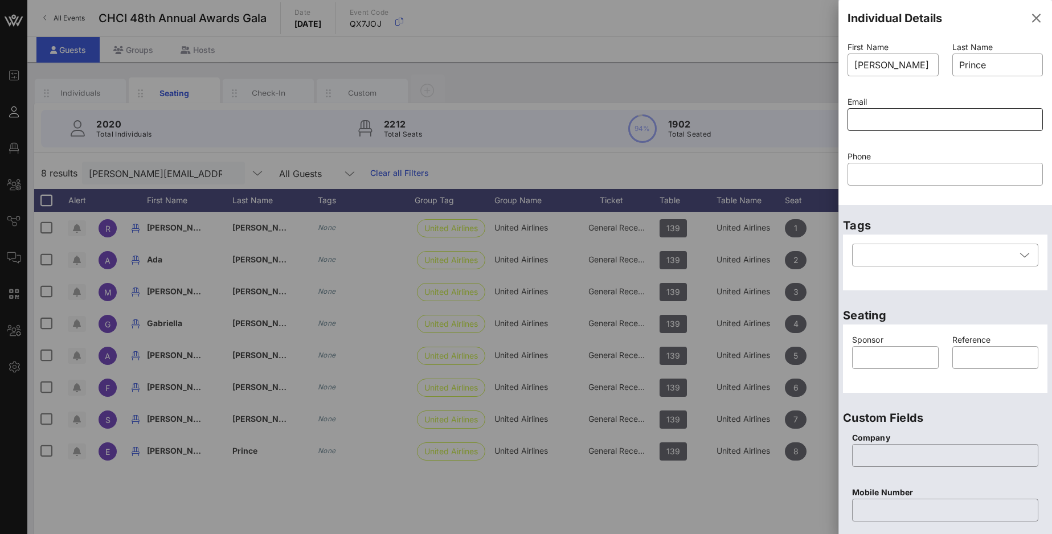
click at [861, 113] on input "text" at bounding box center [945, 119] width 182 height 18
paste input "erik.prince@united.com"
type input "erik.prince@united.com"
click at [939, 143] on div "​ erik.prince@united.com" at bounding box center [945, 127] width 195 height 38
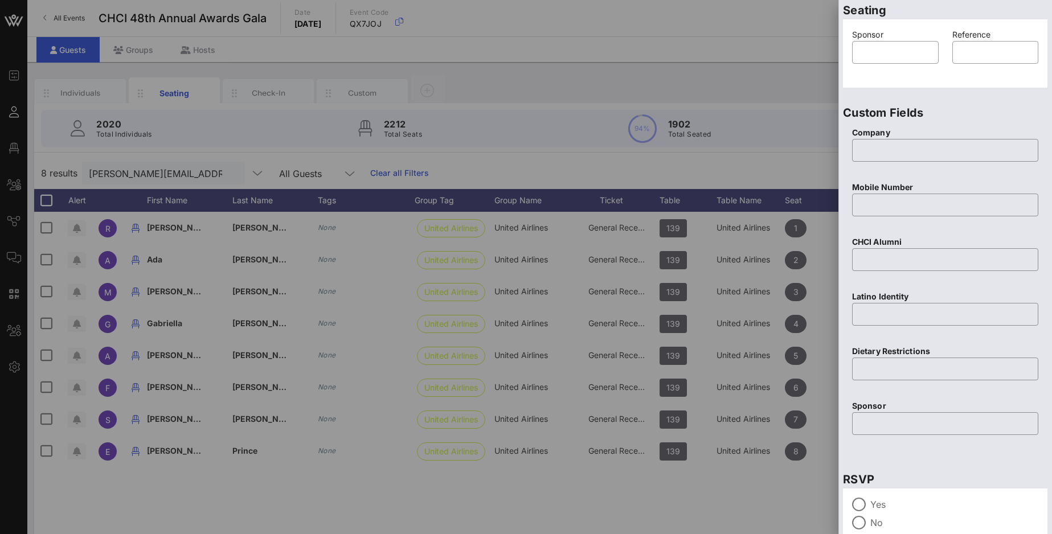
scroll to position [377, 0]
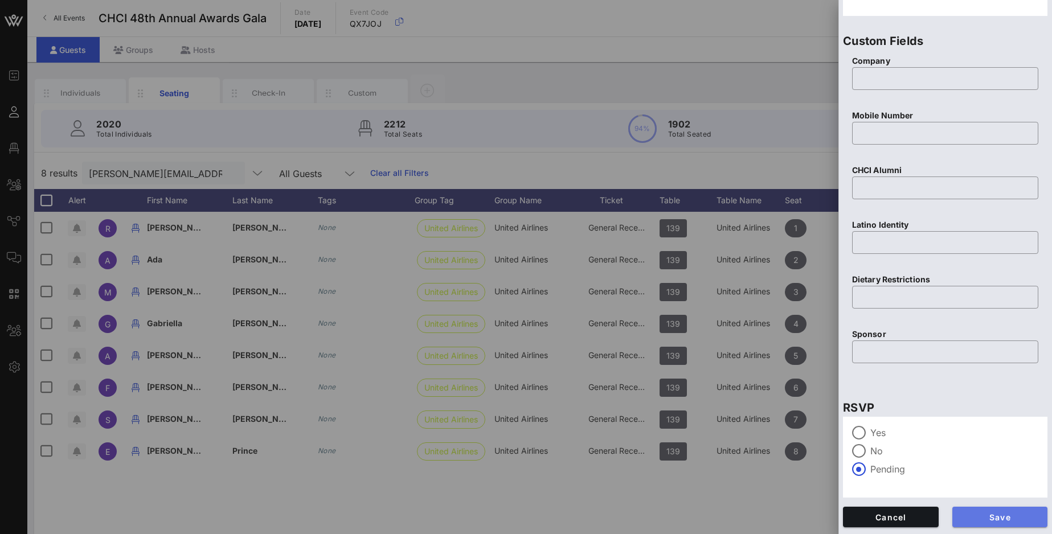
click at [1003, 494] on span "Save" at bounding box center [999, 518] width 77 height 10
click at [906, 494] on div "Cancel" at bounding box center [890, 517] width 109 height 34
click at [903, 494] on span "Cancel" at bounding box center [890, 518] width 77 height 10
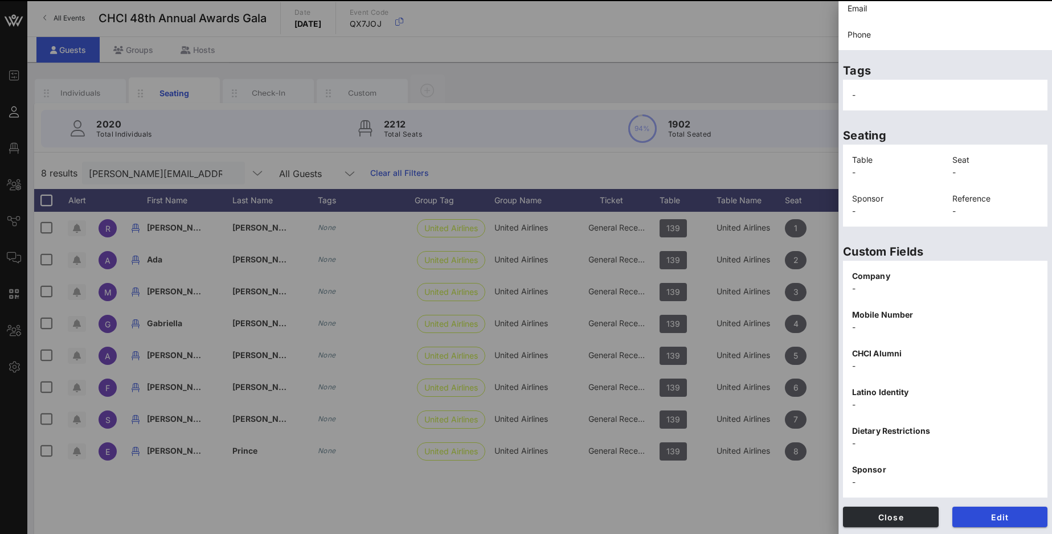
scroll to position [133, 0]
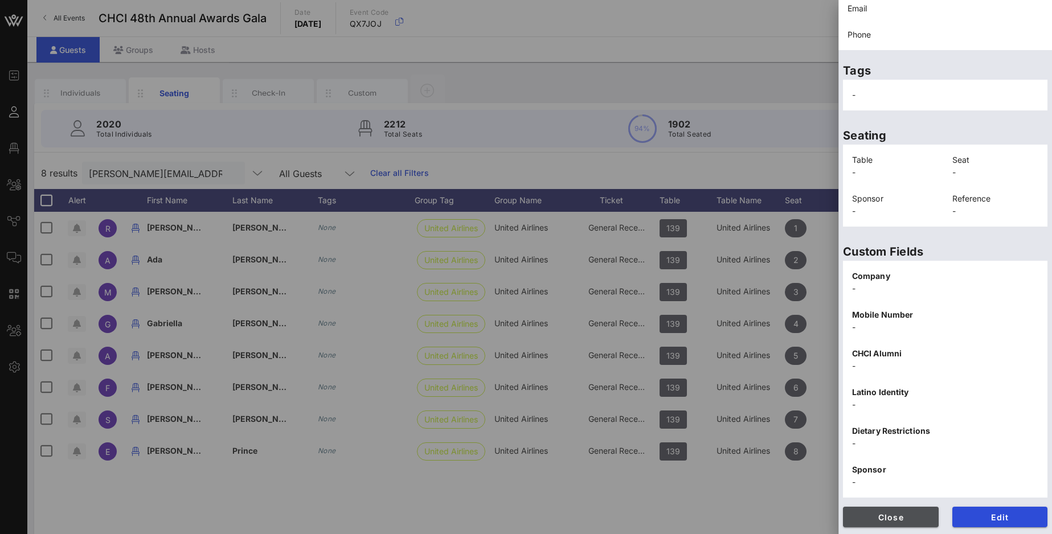
click at [903, 494] on span "Close" at bounding box center [890, 518] width 77 height 10
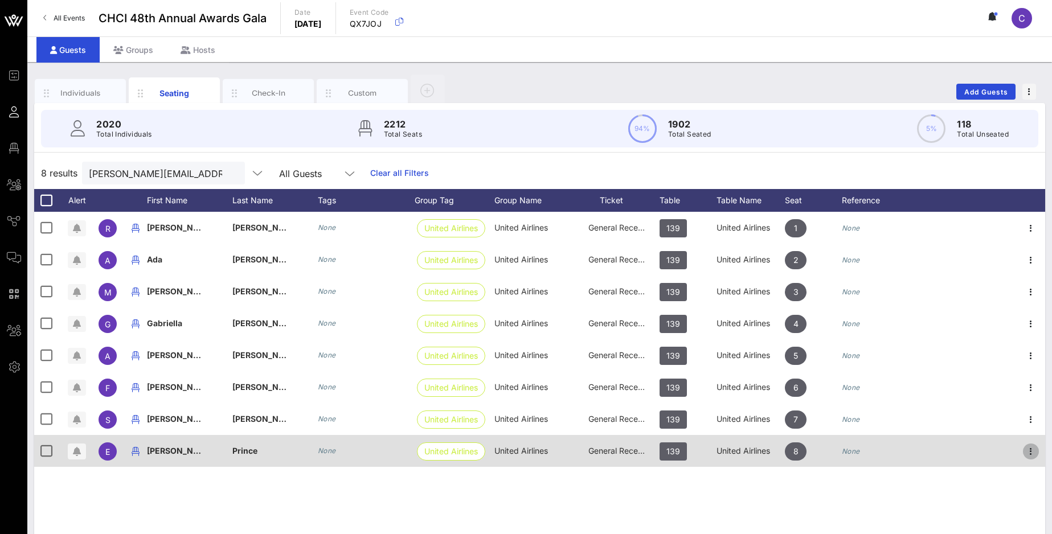
click at [1003, 451] on icon "button" at bounding box center [1031, 452] width 14 height 14
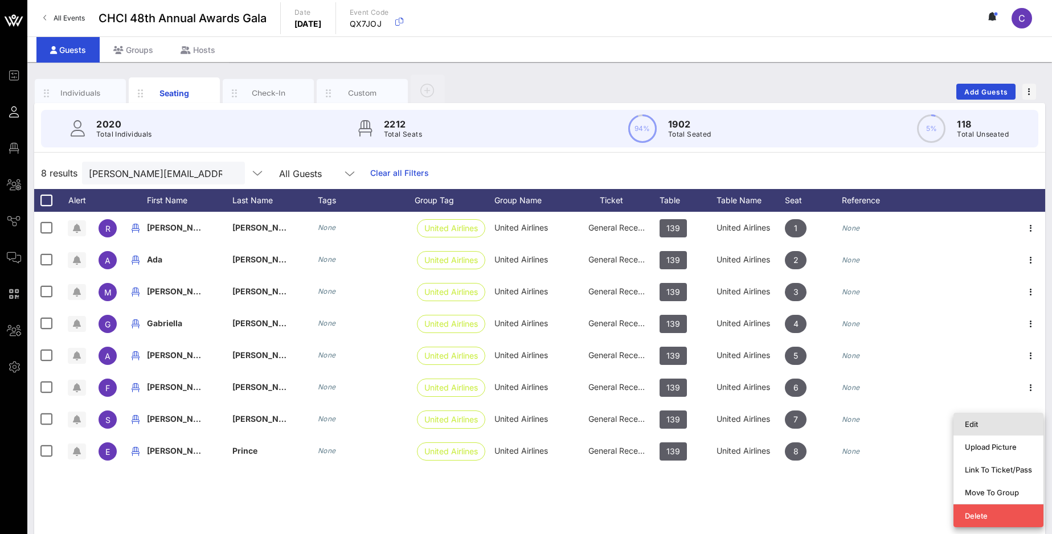
click at [977, 424] on div "Edit" at bounding box center [998, 424] width 67 height 9
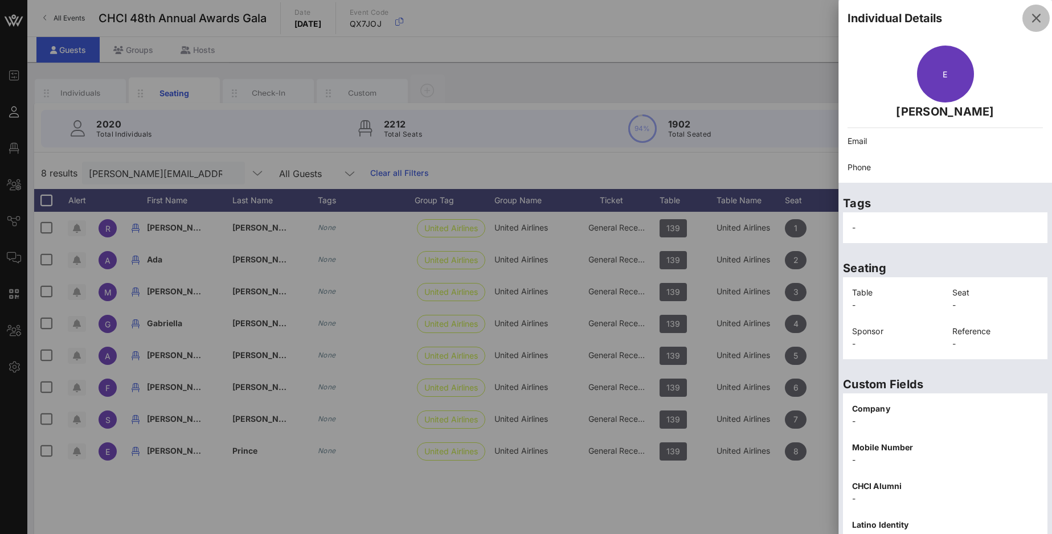
click at [1003, 20] on icon "button" at bounding box center [1036, 18] width 14 height 14
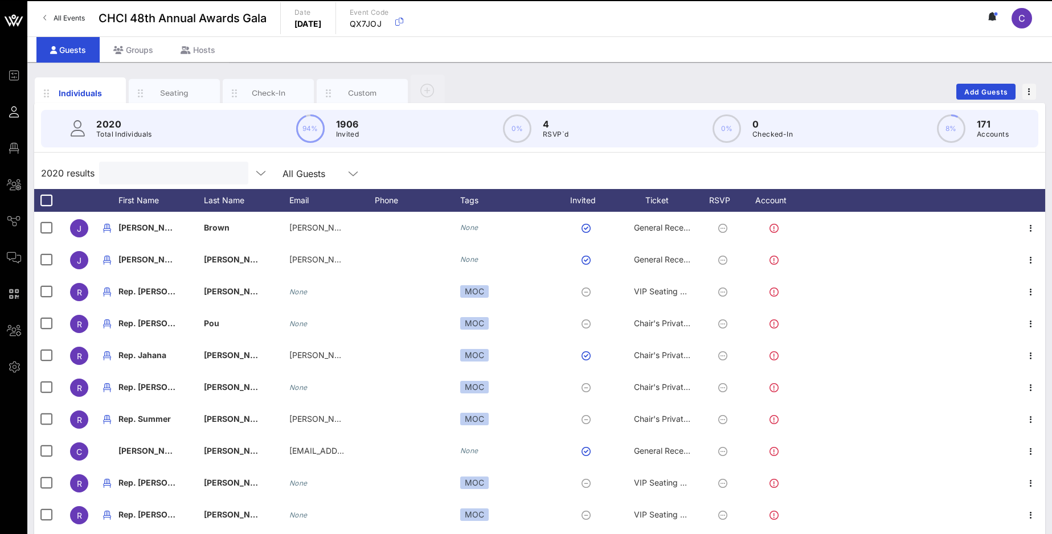
click at [155, 179] on input "text" at bounding box center [172, 173] width 133 height 15
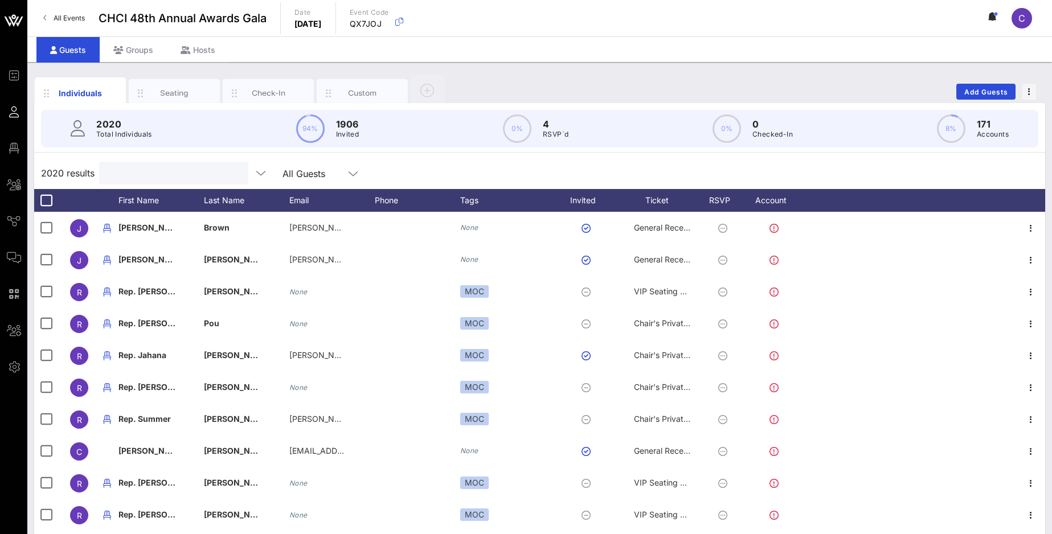
paste input "[PERSON_NAME][EMAIL_ADDRESS][DOMAIN_NAME]"
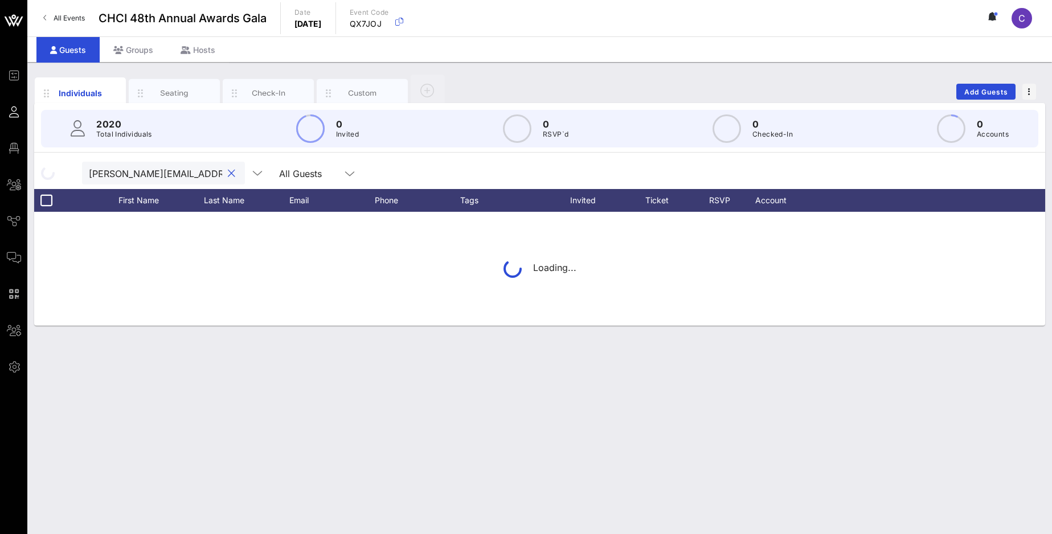
type input "[PERSON_NAME][EMAIL_ADDRESS][DOMAIN_NAME]"
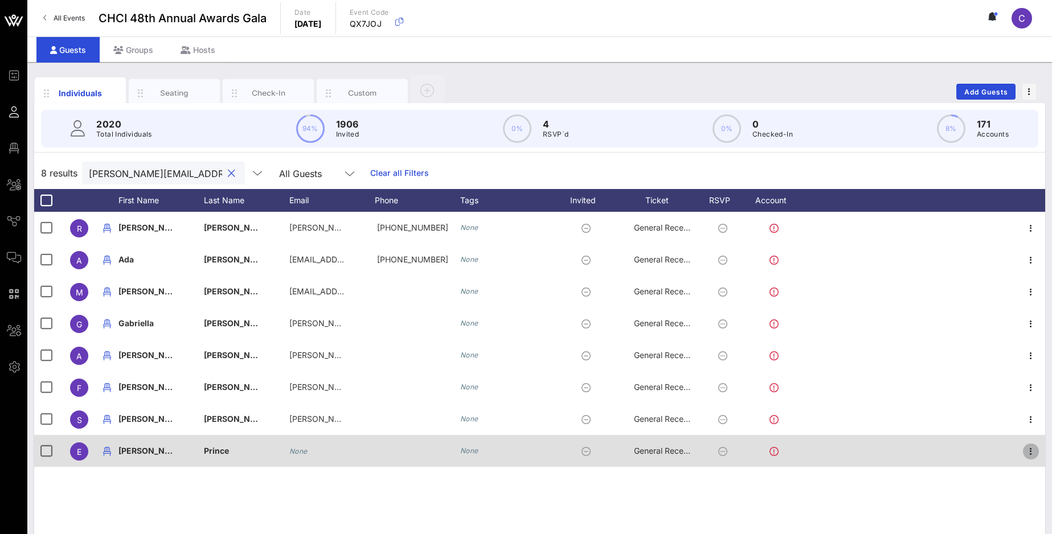
click at [1032, 450] on icon "button" at bounding box center [1031, 452] width 14 height 14
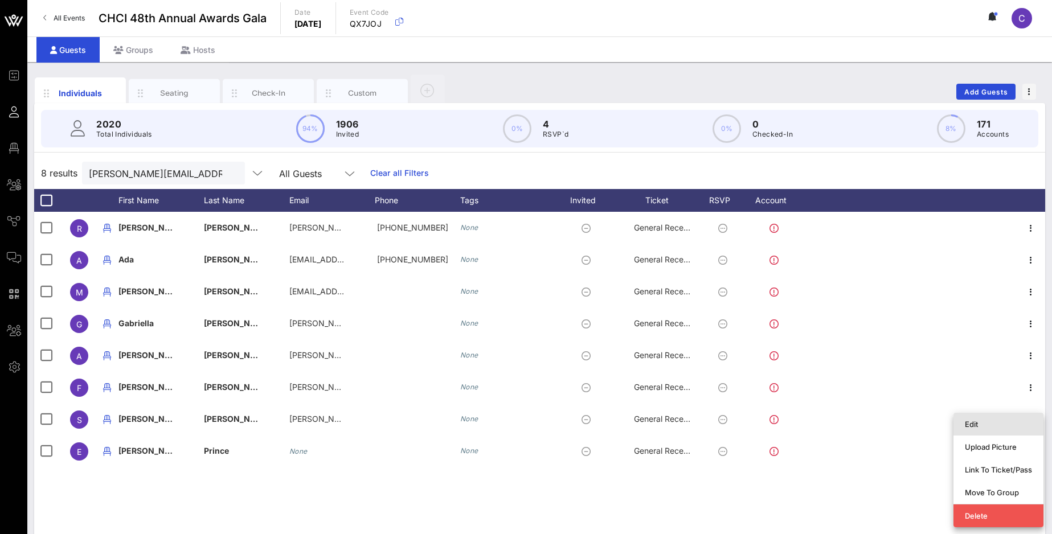
click at [980, 426] on div "Edit" at bounding box center [998, 424] width 67 height 9
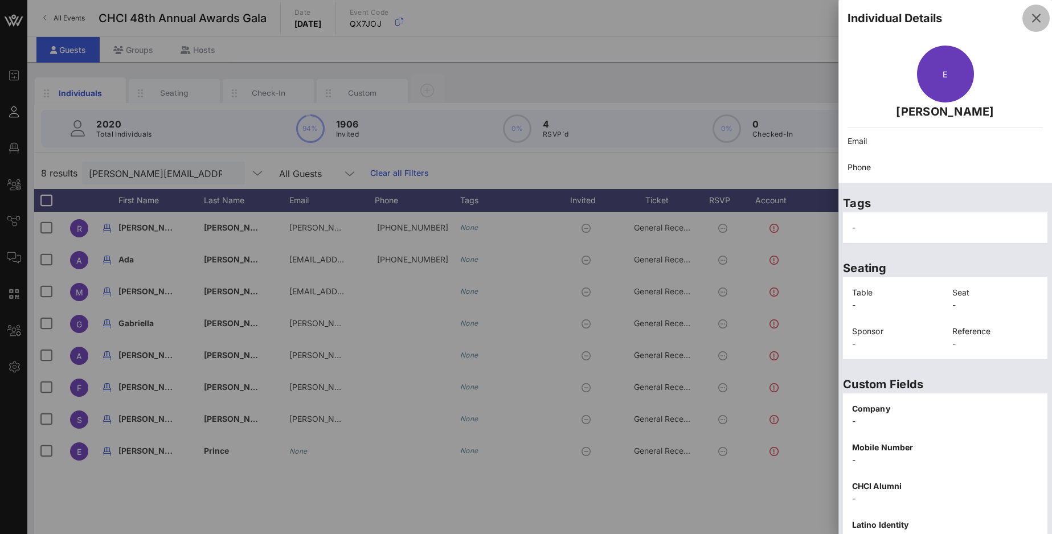
click at [1037, 20] on icon "button" at bounding box center [1036, 18] width 14 height 14
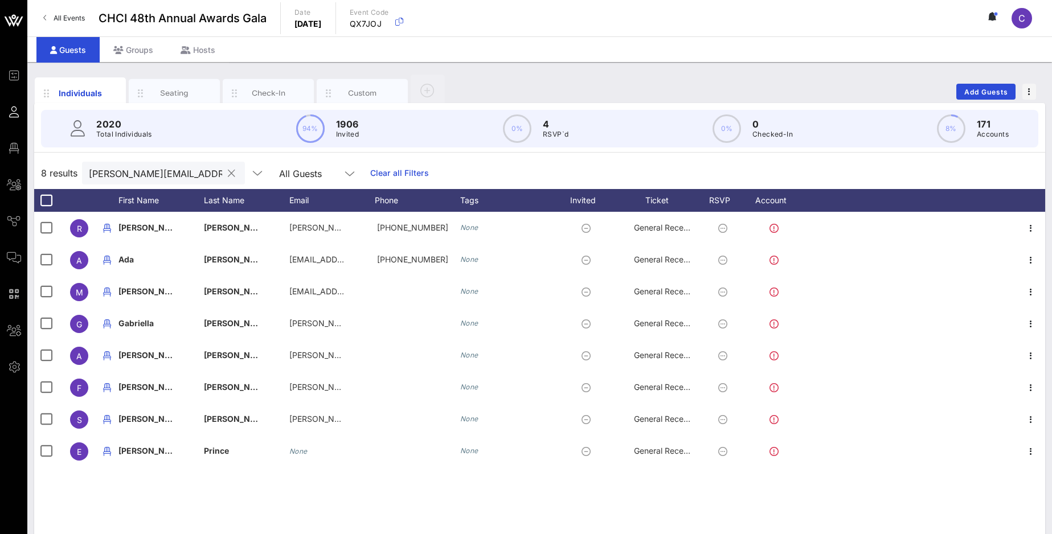
click at [228, 176] on button "clear icon" at bounding box center [231, 173] width 7 height 11
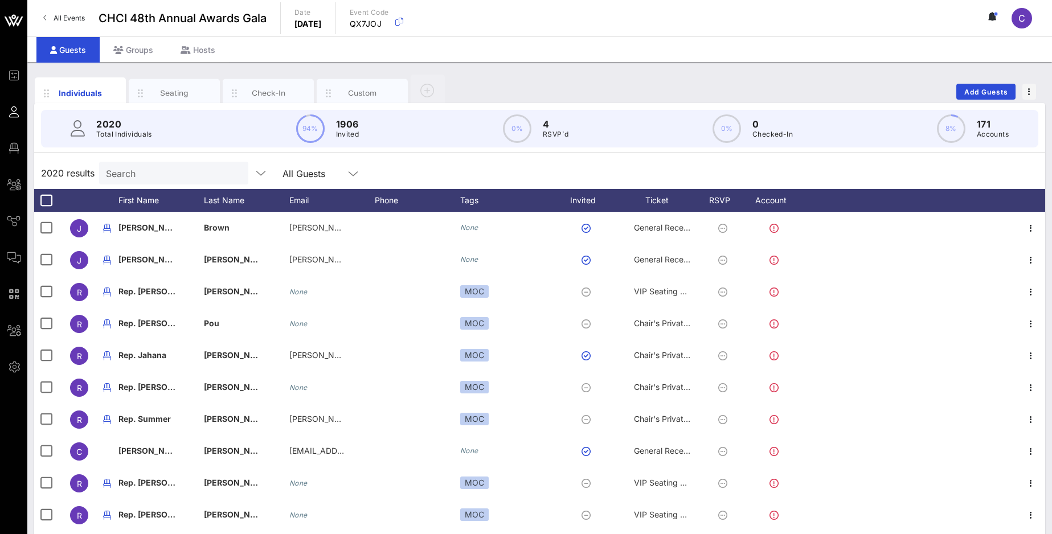
click at [1021, 19] on span "C" at bounding box center [1021, 18] width 7 height 11
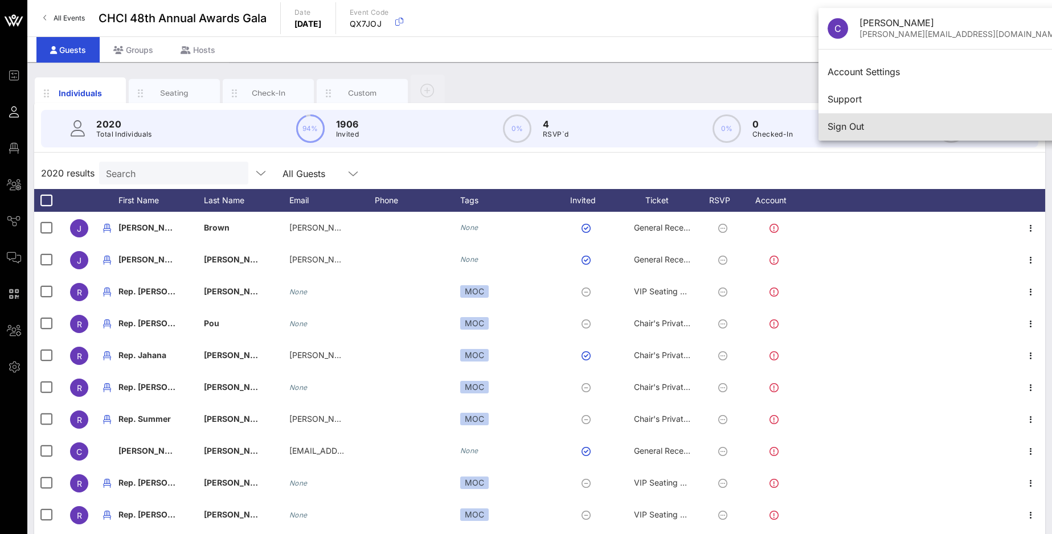
click at [854, 126] on div "Sign Out" at bounding box center [945, 126] width 235 height 11
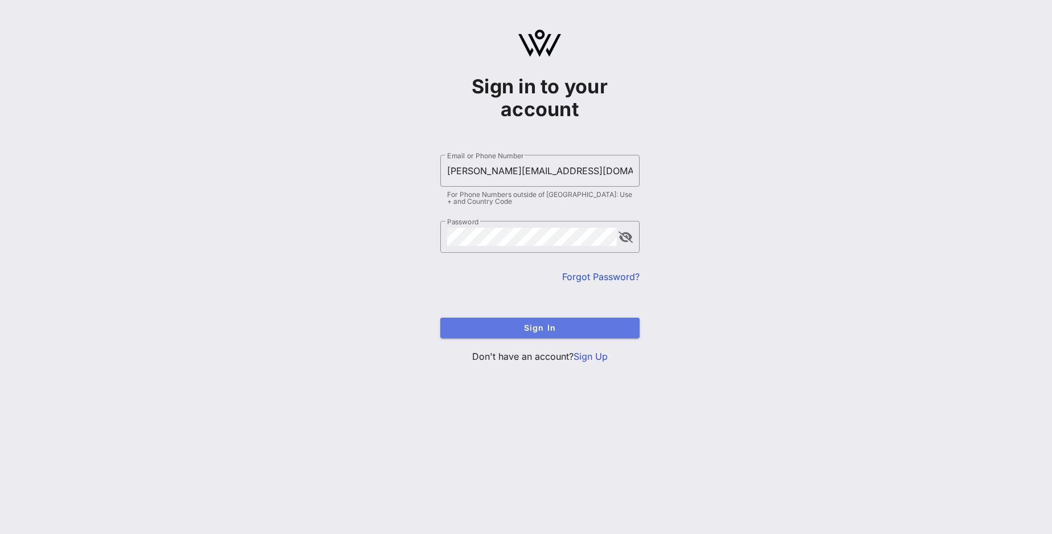
click at [530, 326] on span "Sign In" at bounding box center [539, 328] width 181 height 10
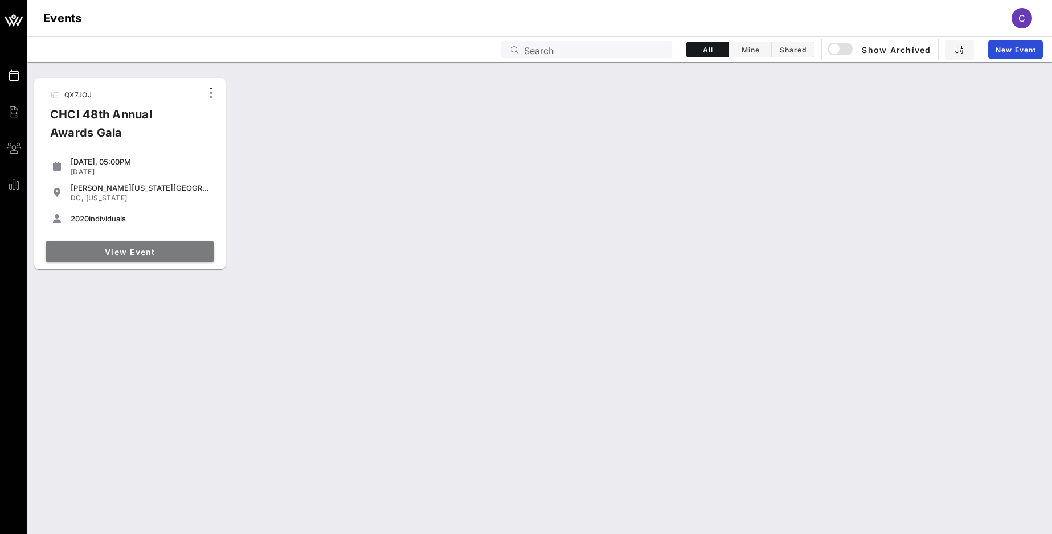
click at [144, 250] on span "View Event" at bounding box center [129, 252] width 159 height 10
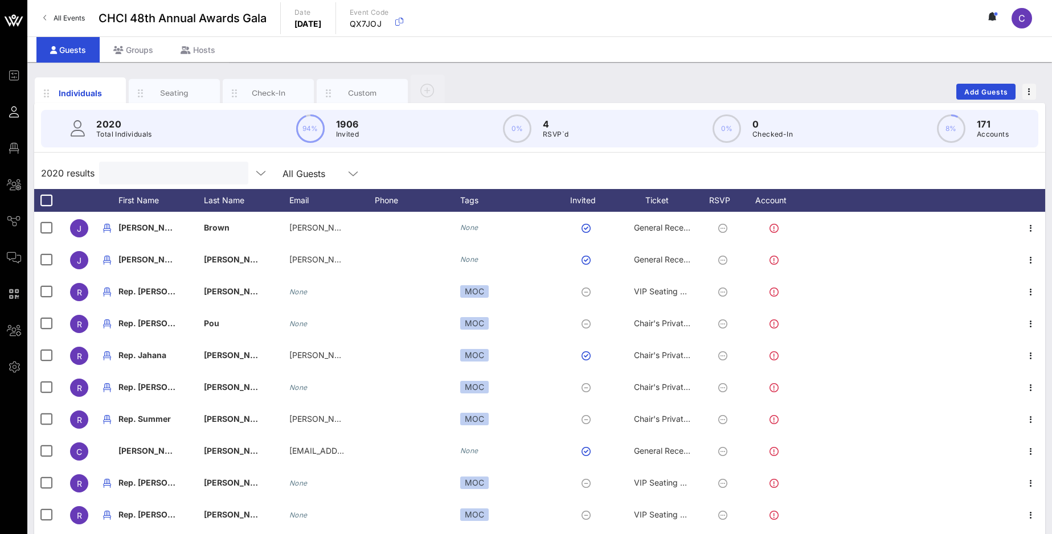
click at [195, 173] on input "text" at bounding box center [172, 173] width 133 height 15
paste input "erik.prince@united.com"
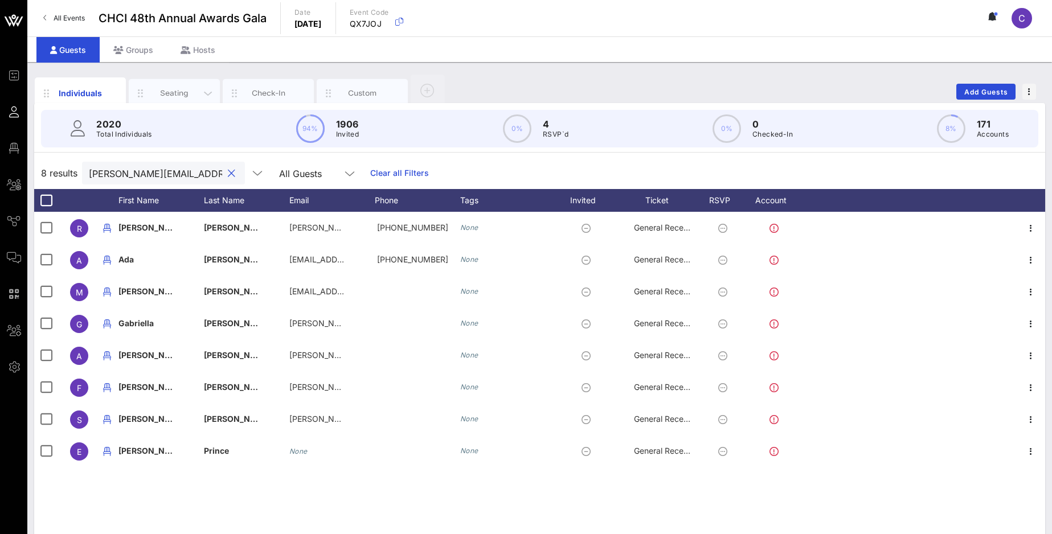
type input "erik.prince@united.com"
click at [182, 90] on div "Seating" at bounding box center [174, 93] width 51 height 11
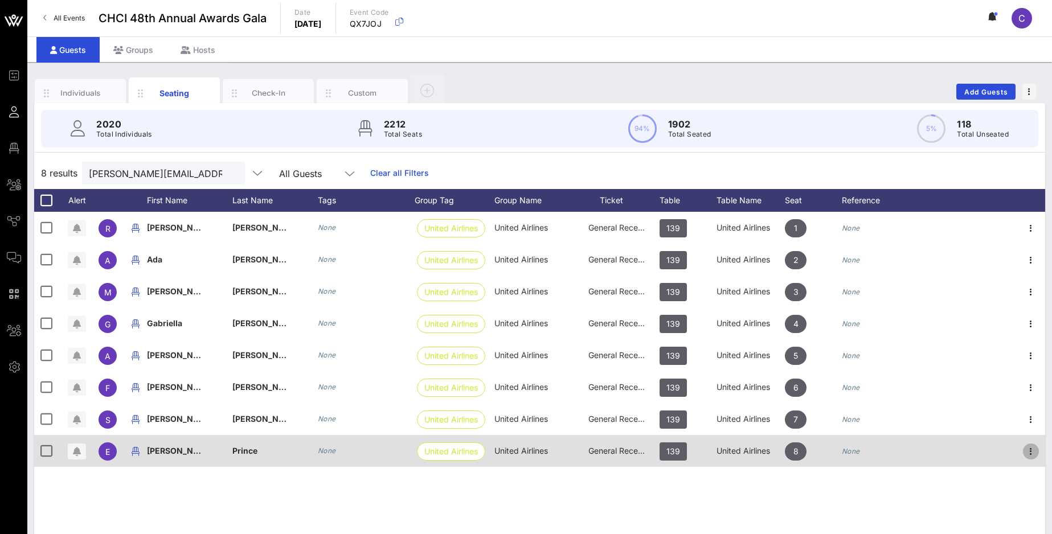
click at [1030, 451] on icon "button" at bounding box center [1031, 452] width 14 height 14
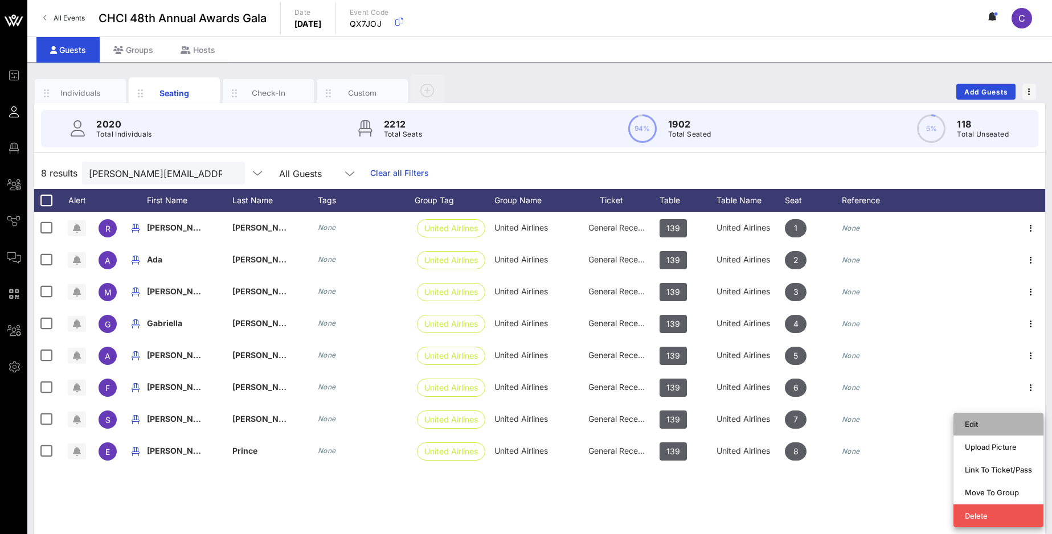
click at [972, 424] on div "Edit" at bounding box center [998, 424] width 67 height 9
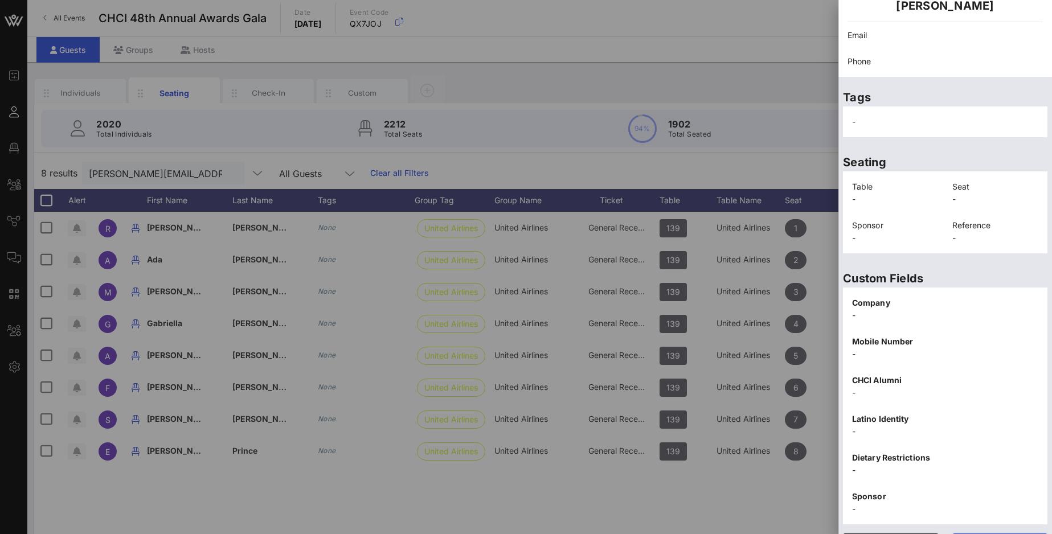
scroll to position [114, 0]
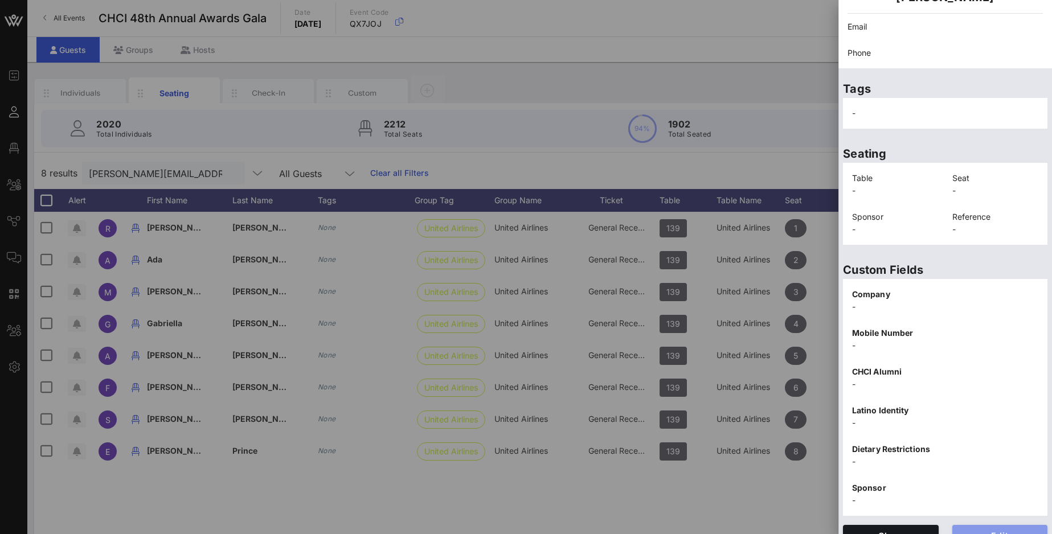
click at [998, 531] on span "Edit" at bounding box center [999, 536] width 77 height 10
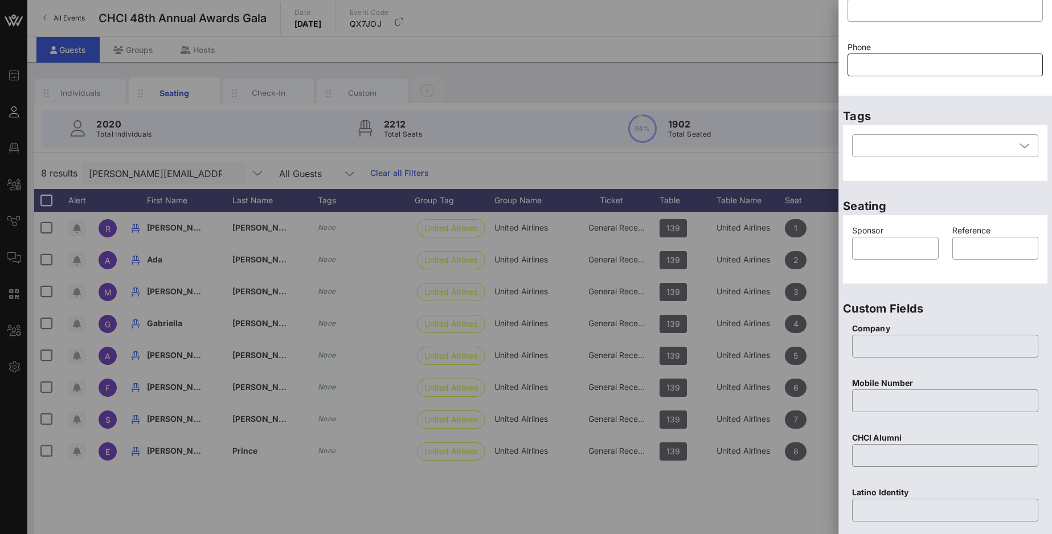
scroll to position [53, 0]
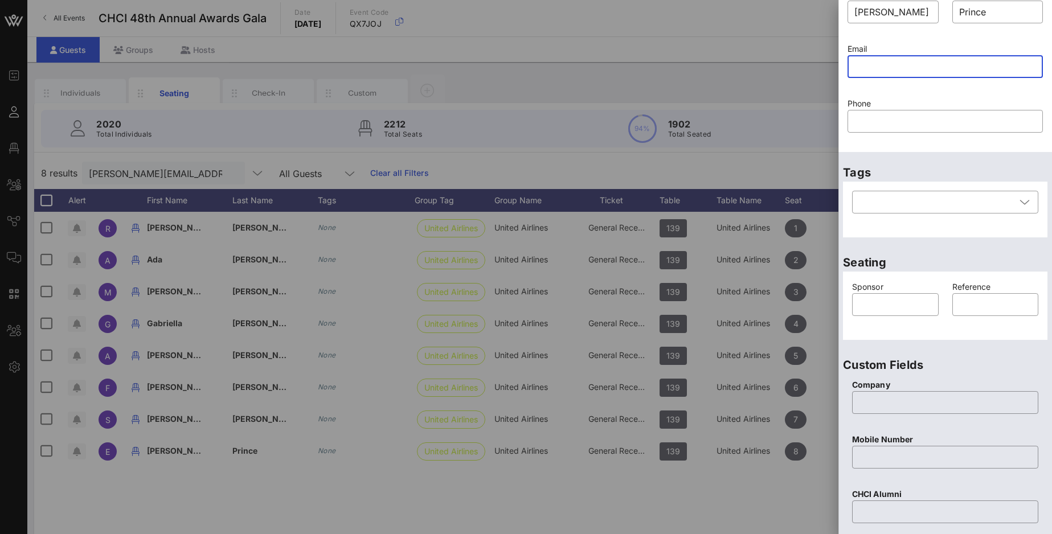
click at [889, 68] on input "text" at bounding box center [945, 67] width 182 height 18
paste input "erik.prince@united.com"
type input "erik.prince@united.com"
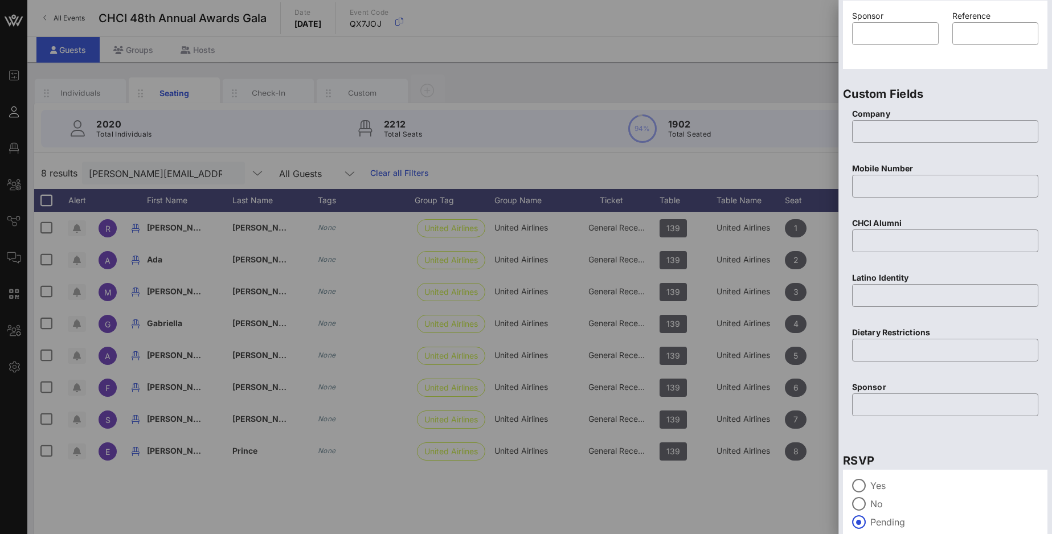
scroll to position [377, 0]
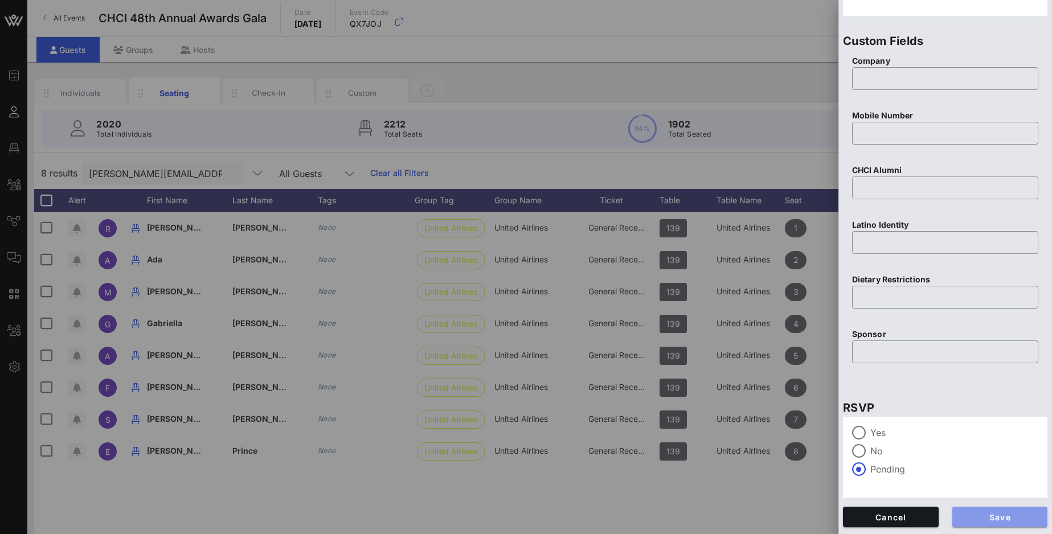
click at [1009, 521] on span "Save" at bounding box center [999, 518] width 77 height 10
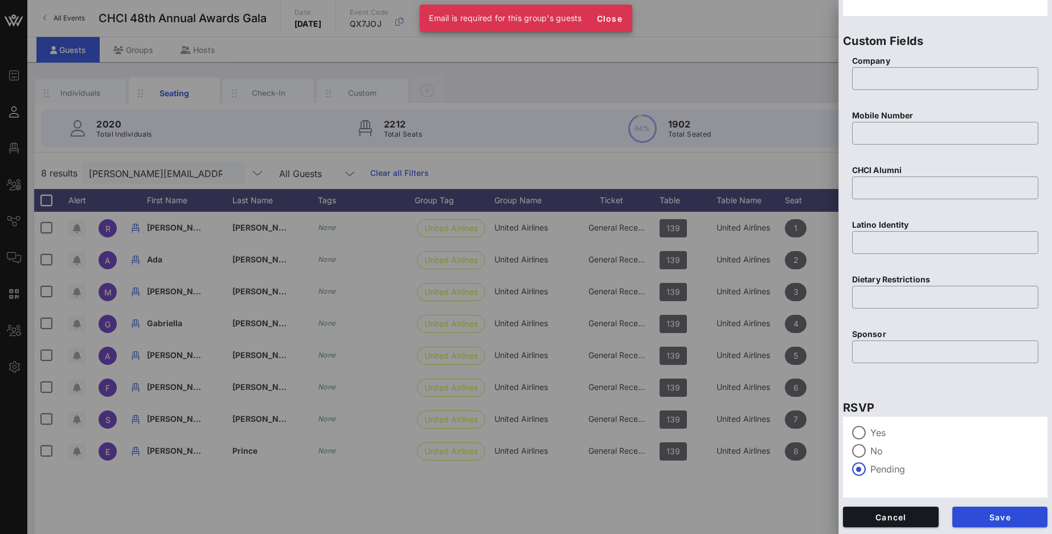
click at [1025, 454] on label "No" at bounding box center [954, 450] width 168 height 11
click at [905, 472] on label "Pending" at bounding box center [954, 469] width 168 height 11
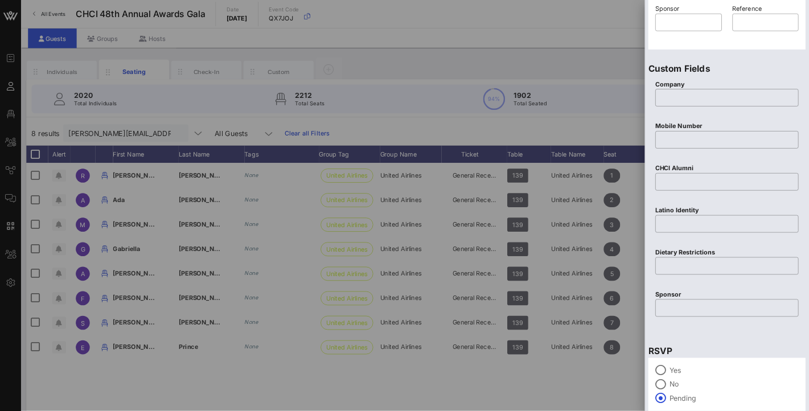
scroll to position [146, 0]
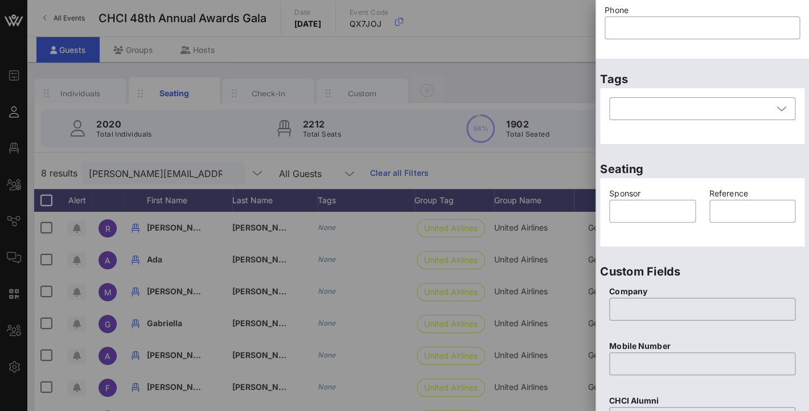
click at [779, 155] on div "Seating Sponsor ​ Reference ​" at bounding box center [703, 200] width 214 height 103
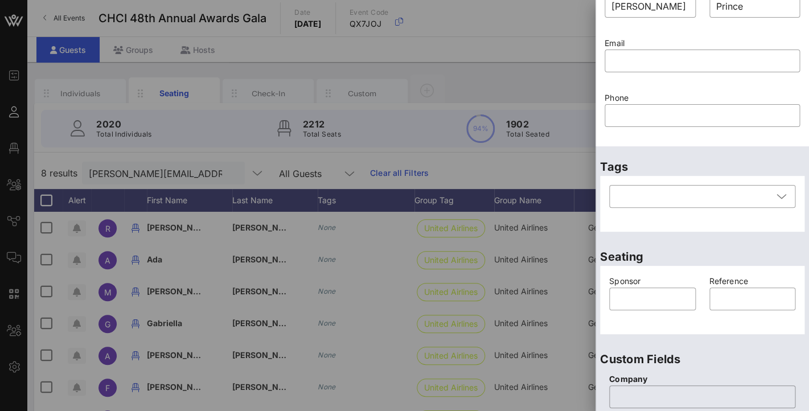
scroll to position [0, 0]
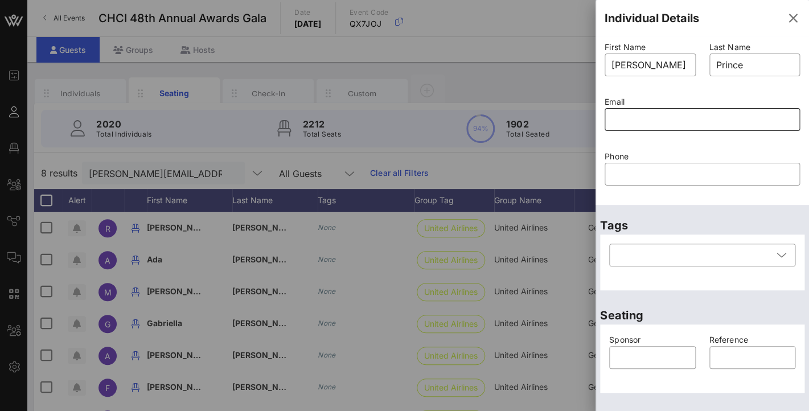
click at [657, 122] on input "text" at bounding box center [703, 119] width 182 height 18
paste input "erik.prince@united.com"
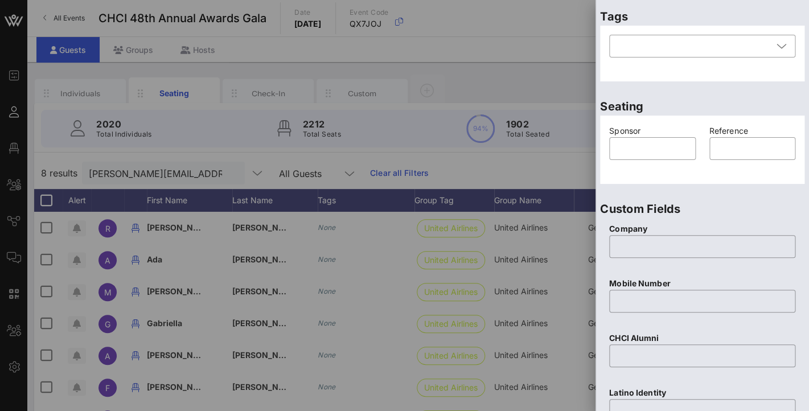
scroll to position [500, 0]
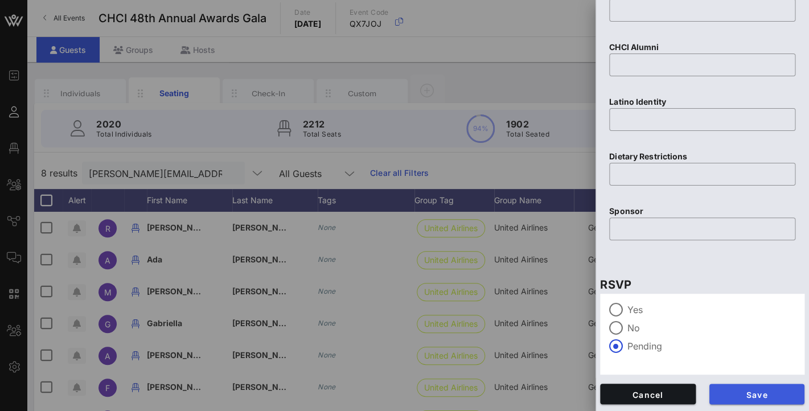
type input "erik.prince@united.com"
click at [779, 398] on span "Save" at bounding box center [757, 395] width 77 height 10
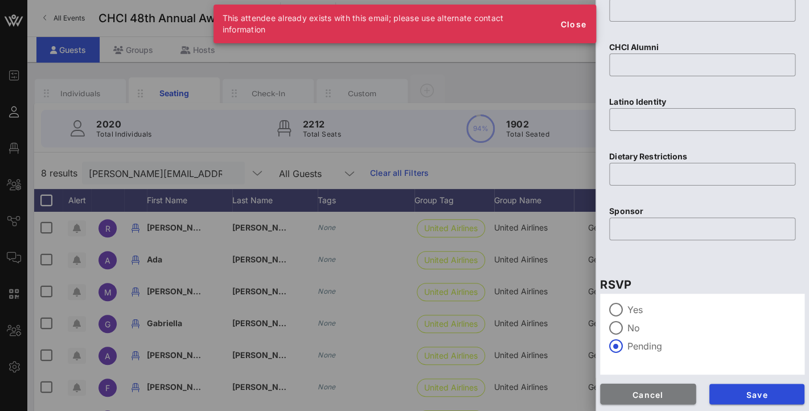
click at [646, 394] on span "Cancel" at bounding box center [647, 395] width 77 height 10
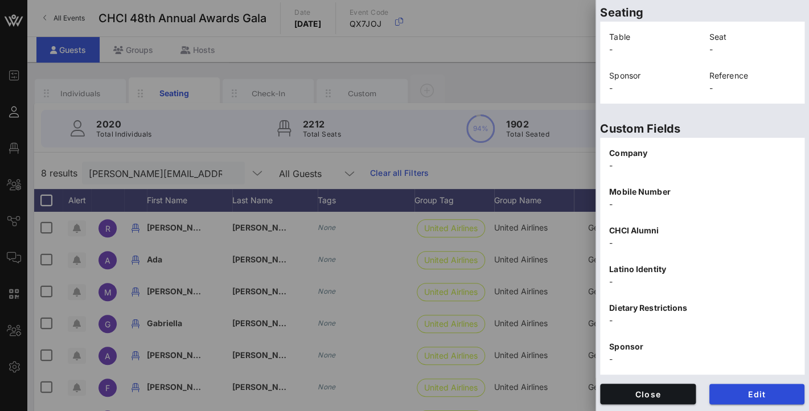
scroll to position [0, 0]
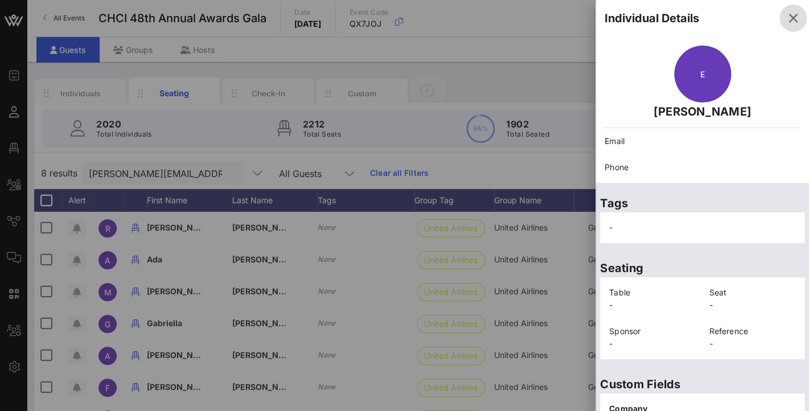
click at [796, 21] on icon "button" at bounding box center [794, 18] width 14 height 14
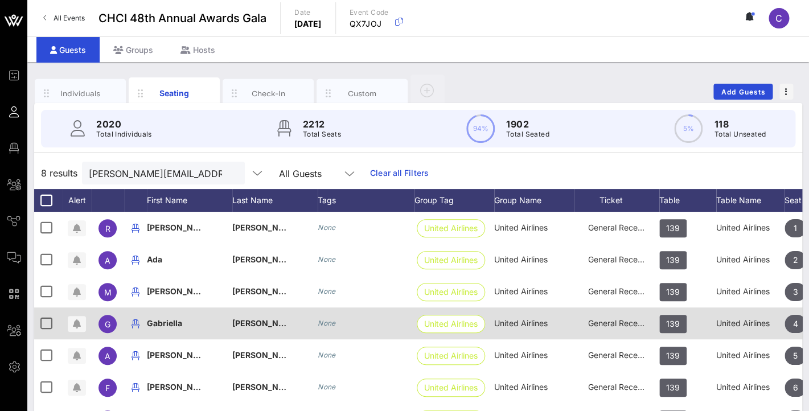
scroll to position [154, 0]
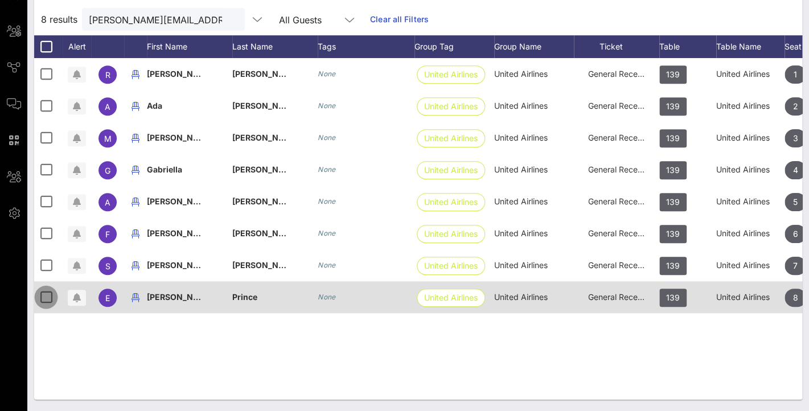
click at [47, 294] on div at bounding box center [45, 297] width 19 height 19
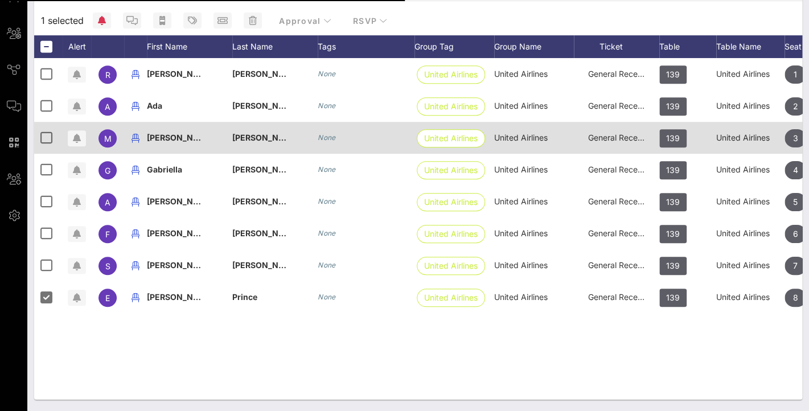
scroll to position [83, 0]
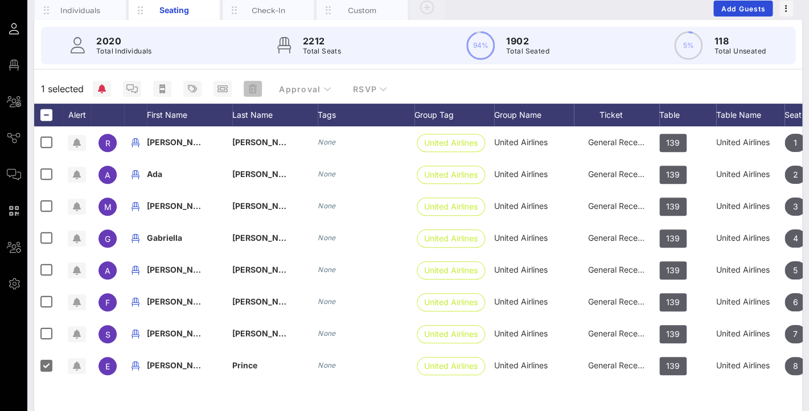
click at [251, 88] on icon "button" at bounding box center [253, 88] width 8 height 9
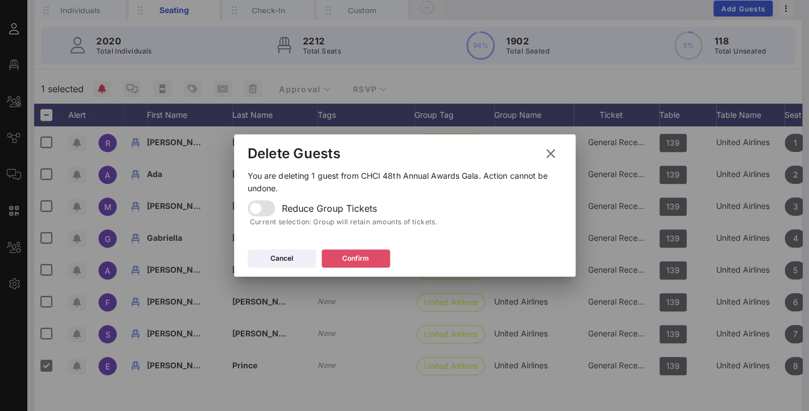
click at [355, 256] on icon at bounding box center [355, 258] width 10 height 10
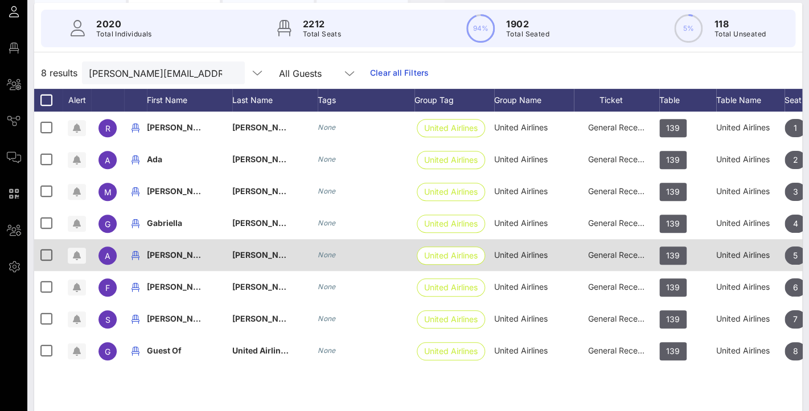
scroll to position [122, 0]
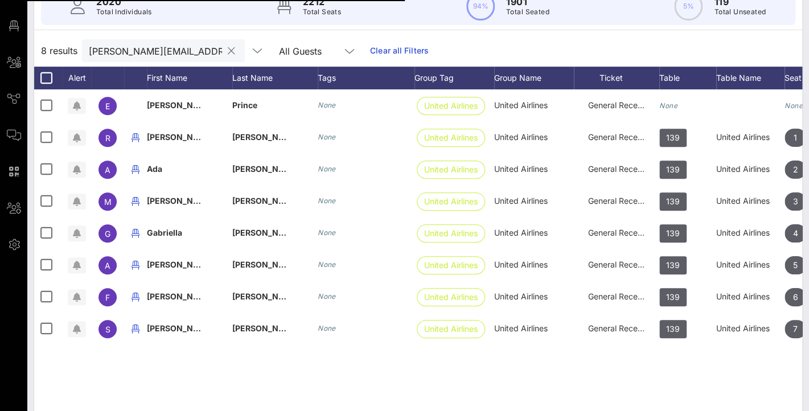
click at [206, 50] on input "erik.prince@united.com" at bounding box center [155, 50] width 133 height 15
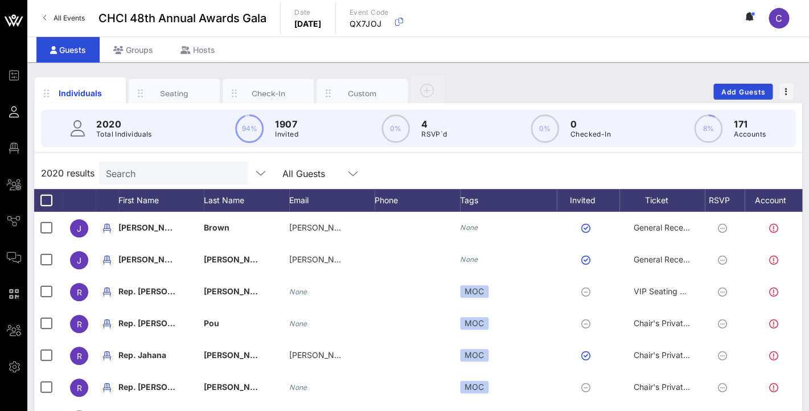
click at [152, 170] on input "Search" at bounding box center [172, 173] width 133 height 15
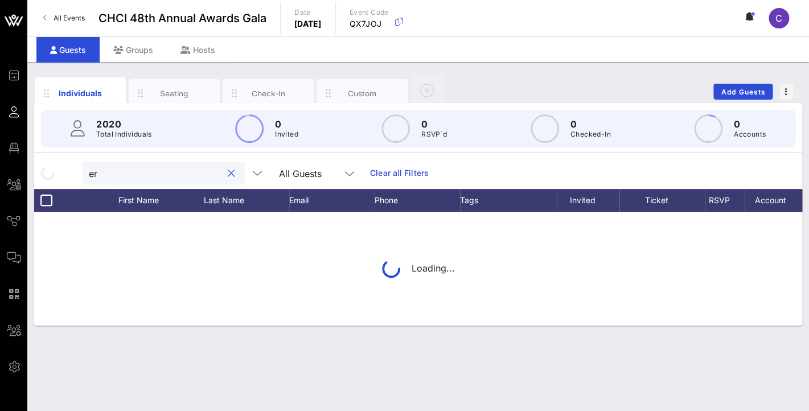
type input "e"
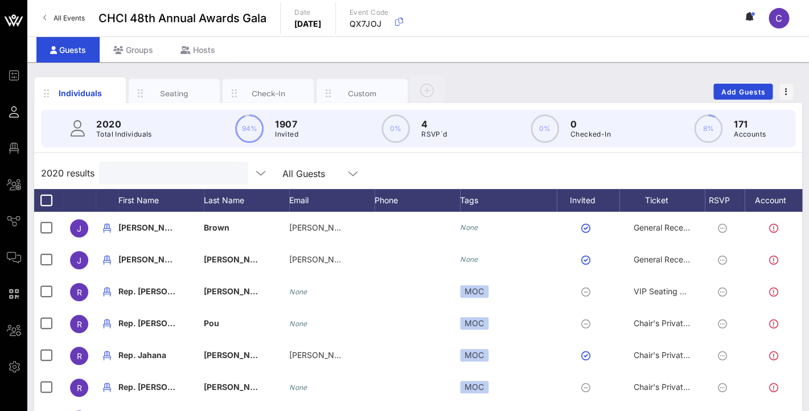
paste input "erik.prince@united.com"
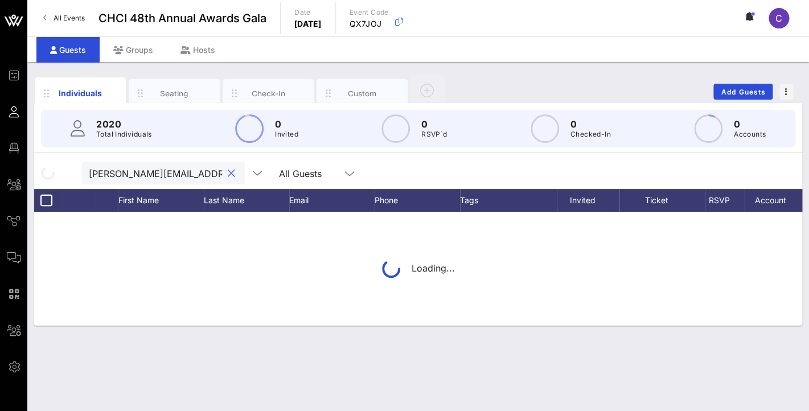
type input "erik.prince@united.com"
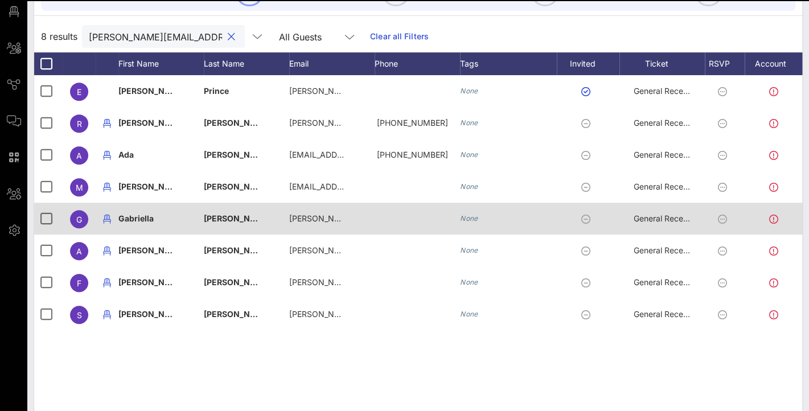
scroll to position [60, 0]
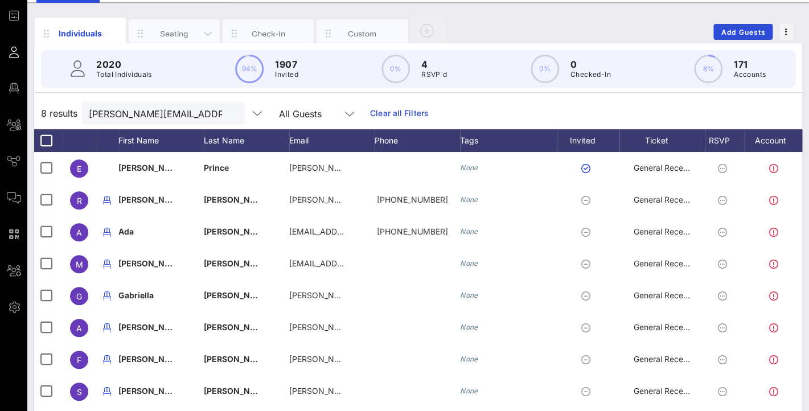
click at [187, 34] on div "Seating" at bounding box center [174, 33] width 51 height 11
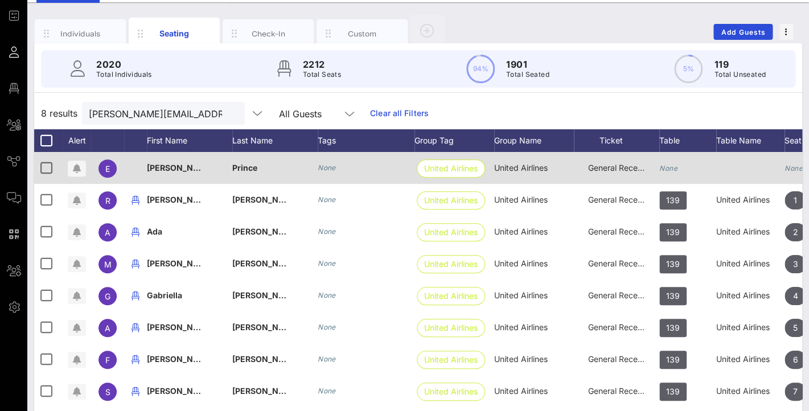
click at [673, 165] on icon "None" at bounding box center [669, 168] width 18 height 9
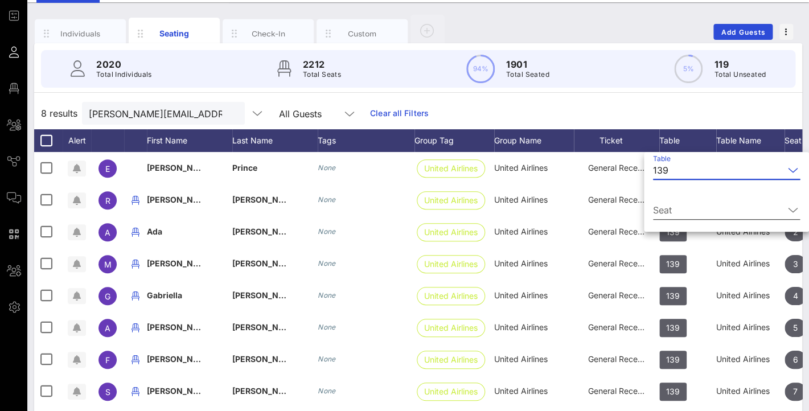
click at [662, 206] on input "Seat" at bounding box center [718, 210] width 131 height 18
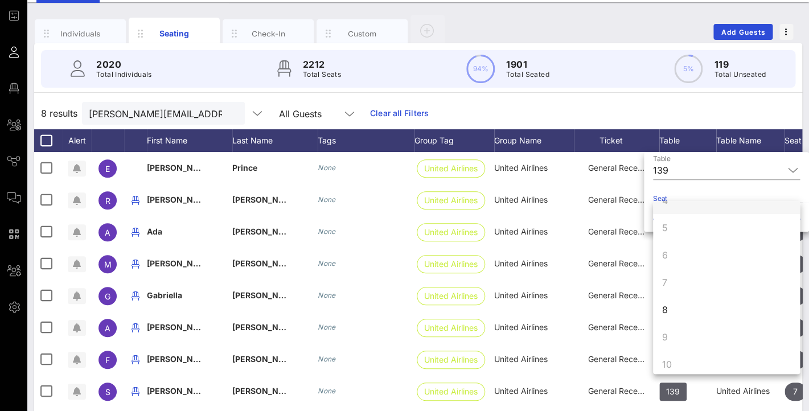
scroll to position [104, 0]
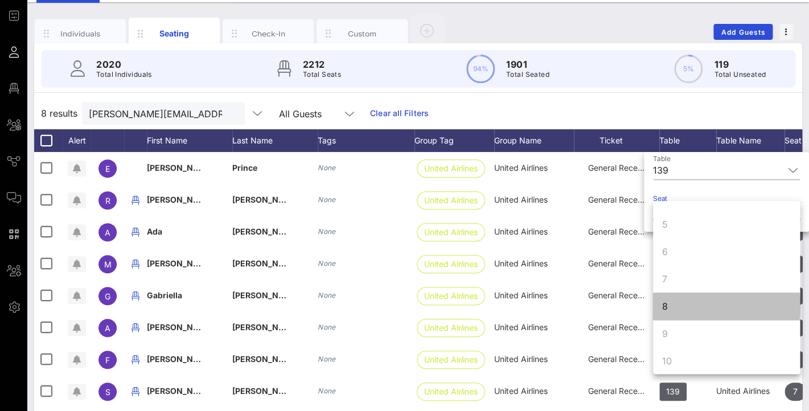
click at [672, 300] on div "8" at bounding box center [726, 306] width 147 height 27
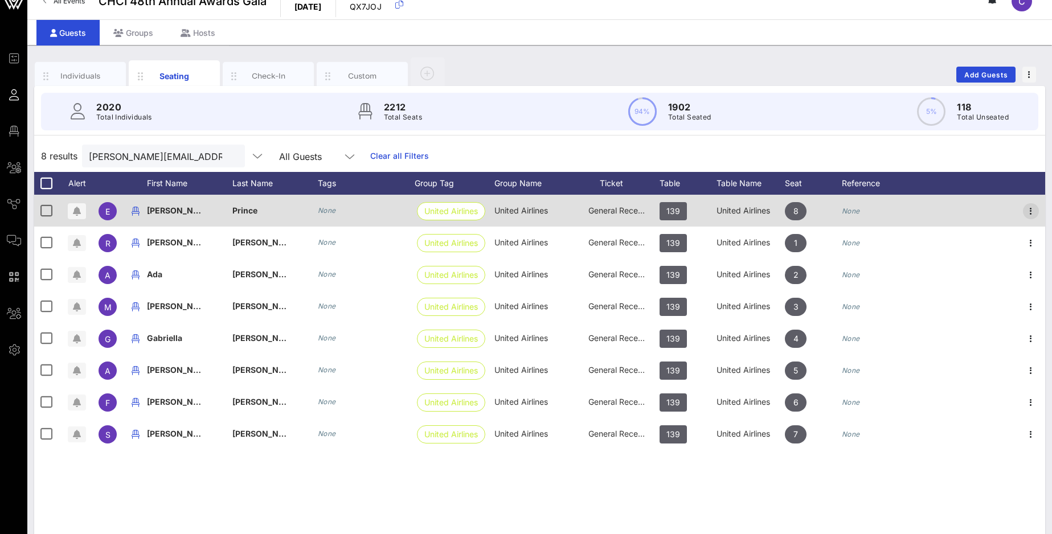
scroll to position [18, 0]
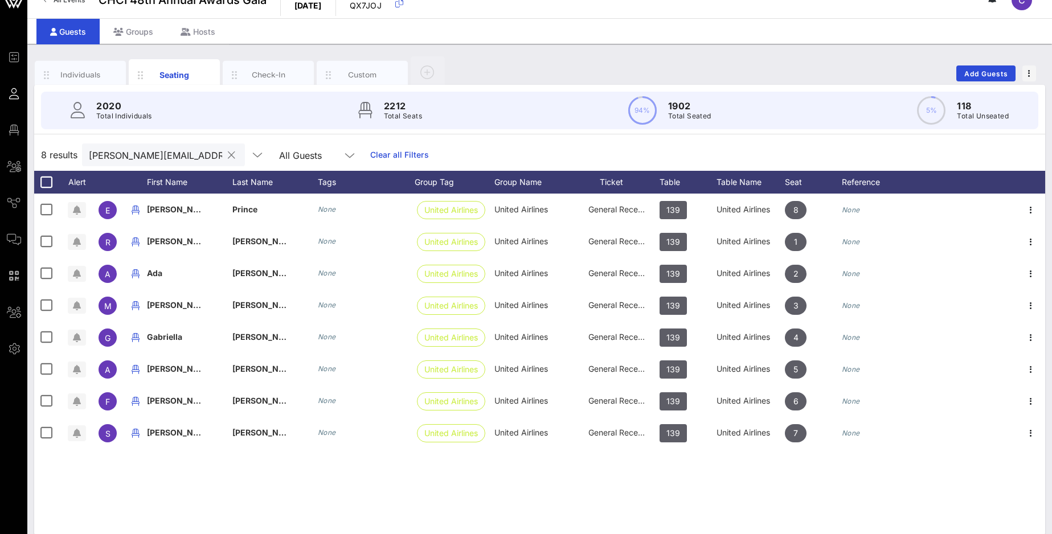
click at [228, 154] on button "clear icon" at bounding box center [231, 155] width 7 height 11
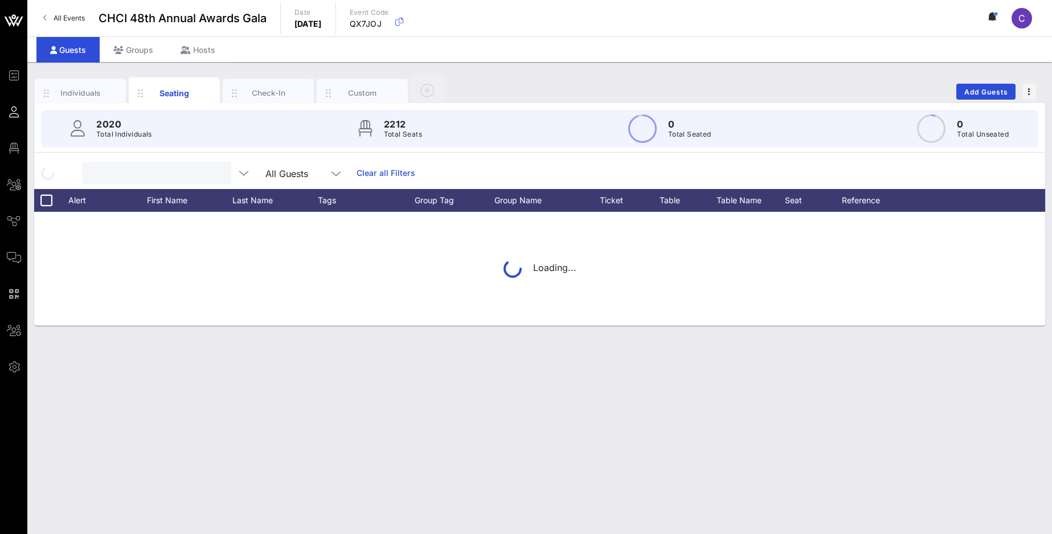
scroll to position [0, 0]
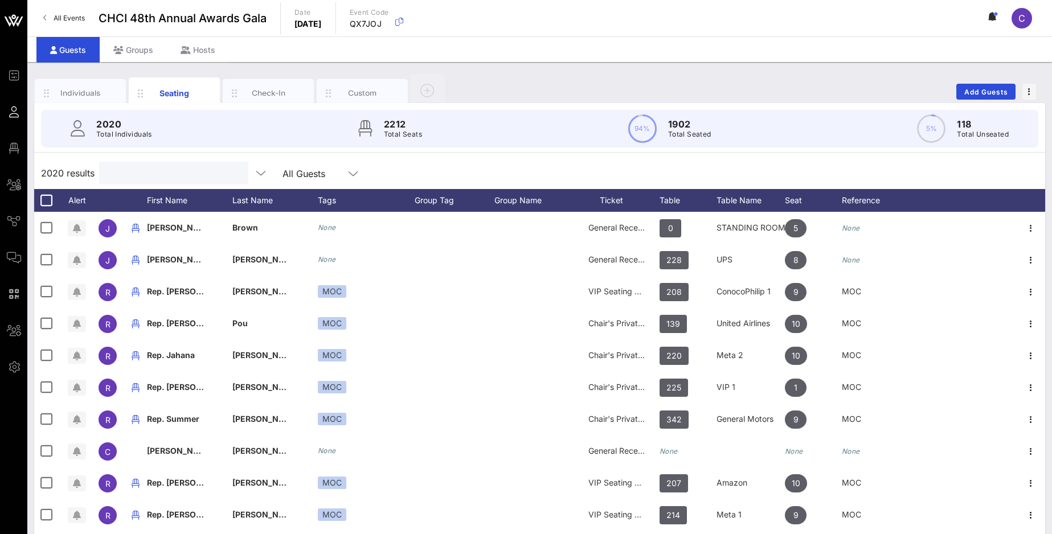
click at [152, 174] on input "text" at bounding box center [172, 173] width 133 height 15
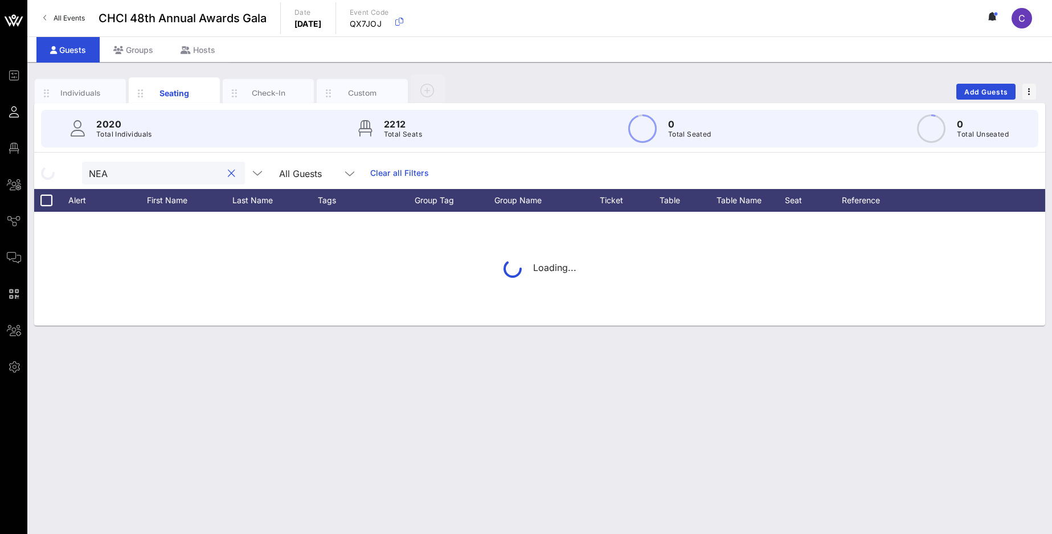
type input "NEA"
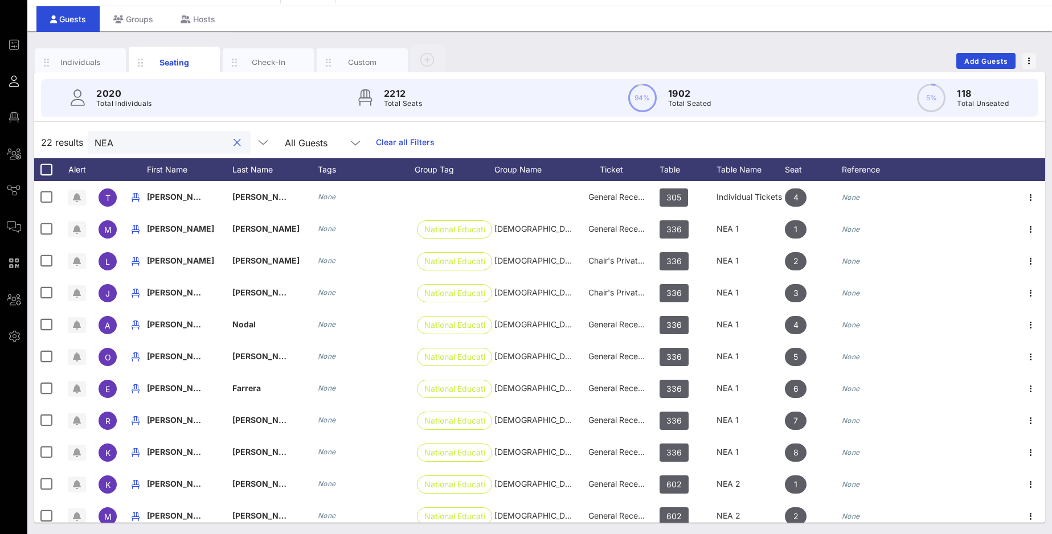
drag, startPoint x: 148, startPoint y: 143, endPoint x: 80, endPoint y: 138, distance: 67.9
click at [95, 138] on input "NEA" at bounding box center [161, 142] width 133 height 15
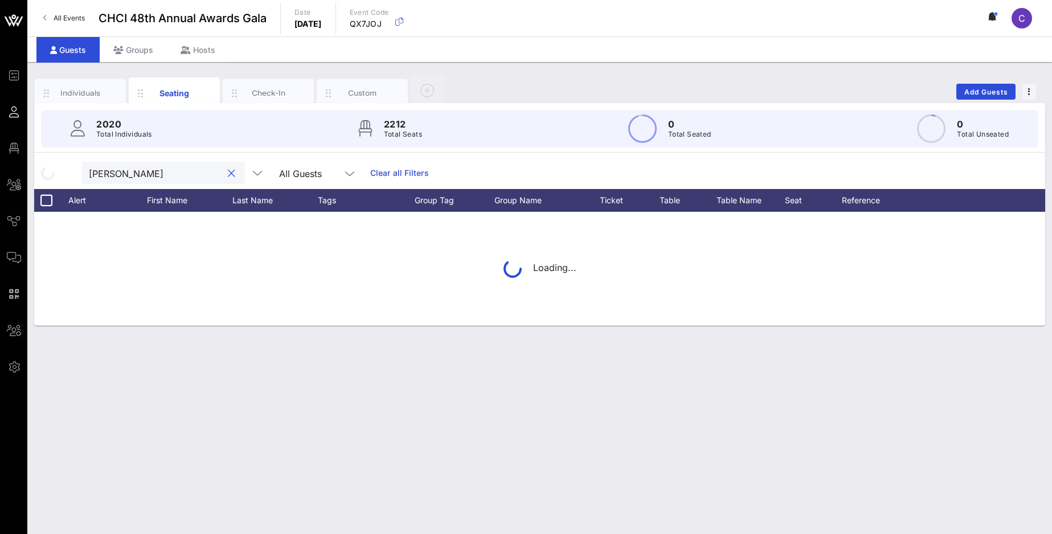
type input "Moss"
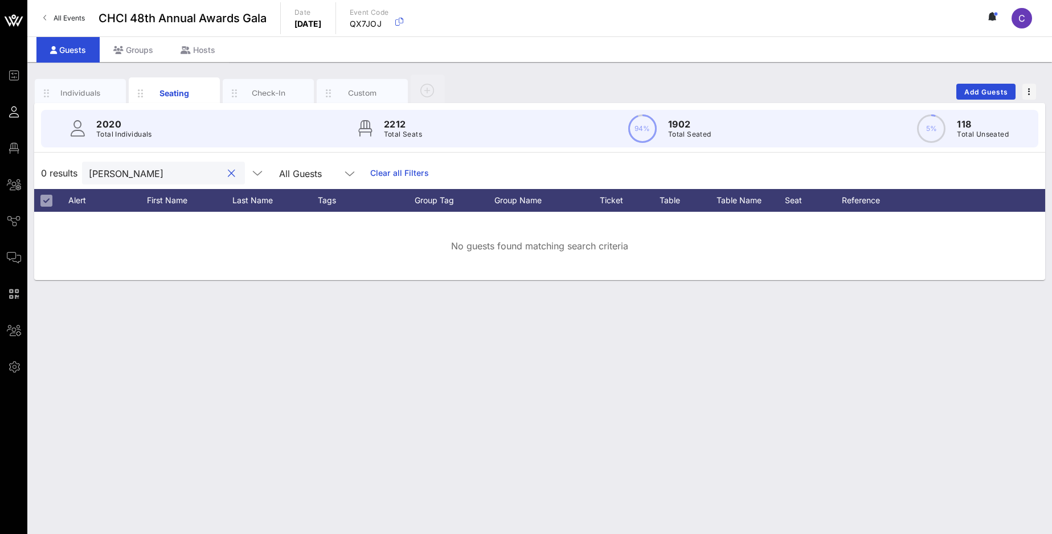
click at [228, 176] on button "clear icon" at bounding box center [231, 173] width 7 height 11
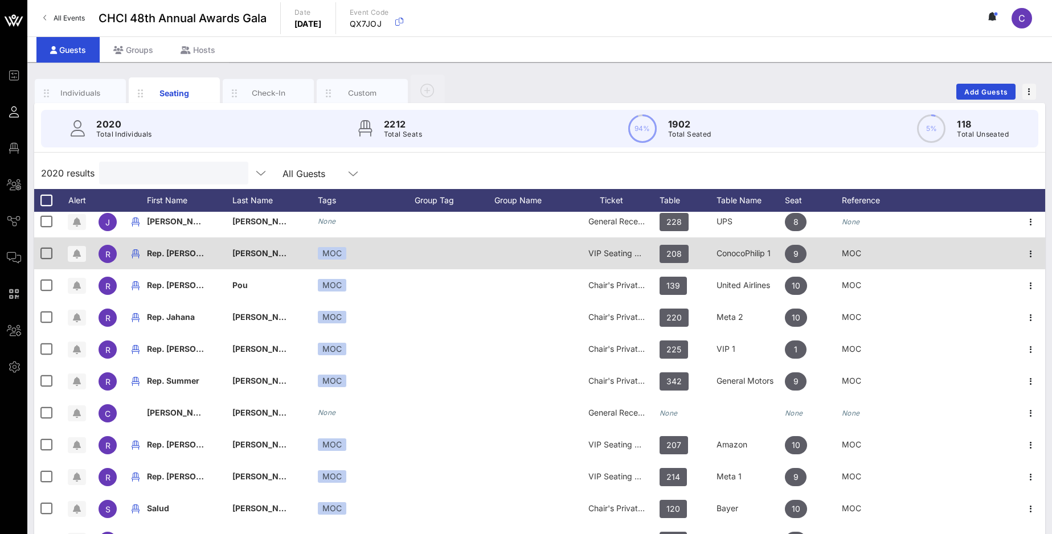
scroll to position [22, 0]
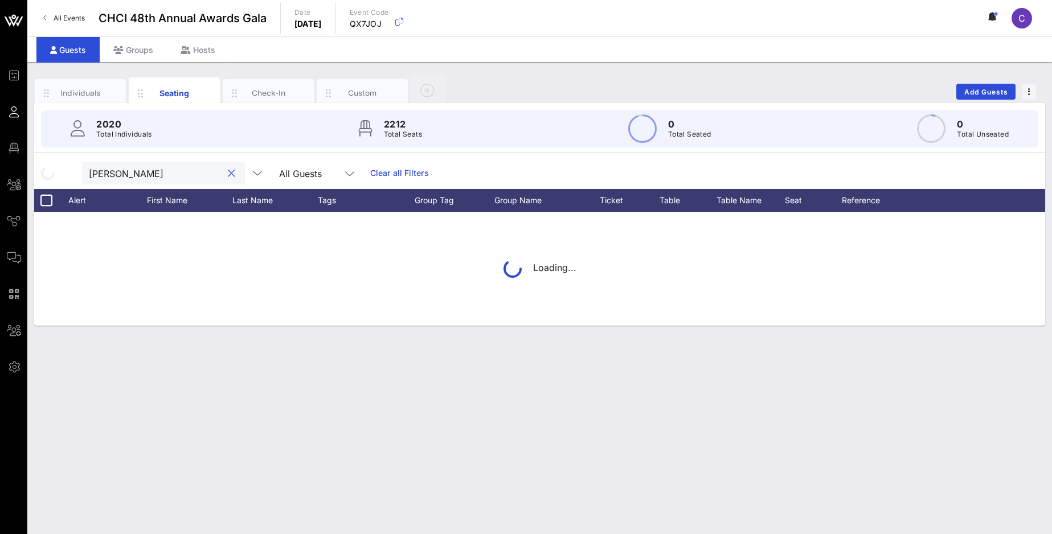
type input "[PERSON_NAME]"
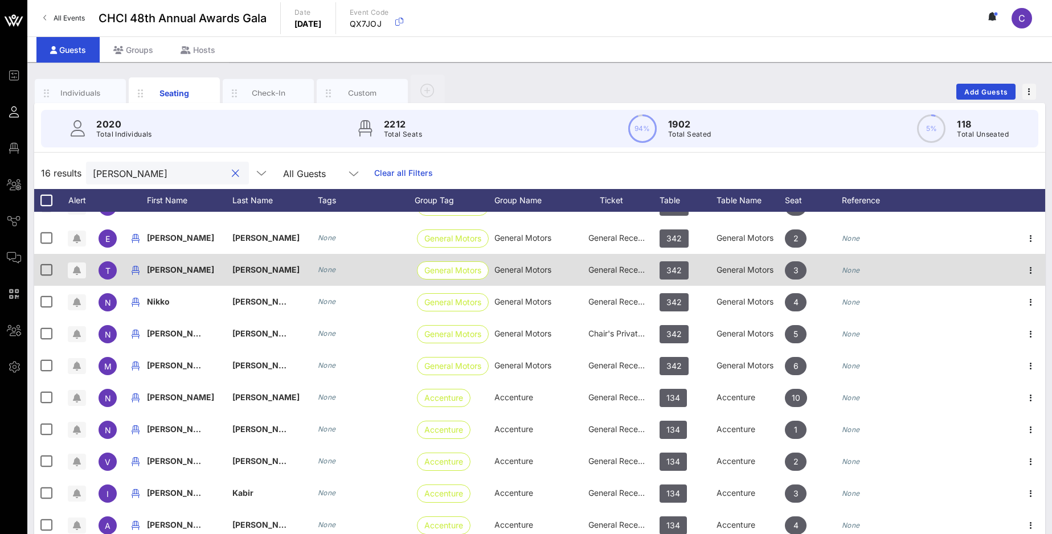
click at [232, 174] on button "clear icon" at bounding box center [235, 173] width 7 height 11
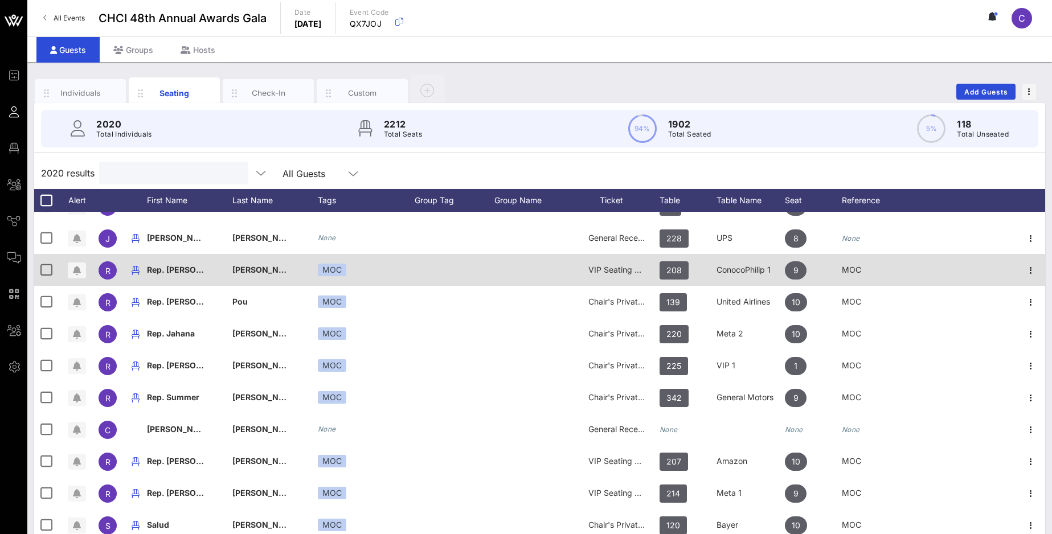
paste input "Candelaria"
type input "Candelaria"
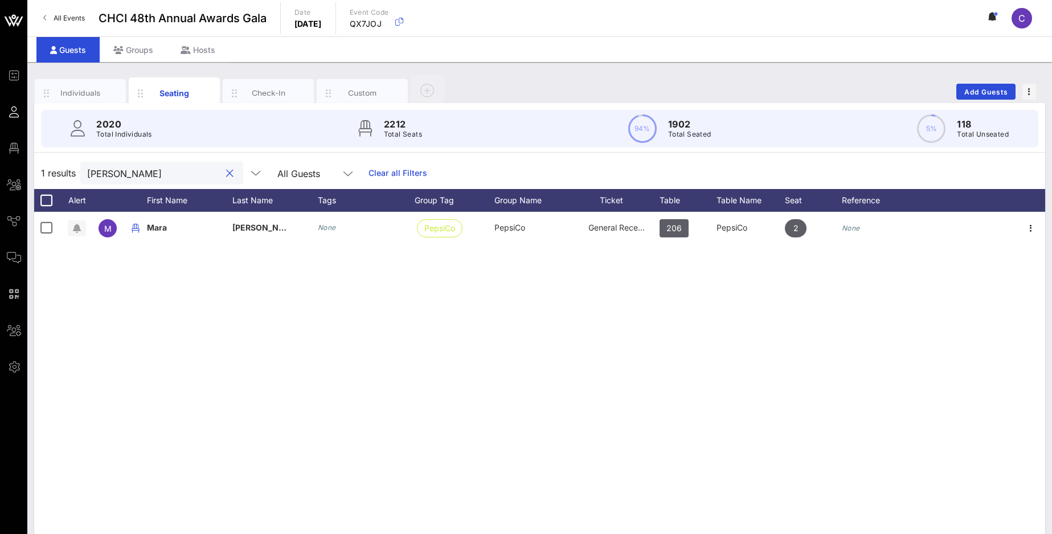
click at [226, 173] on button "clear icon" at bounding box center [229, 173] width 7 height 11
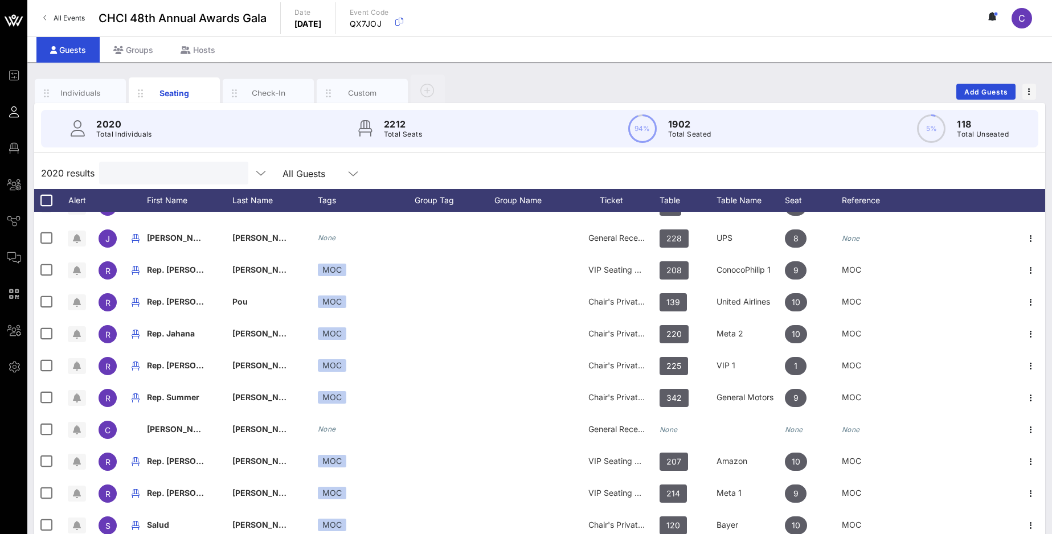
paste input "Nodal"
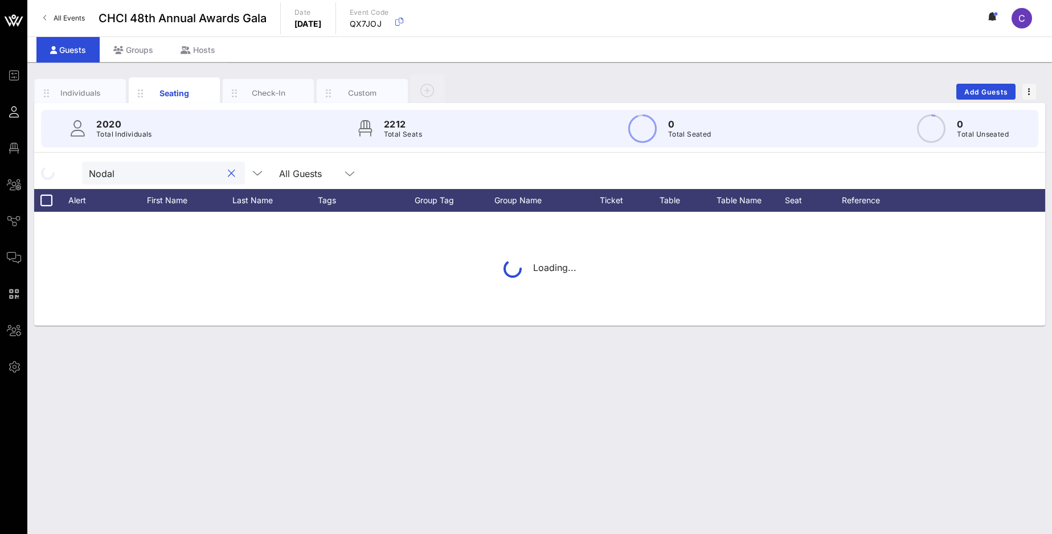
type input "Nodal"
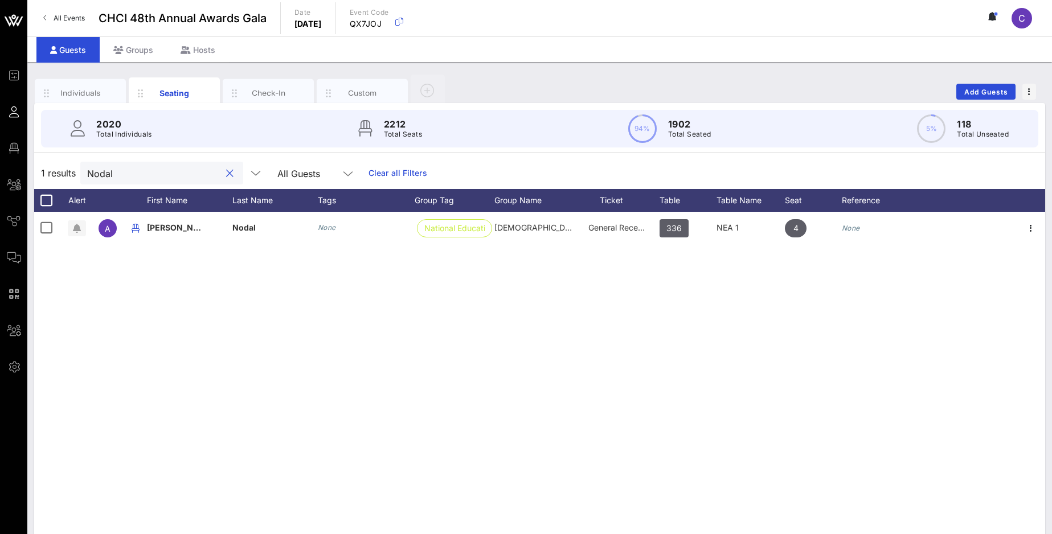
click at [226, 174] on button "clear icon" at bounding box center [229, 173] width 7 height 11
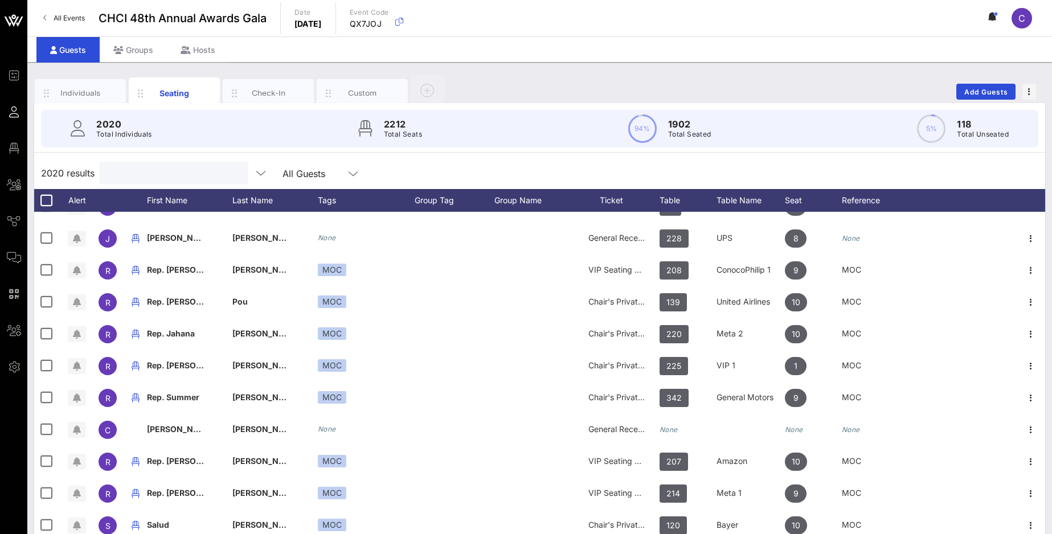
paste input "[PERSON_NAME]"
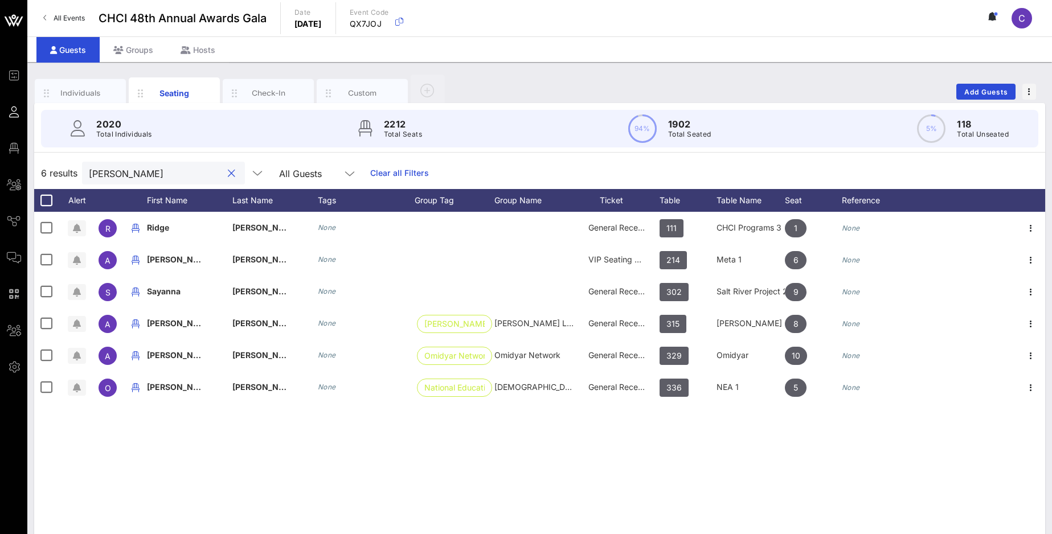
drag, startPoint x: 134, startPoint y: 171, endPoint x: 68, endPoint y: 157, distance: 67.5
click at [89, 170] on input "[PERSON_NAME]" at bounding box center [155, 173] width 133 height 15
paste input "Farrer"
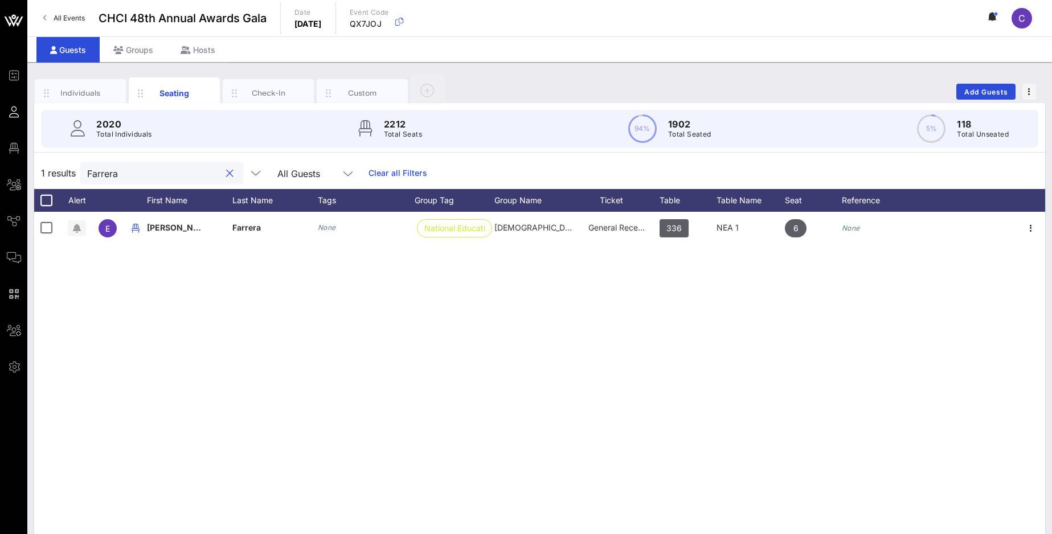
drag, startPoint x: 1049, startPoint y: 267, endPoint x: 73, endPoint y: 173, distance: 980.2
click at [87, 173] on input "Farrera" at bounding box center [153, 173] width 133 height 15
paste input "[PERSON_NAME]"
drag, startPoint x: 135, startPoint y: 178, endPoint x: 54, endPoint y: 175, distance: 81.5
click at [87, 175] on input "[PERSON_NAME]" at bounding box center [153, 173] width 133 height 15
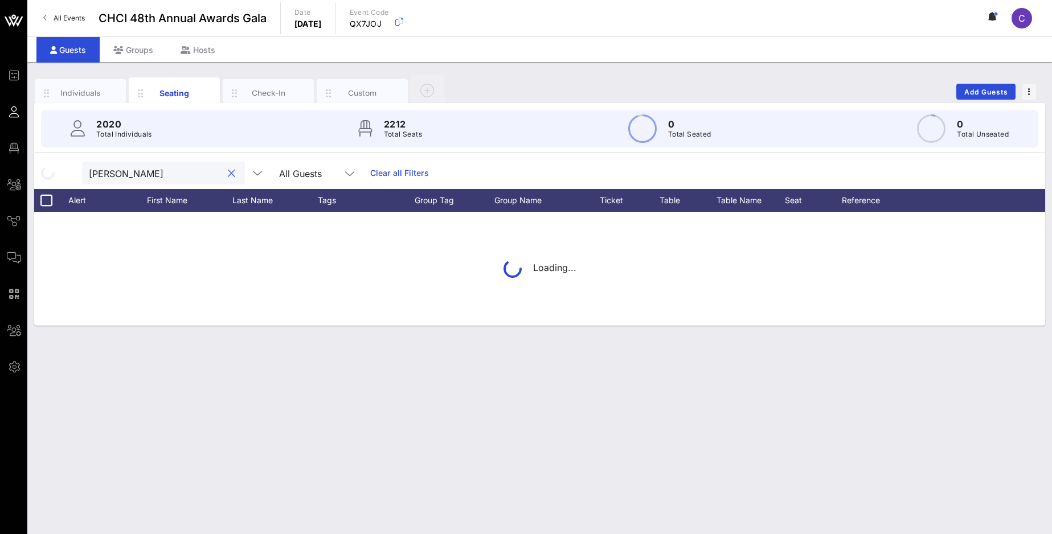
type input "SCOTT"
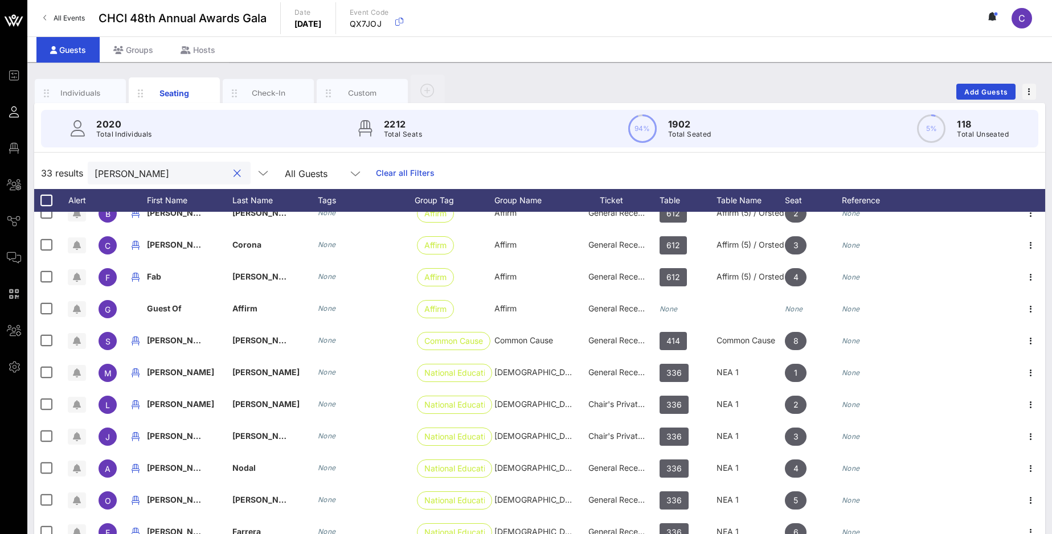
scroll to position [0, 0]
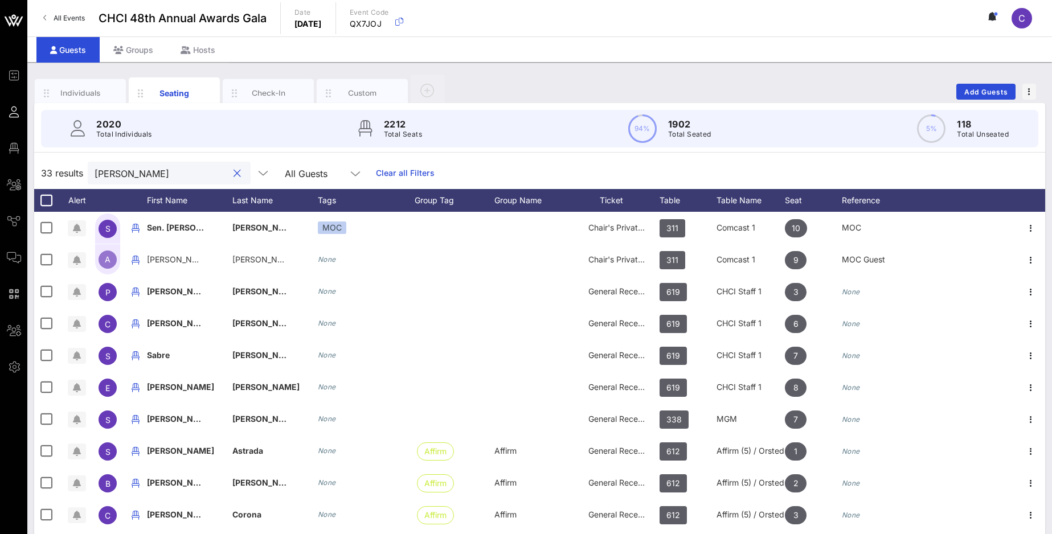
click at [234, 174] on button "clear icon" at bounding box center [237, 173] width 7 height 11
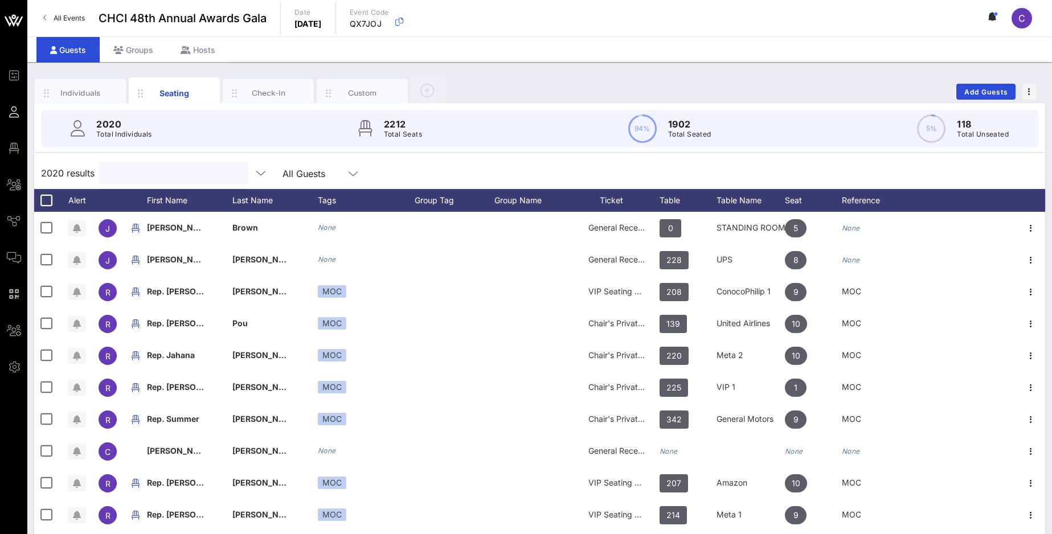
click at [165, 171] on input "text" at bounding box center [172, 173] width 133 height 15
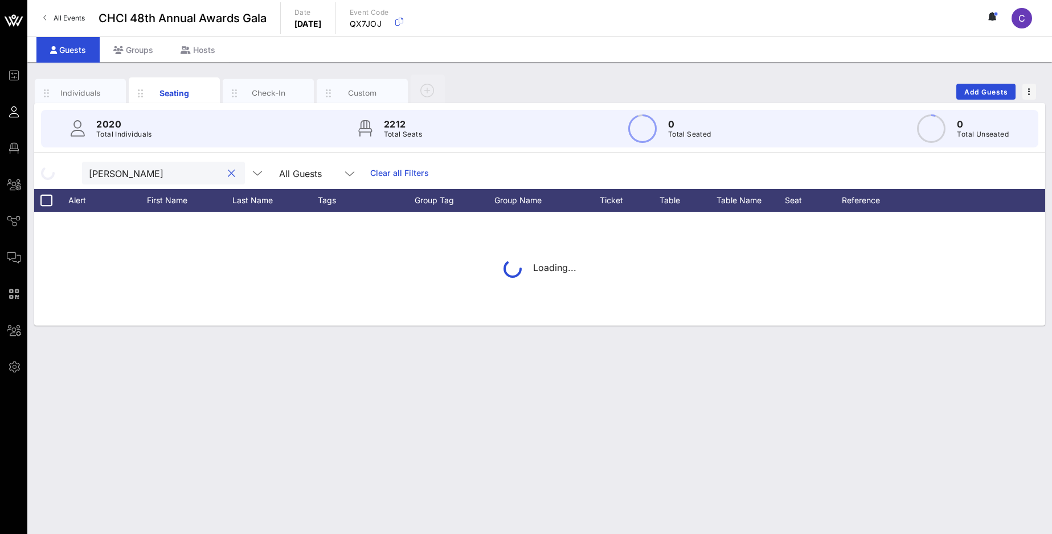
type input "MERWYN"
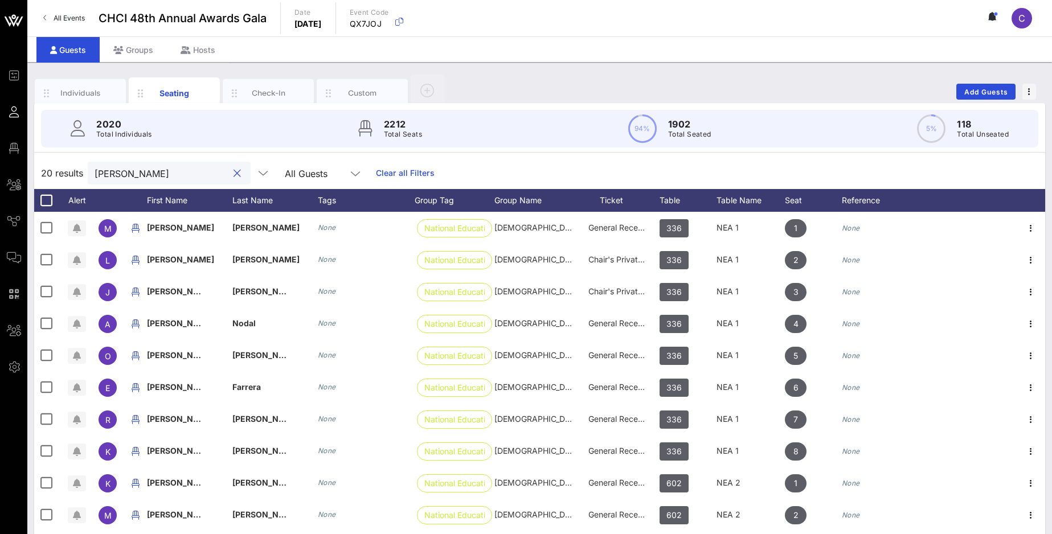
click at [234, 172] on button "clear icon" at bounding box center [237, 173] width 7 height 11
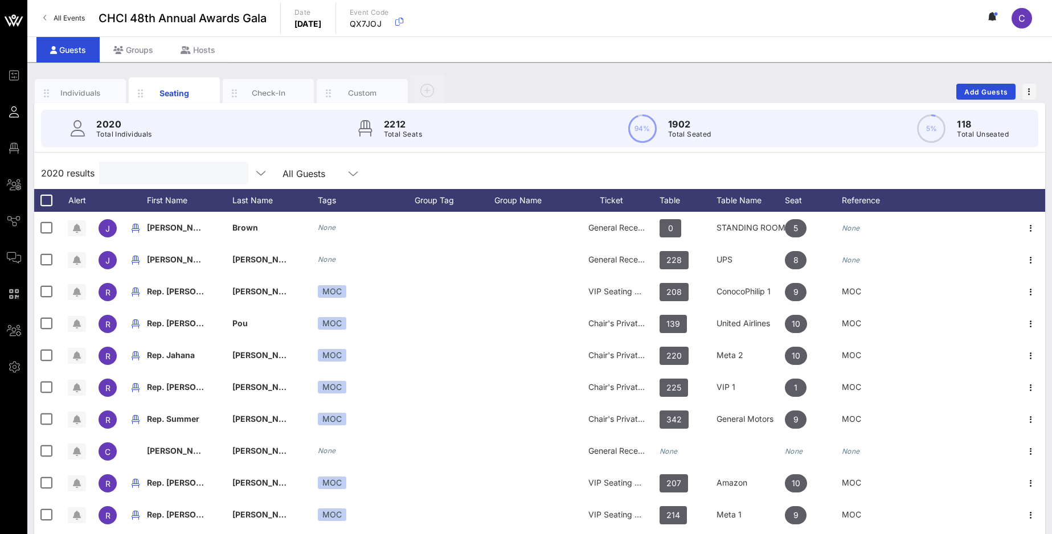
paste input "[PERSON_NAME]"
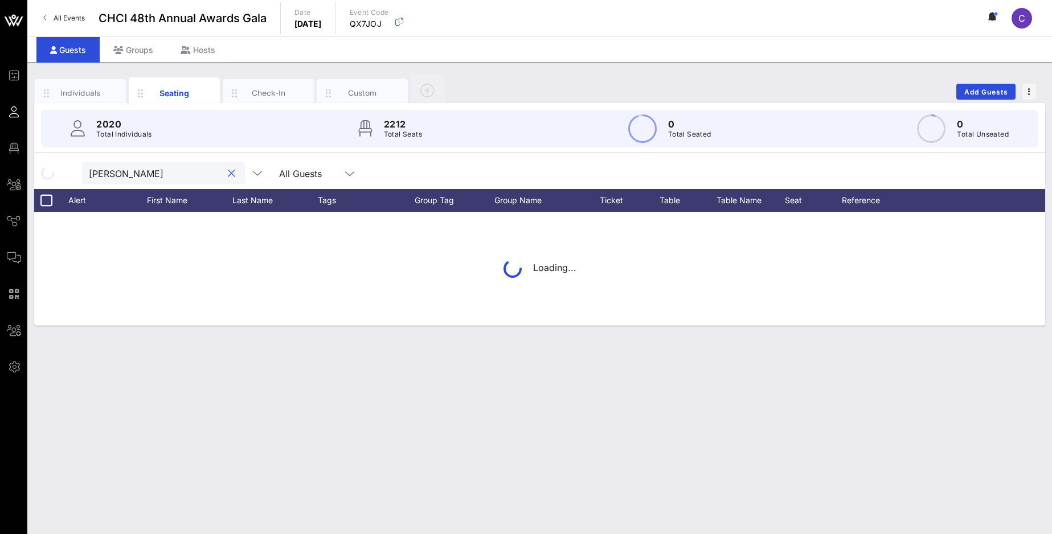
type input "[PERSON_NAME]"
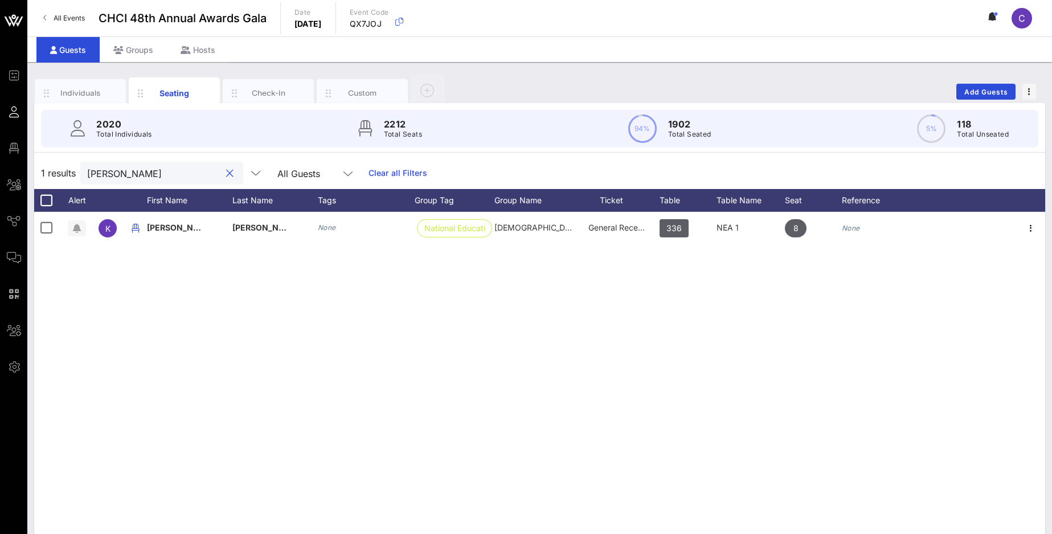
click at [226, 174] on button "clear icon" at bounding box center [229, 173] width 7 height 11
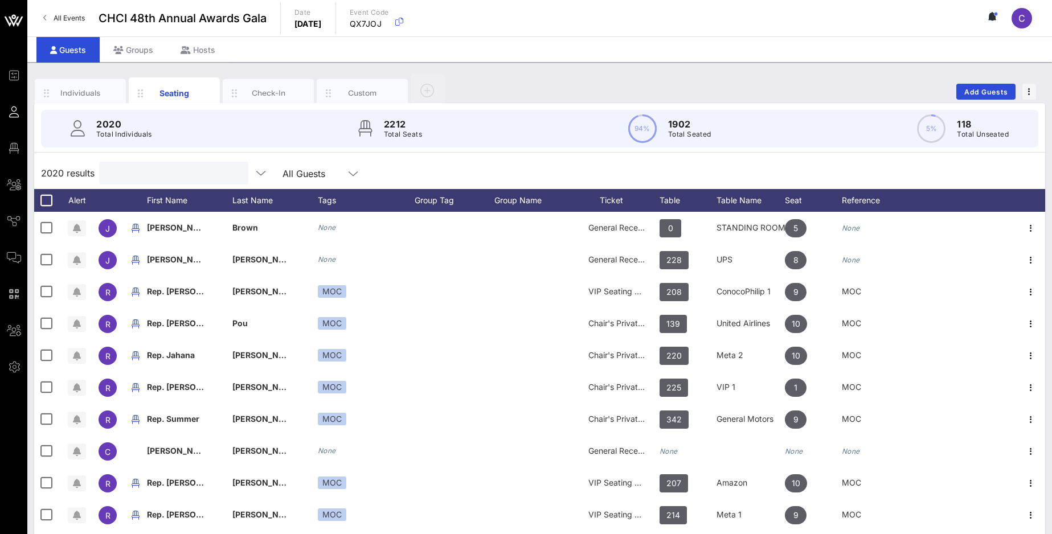
paste input "Baca-Oehlert"
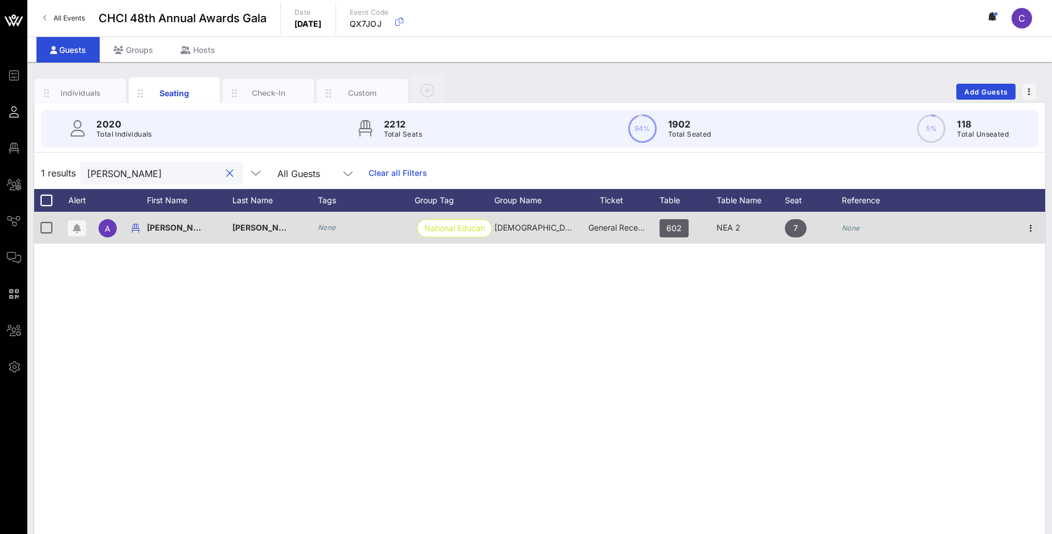
type input "Baca-Oehlert"
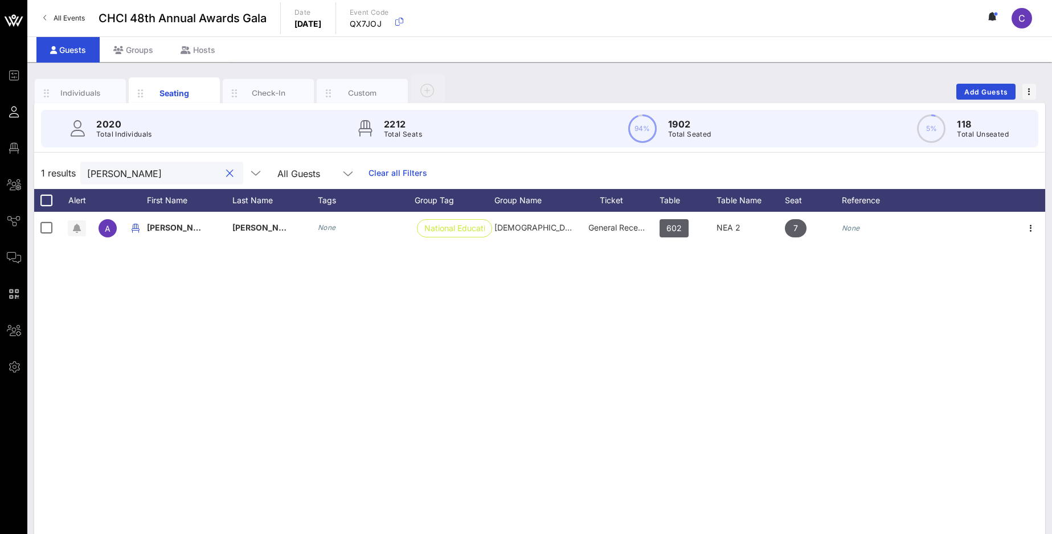
click at [226, 171] on button "clear icon" at bounding box center [229, 173] width 7 height 11
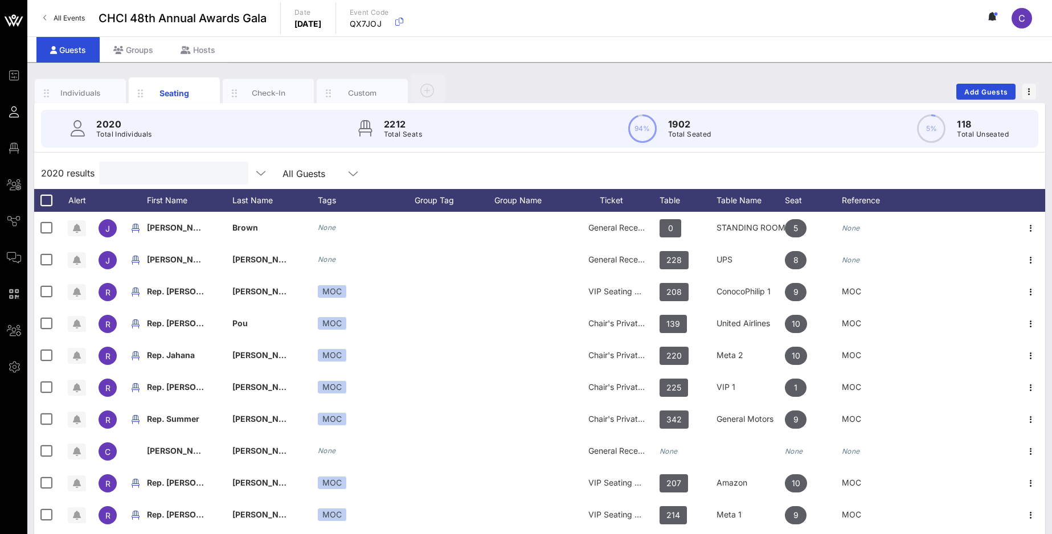
click at [125, 173] on input "text" at bounding box center [172, 173] width 133 height 15
paste input "Carmona"
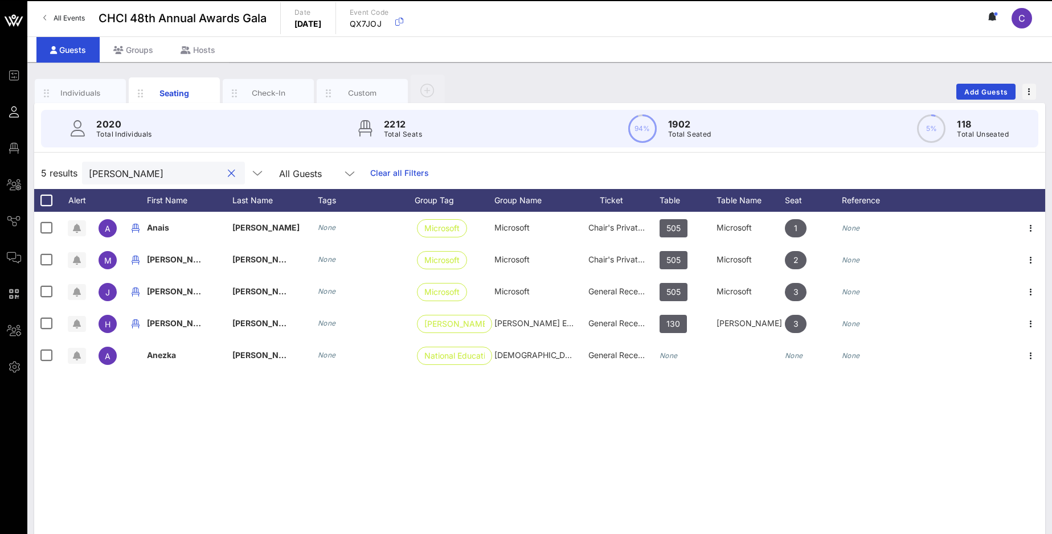
drag, startPoint x: 142, startPoint y: 174, endPoint x: 77, endPoint y: 174, distance: 65.5
click at [89, 174] on input "Carmona" at bounding box center [155, 173] width 133 height 15
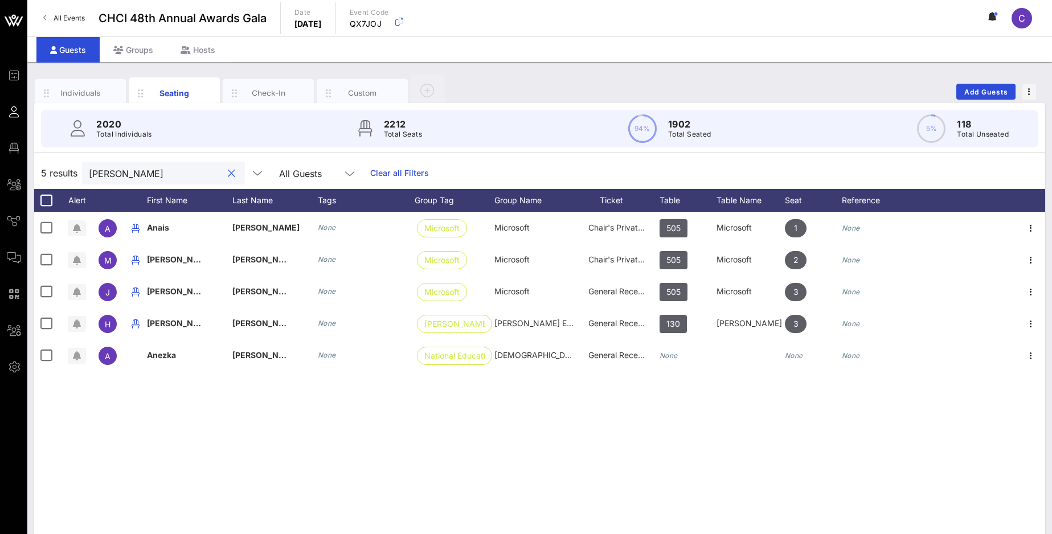
paste input "Baca-Oehlert"
type input "Baca-Oehlert"
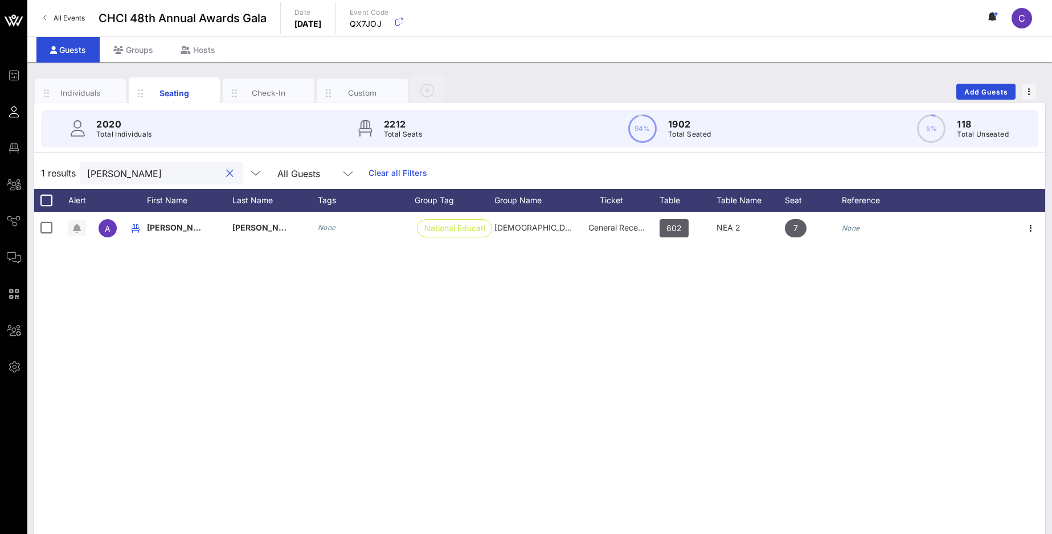
click at [226, 173] on button "clear icon" at bounding box center [229, 173] width 7 height 11
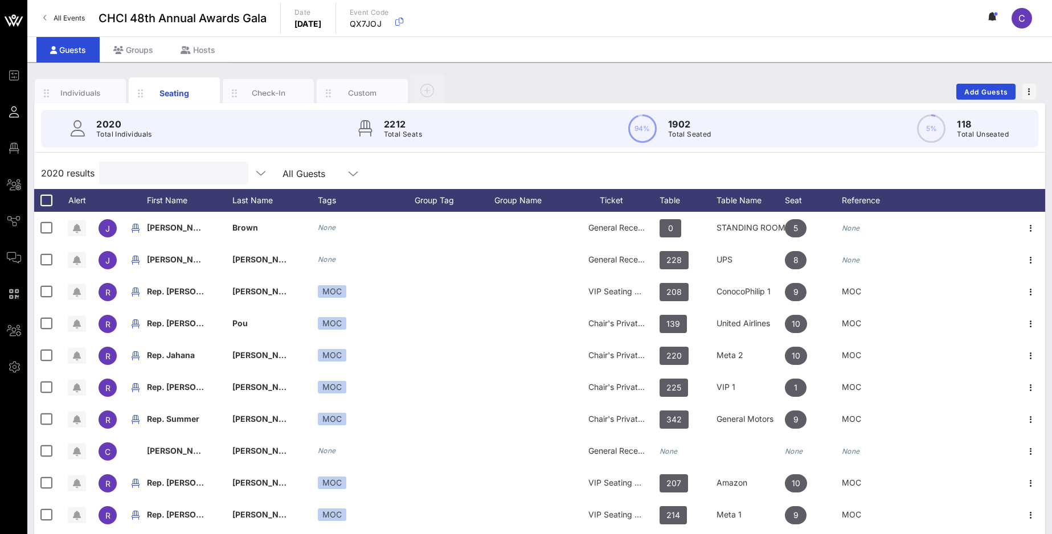
paste input "Carmona"
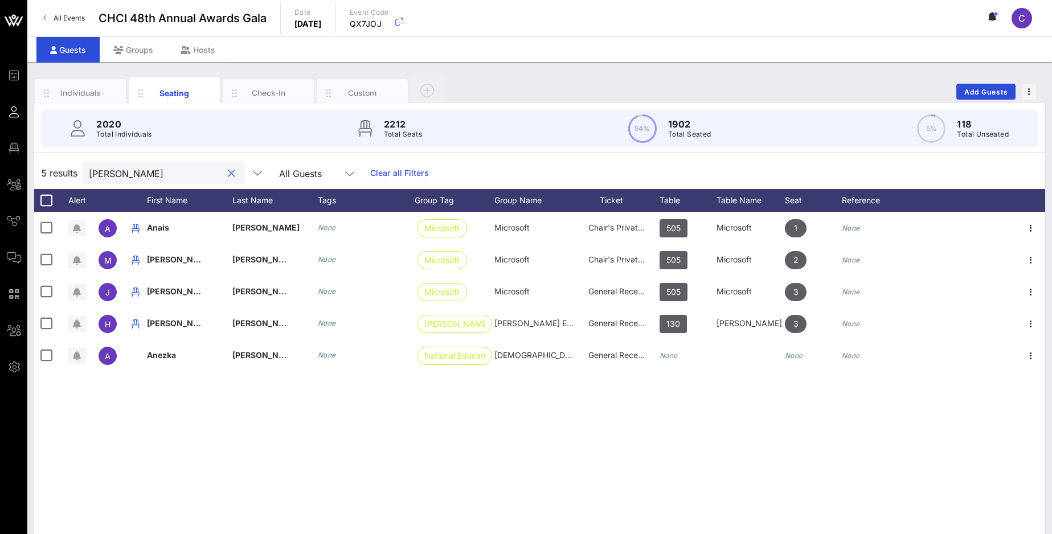
type input "Carmona"
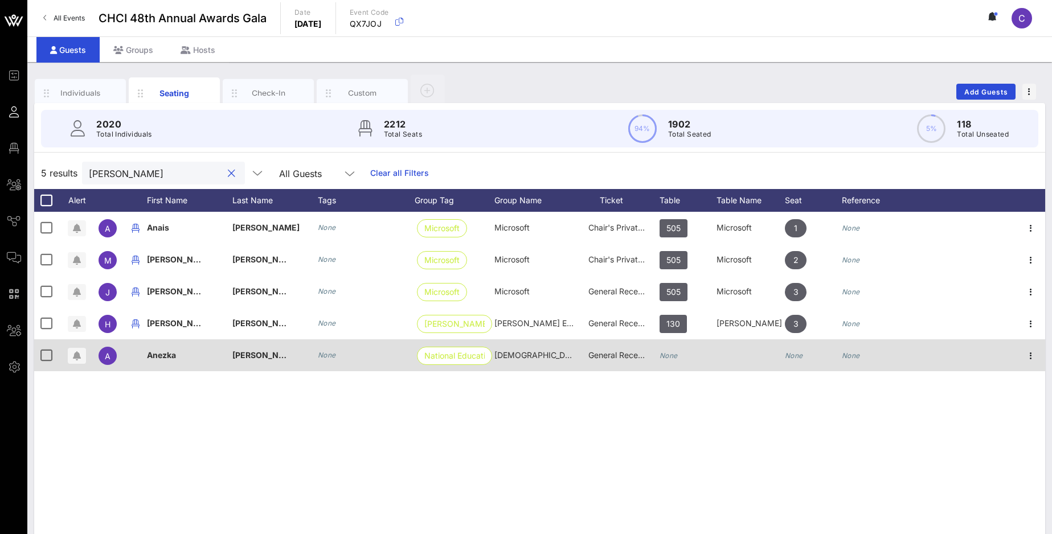
click at [675, 358] on icon "None" at bounding box center [669, 355] width 18 height 9
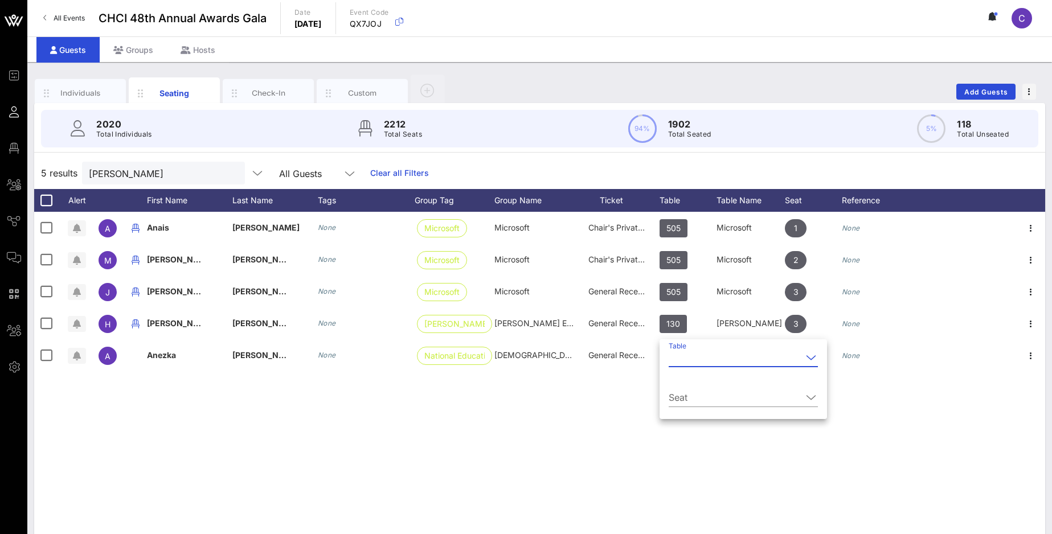
click at [806, 358] on icon at bounding box center [811, 358] width 10 height 14
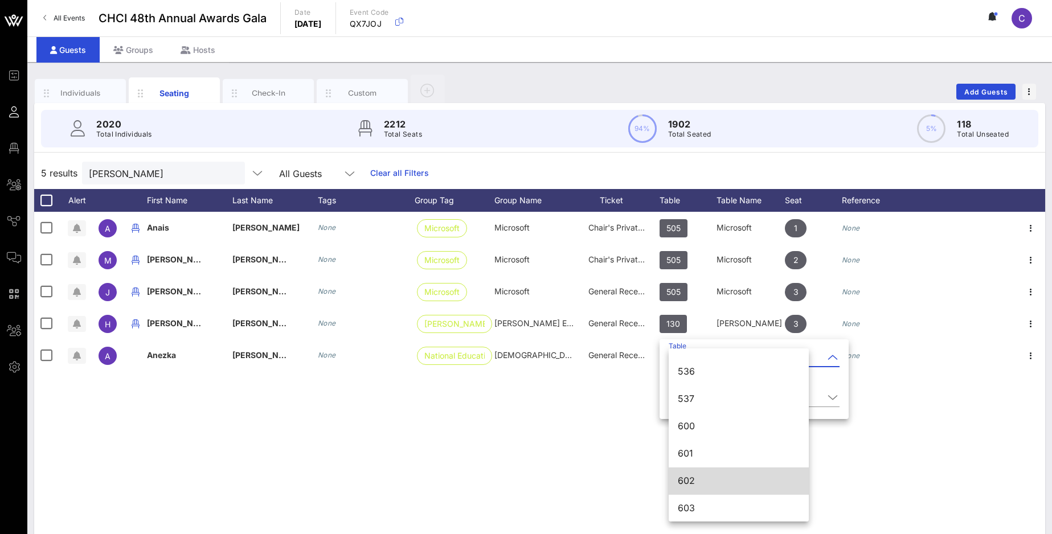
scroll to position [5217, 0]
click at [691, 411] on div "602" at bounding box center [739, 480] width 122 height 11
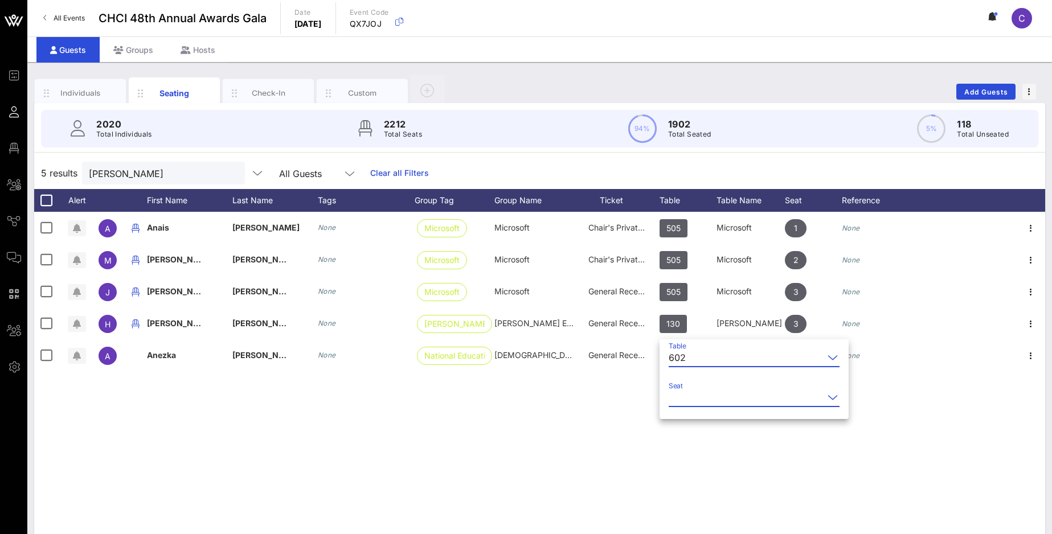
click at [685, 394] on input "Seat" at bounding box center [746, 397] width 155 height 18
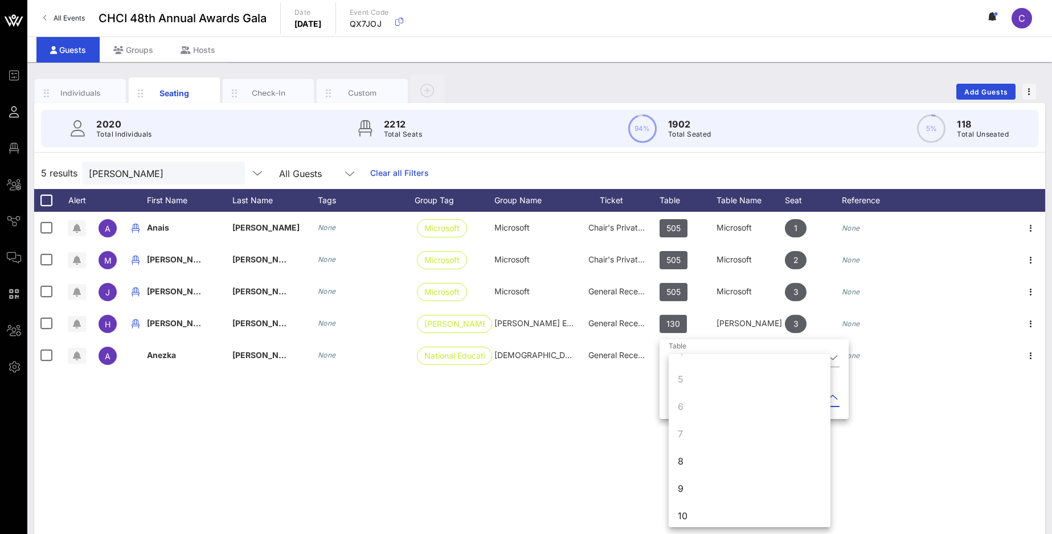
scroll to position [109, 0]
click at [697, 411] on div "8" at bounding box center [750, 454] width 162 height 27
click at [228, 175] on button "clear icon" at bounding box center [231, 173] width 7 height 11
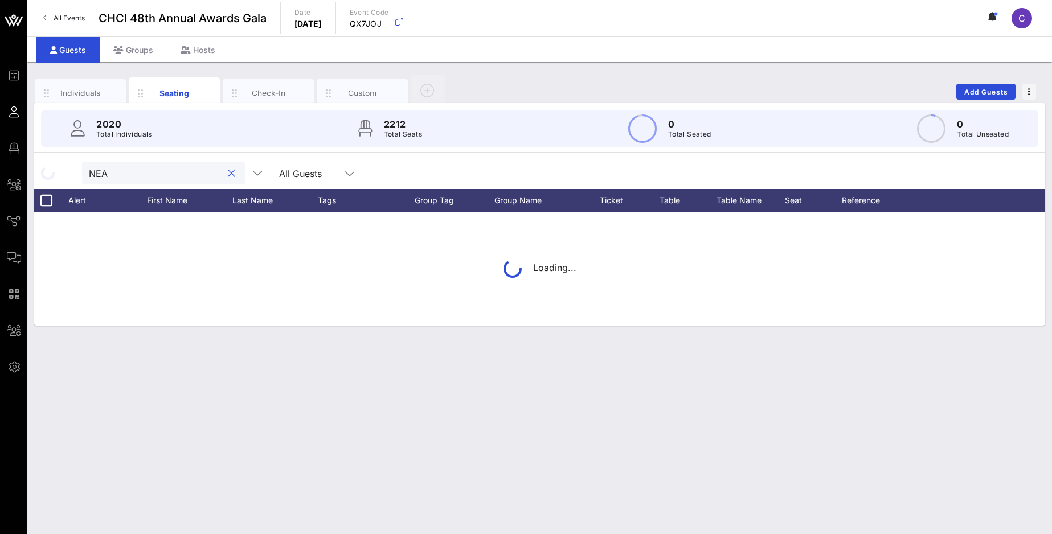
type input "NEA"
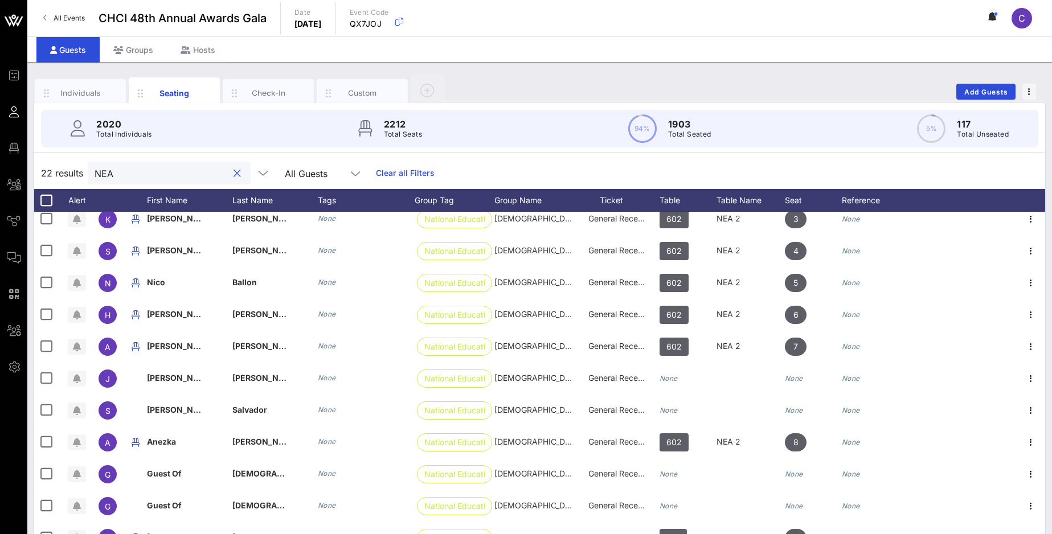
scroll to position [31, 0]
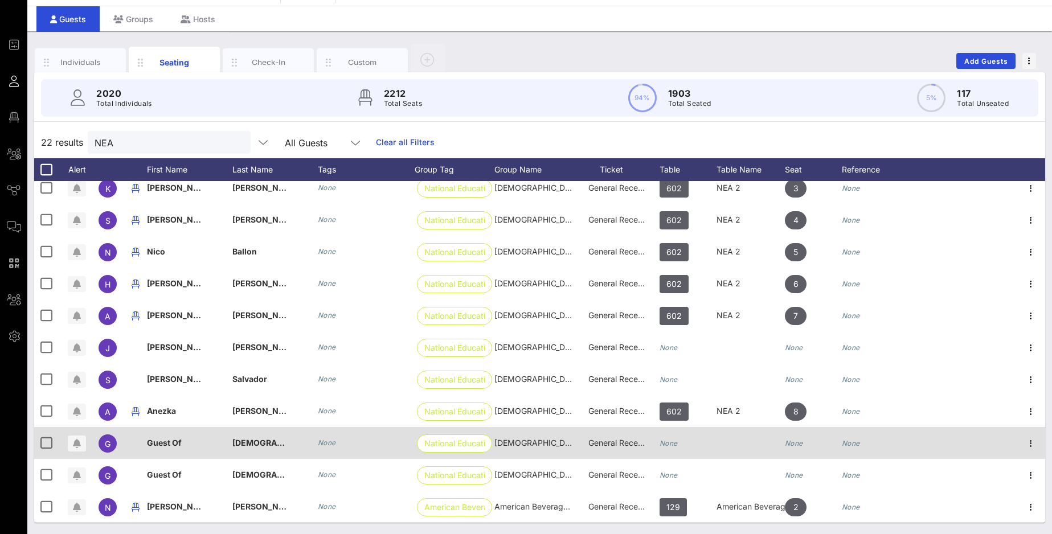
click at [182, 411] on div "Guest Of" at bounding box center [189, 449] width 85 height 45
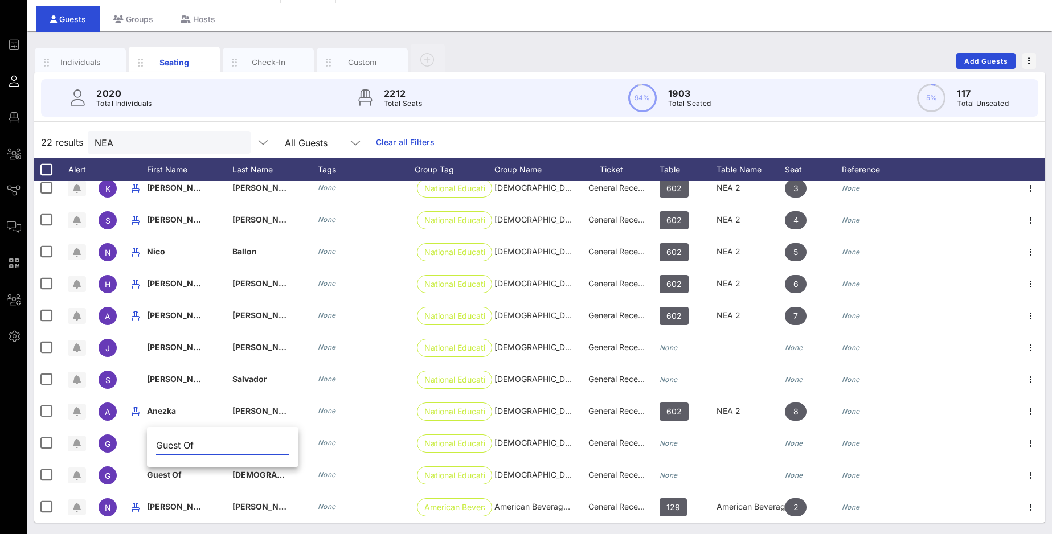
drag, startPoint x: 205, startPoint y: 444, endPoint x: 146, endPoint y: 444, distance: 59.2
click at [156, 411] on input "Guest Of" at bounding box center [222, 445] width 133 height 18
type input "Princess"
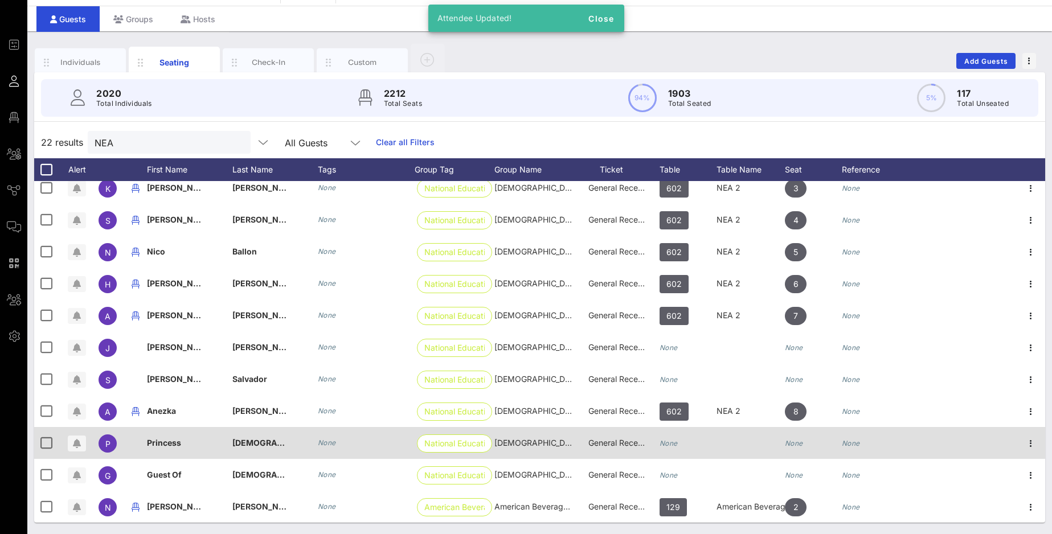
click at [264, 411] on span "[DEMOGRAPHIC_DATA]" at bounding box center [277, 443] width 90 height 10
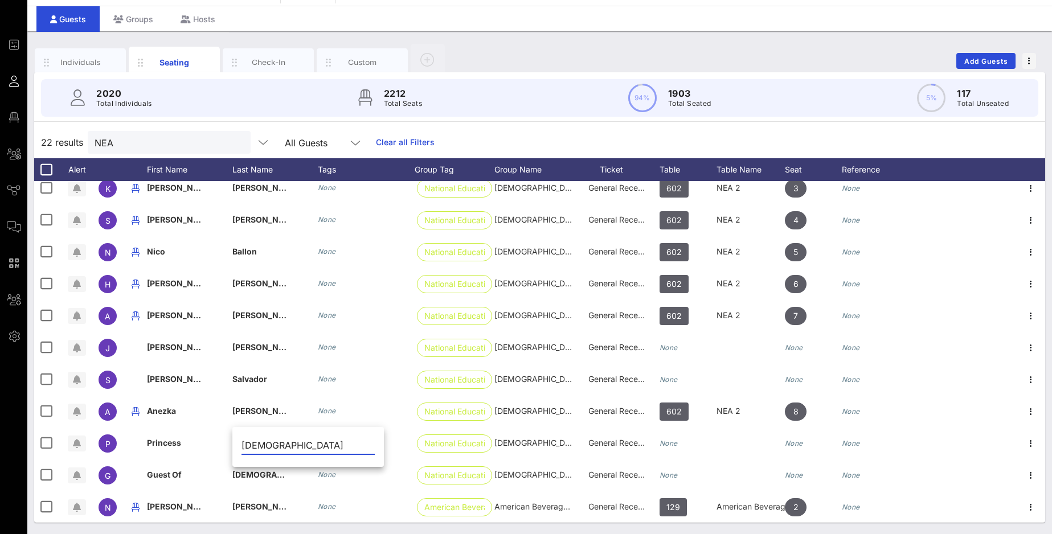
scroll to position [0, 0]
drag, startPoint x: 365, startPoint y: 444, endPoint x: 224, endPoint y: 447, distance: 141.3
click at [242, 411] on input "[DEMOGRAPHIC_DATA]" at bounding box center [308, 445] width 133 height 18
paste input "Moss"
type input "Moss"
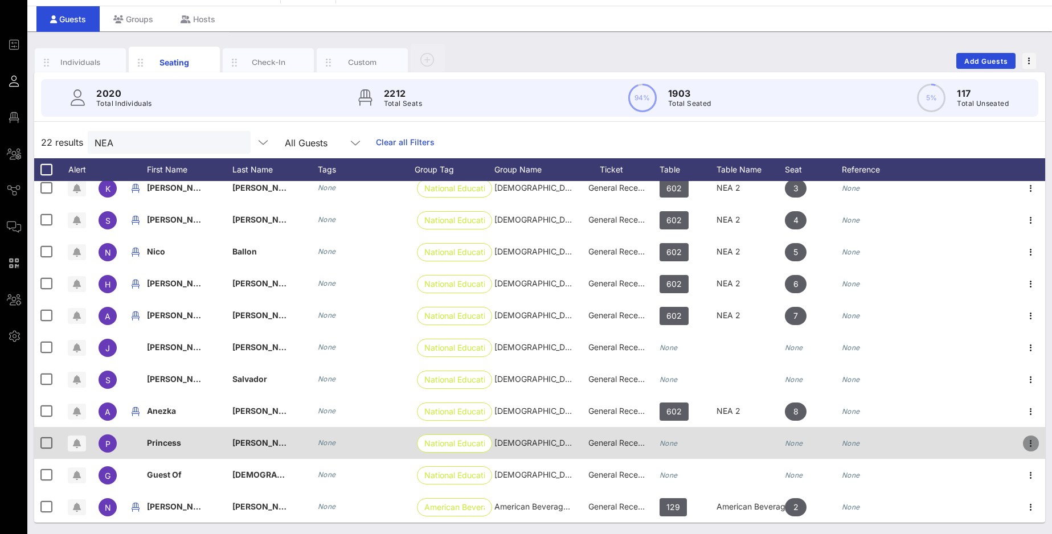
click at [809, 411] on icon "button" at bounding box center [1031, 444] width 14 height 14
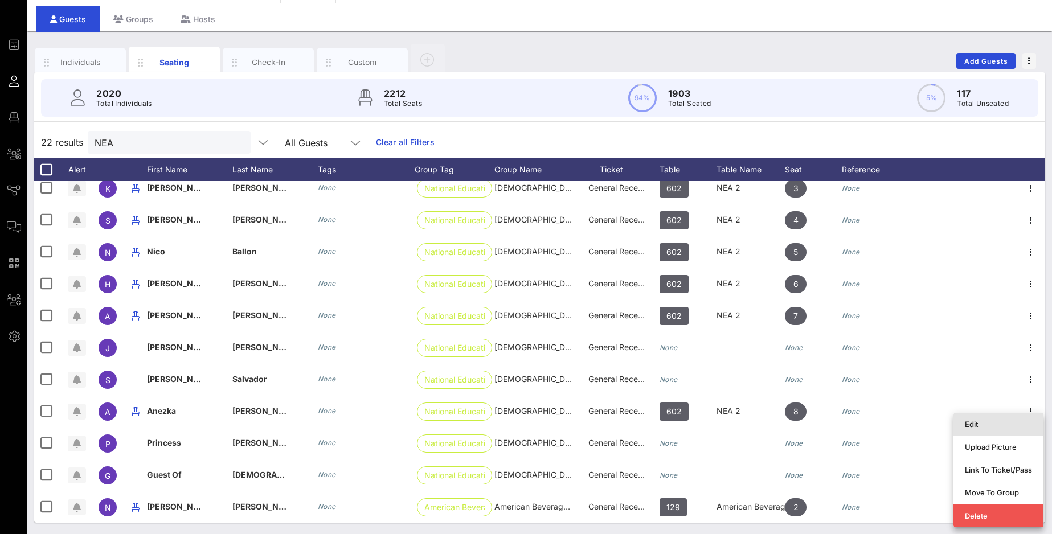
click at [809, 411] on div "Edit" at bounding box center [998, 424] width 67 height 9
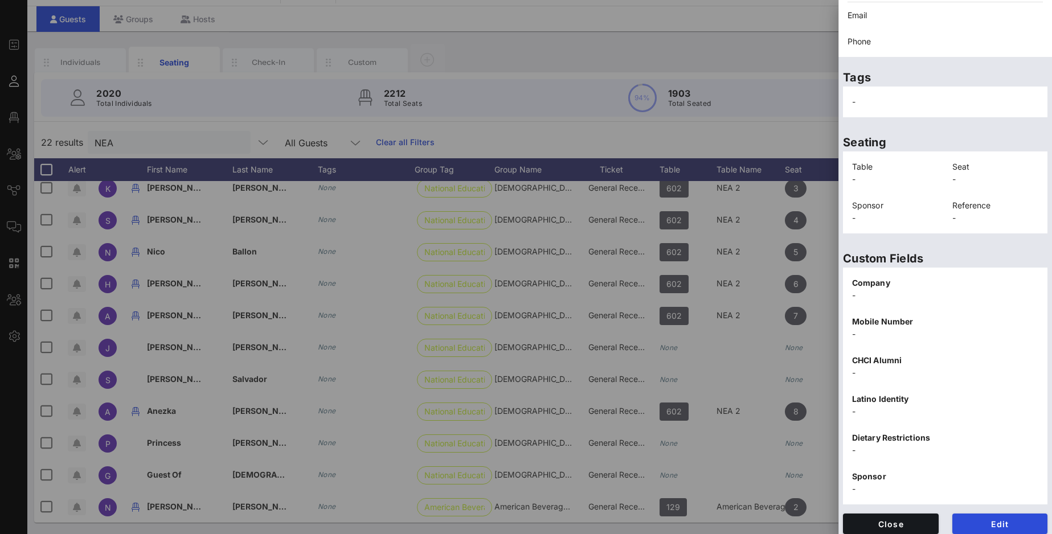
scroll to position [133, 0]
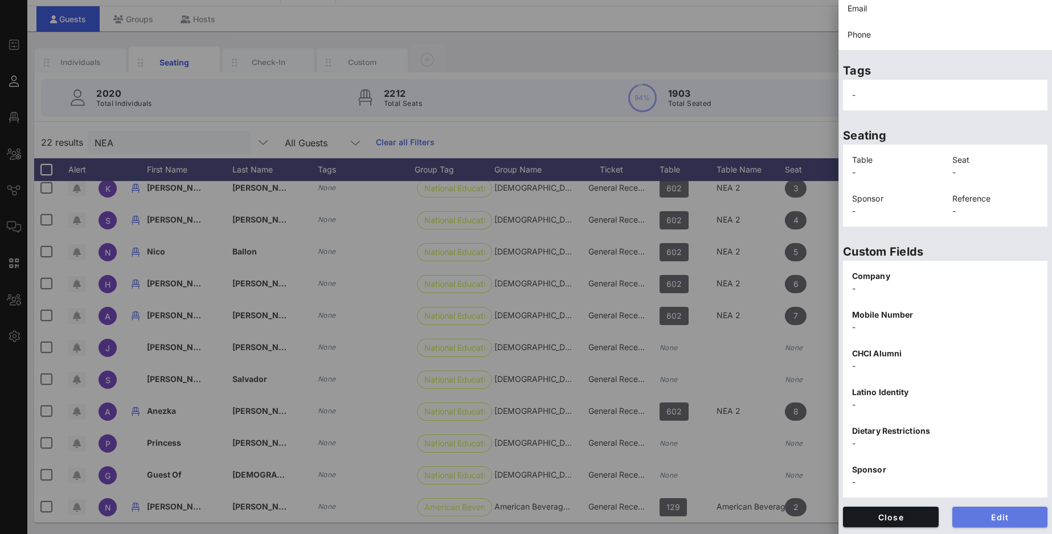
click at [809, 411] on span "Edit" at bounding box center [999, 518] width 77 height 10
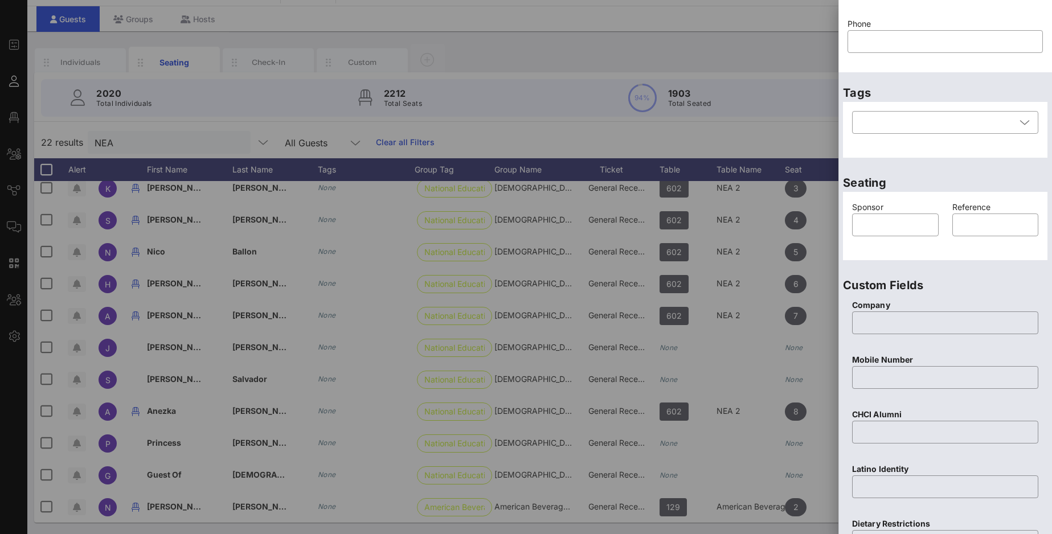
click at [809, 252] on div "Reference ​" at bounding box center [996, 226] width 100 height 64
click at [809, 281] on p "Custom Fields" at bounding box center [945, 285] width 204 height 18
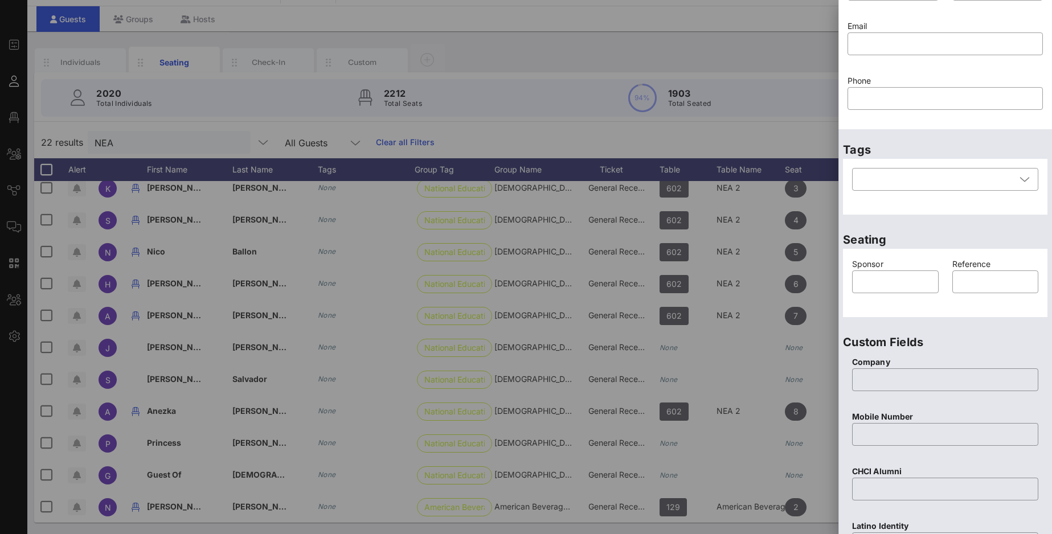
scroll to position [0, 0]
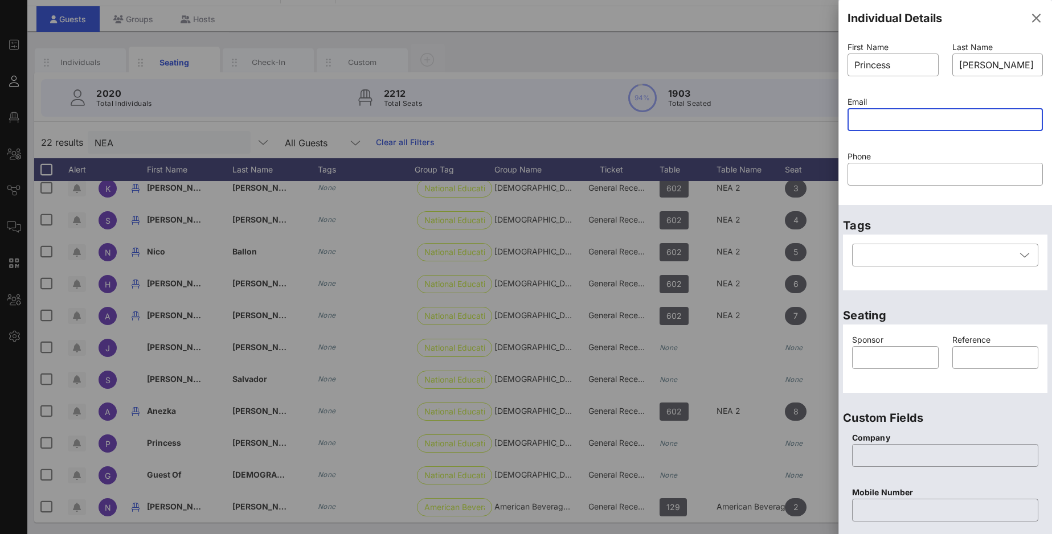
click at [809, 113] on input "text" at bounding box center [945, 119] width 182 height 18
paste input "pmoss@nea.org"
type input "pmoss@nea.org"
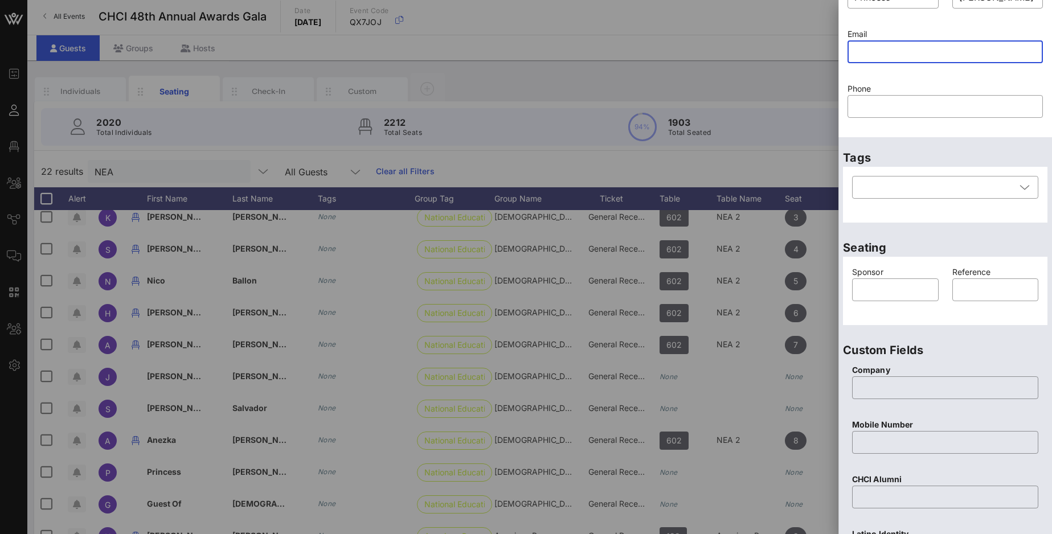
scroll to position [31, 0]
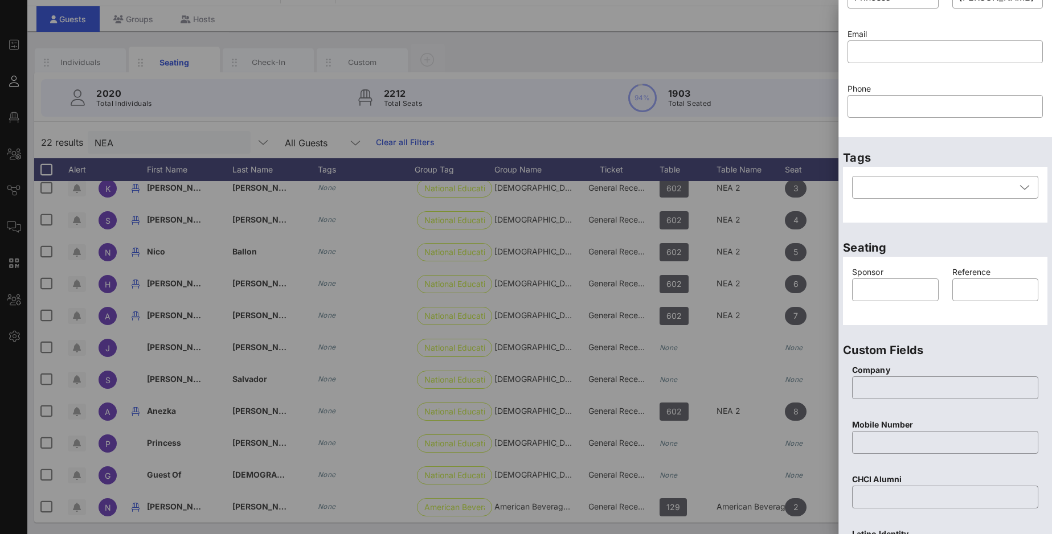
click at [809, 318] on div "Reference ​" at bounding box center [996, 291] width 100 height 64
click at [809, 56] on input "text" at bounding box center [945, 52] width 182 height 18
paste input "pmoss@nea.org"
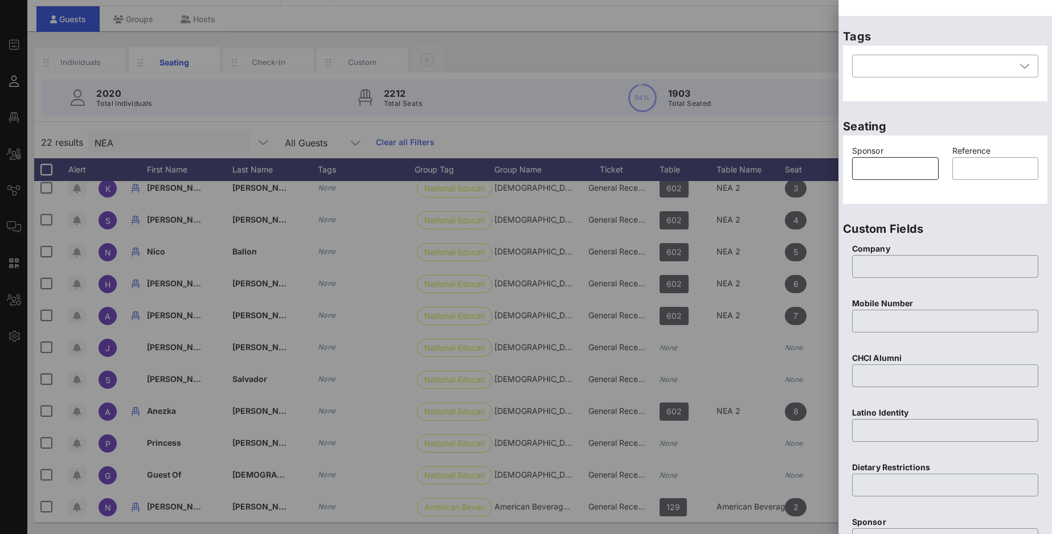
scroll to position [377, 0]
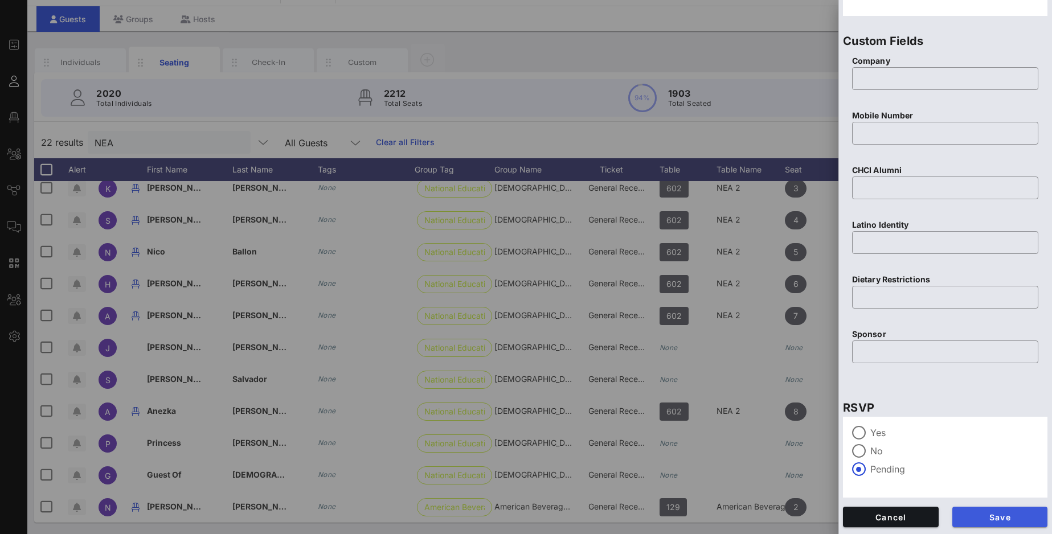
type input "pmoss@nea.org"
click at [809, 411] on span "Save" at bounding box center [999, 518] width 77 height 10
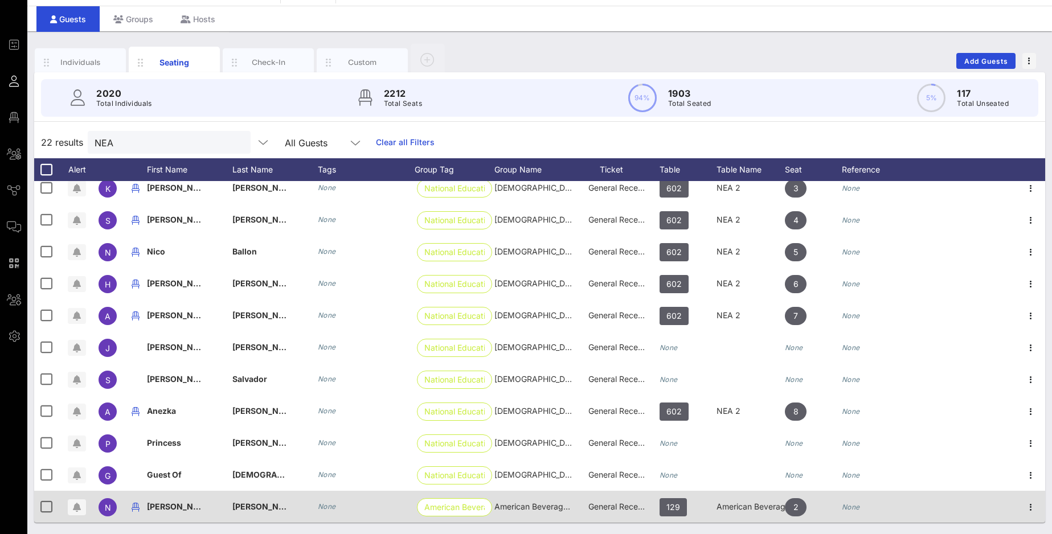
scroll to position [30, 0]
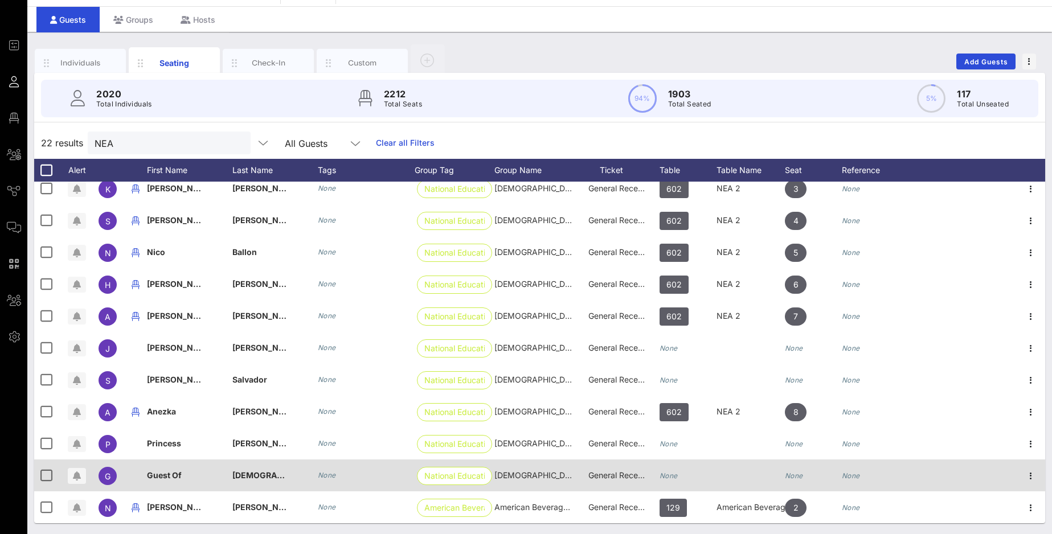
click at [191, 411] on div "Guest Of" at bounding box center [189, 482] width 85 height 45
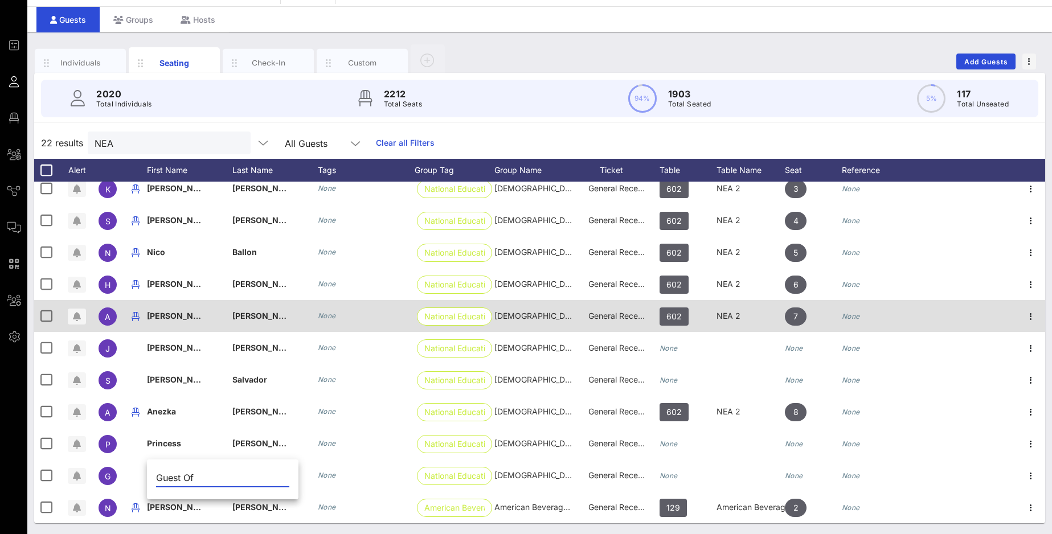
click at [201, 411] on input "Guest Of" at bounding box center [222, 478] width 133 height 18
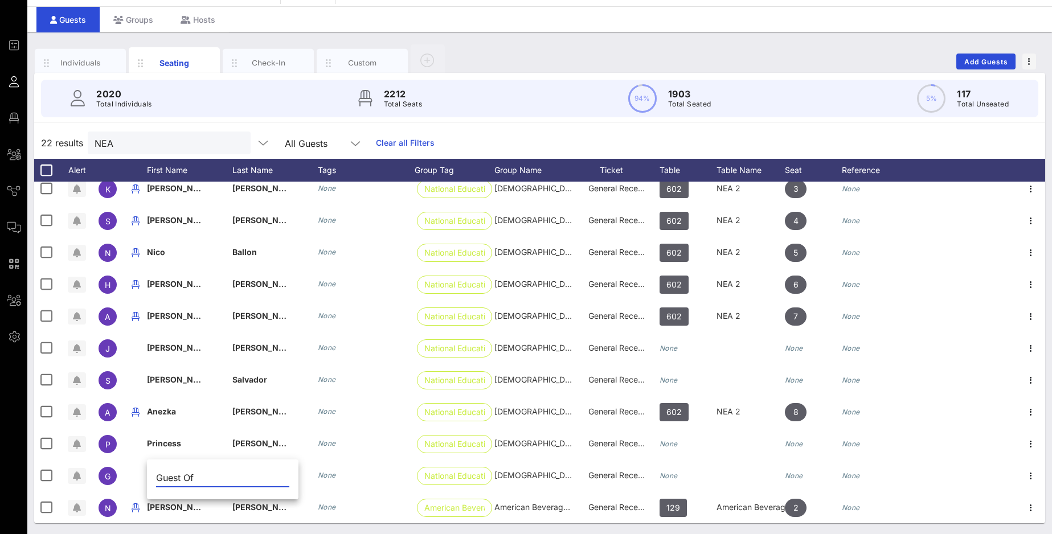
drag, startPoint x: 1008, startPoint y: 318, endPoint x: 137, endPoint y: 476, distance: 885.1
click at [156, 411] on input "Guest Of" at bounding box center [222, 478] width 133 height 18
type input "[PERSON_NAME]"
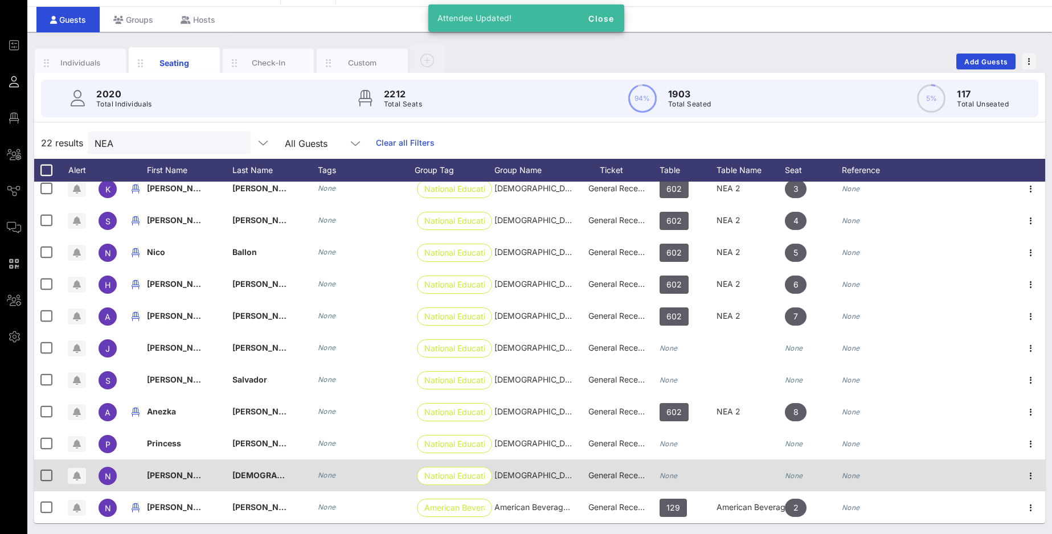
click at [269, 411] on span "[DEMOGRAPHIC_DATA]" at bounding box center [277, 475] width 90 height 10
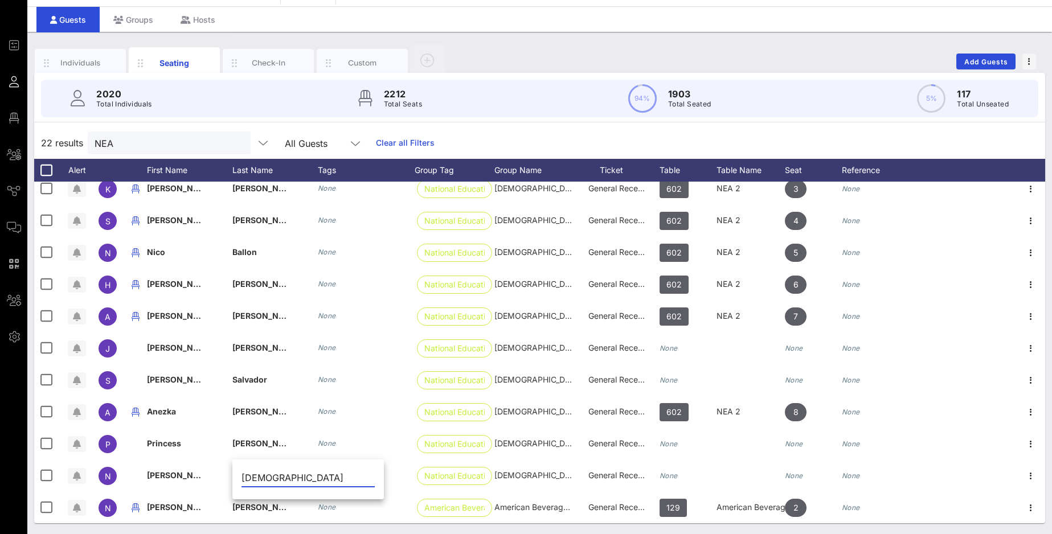
scroll to position [0, 0]
drag, startPoint x: 363, startPoint y: 476, endPoint x: 220, endPoint y: 472, distance: 142.5
click at [242, 411] on input "[DEMOGRAPHIC_DATA]" at bounding box center [308, 478] width 133 height 18
type input "Candelaria"
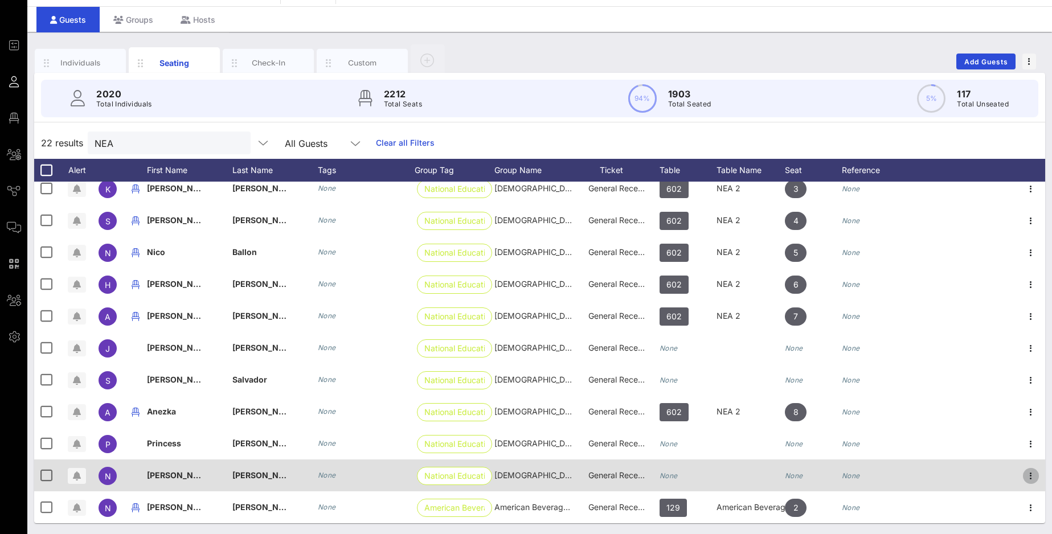
click at [809, 411] on icon "button" at bounding box center [1031, 476] width 14 height 14
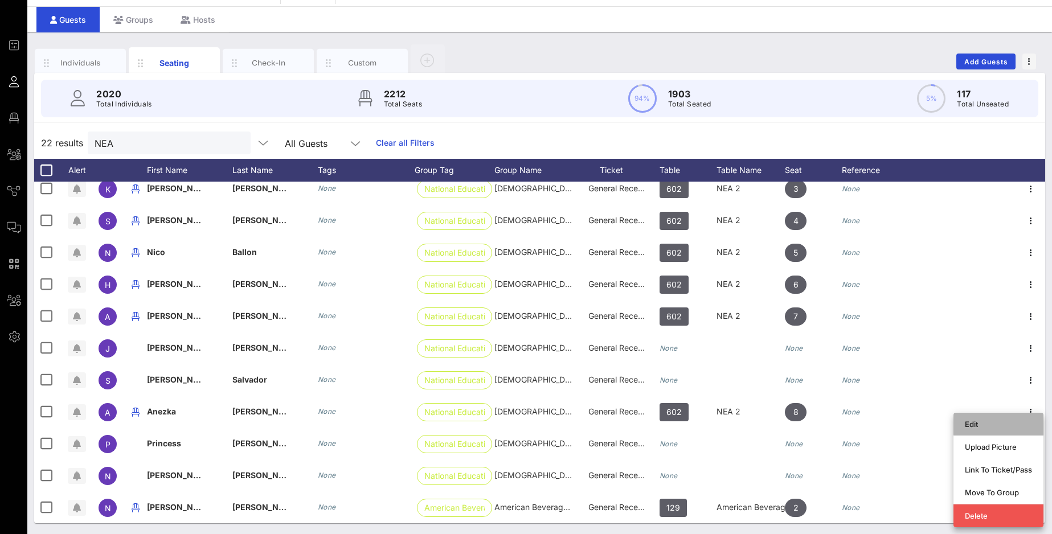
click at [809, 411] on div "Edit" at bounding box center [998, 424] width 67 height 9
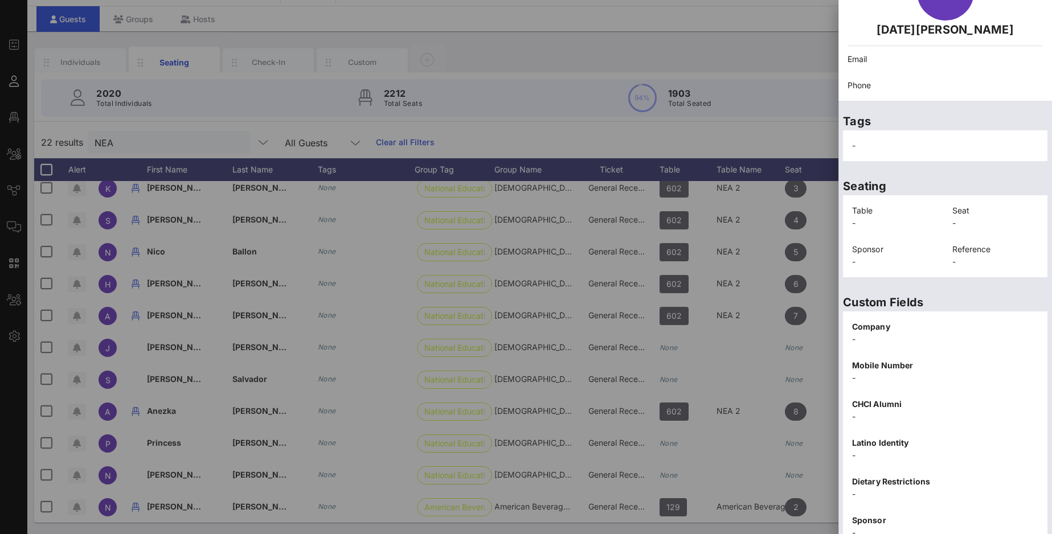
scroll to position [133, 0]
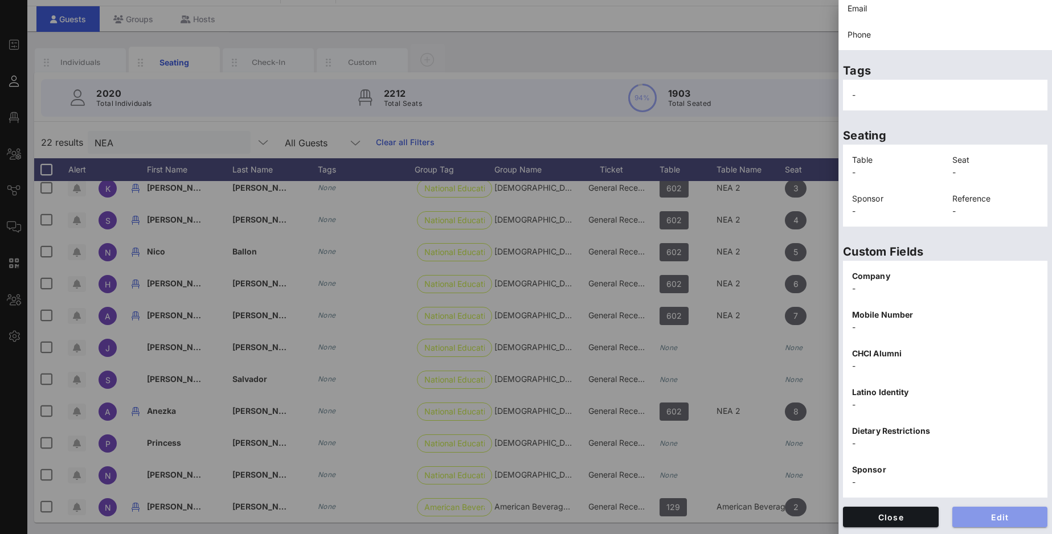
click at [809, 411] on span "Edit" at bounding box center [999, 518] width 77 height 10
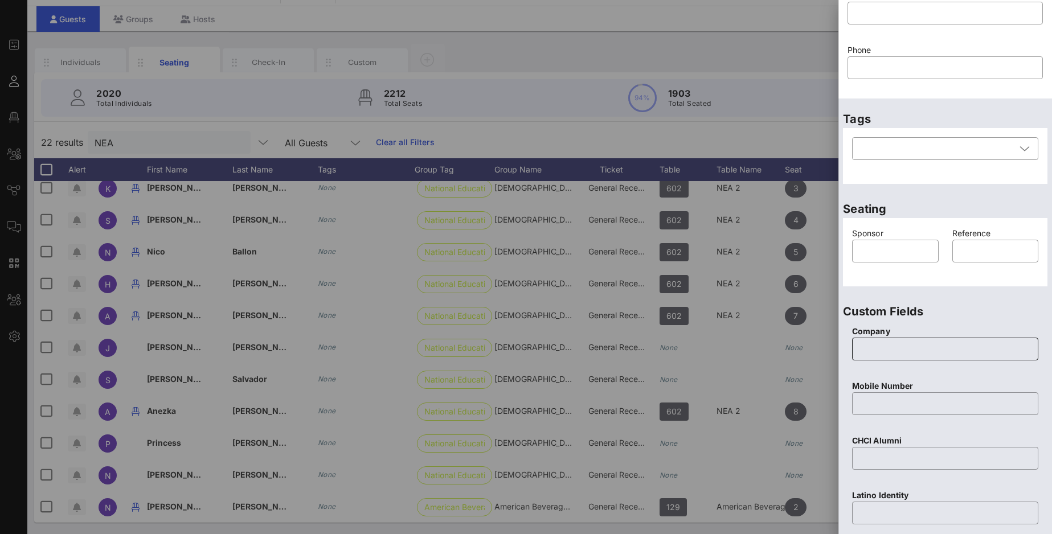
scroll to position [0, 0]
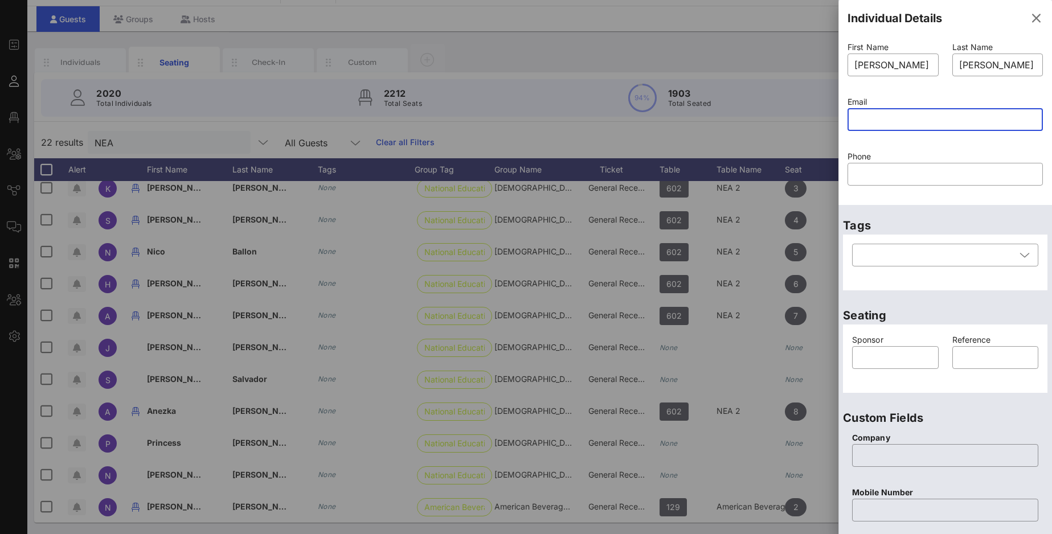
click at [809, 122] on input "text" at bounding box center [945, 119] width 182 height 18
paste input "ncandelaria@nea.org"
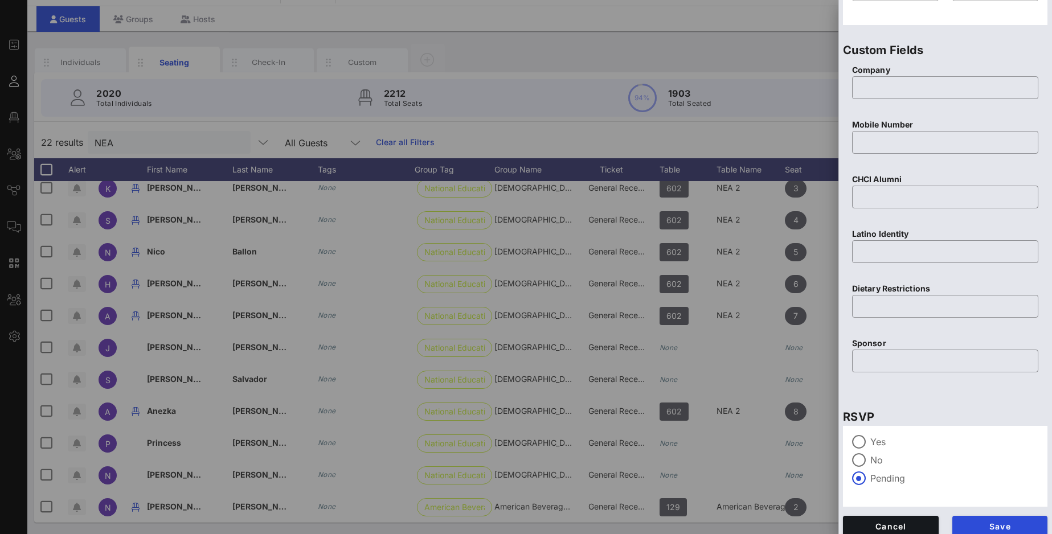
scroll to position [377, 0]
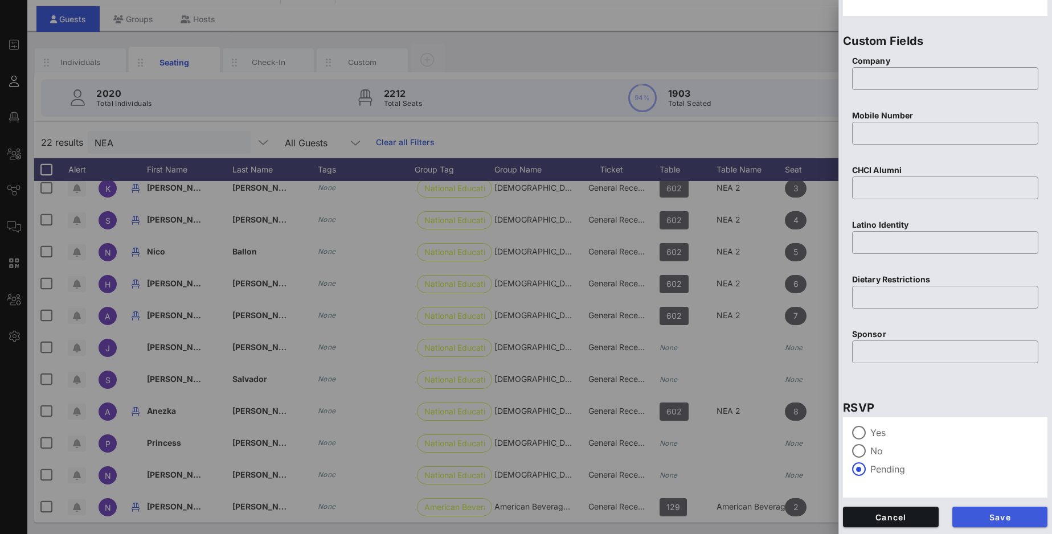
type input "ncandelaria@nea.org"
click at [809, 411] on button "Save" at bounding box center [1000, 517] width 96 height 21
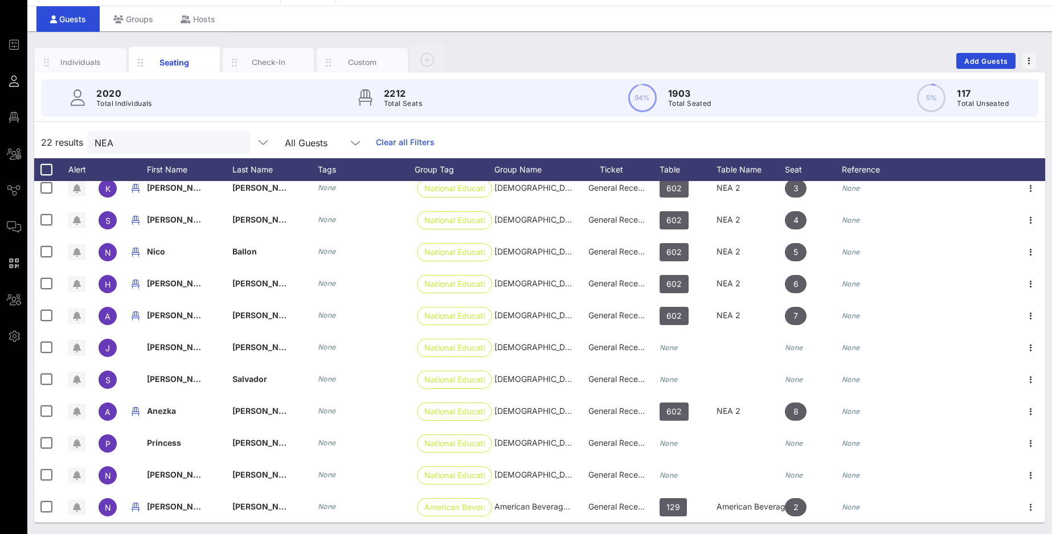
click at [791, 138] on div "22 results NEA All Guests Clear all Filters" at bounding box center [539, 142] width 1011 height 32
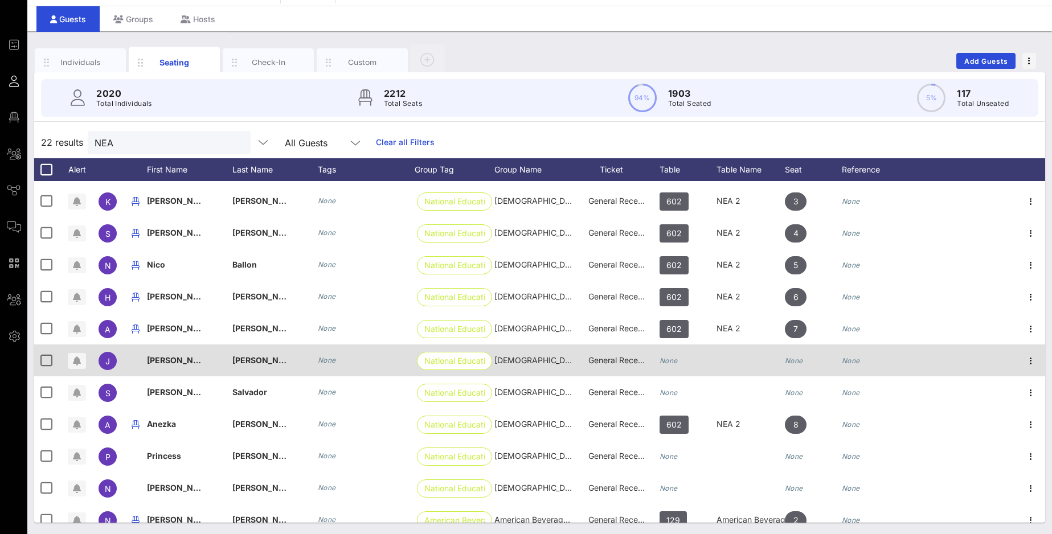
scroll to position [360, 0]
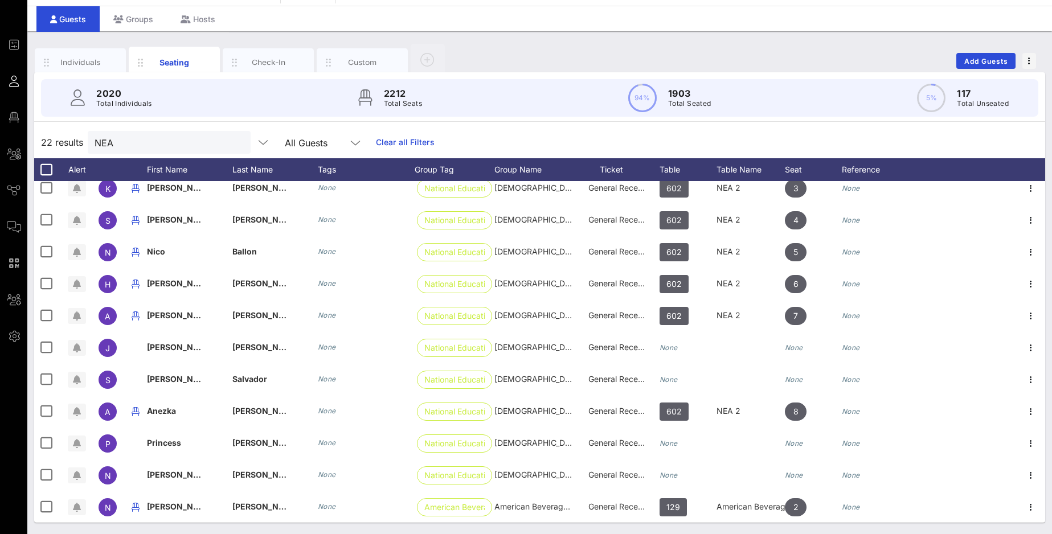
click at [677, 138] on div "22 results NEA All Guests Clear all Filters" at bounding box center [539, 142] width 1011 height 32
click at [234, 143] on button "clear icon" at bounding box center [237, 142] width 7 height 11
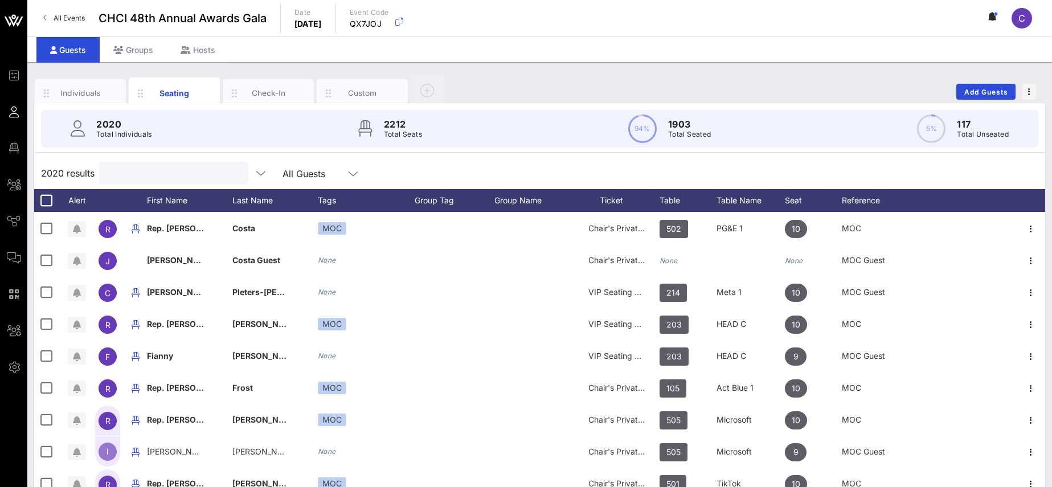
scroll to position [397, 0]
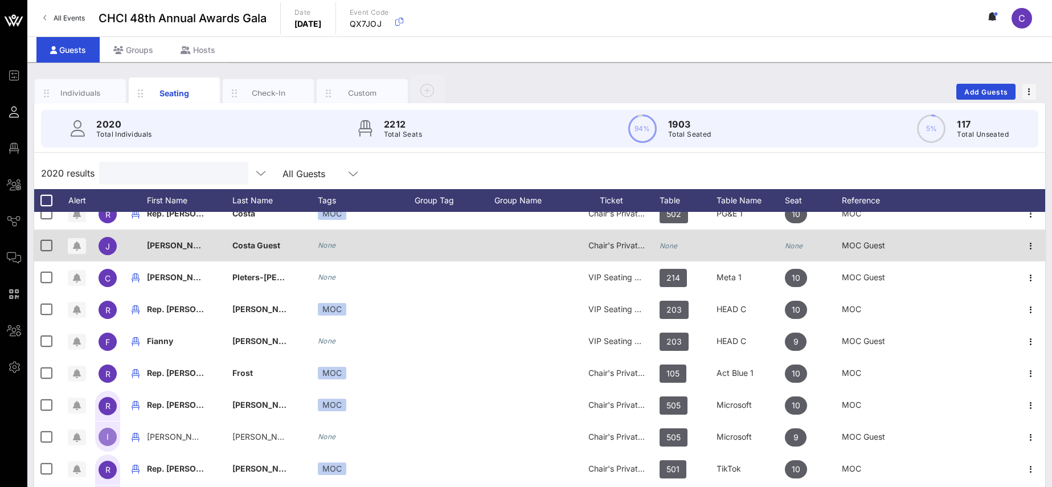
paste input "[PERSON_NAME]"
type input "[PERSON_NAME]"
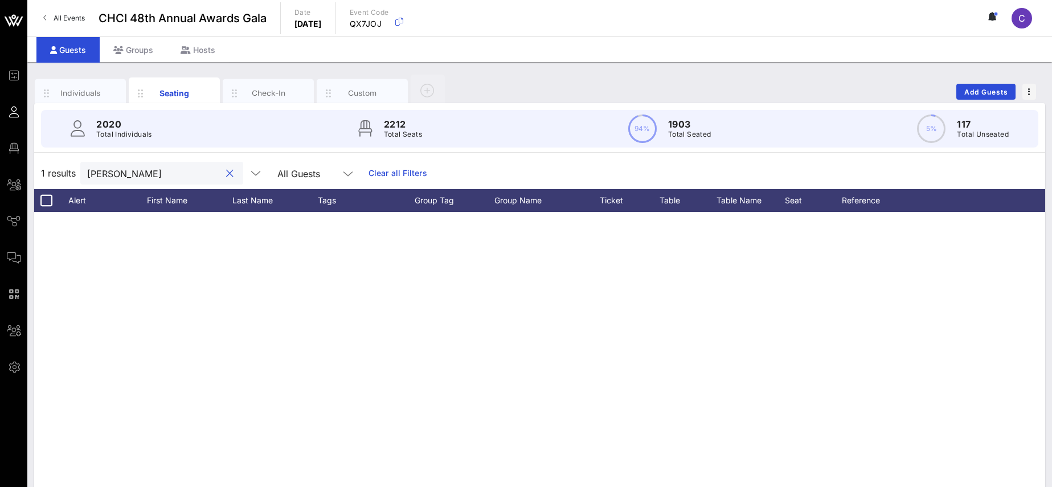
click at [226, 174] on button "clear icon" at bounding box center [229, 173] width 7 height 11
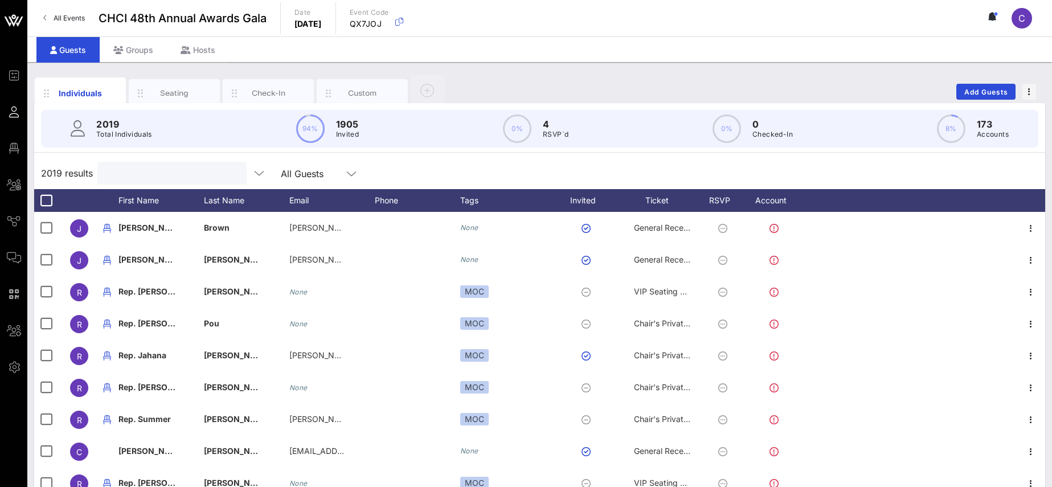
click at [159, 174] on input "text" at bounding box center [170, 173] width 133 height 15
paste input "[PERSON_NAME]"
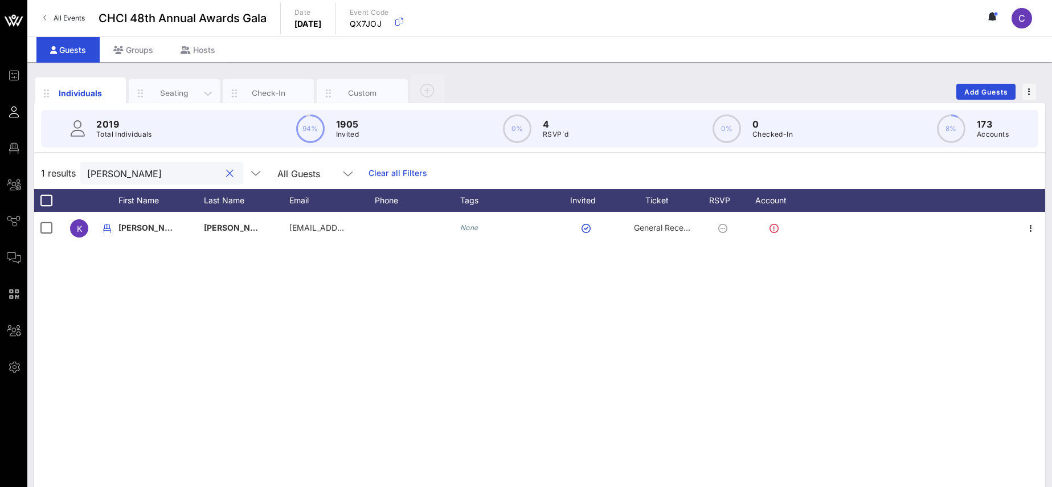
click at [172, 90] on div "Seating" at bounding box center [174, 93] width 51 height 11
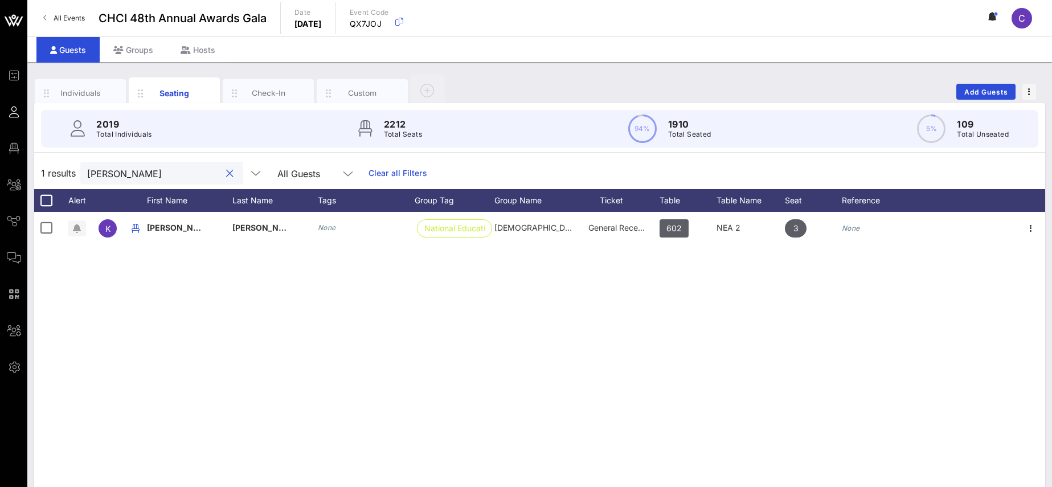
drag, startPoint x: 138, startPoint y: 174, endPoint x: 81, endPoint y: 167, distance: 57.9
click at [87, 167] on input "[PERSON_NAME]" at bounding box center [153, 173] width 133 height 15
paste input "[PERSON_NAME]"
drag, startPoint x: 140, startPoint y: 171, endPoint x: 69, endPoint y: 171, distance: 70.6
click at [87, 171] on input "[PERSON_NAME]" at bounding box center [153, 173] width 133 height 15
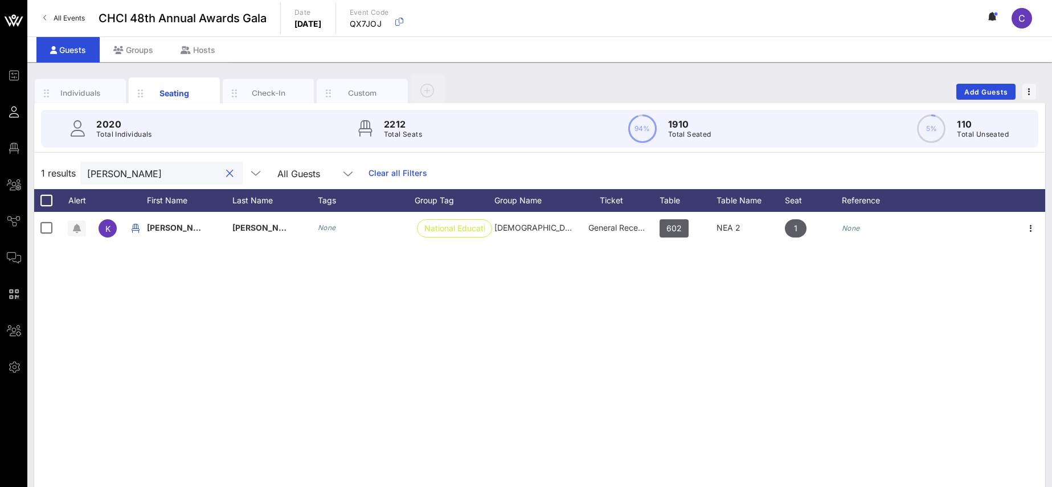
paste input "[PERSON_NAME]"
drag, startPoint x: 138, startPoint y: 175, endPoint x: 74, endPoint y: 174, distance: 63.8
click at [87, 174] on input "[PERSON_NAME]" at bounding box center [153, 173] width 133 height 15
paste input "Migu"
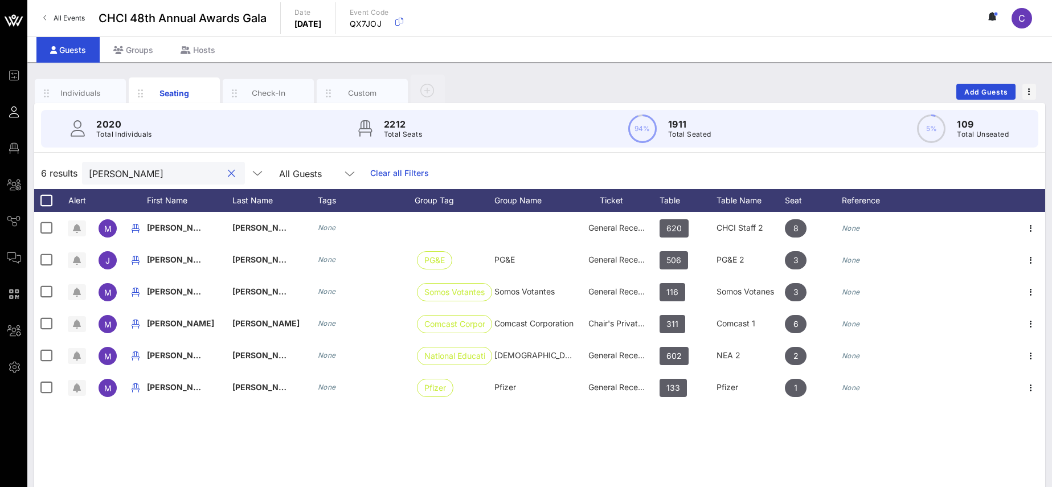
drag, startPoint x: 152, startPoint y: 172, endPoint x: 78, endPoint y: 170, distance: 74.1
click at [89, 170] on input "[PERSON_NAME]" at bounding box center [155, 173] width 133 height 15
paste input "[PERSON_NAME]"
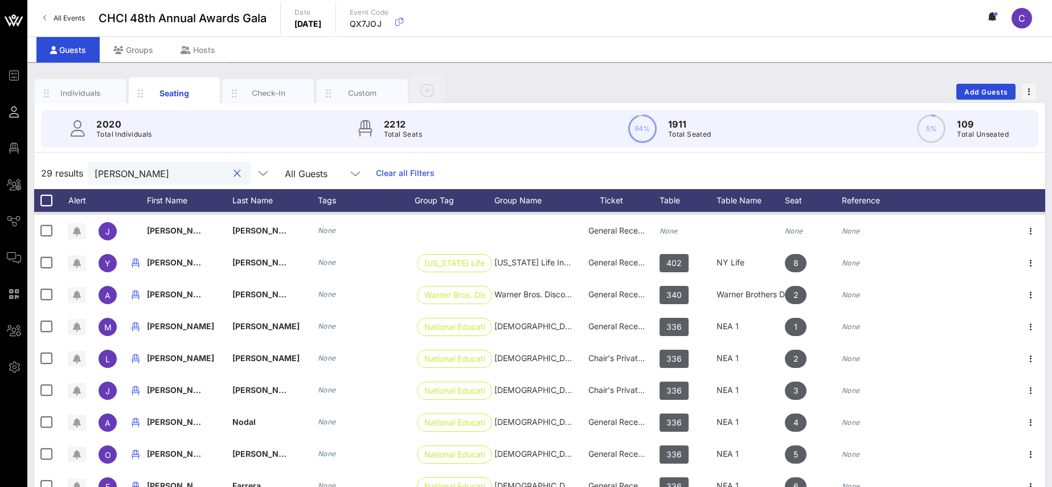
scroll to position [165, 0]
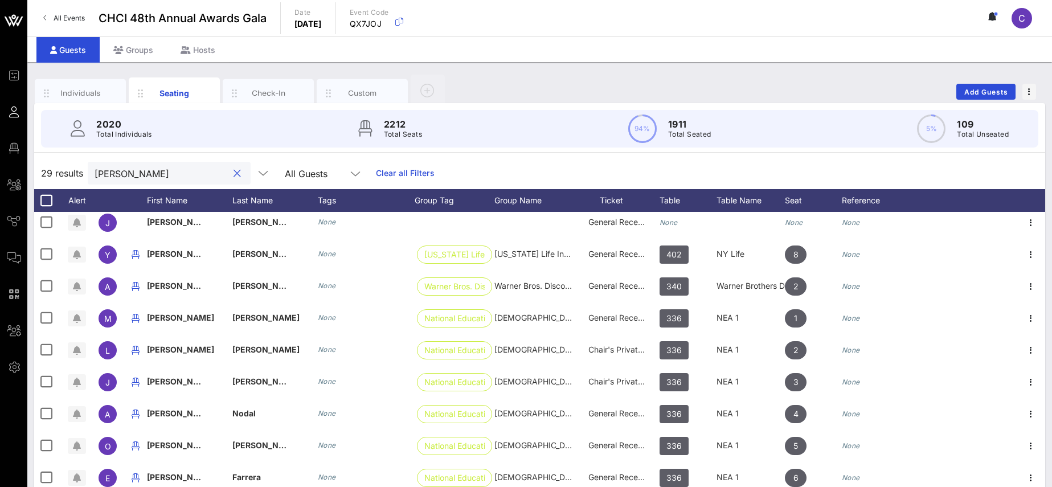
drag, startPoint x: 145, startPoint y: 169, endPoint x: 83, endPoint y: 166, distance: 62.7
click at [95, 166] on input "[PERSON_NAME]" at bounding box center [161, 173] width 133 height 15
paste input "[PERSON_NAME]"
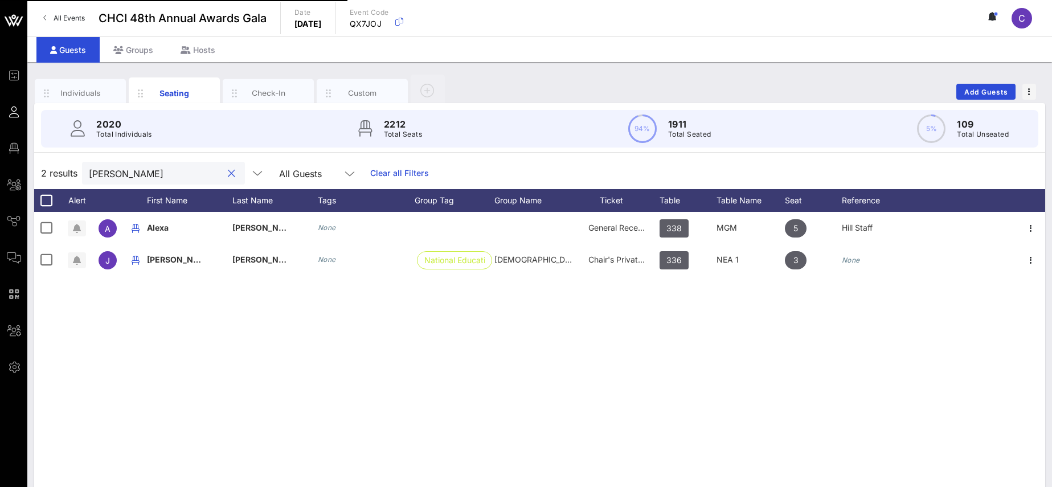
drag, startPoint x: 138, startPoint y: 171, endPoint x: 74, endPoint y: 162, distance: 65.0
click at [89, 171] on input "[PERSON_NAME]" at bounding box center [155, 173] width 133 height 15
paste input "Ballón"
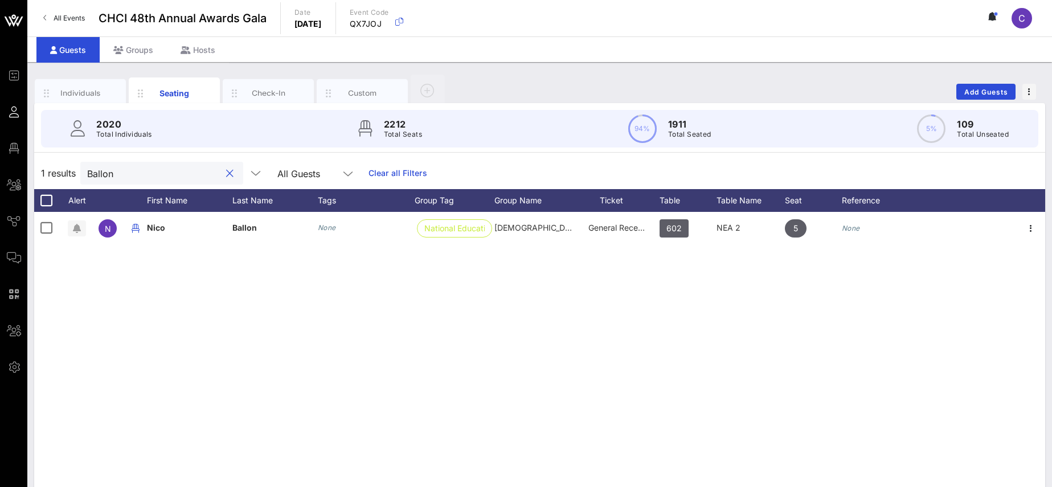
drag, startPoint x: 136, startPoint y: 174, endPoint x: 58, endPoint y: 170, distance: 78.7
click at [87, 170] on input "Ballon" at bounding box center [153, 173] width 133 height 15
paste input "enz"
drag, startPoint x: 1050, startPoint y: 304, endPoint x: 71, endPoint y: 169, distance: 988.3
click at [87, 169] on input "[PERSON_NAME]" at bounding box center [153, 173] width 133 height 15
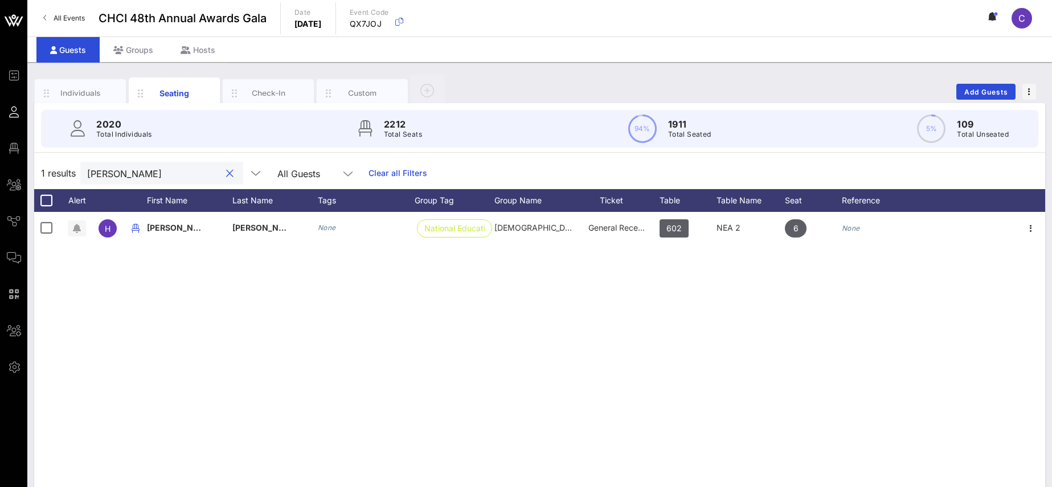
paste input "Salvador"
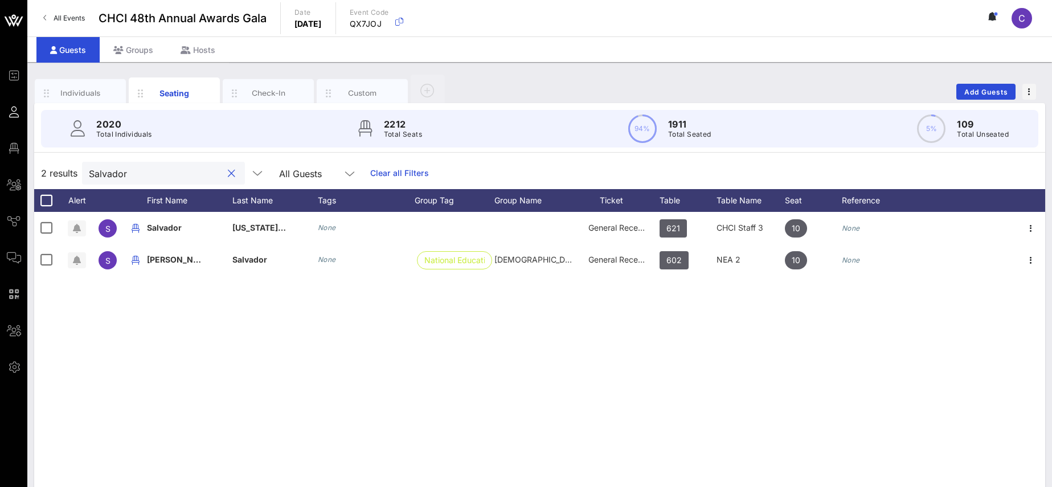
click at [89, 167] on input "Salvador" at bounding box center [155, 173] width 133 height 15
paste input "[PERSON_NAME]"
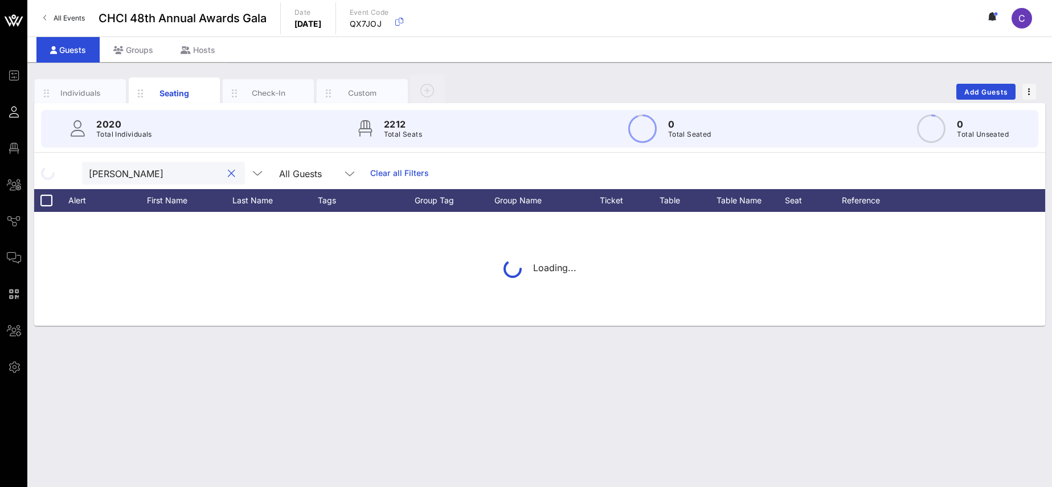
type input "[PERSON_NAME]"
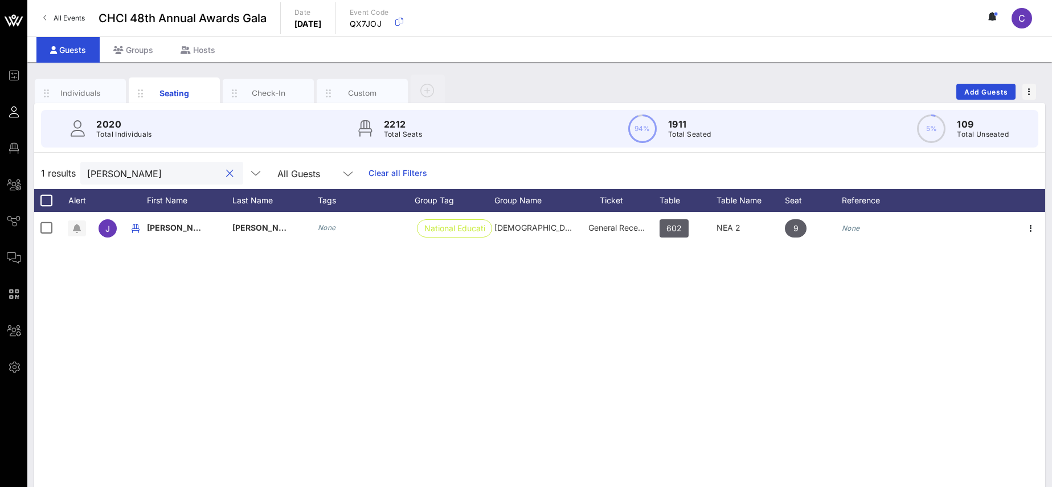
click at [226, 174] on button "clear icon" at bounding box center [229, 173] width 7 height 11
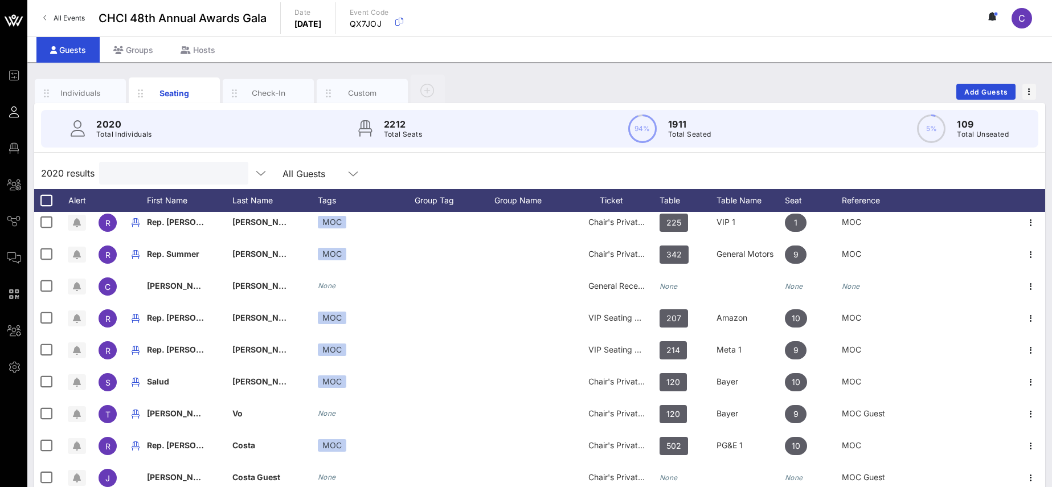
click at [150, 173] on input "text" at bounding box center [172, 173] width 133 height 15
paste input "[PERSON_NAME]"
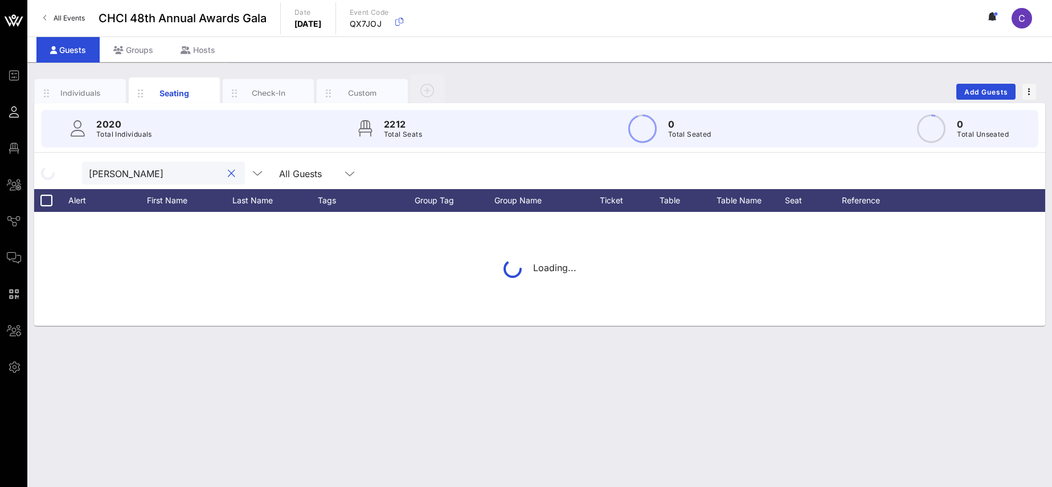
type input "[PERSON_NAME]"
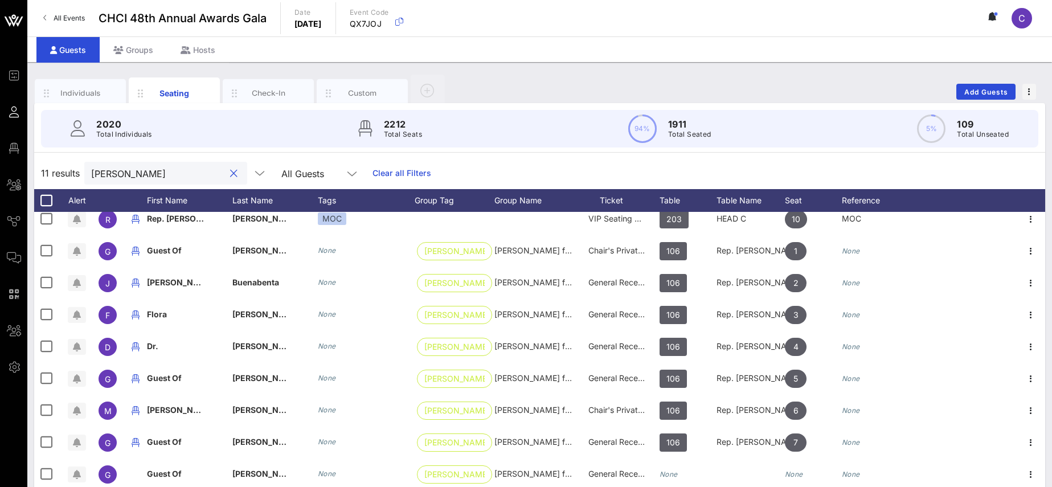
click at [230, 174] on button "clear icon" at bounding box center [233, 173] width 7 height 11
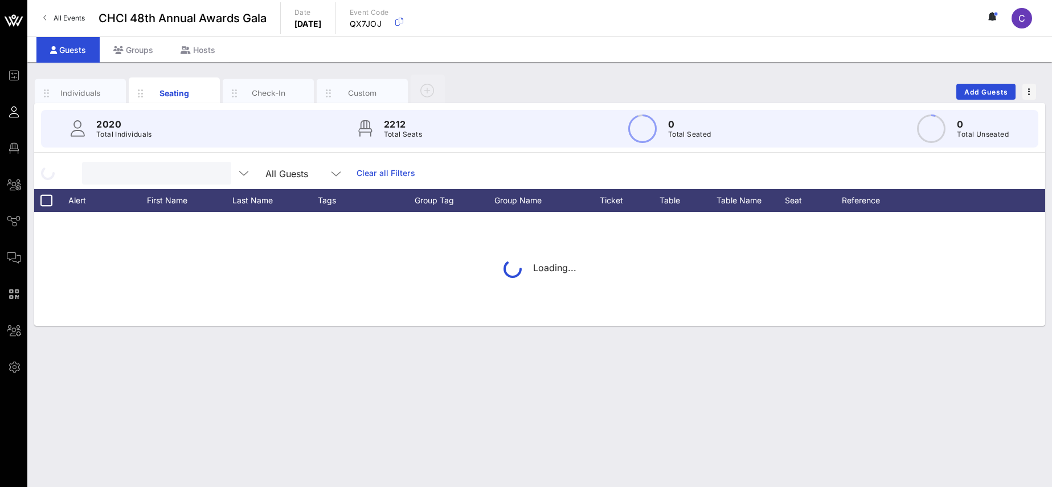
click at [174, 170] on input "text" at bounding box center [155, 173] width 133 height 15
type input "Monserrat"
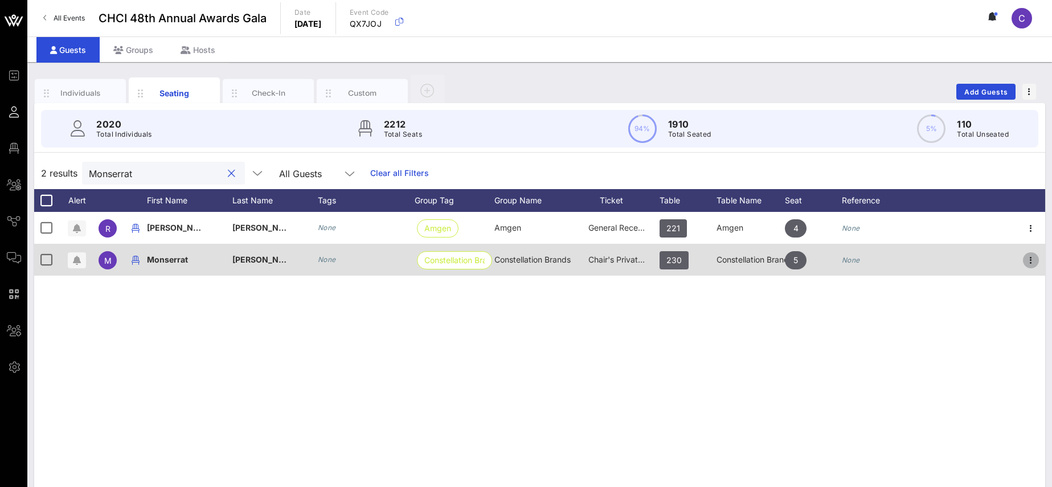
click at [1033, 258] on icon "button" at bounding box center [1031, 260] width 14 height 14
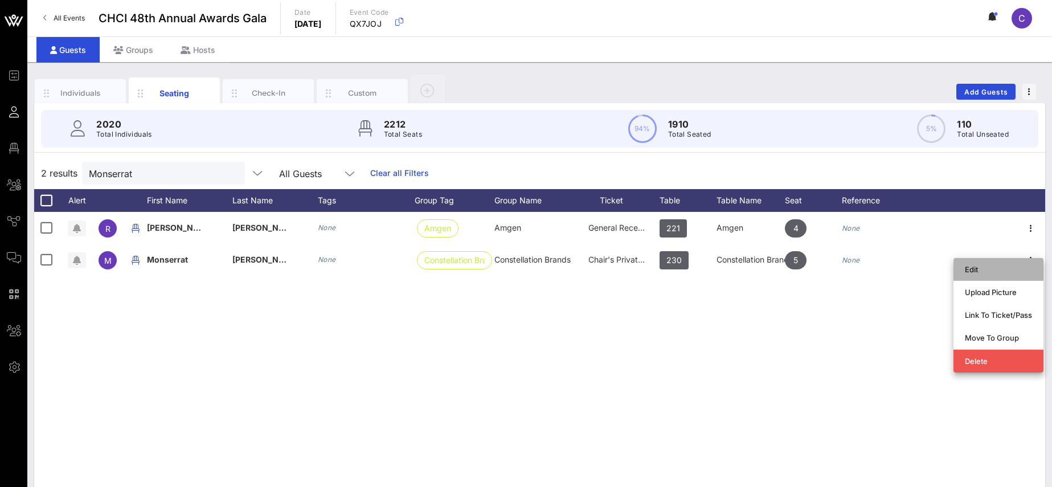
click at [976, 268] on div "Edit" at bounding box center [998, 269] width 67 height 9
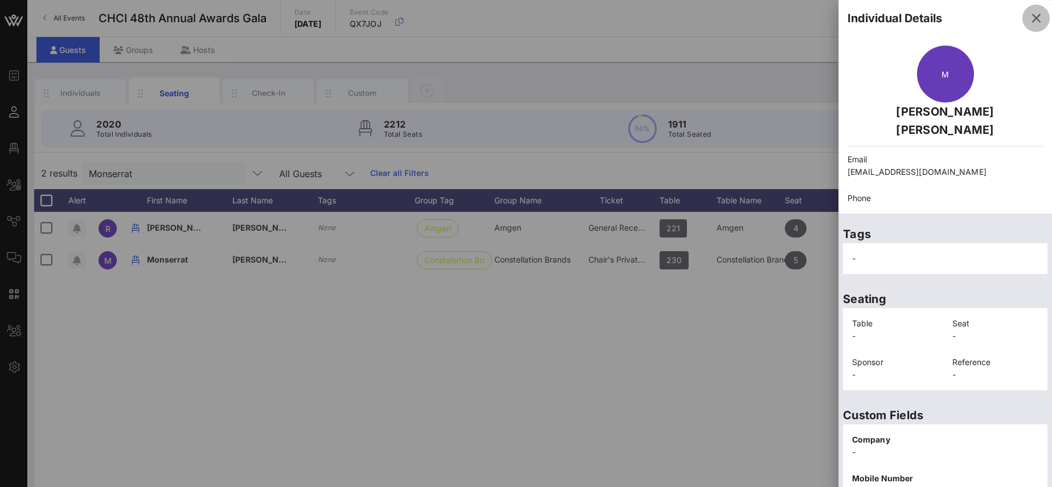
click at [1037, 15] on icon "button" at bounding box center [1036, 18] width 14 height 14
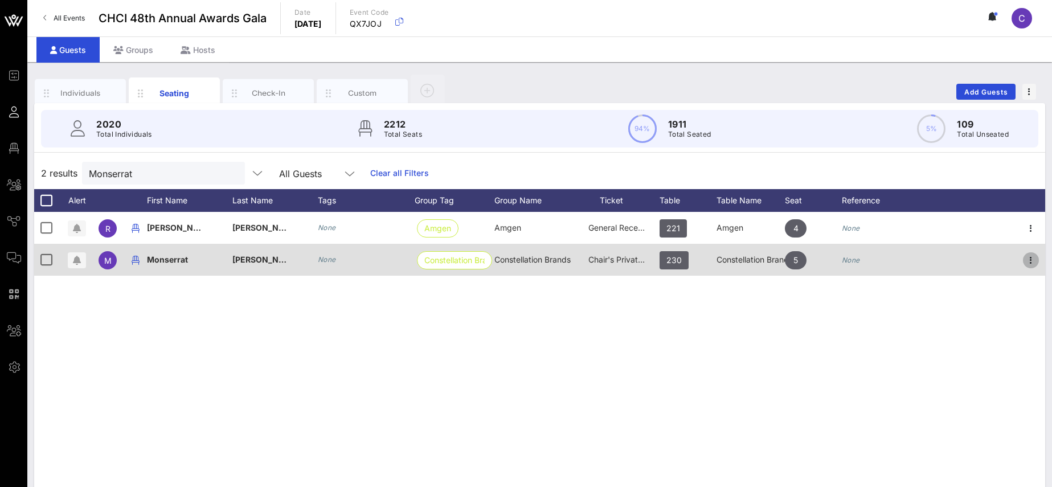
click at [1035, 262] on icon "button" at bounding box center [1031, 260] width 14 height 14
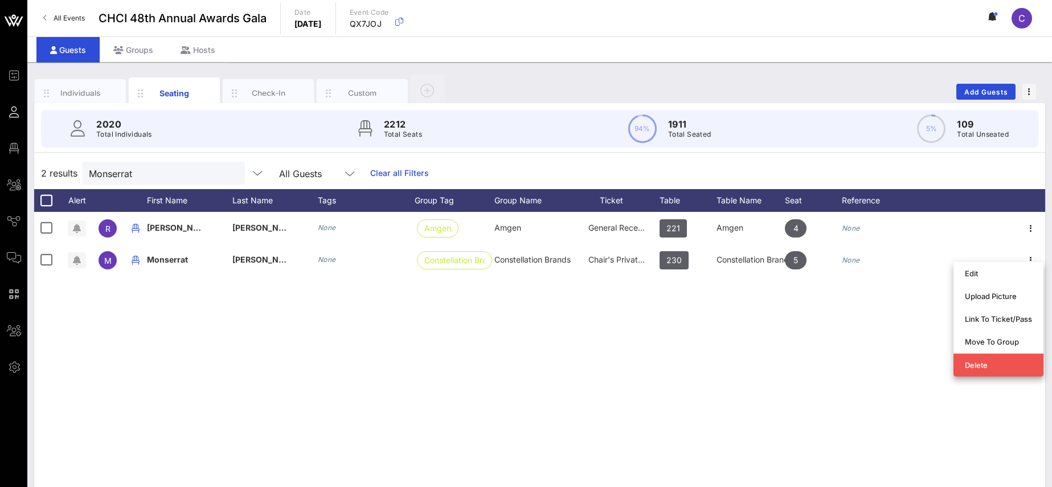
click at [837, 343] on div "R [PERSON_NAME] None Amgen Amgen General Reception 221 Amgen 4 None M [PERSON_N…" at bounding box center [539, 383] width 1011 height 342
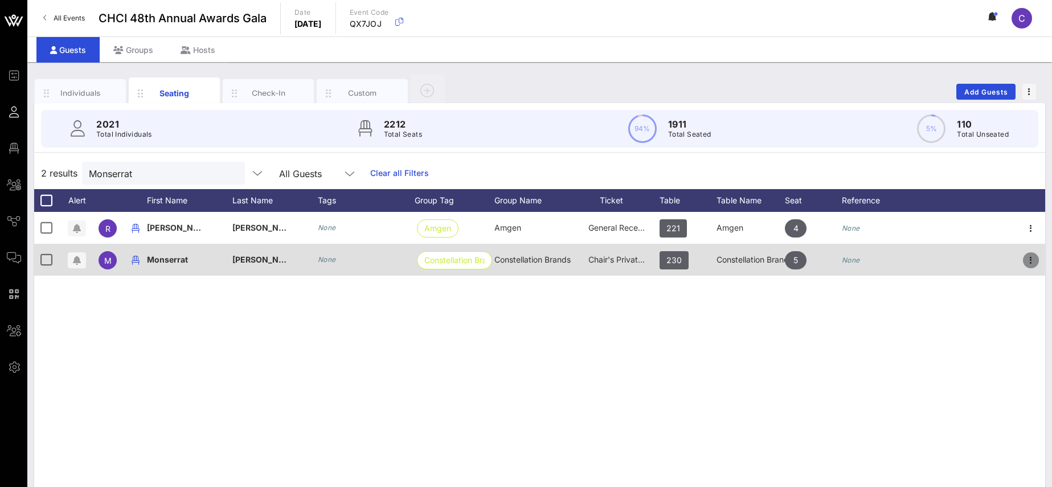
click at [1034, 259] on icon "button" at bounding box center [1031, 260] width 14 height 14
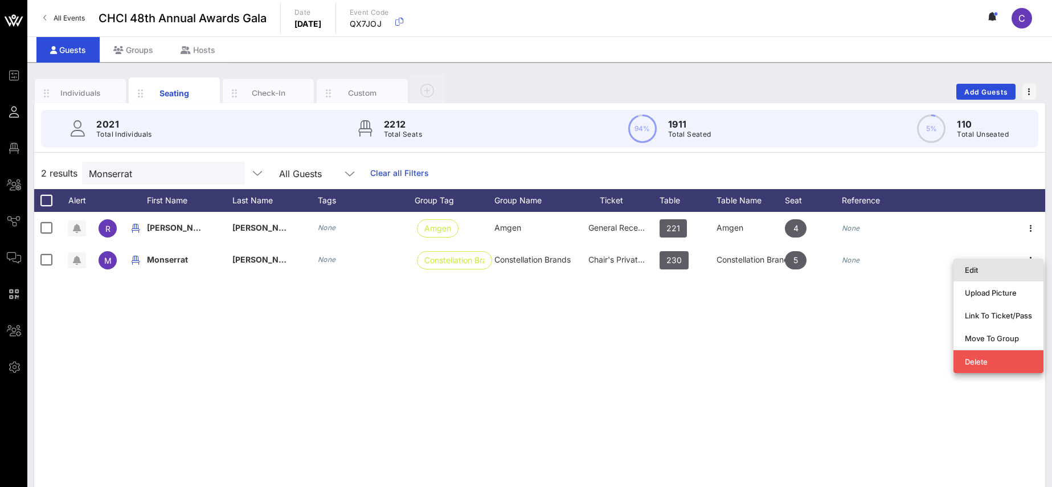
click at [981, 268] on div "Edit" at bounding box center [998, 269] width 67 height 9
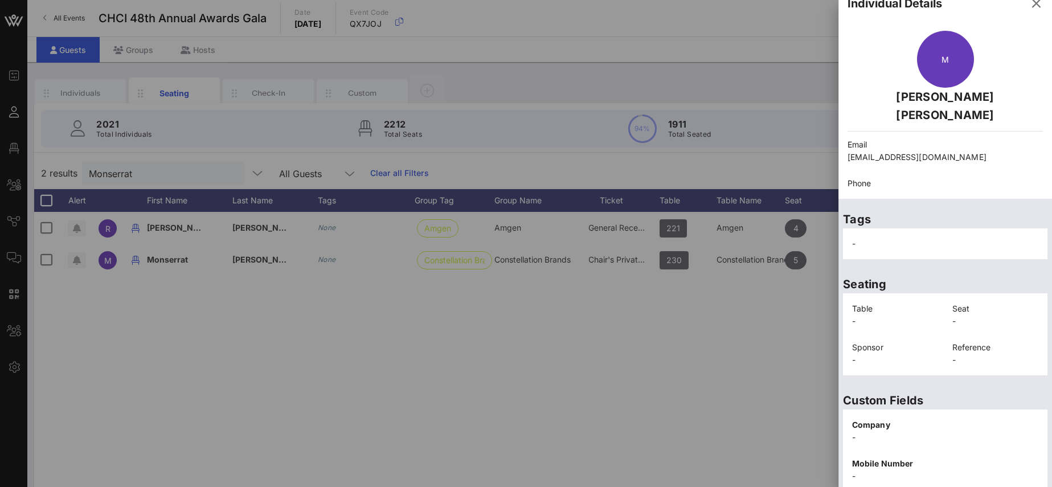
scroll to position [0, 0]
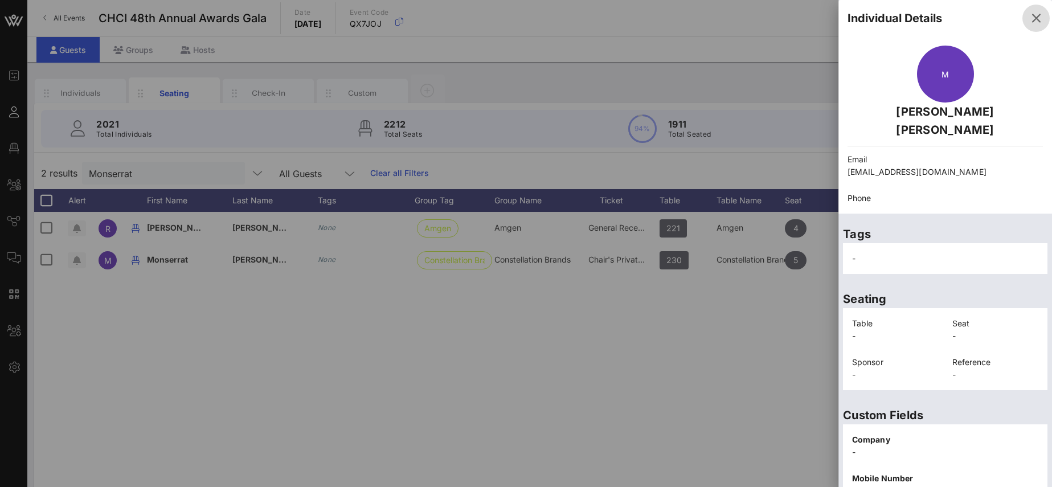
click at [1038, 14] on icon "button" at bounding box center [1036, 18] width 14 height 14
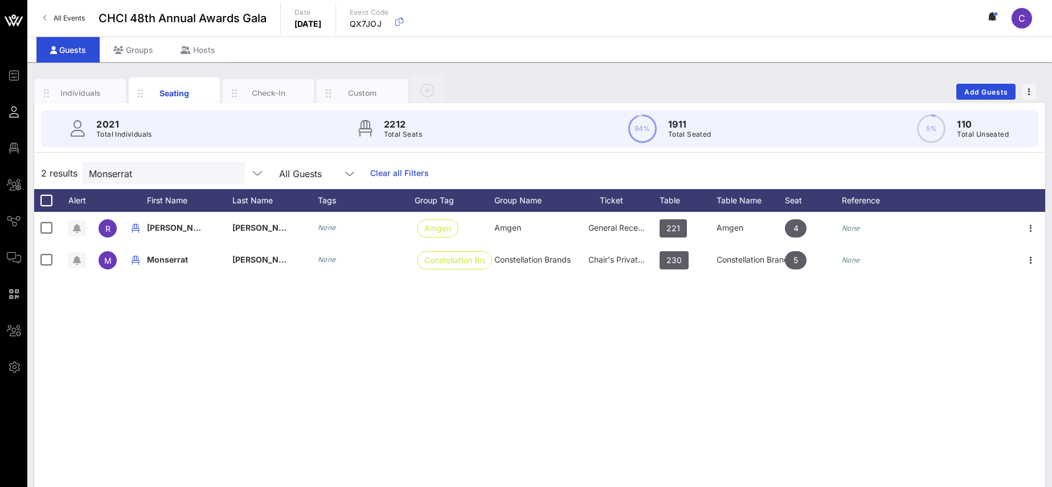
click at [228, 176] on button "clear icon" at bounding box center [231, 173] width 7 height 11
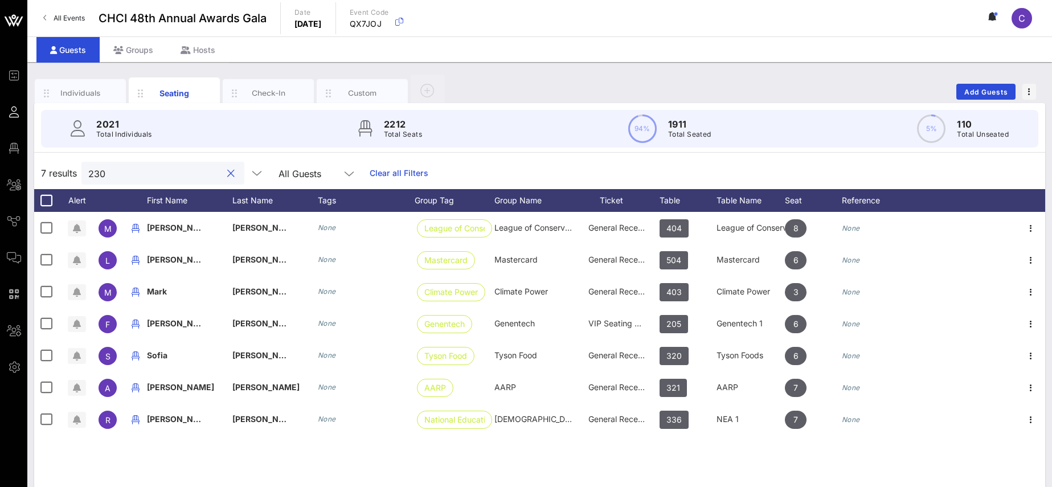
type input "230"
click at [227, 175] on button "clear icon" at bounding box center [230, 173] width 7 height 11
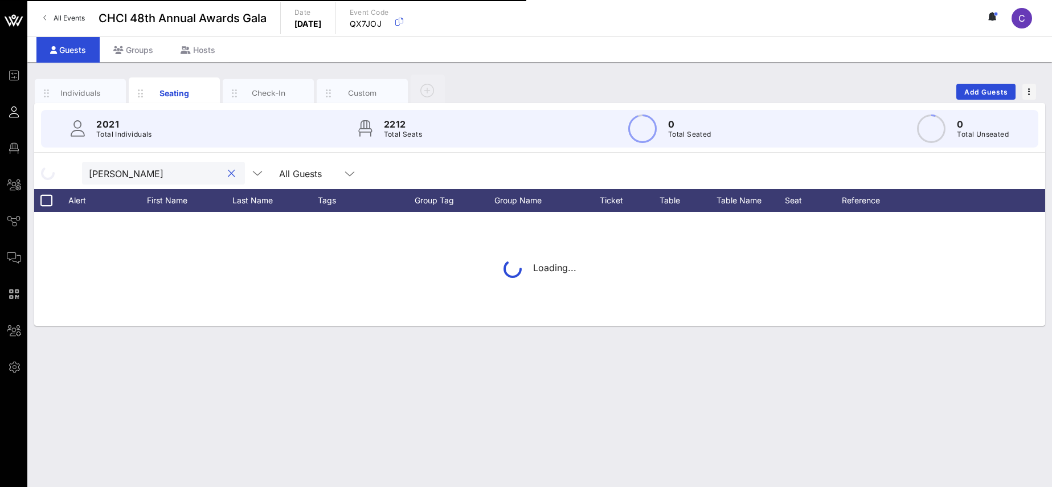
type input "[PERSON_NAME]"
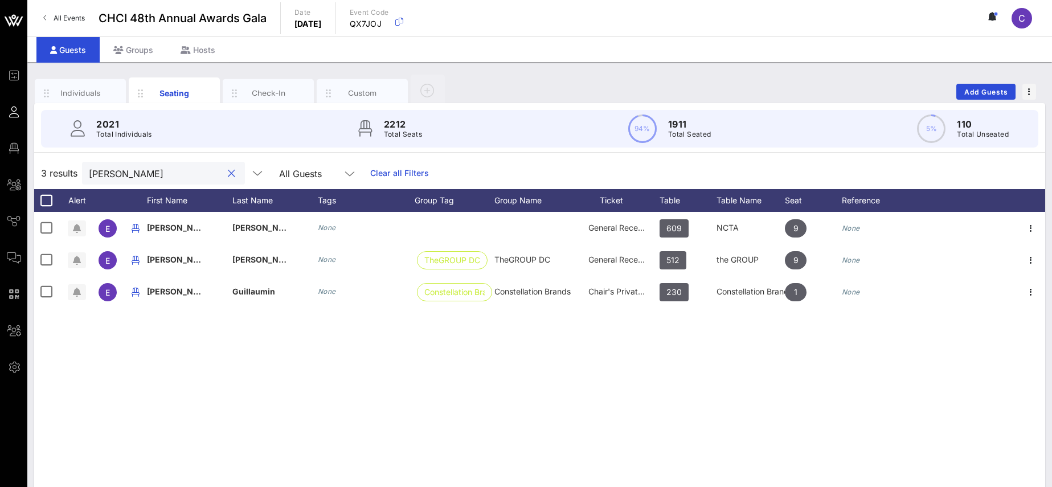
click at [228, 175] on button "clear icon" at bounding box center [231, 173] width 7 height 11
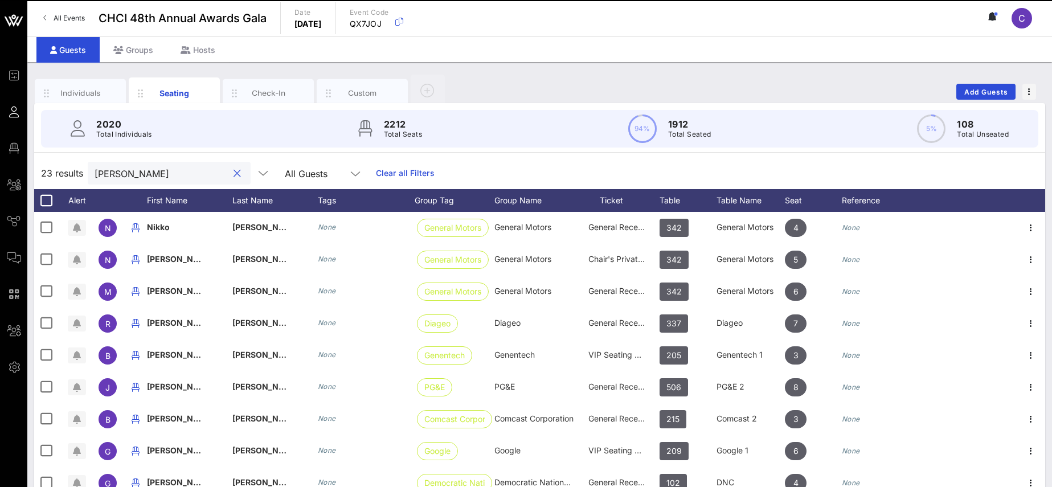
scroll to position [332, 0]
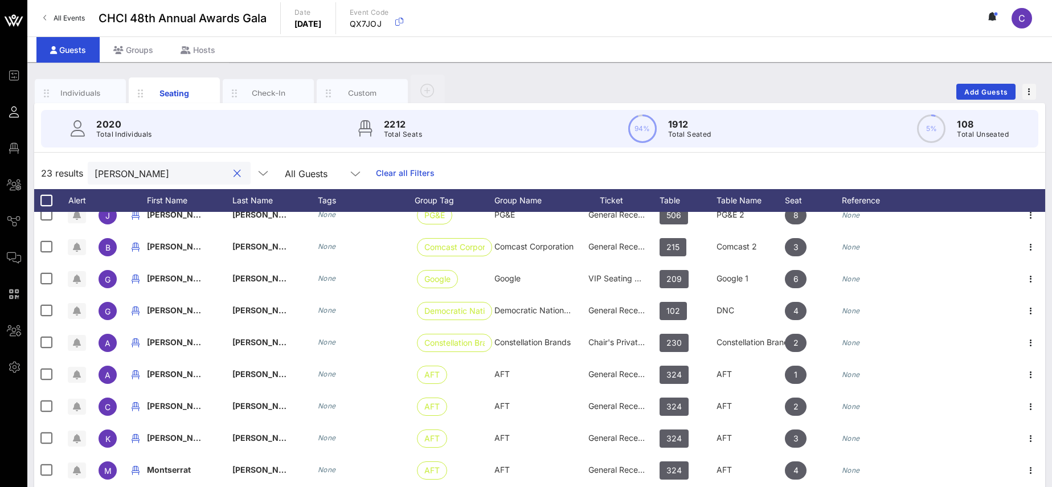
drag, startPoint x: 154, startPoint y: 175, endPoint x: 90, endPoint y: 174, distance: 63.8
click at [95, 174] on input "[PERSON_NAME]" at bounding box center [161, 173] width 133 height 15
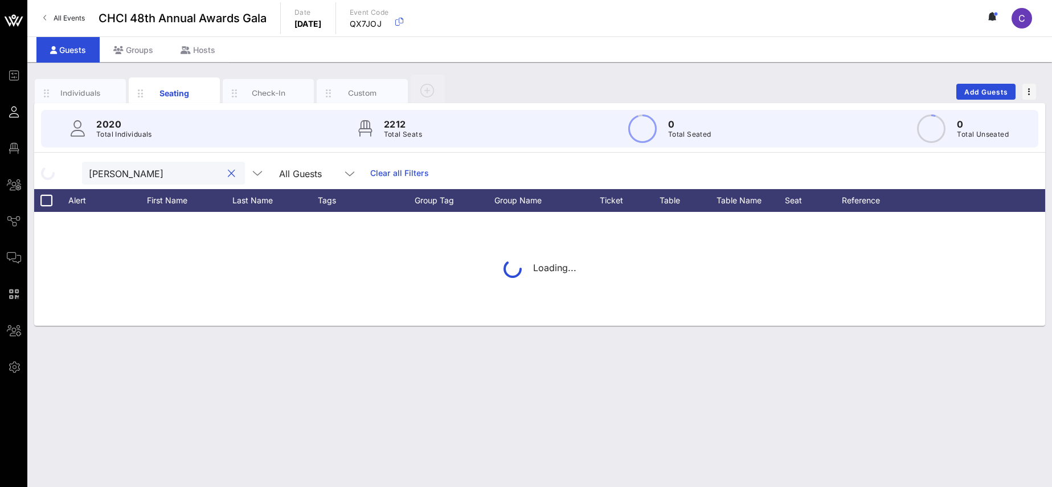
type input "[PERSON_NAME]"
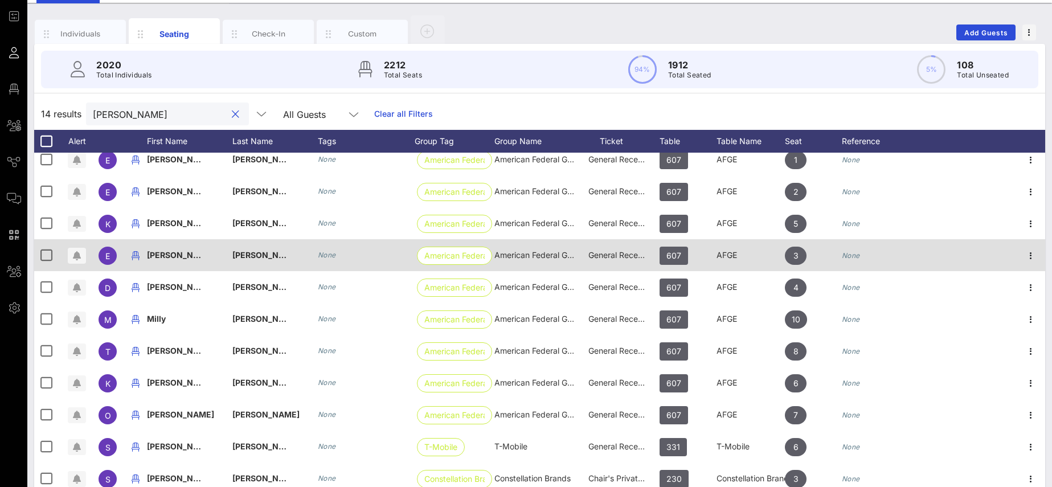
scroll to position [78, 0]
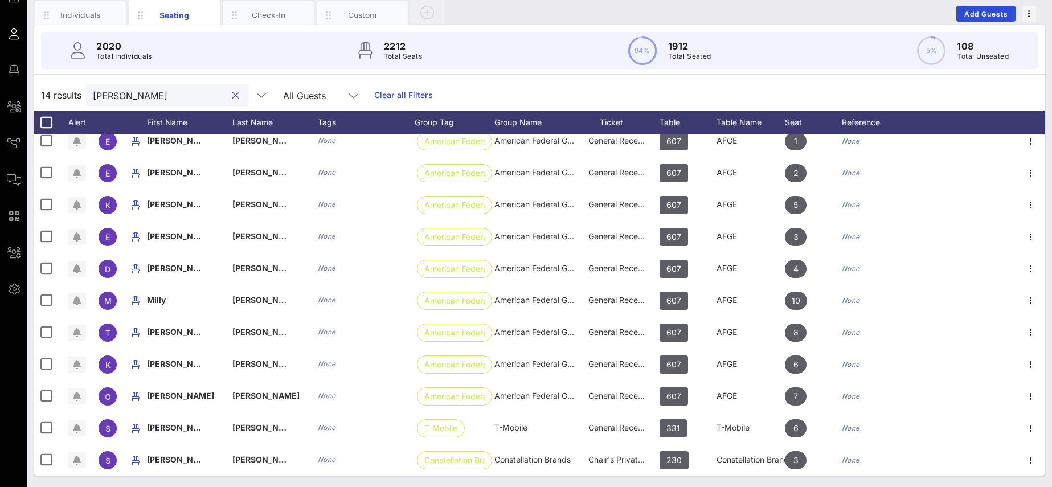
click at [232, 97] on button "clear icon" at bounding box center [235, 95] width 7 height 11
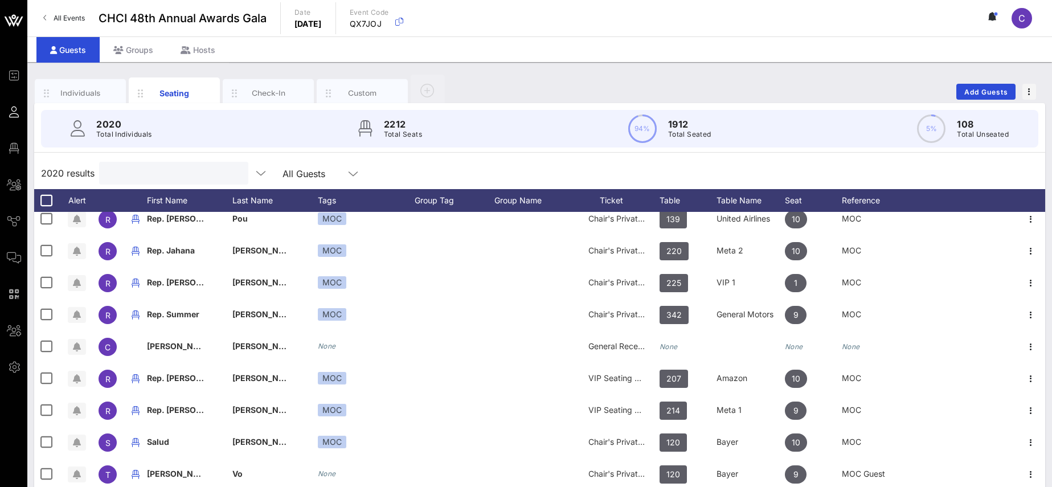
scroll to position [105, 0]
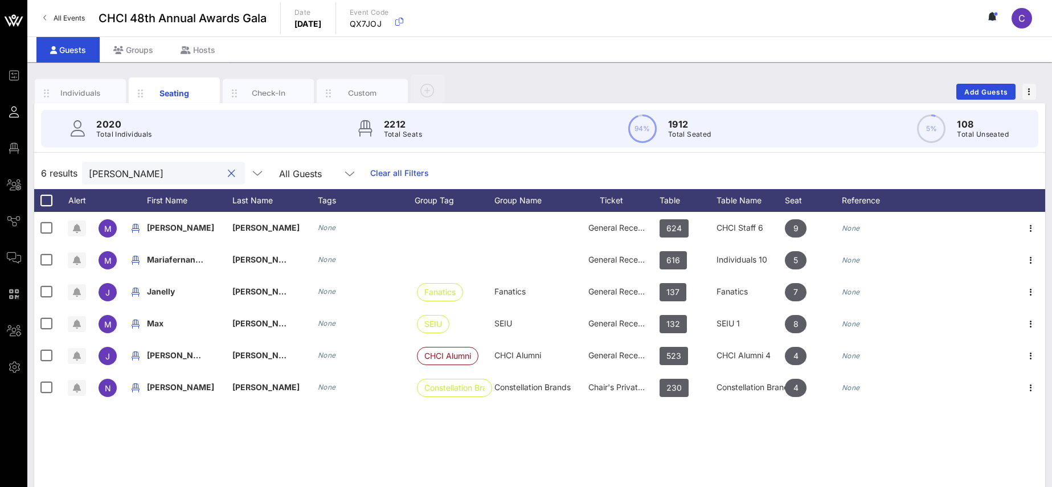
drag, startPoint x: 130, startPoint y: 173, endPoint x: 75, endPoint y: 136, distance: 67.0
click at [89, 167] on input "[PERSON_NAME]" at bounding box center [155, 173] width 133 height 15
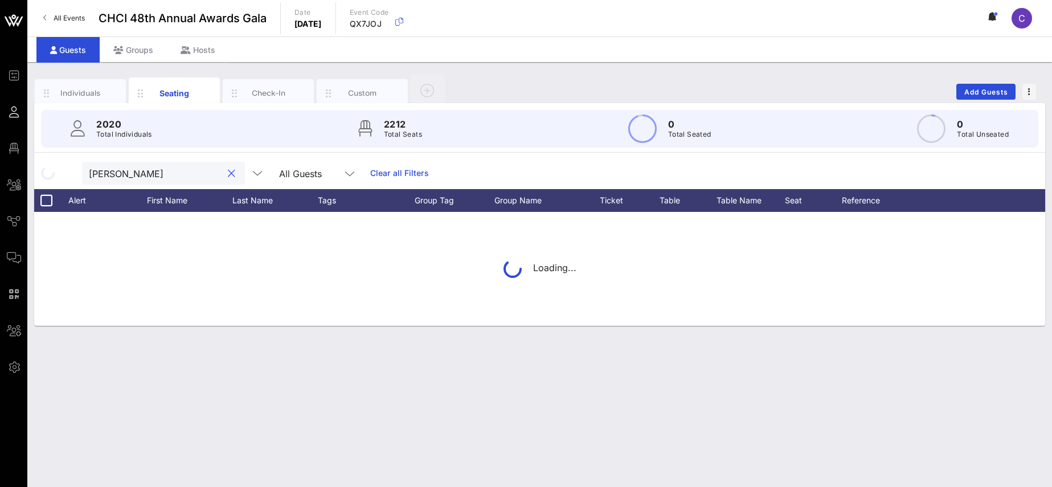
type input "[PERSON_NAME]"
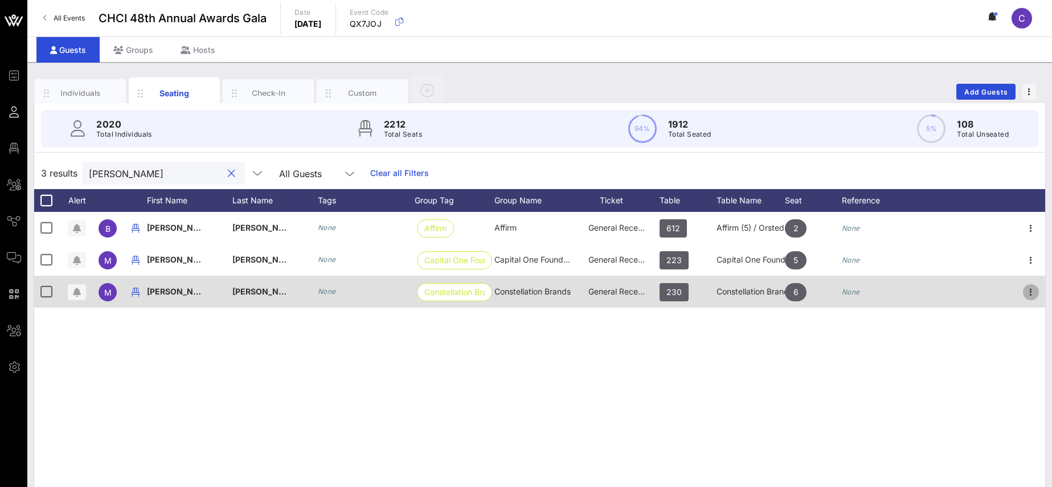
click at [1034, 292] on icon "button" at bounding box center [1031, 292] width 14 height 14
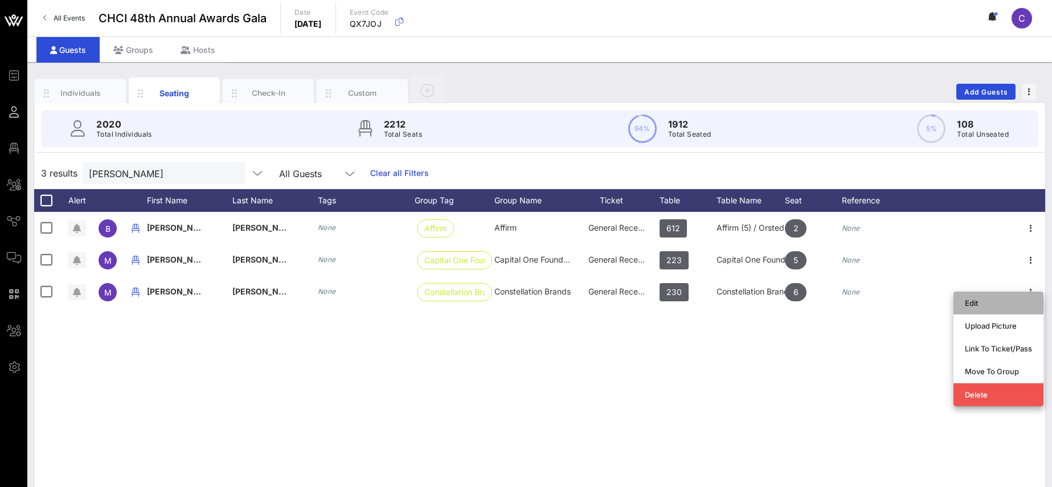
click at [981, 305] on div "Edit" at bounding box center [998, 302] width 67 height 9
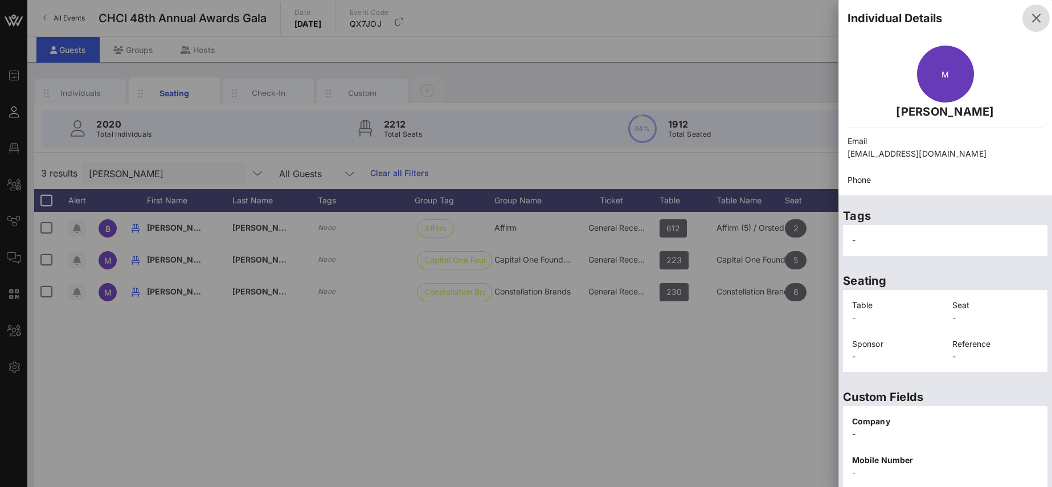
click at [1037, 17] on icon "button" at bounding box center [1036, 18] width 14 height 14
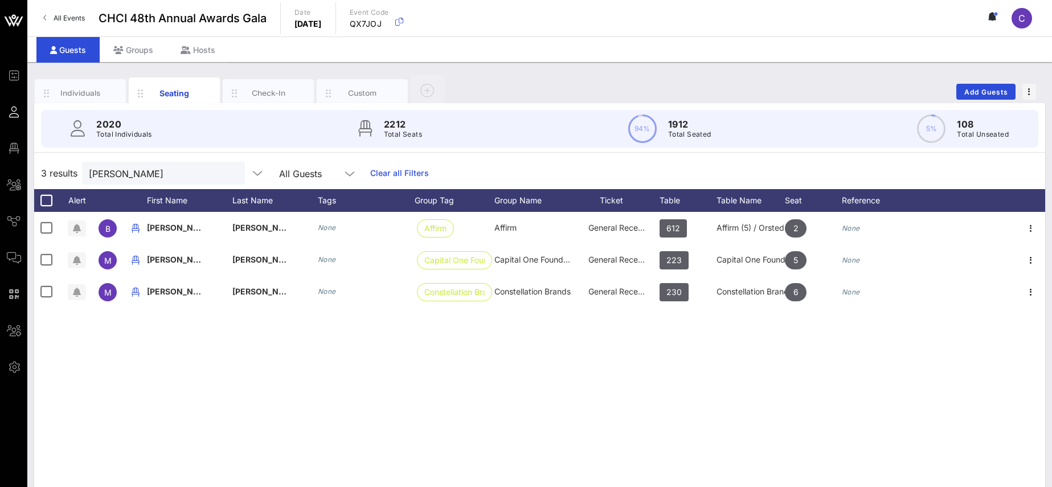
click at [228, 173] on button "clear icon" at bounding box center [231, 173] width 7 height 11
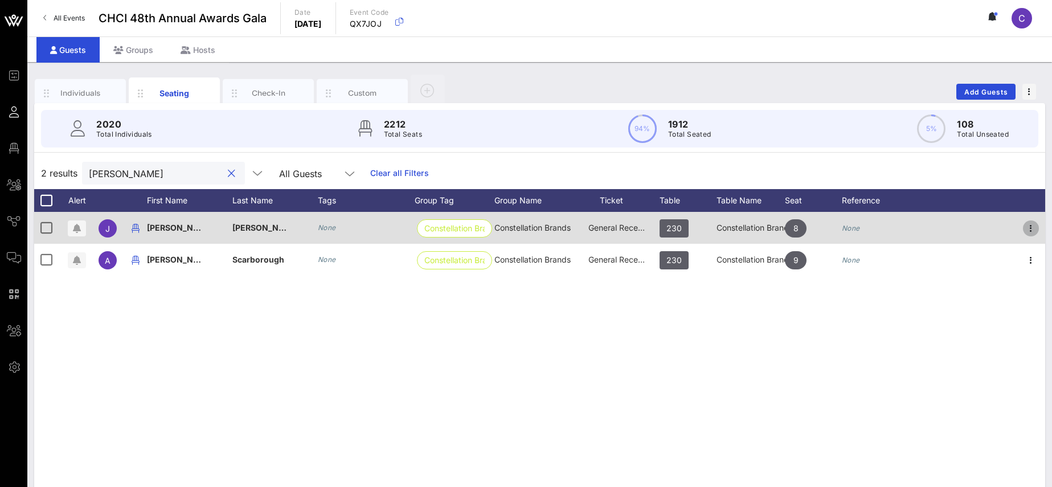
click at [1033, 227] on icon "button" at bounding box center [1031, 229] width 14 height 14
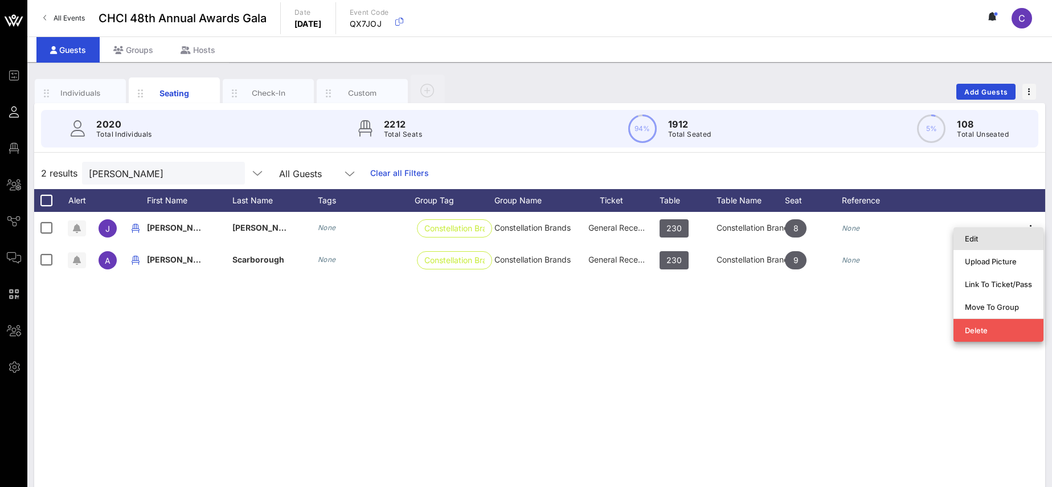
click at [979, 240] on div "Edit" at bounding box center [998, 238] width 67 height 9
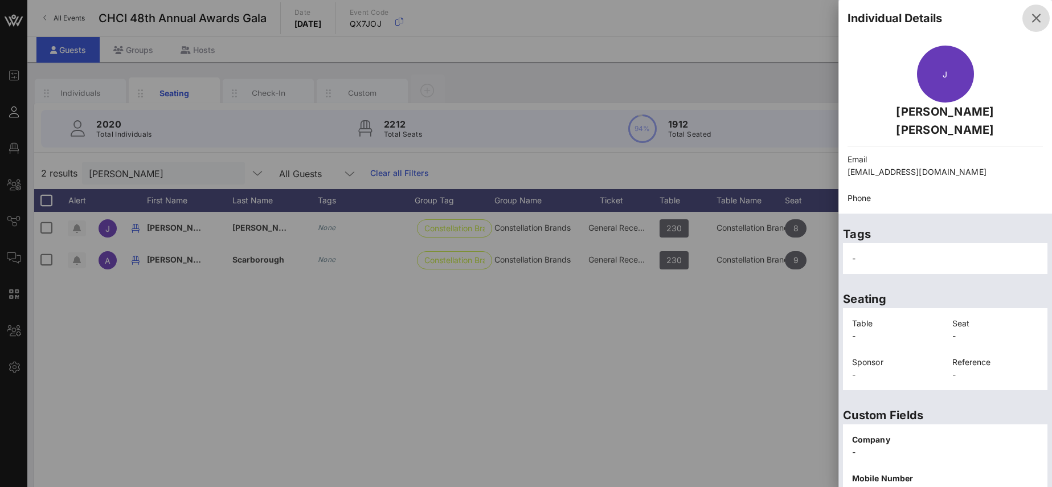
click at [1034, 18] on icon "button" at bounding box center [1036, 18] width 14 height 14
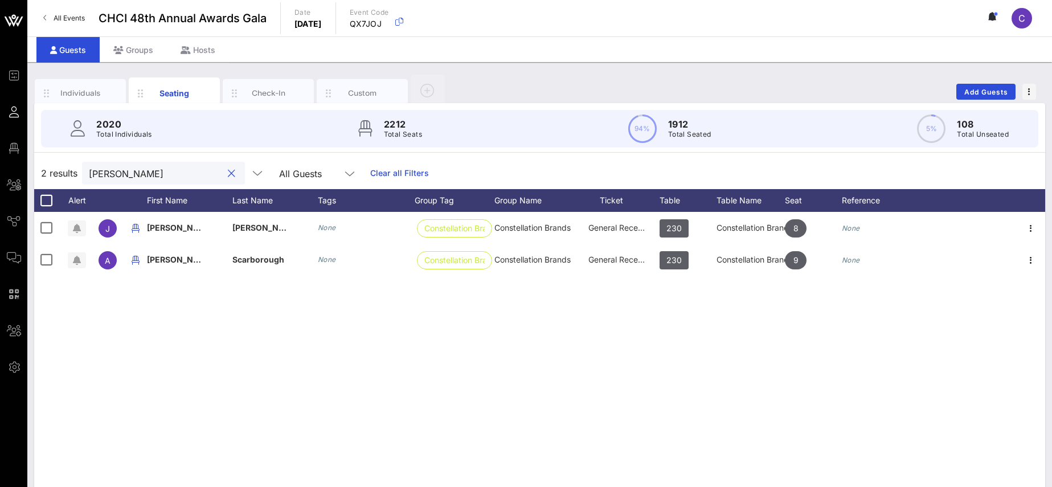
drag, startPoint x: 150, startPoint y: 175, endPoint x: 51, endPoint y: 167, distance: 99.4
click at [89, 167] on input "[PERSON_NAME]" at bounding box center [155, 173] width 133 height 15
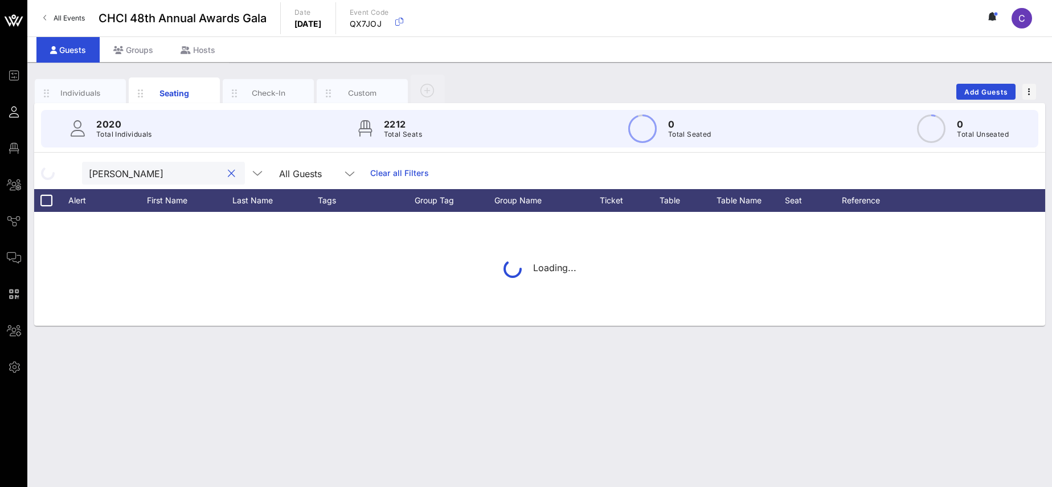
type input "[PERSON_NAME]"
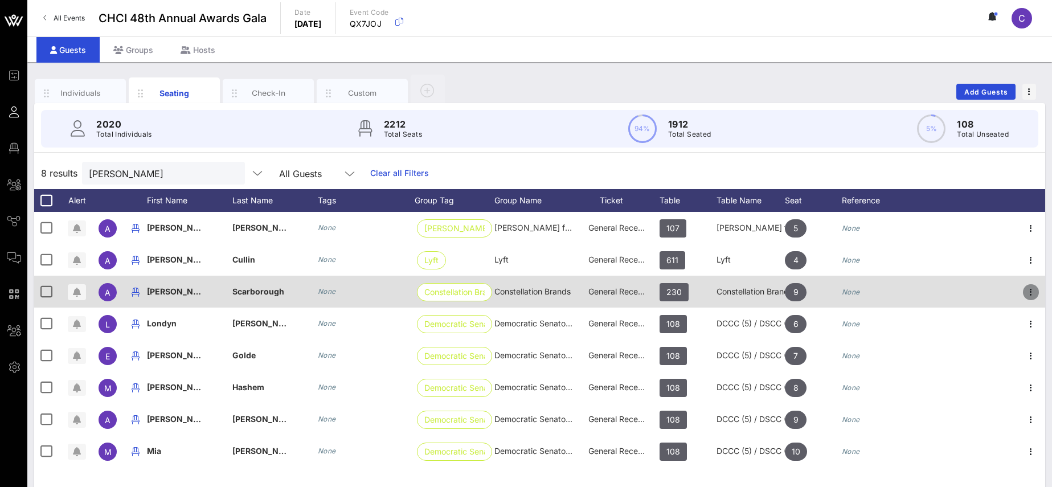
click at [1034, 293] on icon "button" at bounding box center [1031, 292] width 14 height 14
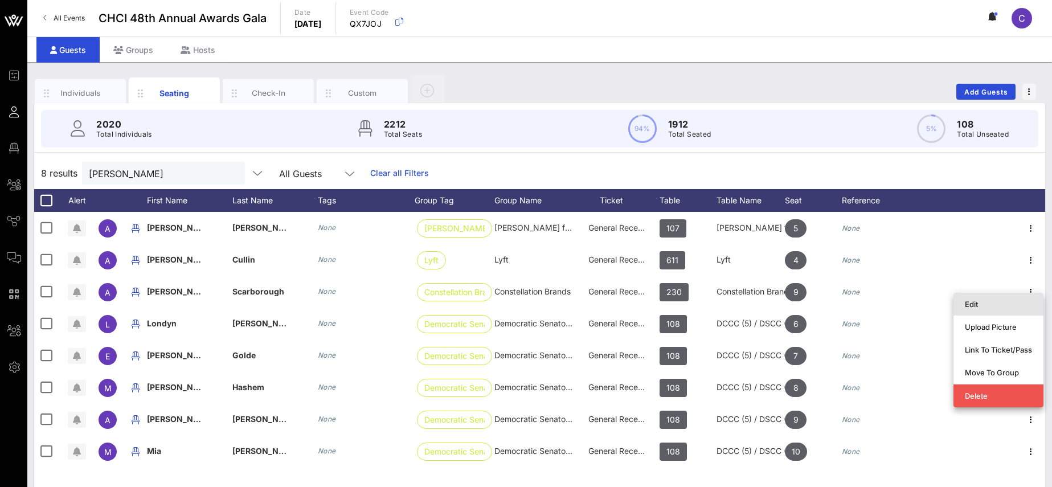
click at [976, 302] on div "Edit" at bounding box center [998, 304] width 67 height 9
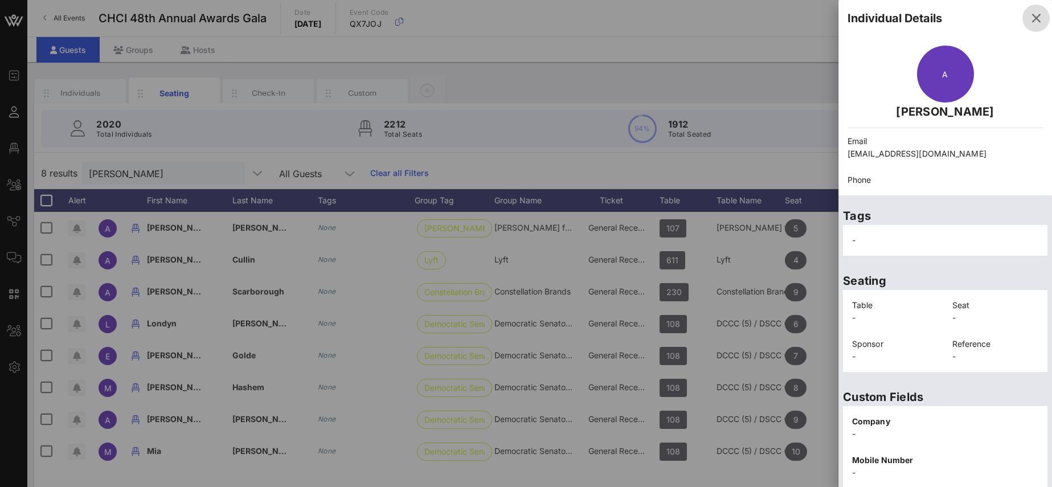
click at [1039, 18] on icon "button" at bounding box center [1036, 18] width 14 height 14
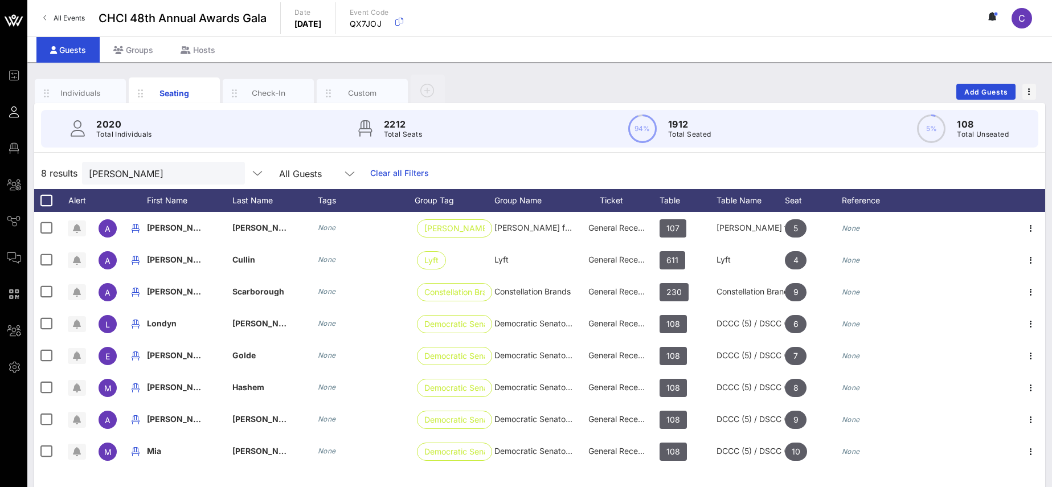
click at [228, 173] on button "clear icon" at bounding box center [231, 173] width 7 height 11
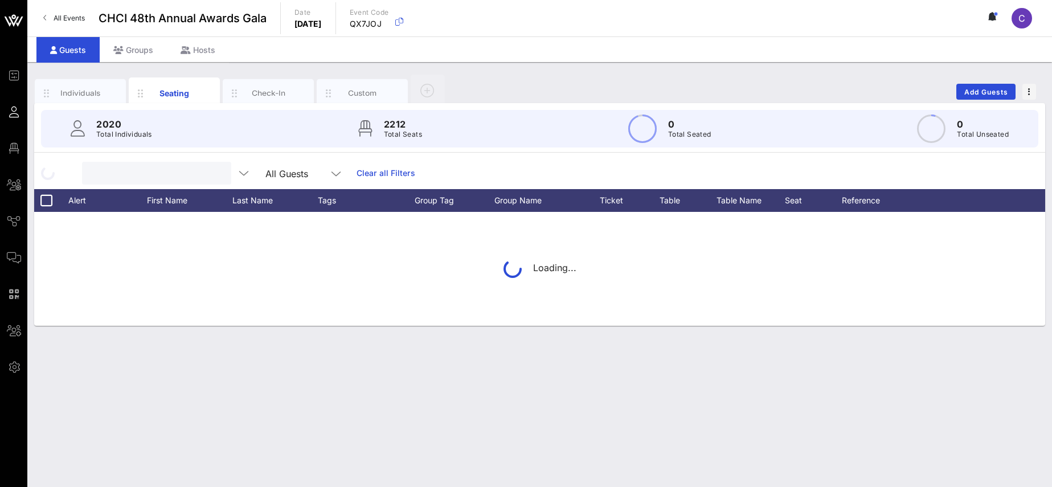
click at [179, 173] on input "text" at bounding box center [155, 173] width 133 height 15
type input "Diego"
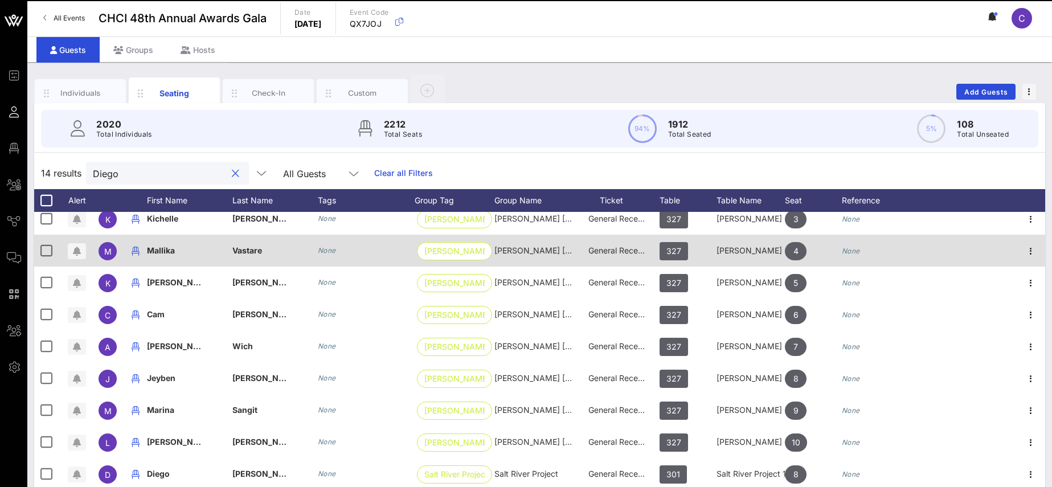
scroll to position [78, 0]
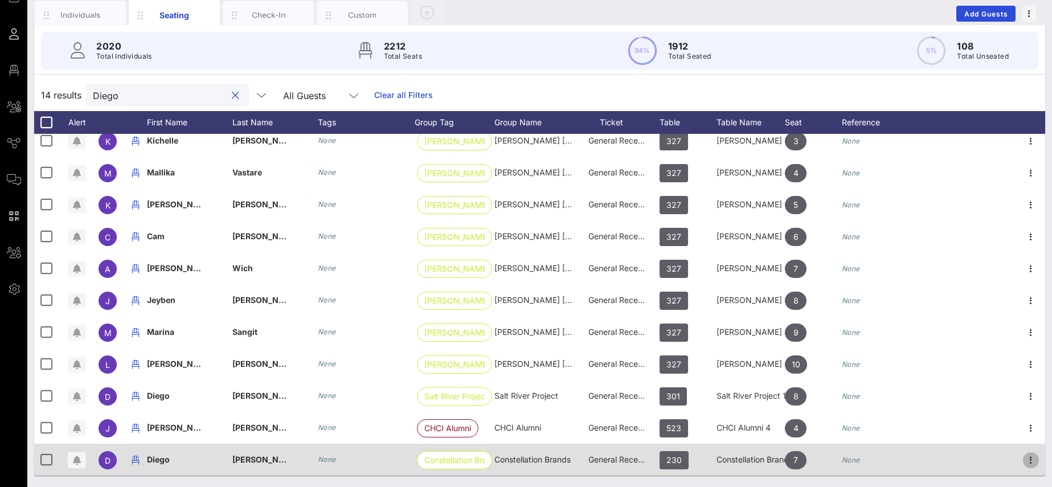
click at [1027, 461] on icon "button" at bounding box center [1031, 460] width 14 height 14
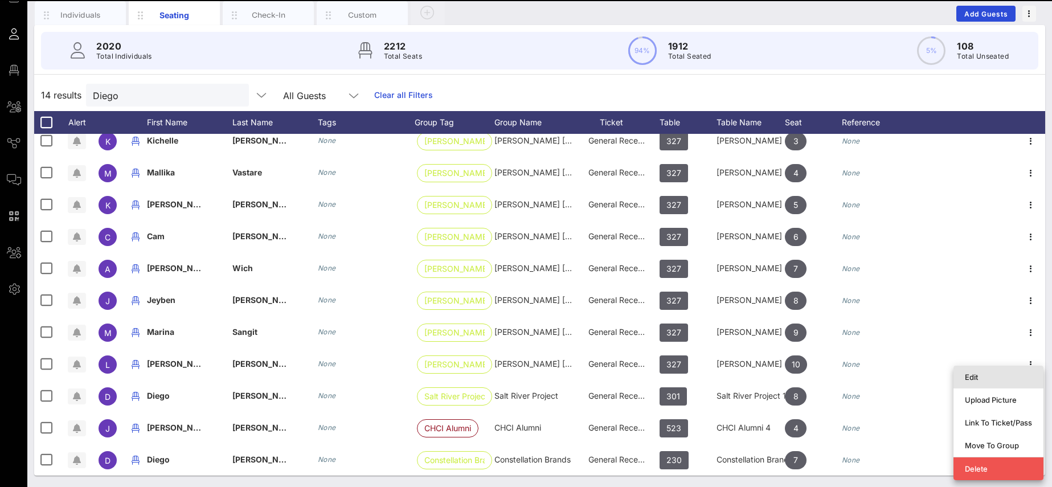
click at [976, 373] on div "Edit" at bounding box center [998, 377] width 67 height 9
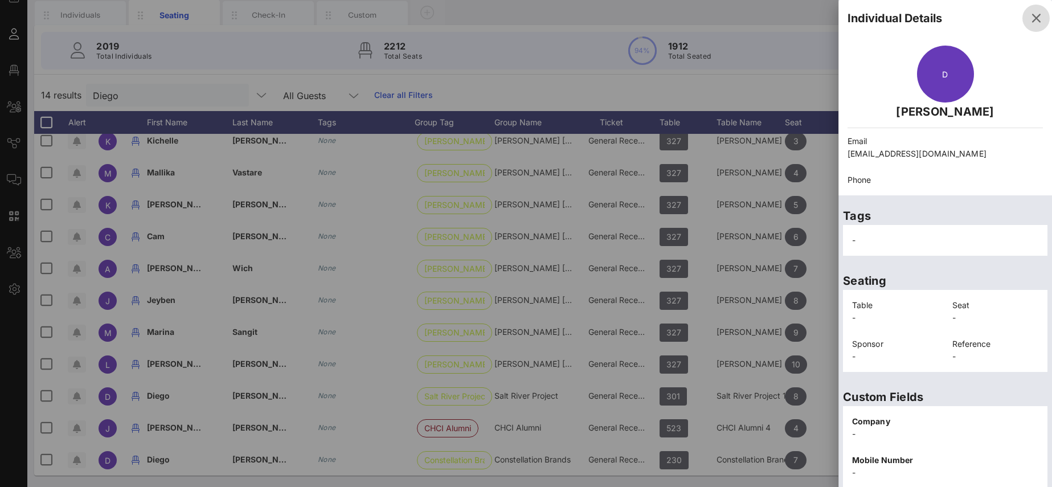
click at [1037, 16] on icon "button" at bounding box center [1036, 18] width 14 height 14
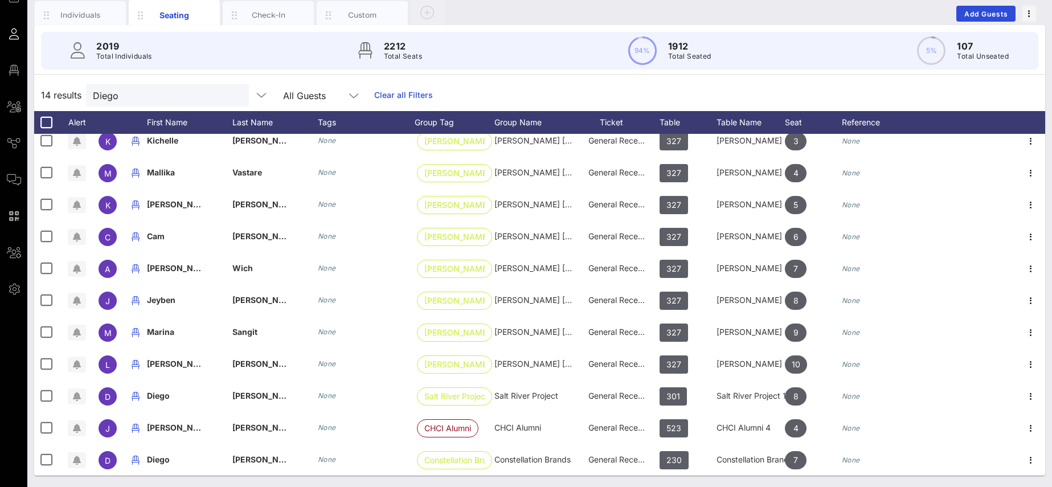
click at [232, 96] on button "clear icon" at bounding box center [235, 95] width 7 height 11
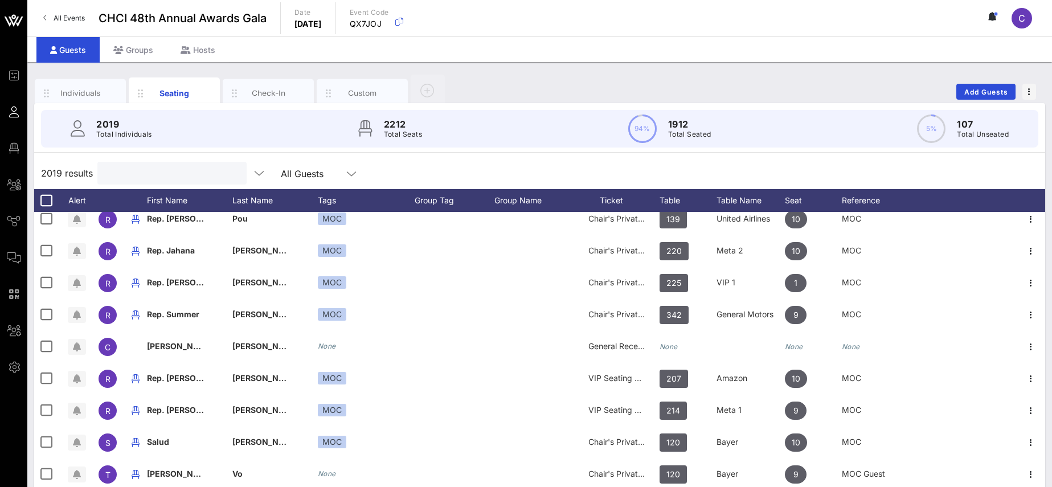
scroll to position [105, 0]
click at [148, 165] on div at bounding box center [170, 173] width 133 height 23
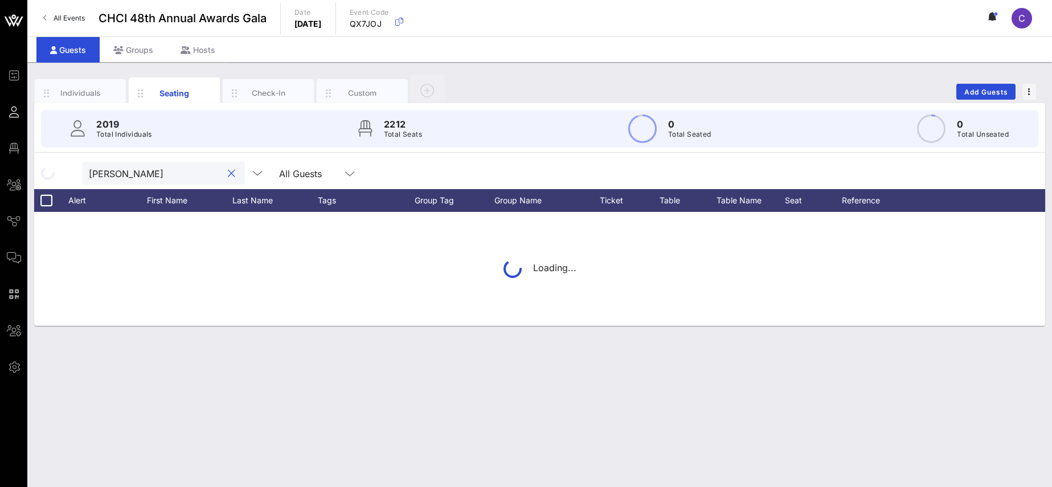
type input "[PERSON_NAME]"
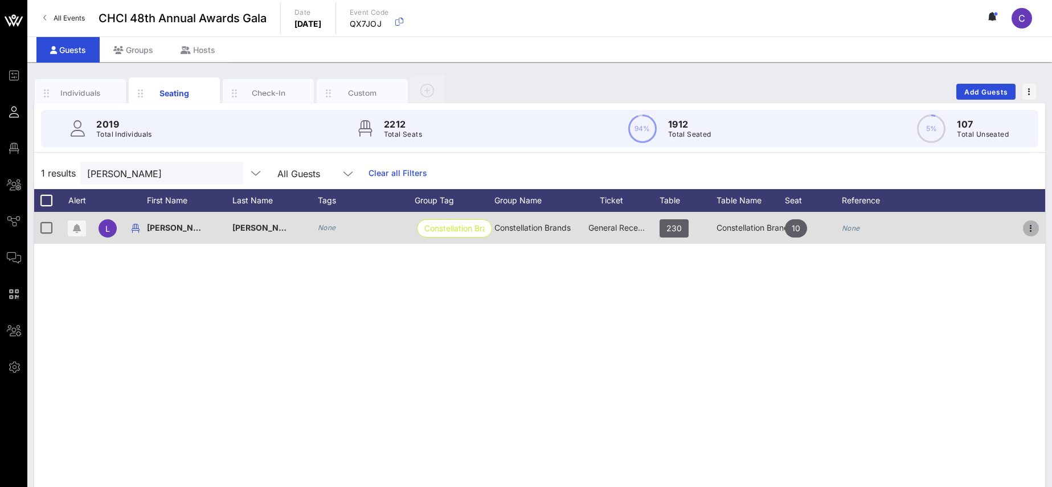
click at [1029, 228] on icon "button" at bounding box center [1031, 229] width 14 height 14
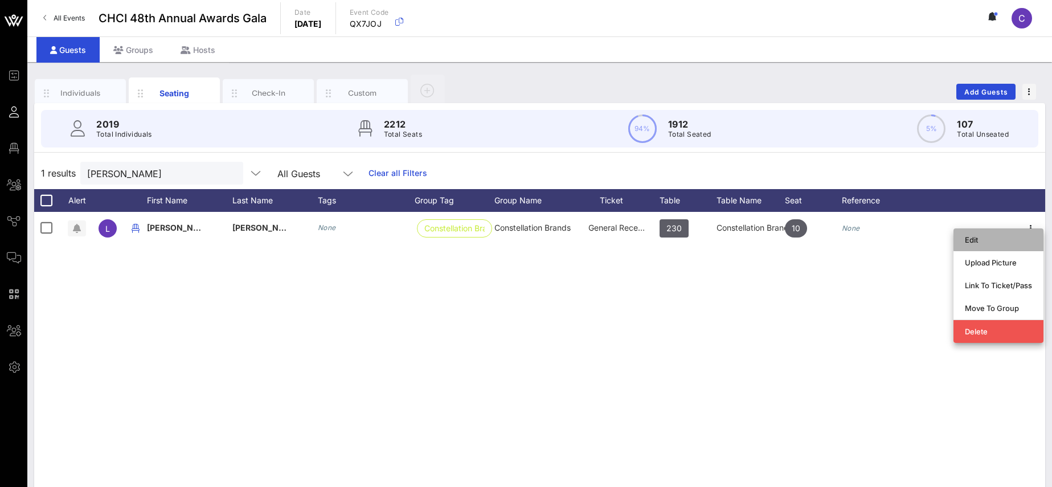
click at [972, 240] on div "Edit" at bounding box center [998, 239] width 67 height 9
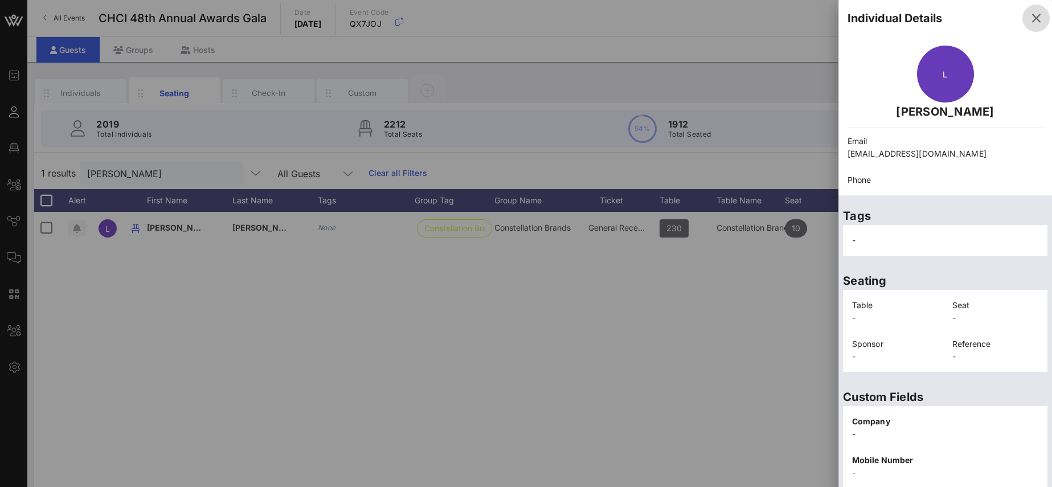
click at [1038, 13] on icon "button" at bounding box center [1036, 18] width 14 height 14
